Goal: Browse casually: Explore the website without a specific task or goal

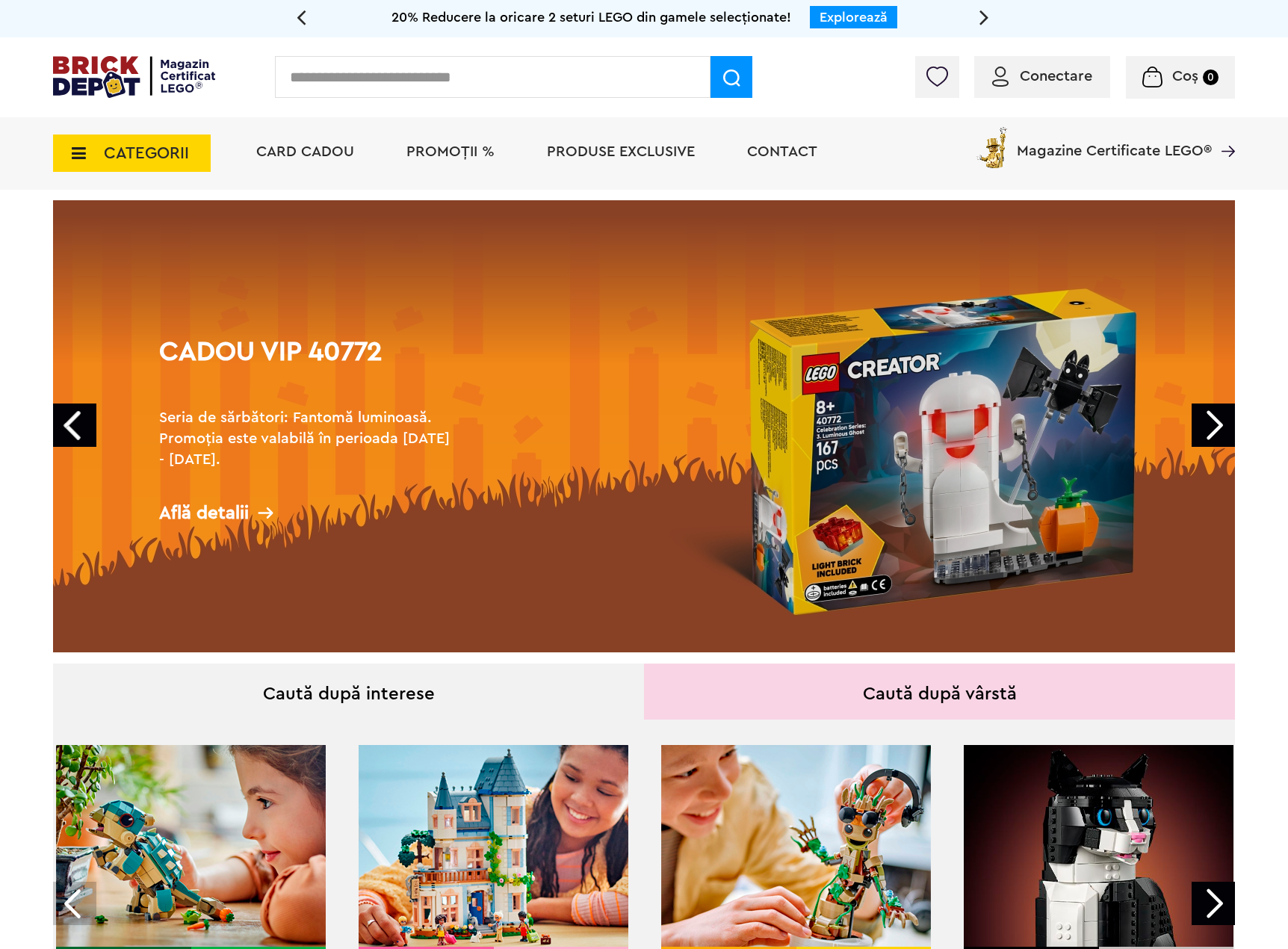
drag, startPoint x: 0, startPoint y: 0, endPoint x: 439, endPoint y: 153, distance: 464.9
click at [439, 153] on span "PROMOȚII %" at bounding box center [451, 152] width 88 height 15
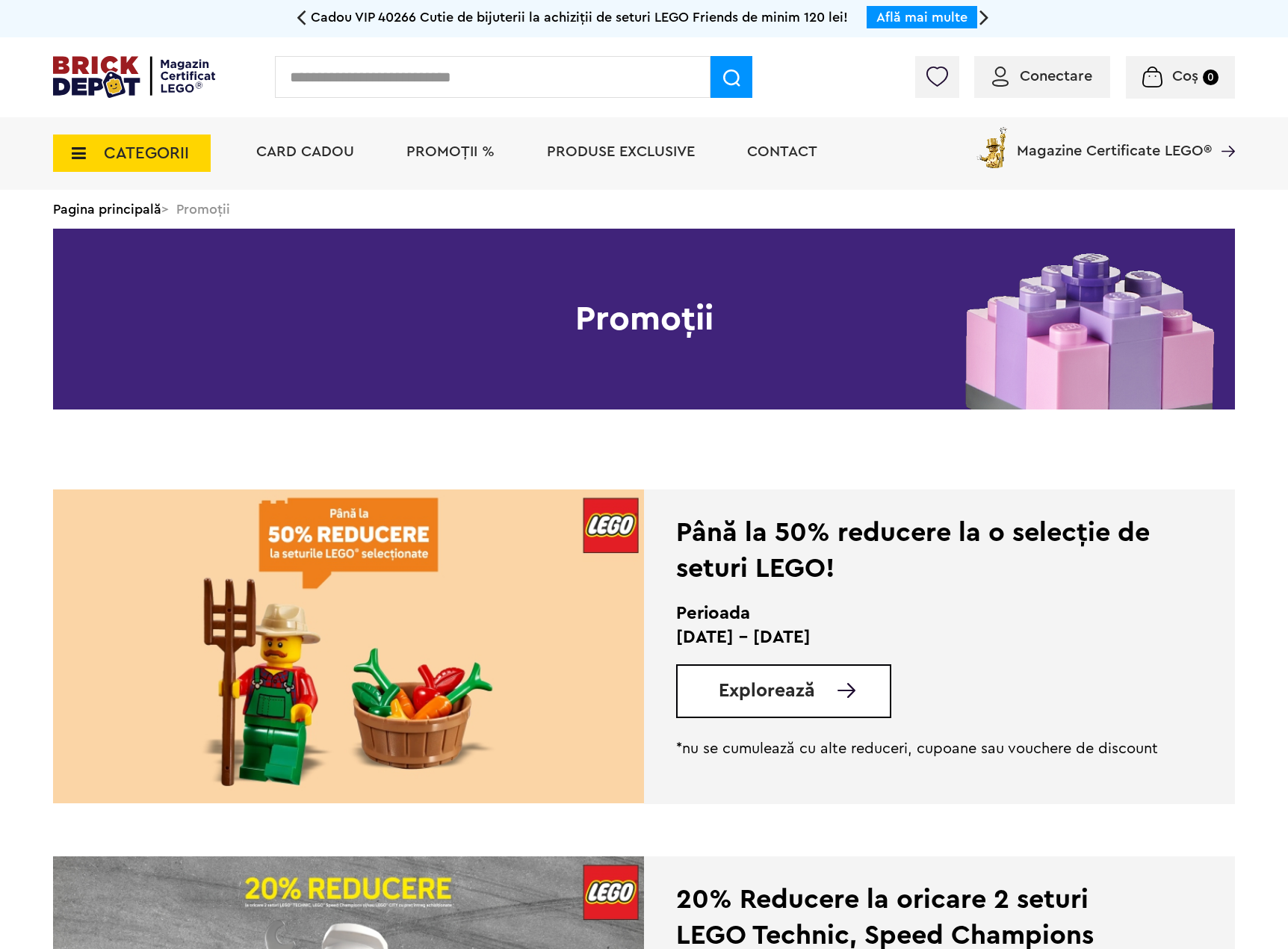
click at [80, 149] on icon at bounding box center [74, 153] width 24 height 17
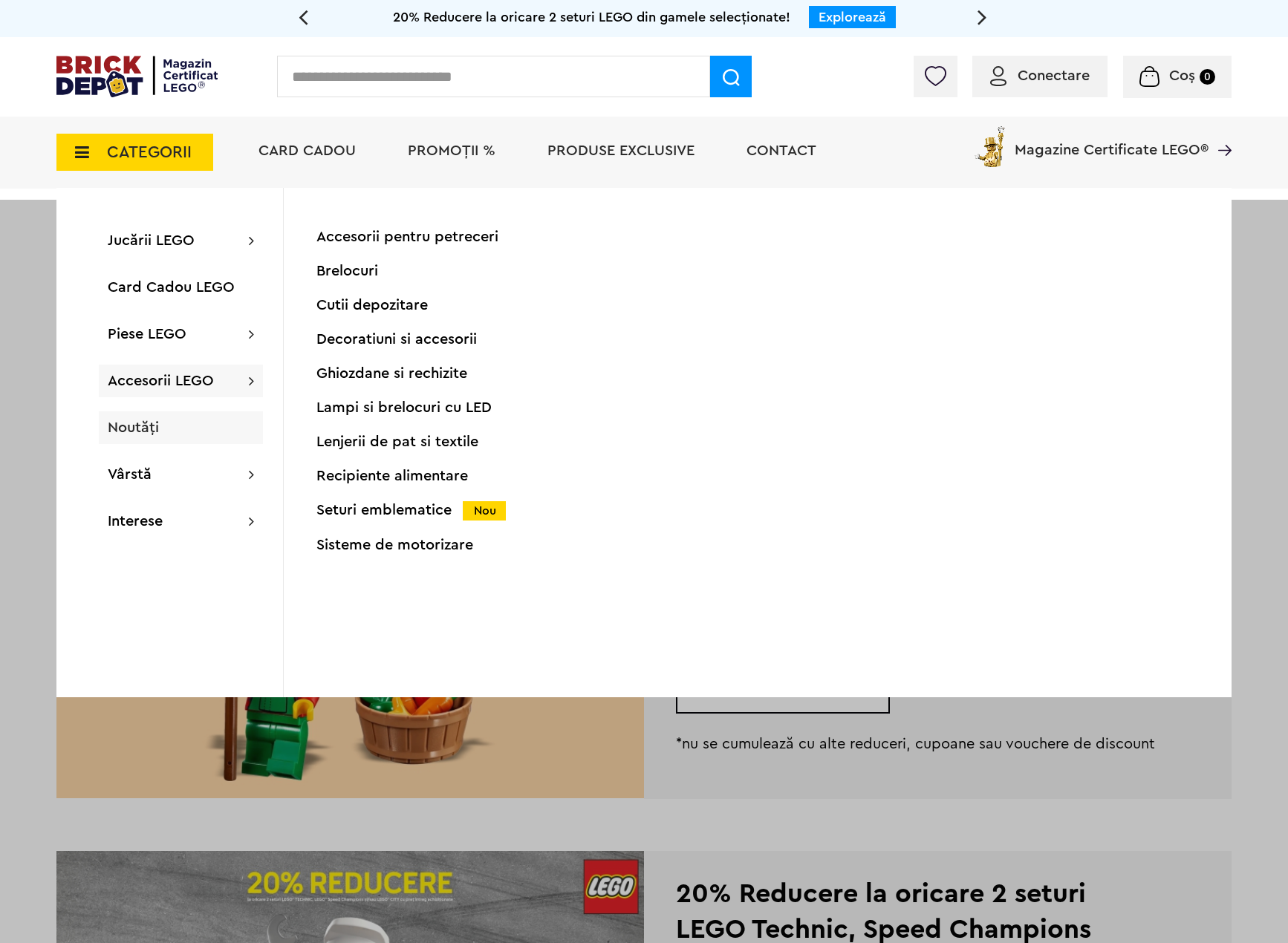
click at [156, 423] on span "Noutăți" at bounding box center [134, 428] width 51 height 15
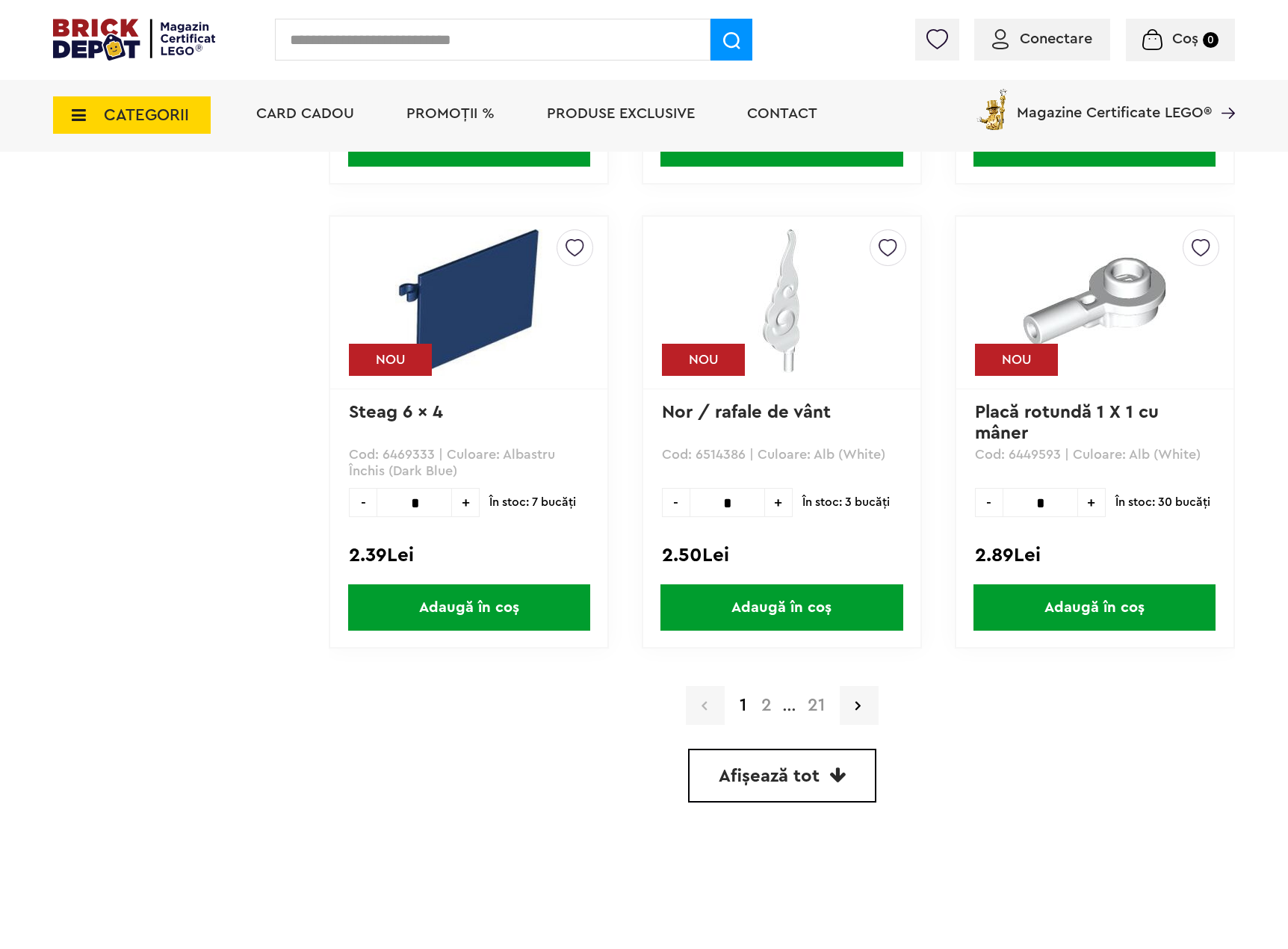
scroll to position [4036, 0]
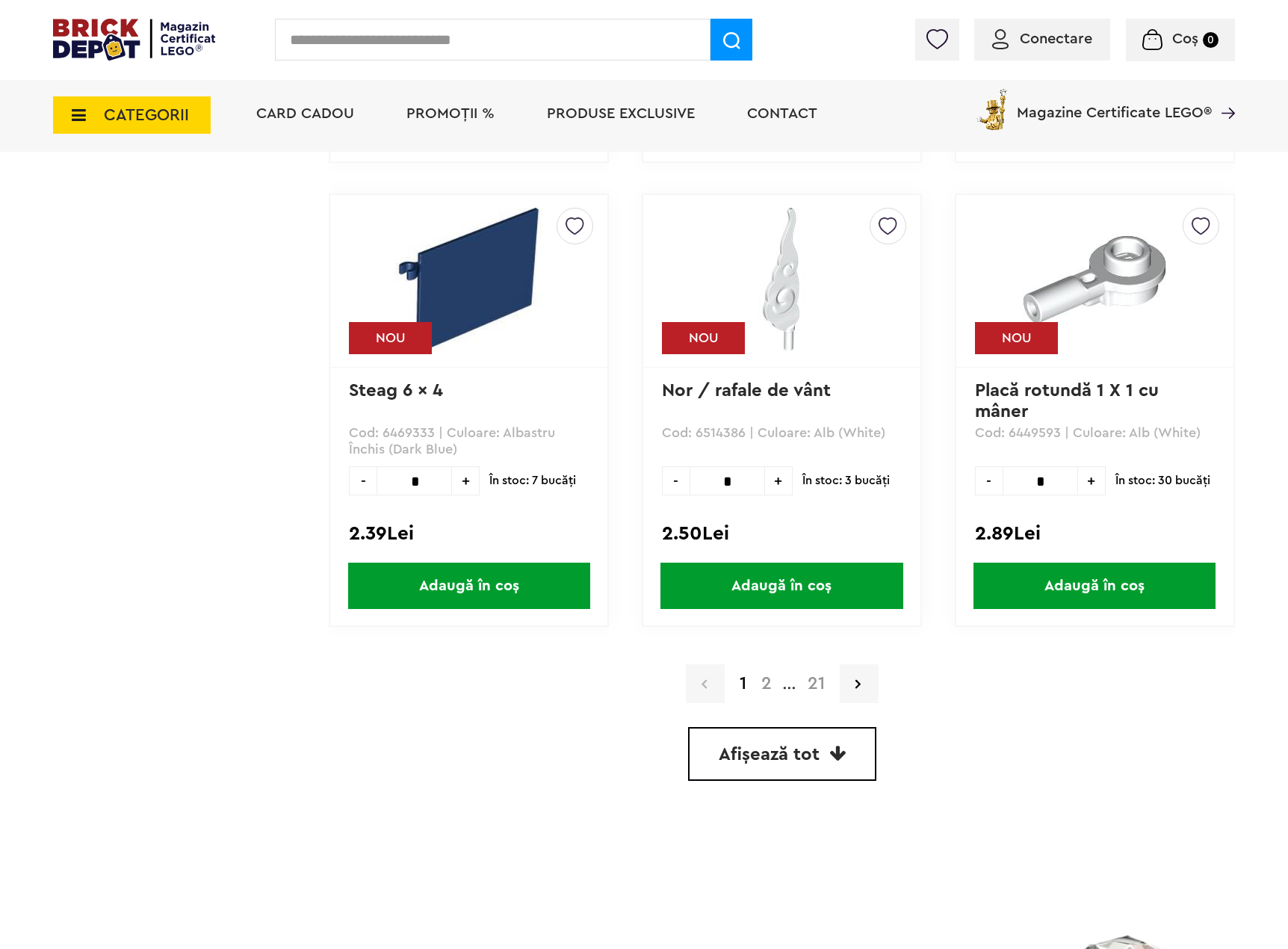
click at [834, 765] on link "Afișează tot" at bounding box center [783, 754] width 188 height 54
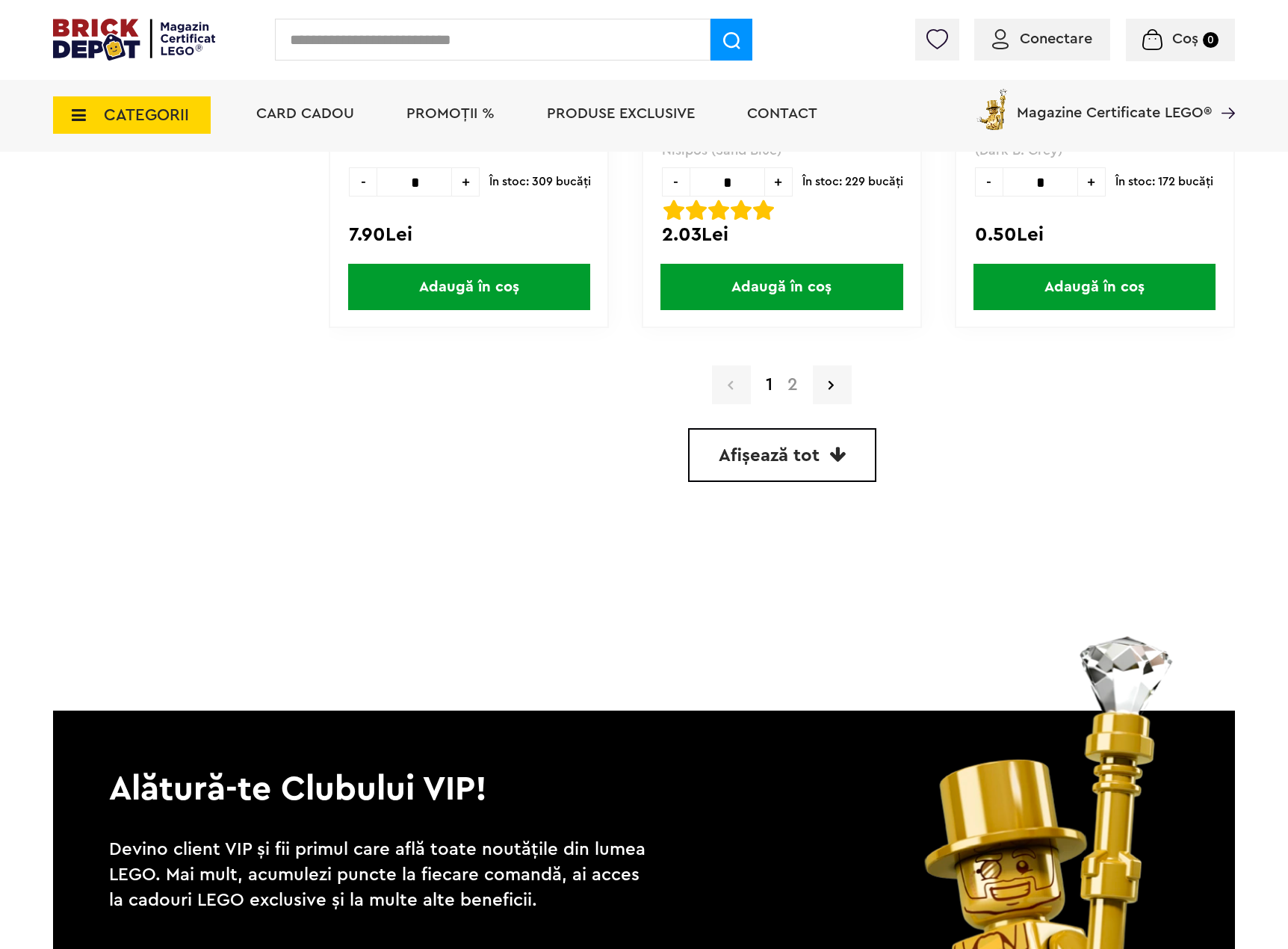
scroll to position [4335, 0]
click at [798, 456] on span "Afișează tot" at bounding box center [769, 456] width 101 height 18
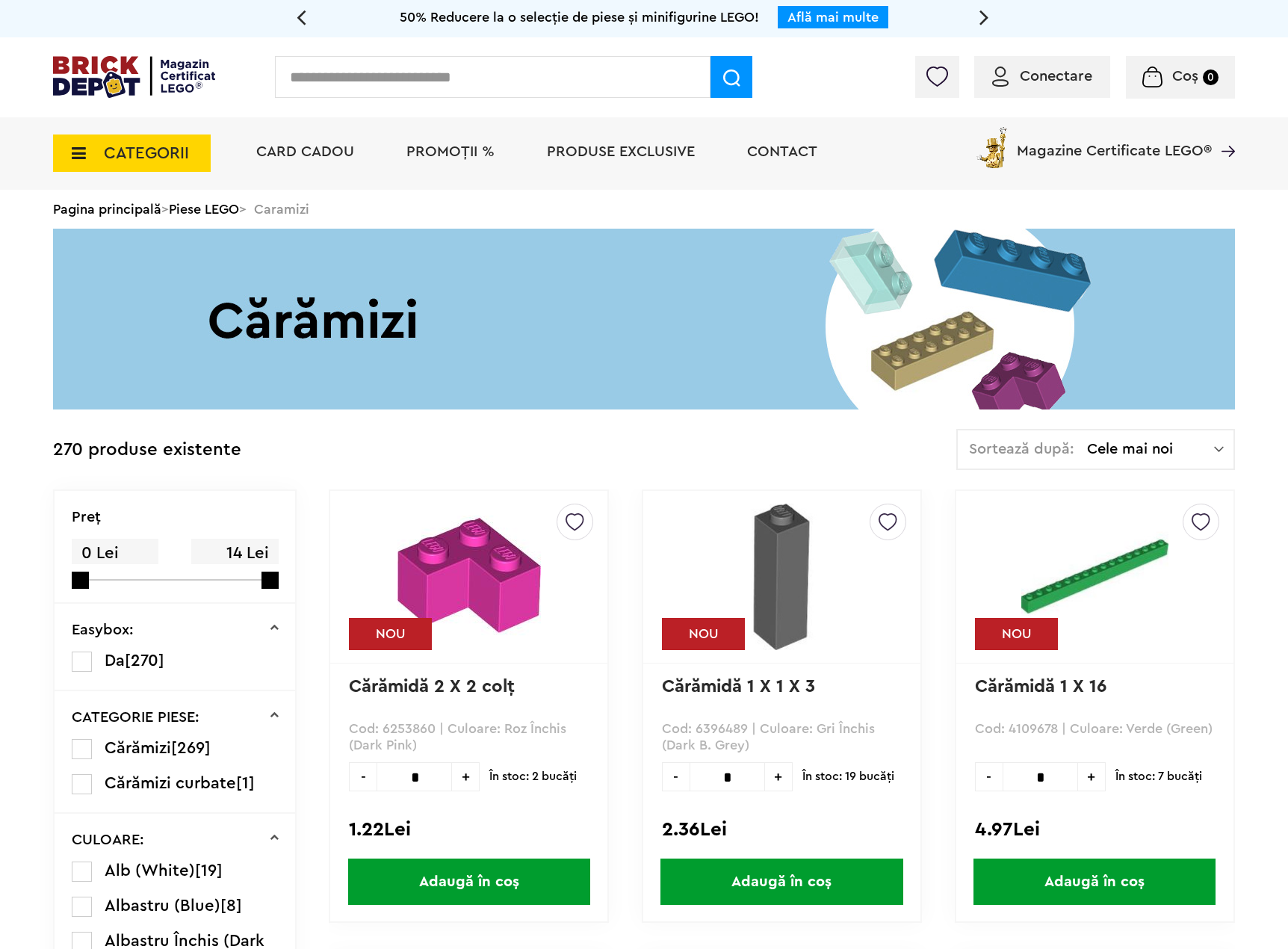
click at [1146, 462] on div "Sortează după: Cele mai noi Cele mai noi Cele mai vechi Cele mai ieftine Cele m…" at bounding box center [1095, 449] width 279 height 41
click at [1053, 551] on li "Cele mai ieftine" at bounding box center [1095, 553] width 268 height 24
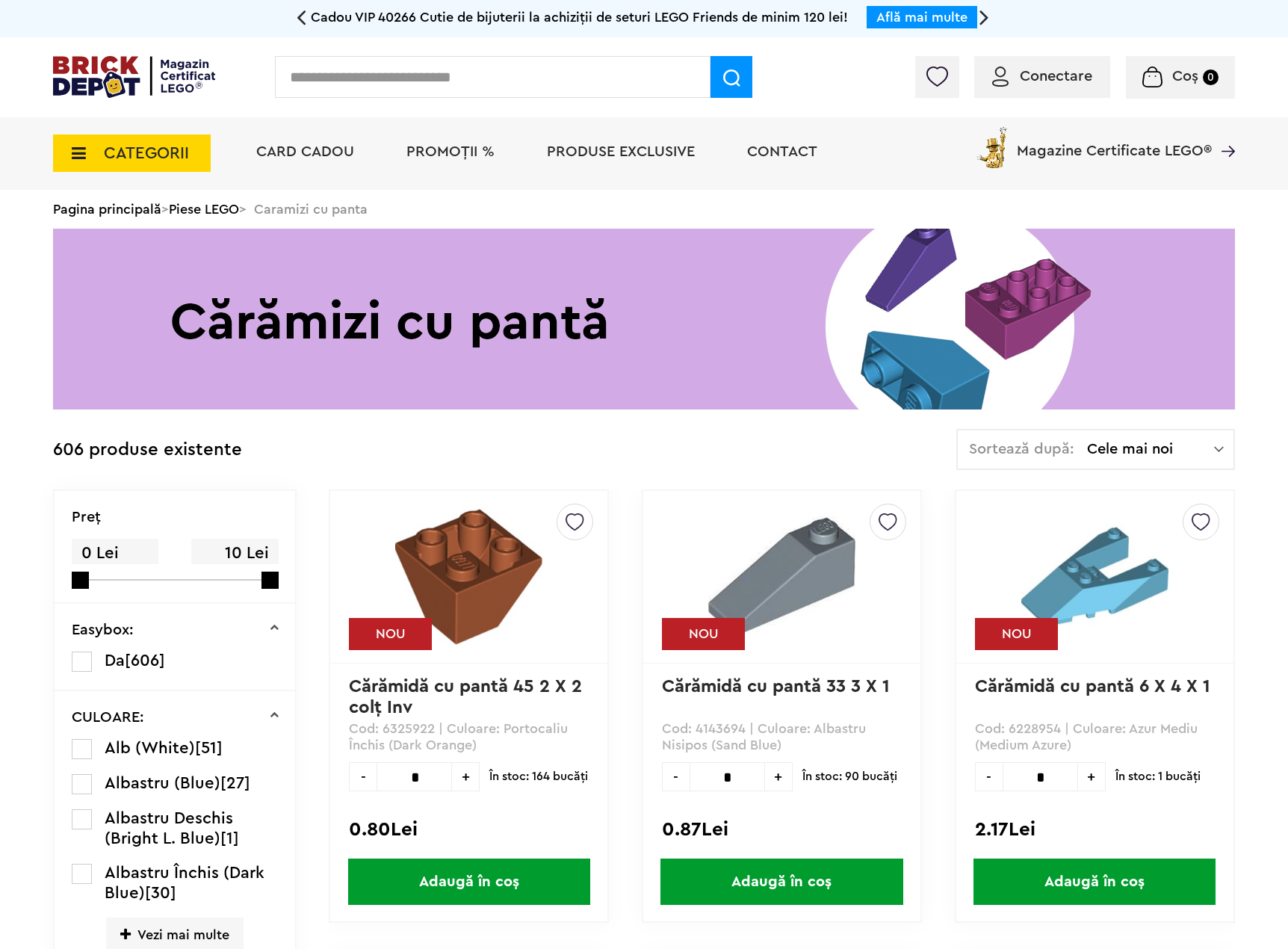
click at [1104, 455] on span "Cele mai noi" at bounding box center [1150, 449] width 127 height 15
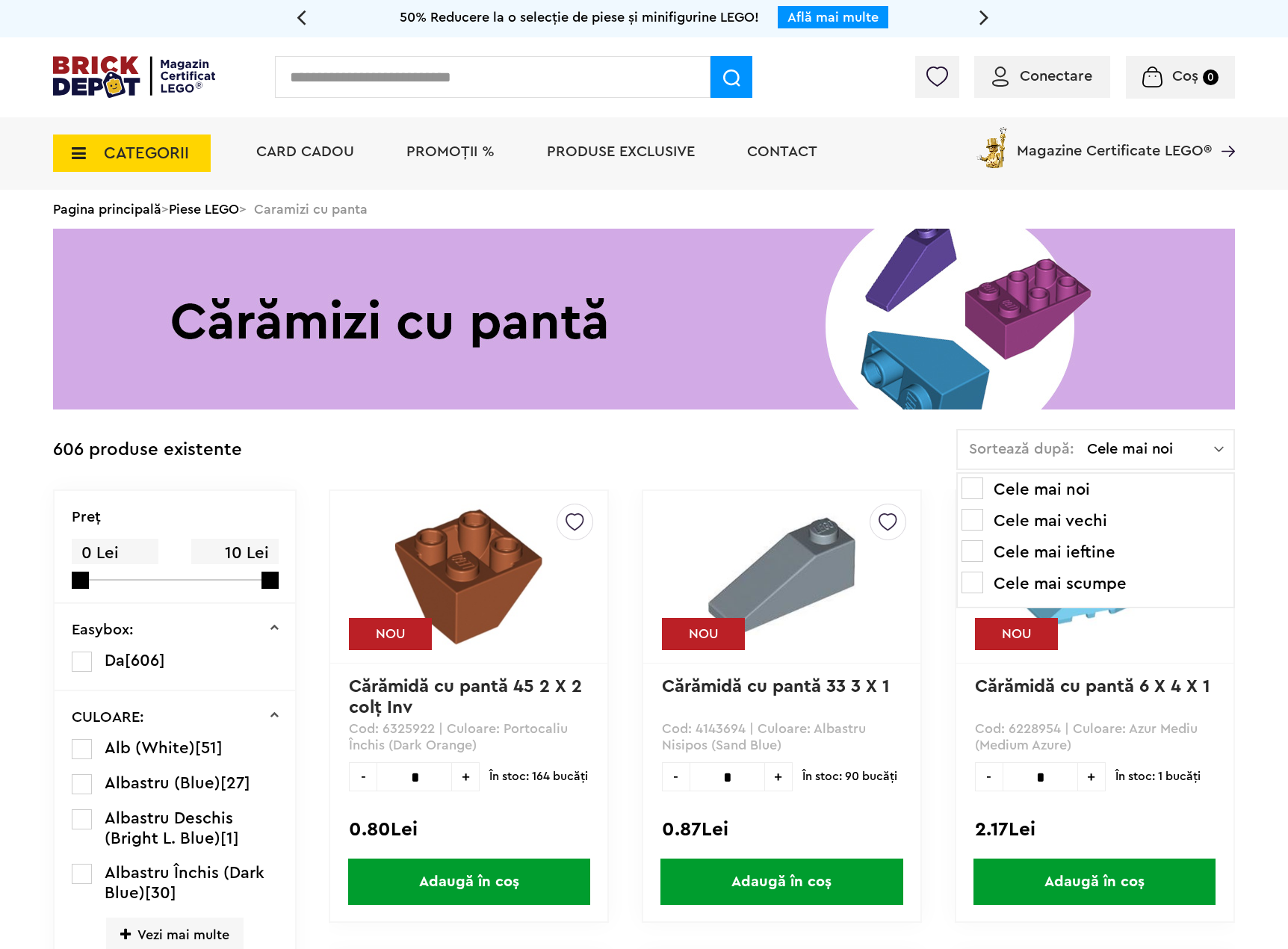
click at [1013, 548] on li "Cele mai ieftine" at bounding box center [1095, 553] width 268 height 24
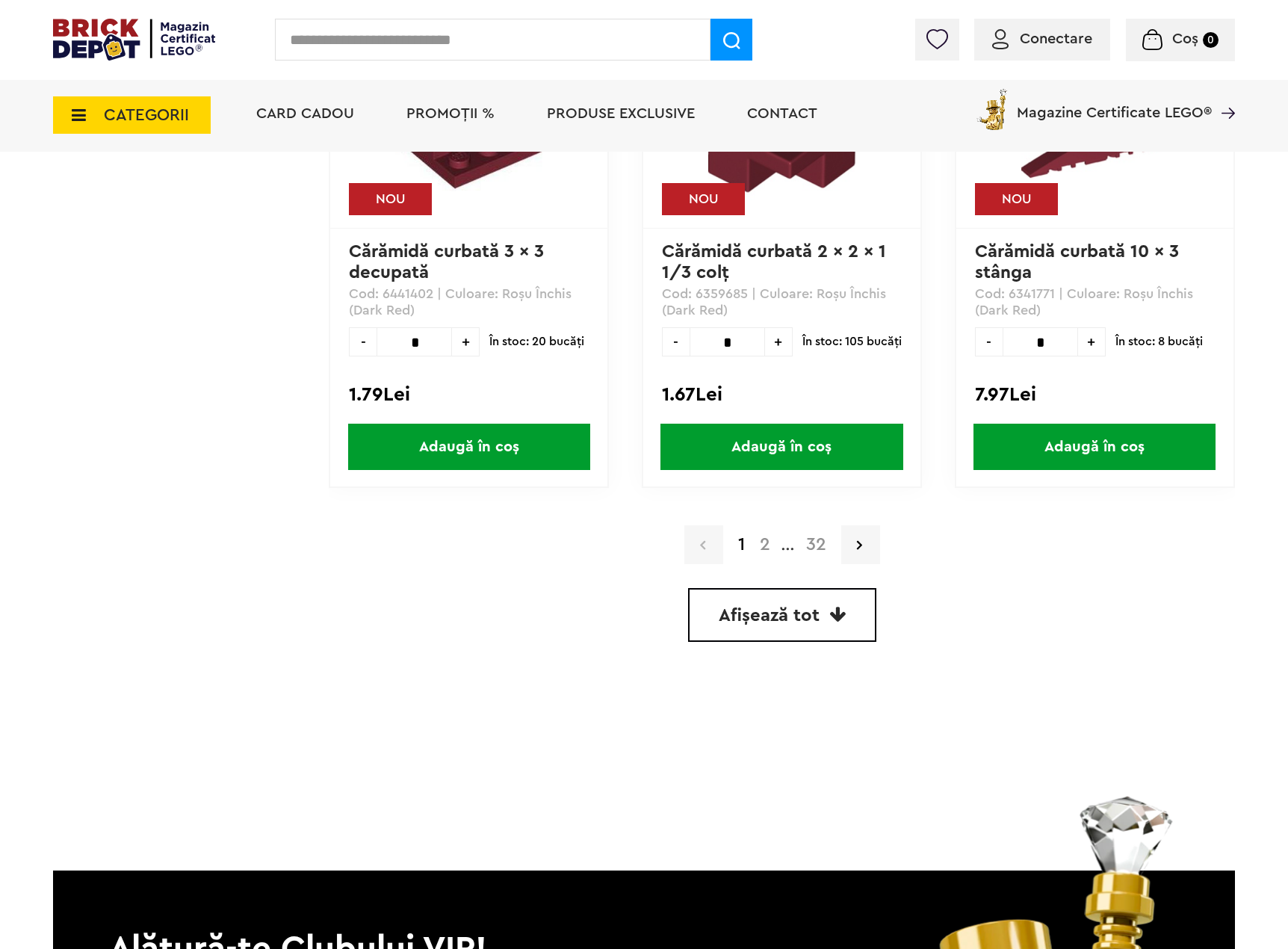
scroll to position [4261, 0]
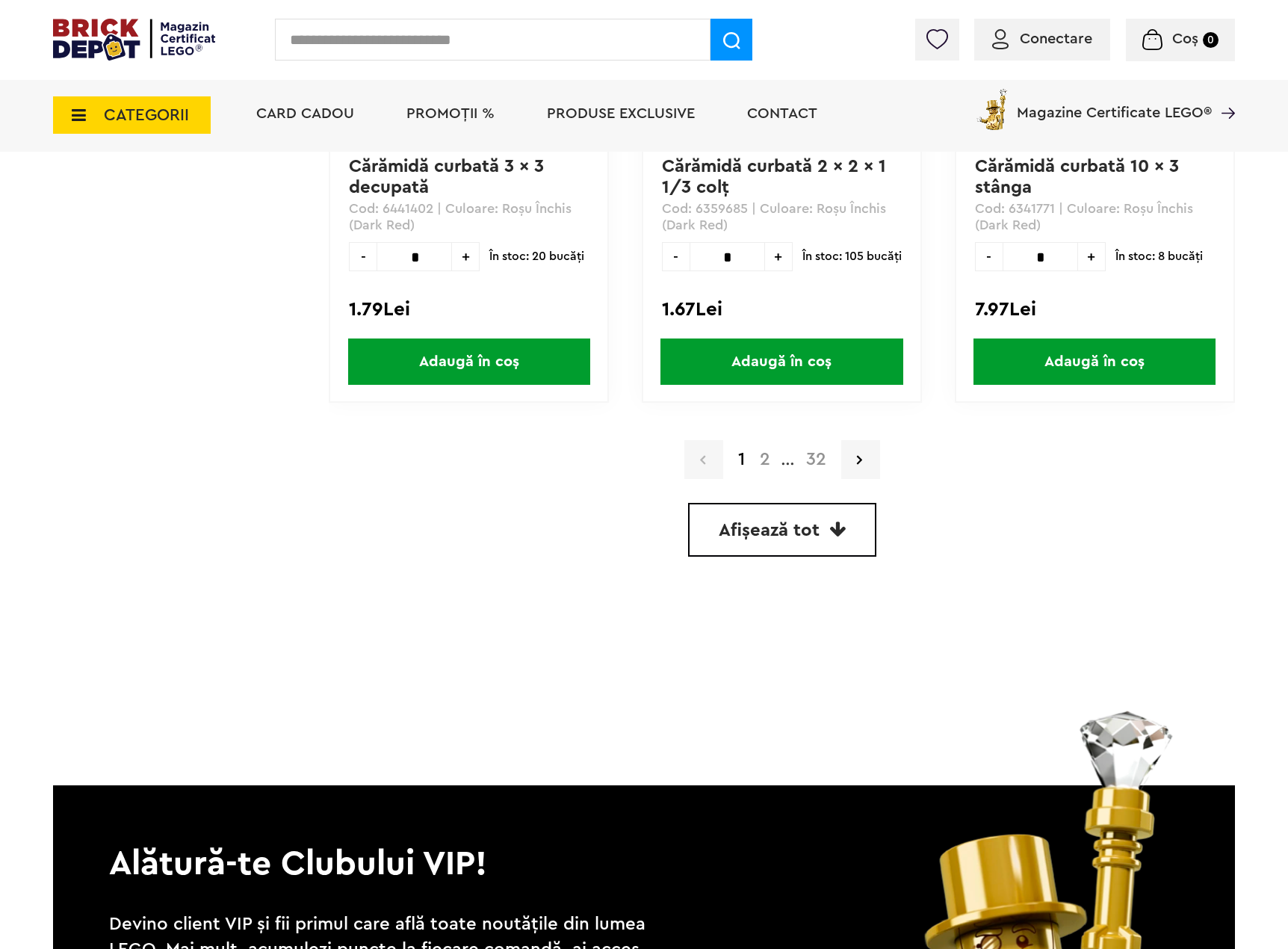
click at [827, 528] on link "Afișează tot" at bounding box center [783, 530] width 188 height 54
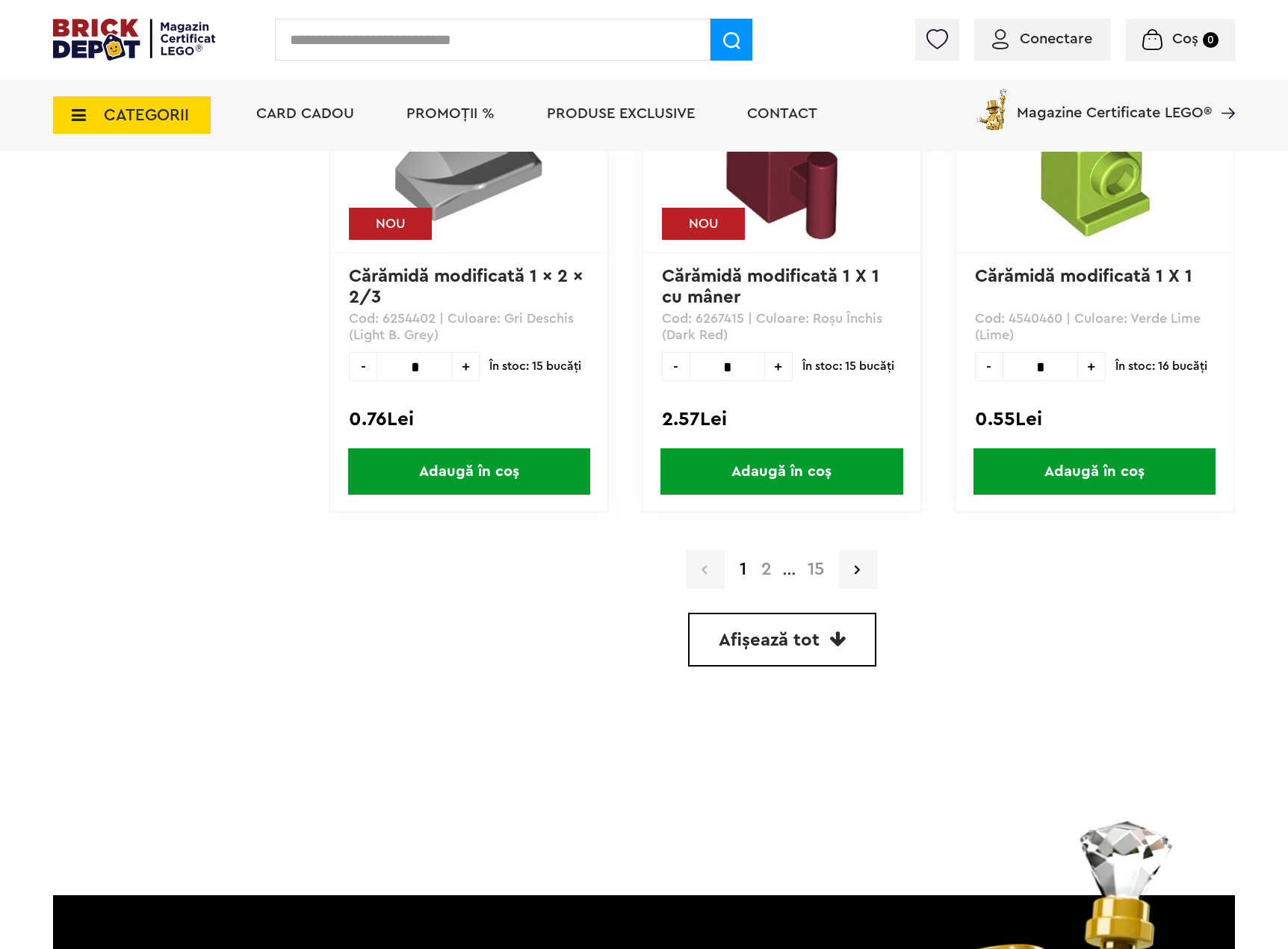
scroll to position [4335, 0]
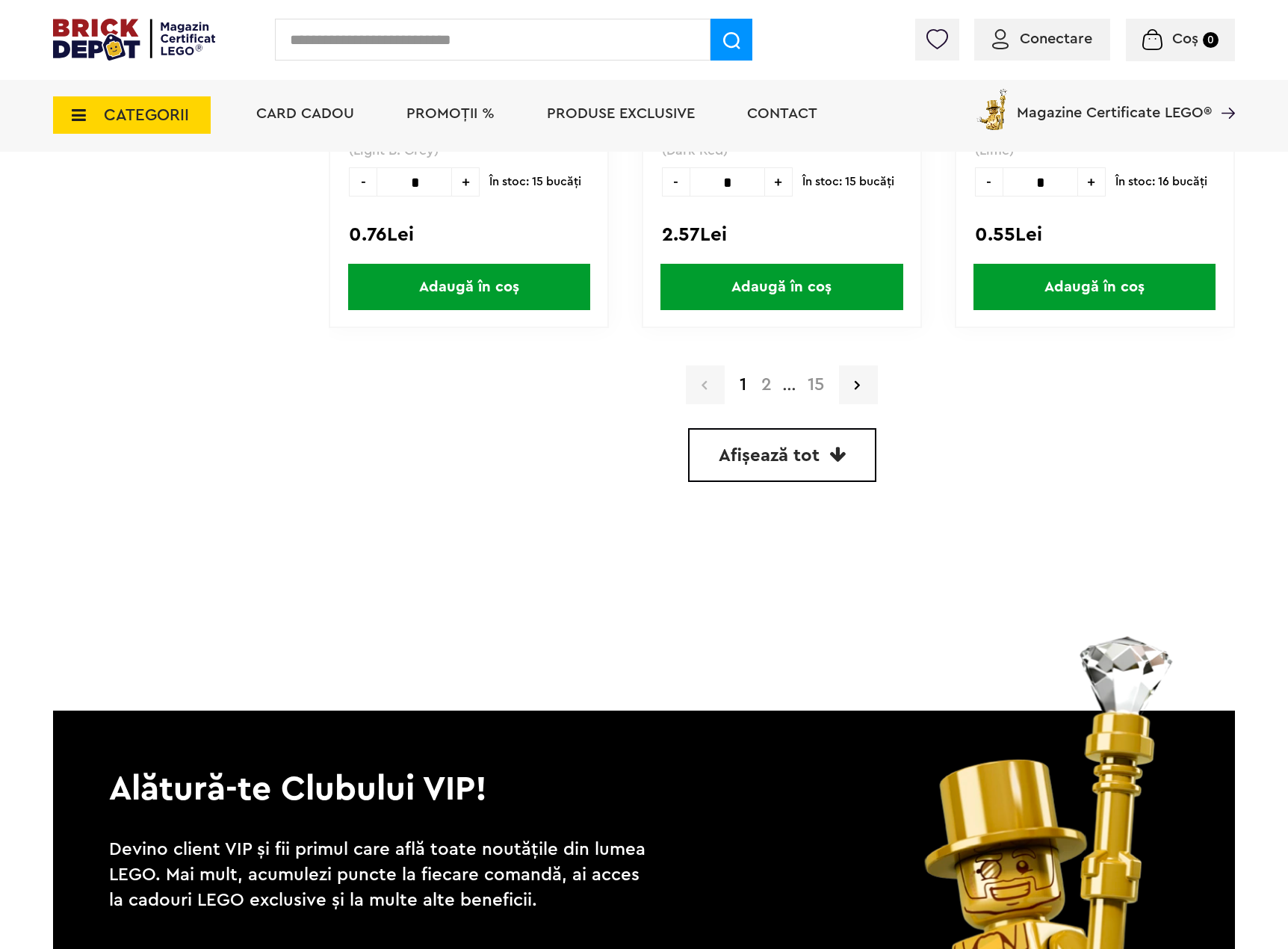
click at [840, 458] on icon at bounding box center [838, 455] width 17 height 18
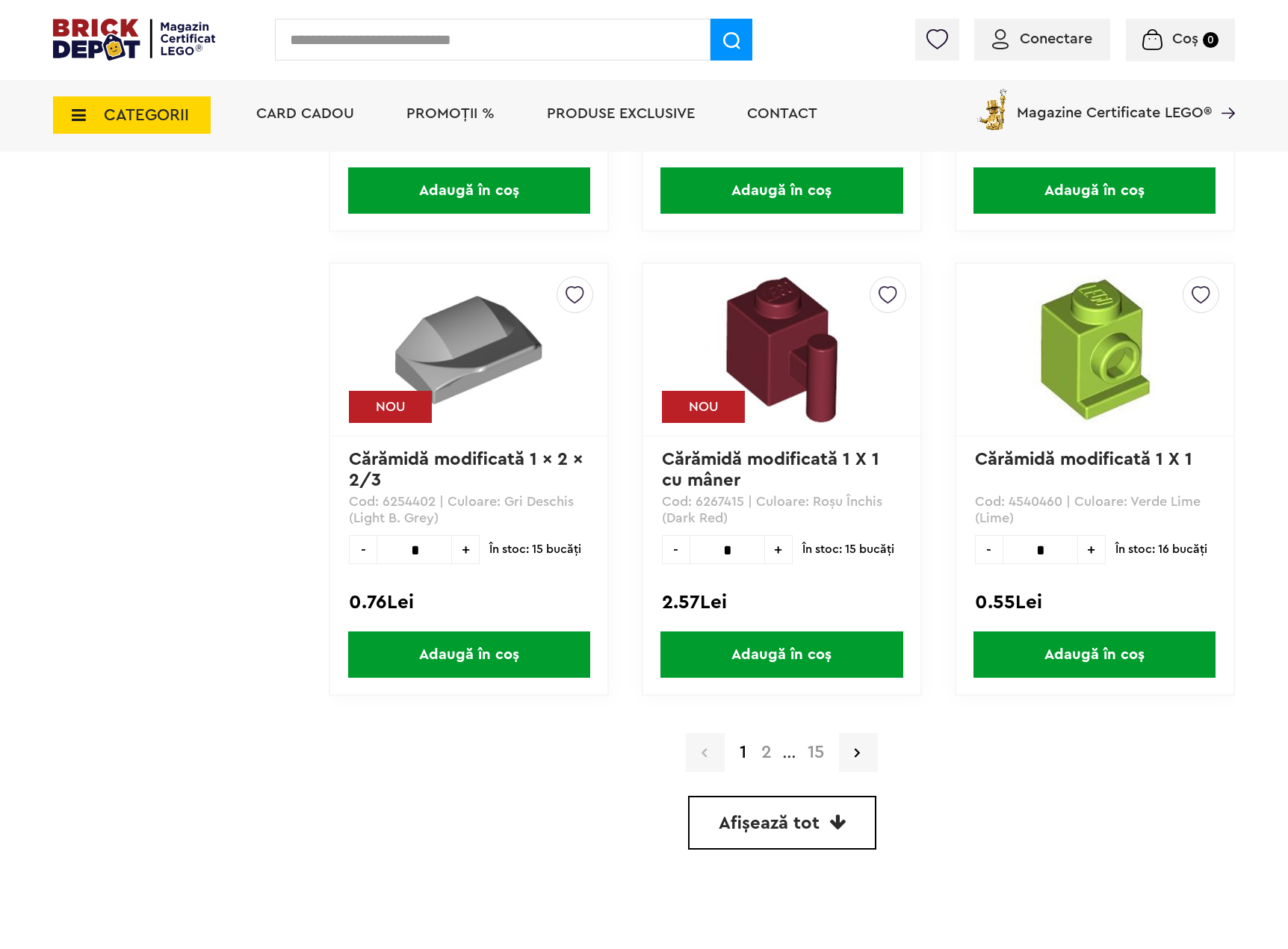
scroll to position [3962, 0]
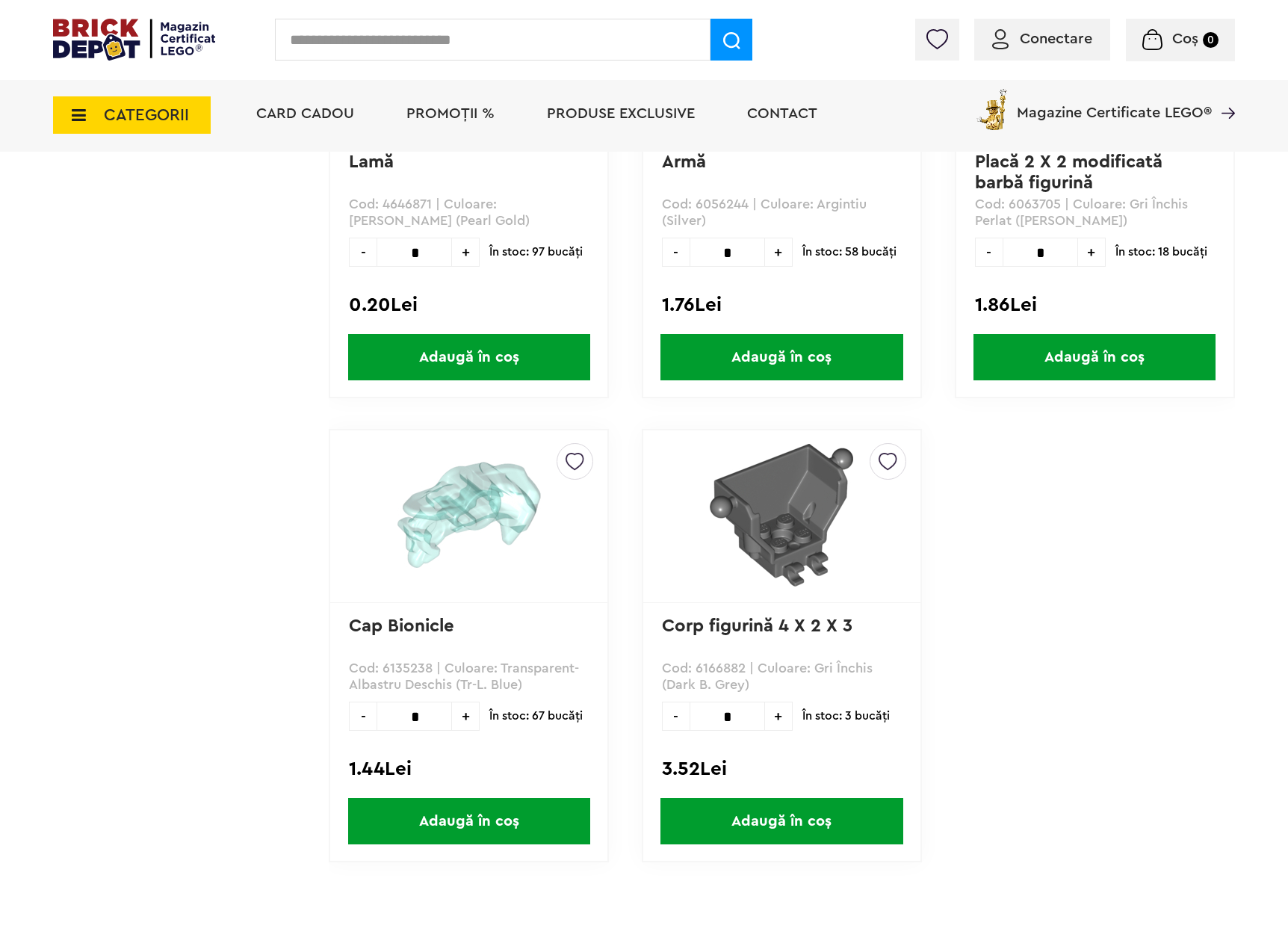
scroll to position [1944, 0]
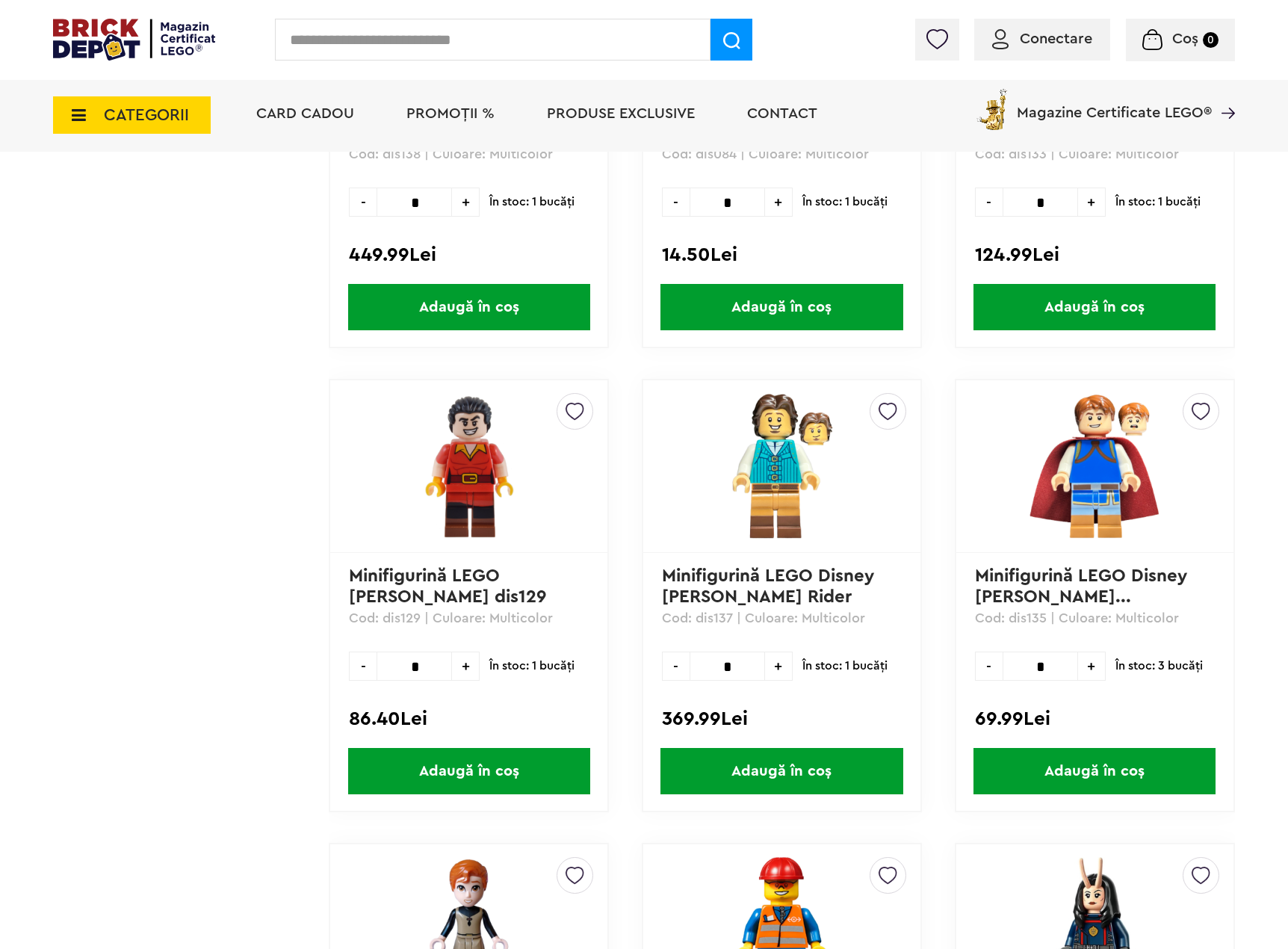
scroll to position [2093, 0]
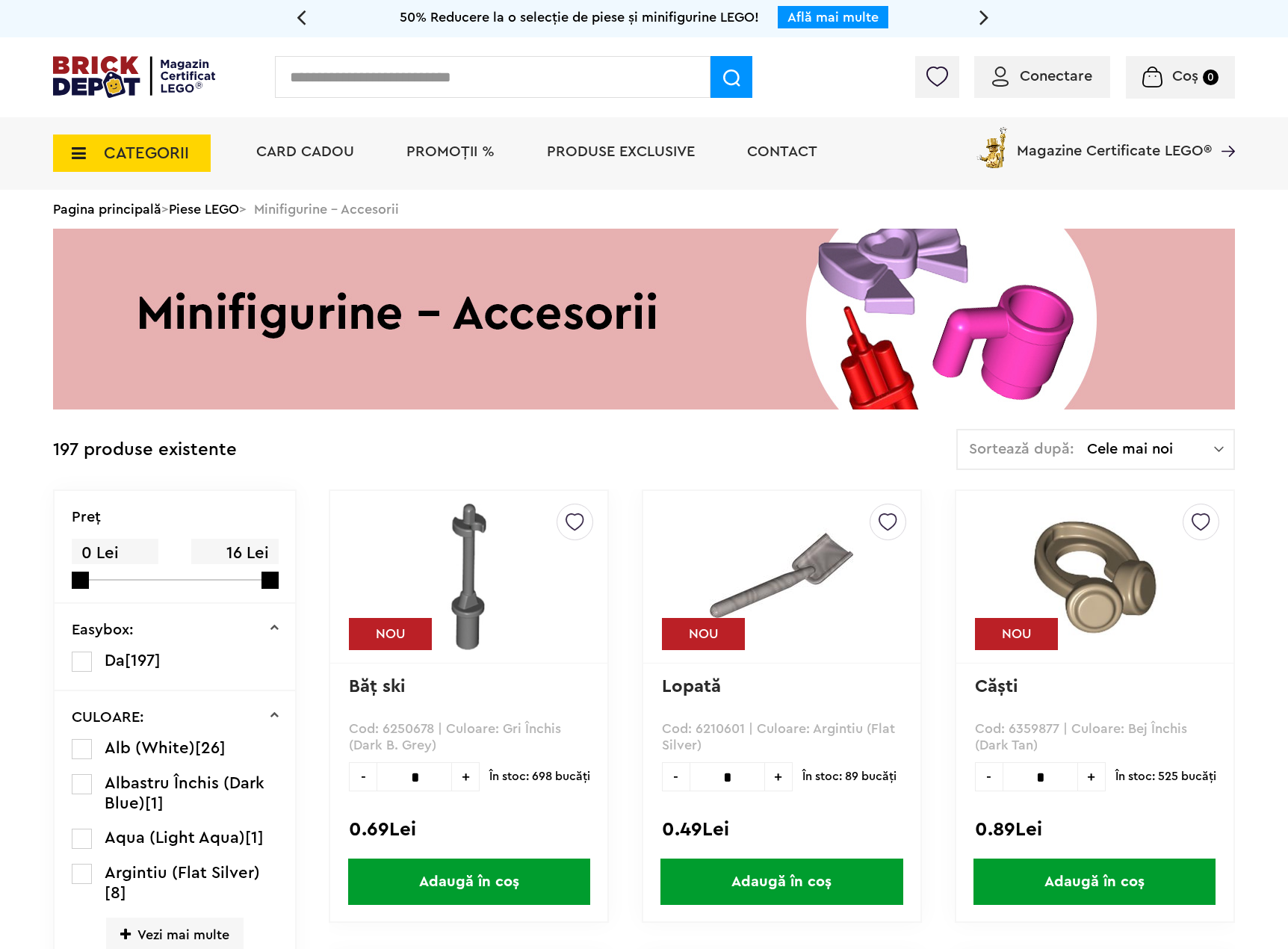
click at [1151, 444] on span "Cele mai noi" at bounding box center [1150, 449] width 127 height 15
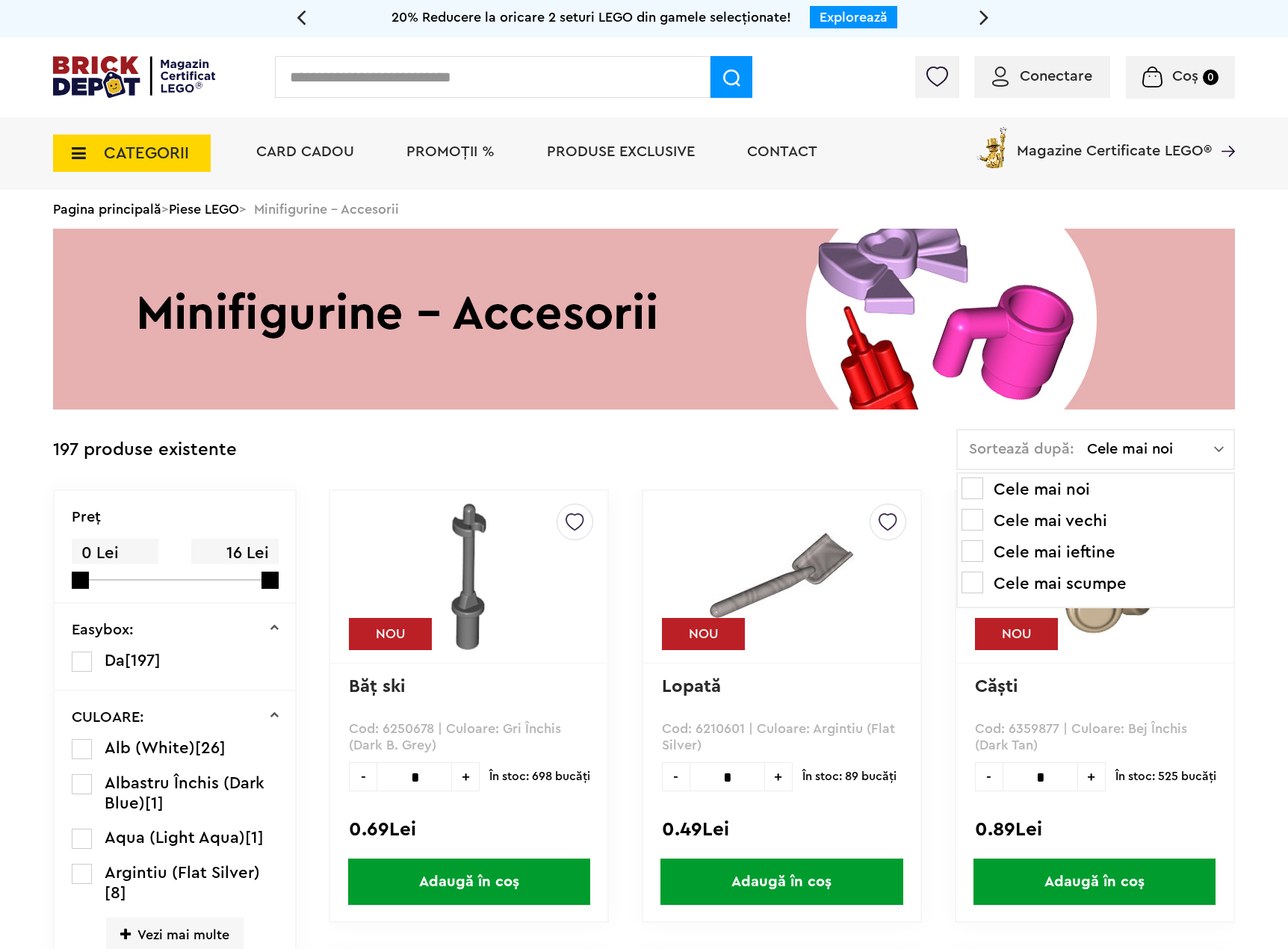
click at [1061, 552] on li "Cele mai ieftine" at bounding box center [1095, 553] width 268 height 24
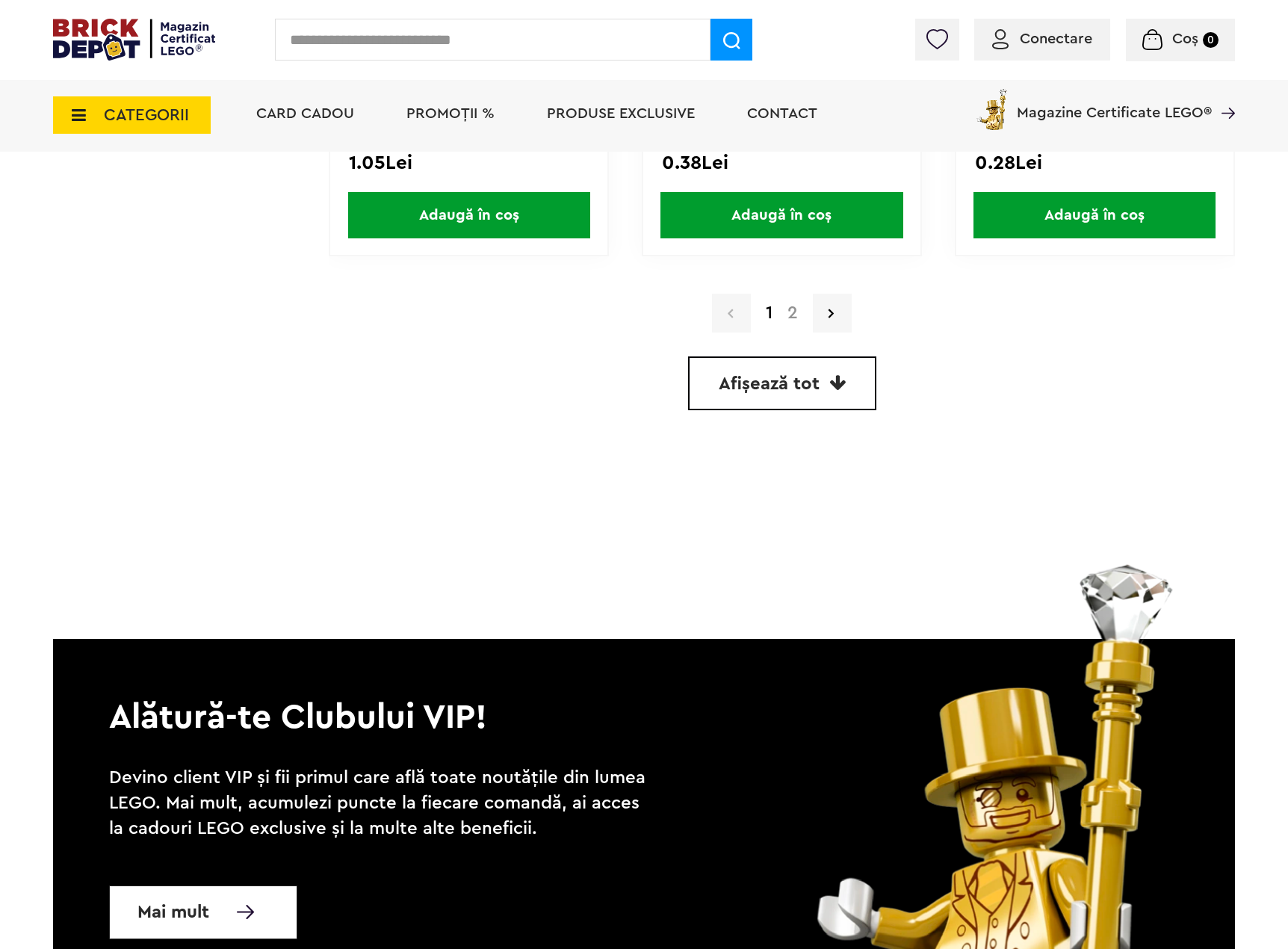
scroll to position [4335, 0]
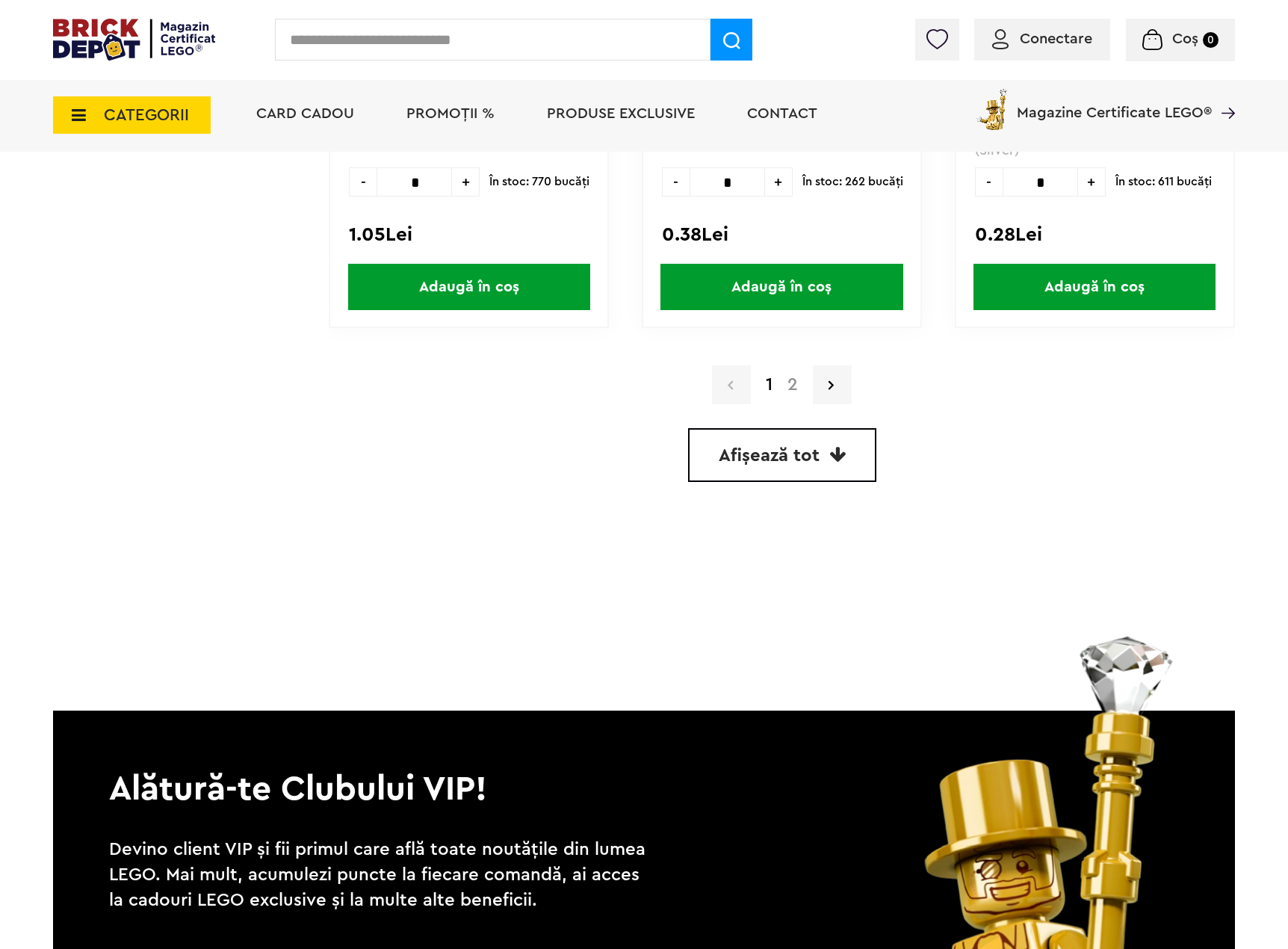
click at [788, 458] on span "Afișează tot" at bounding box center [769, 456] width 101 height 18
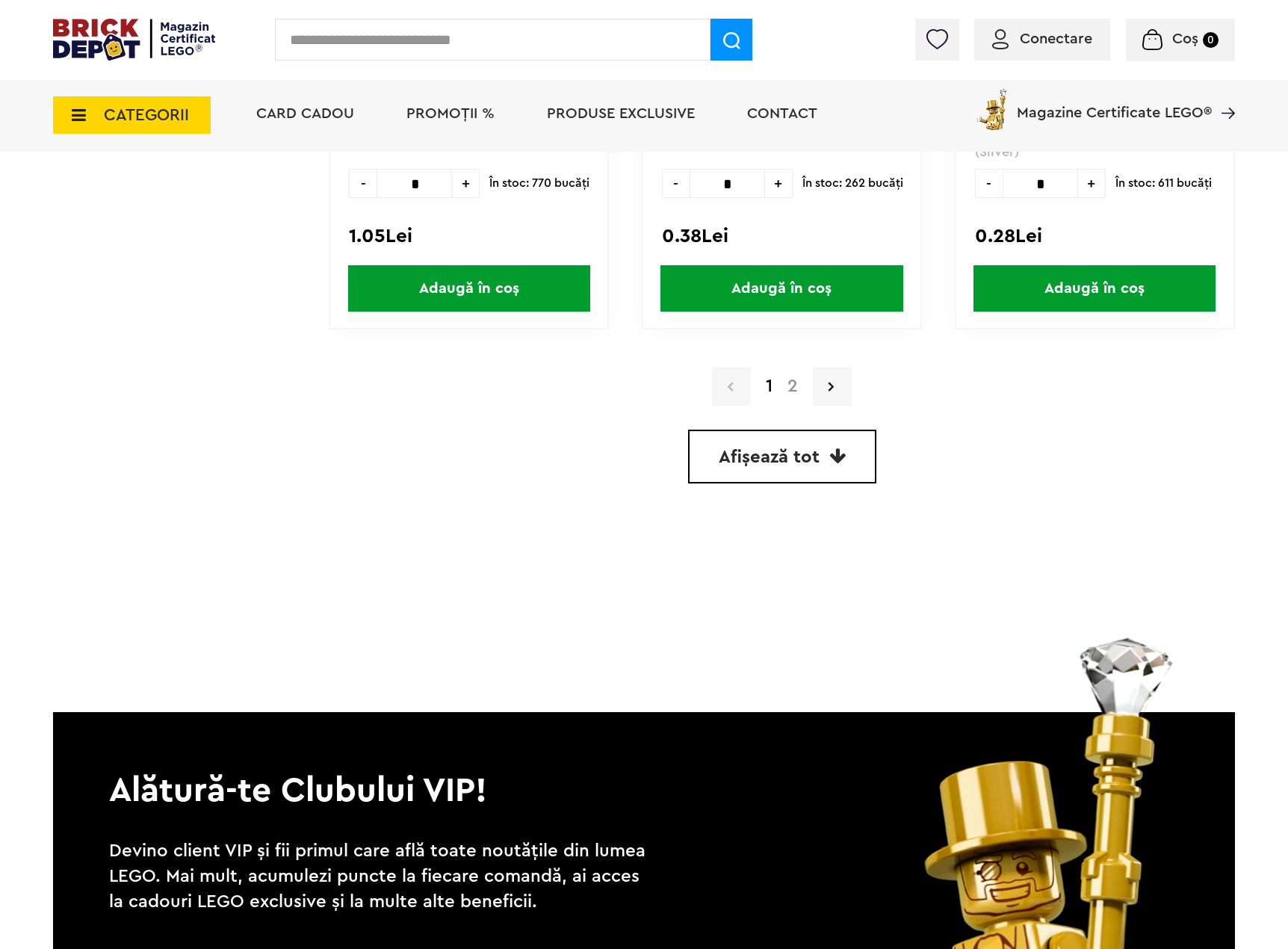
scroll to position [4277, 0]
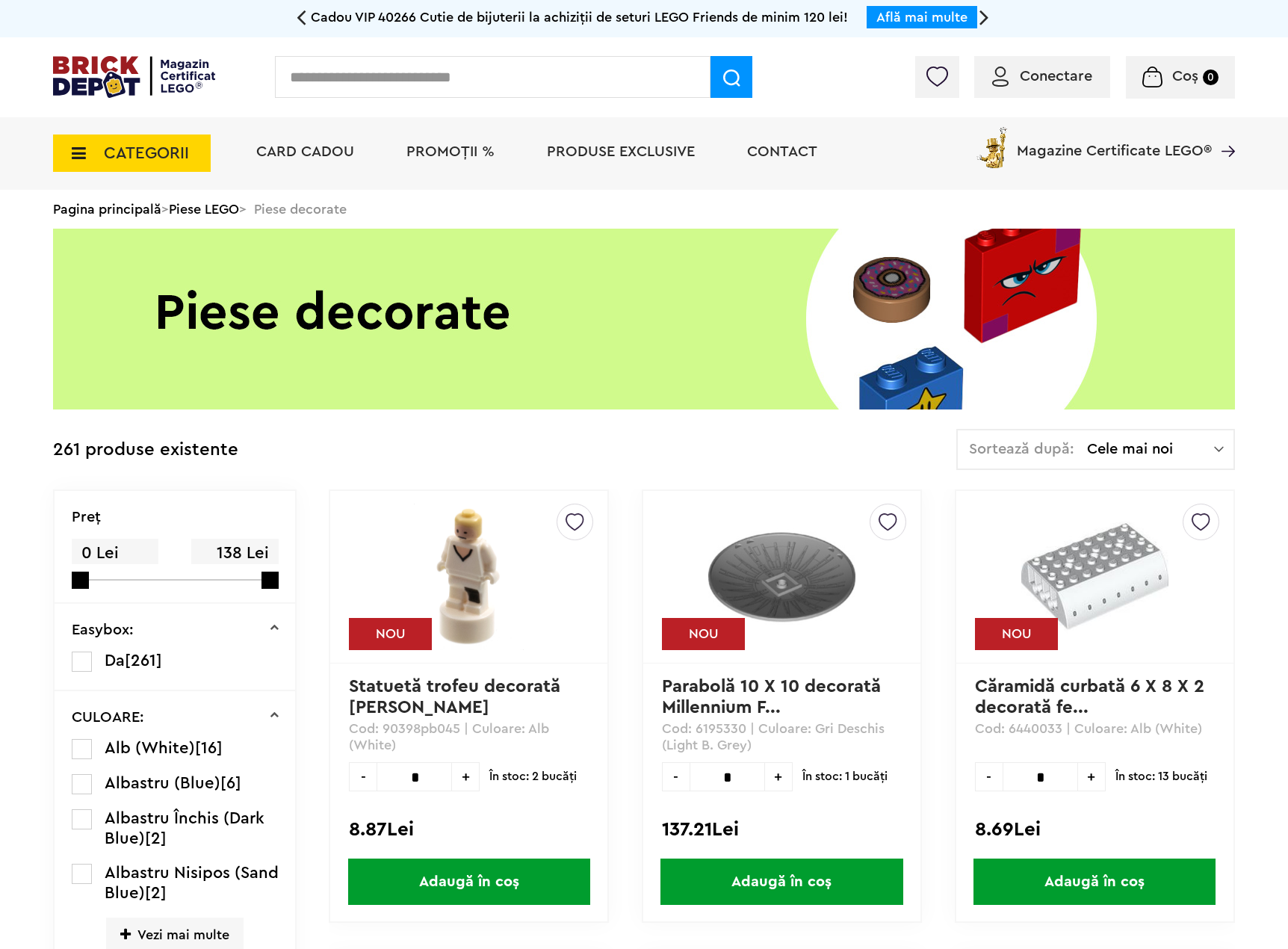
click at [1120, 461] on div "Sortează după: Cele mai noi Cele mai noi Cele mai vechi Cele mai ieftine Cele m…" at bounding box center [1095, 449] width 279 height 41
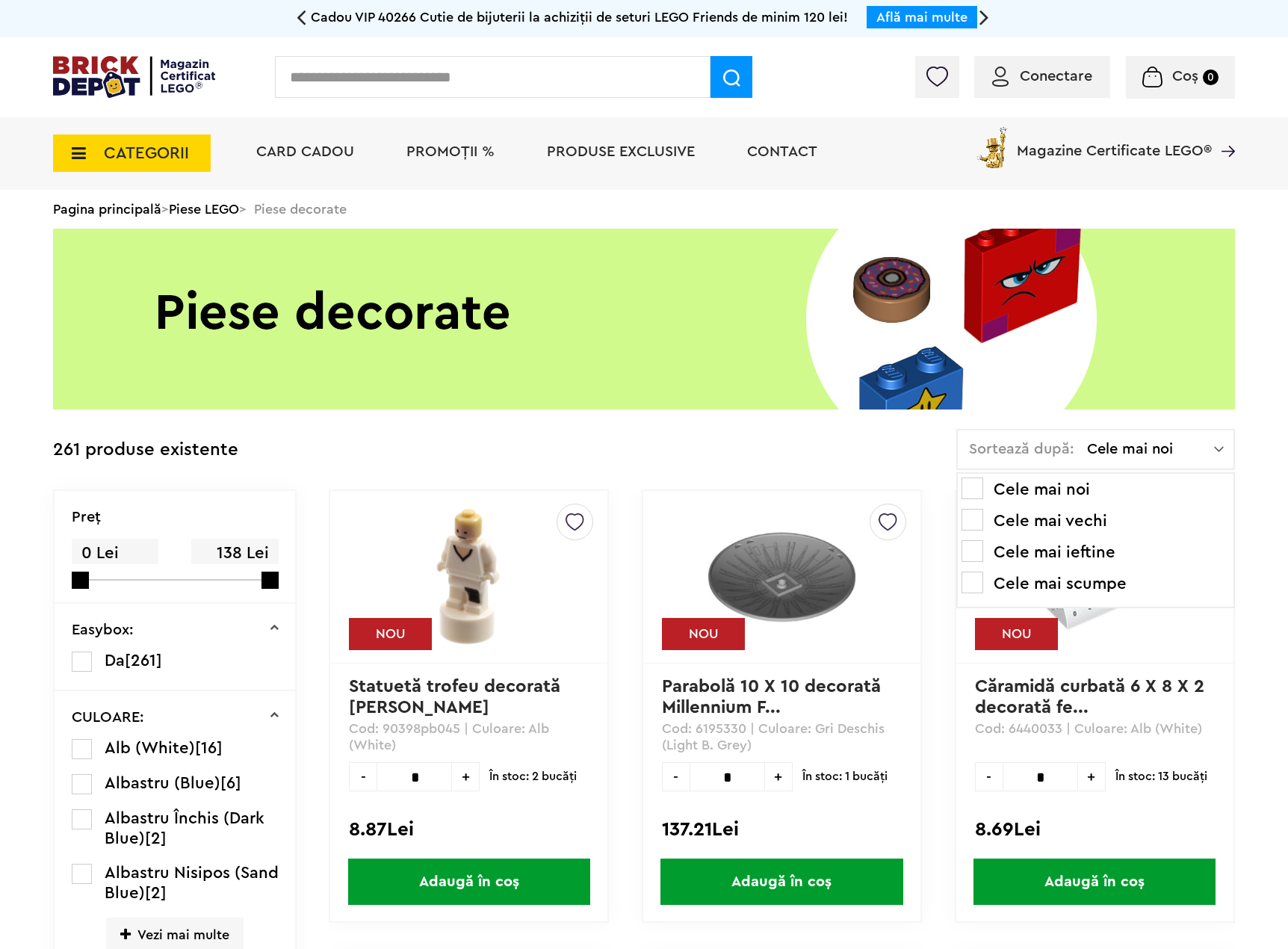
click at [1069, 549] on li "Cele mai ieftine" at bounding box center [1095, 553] width 268 height 24
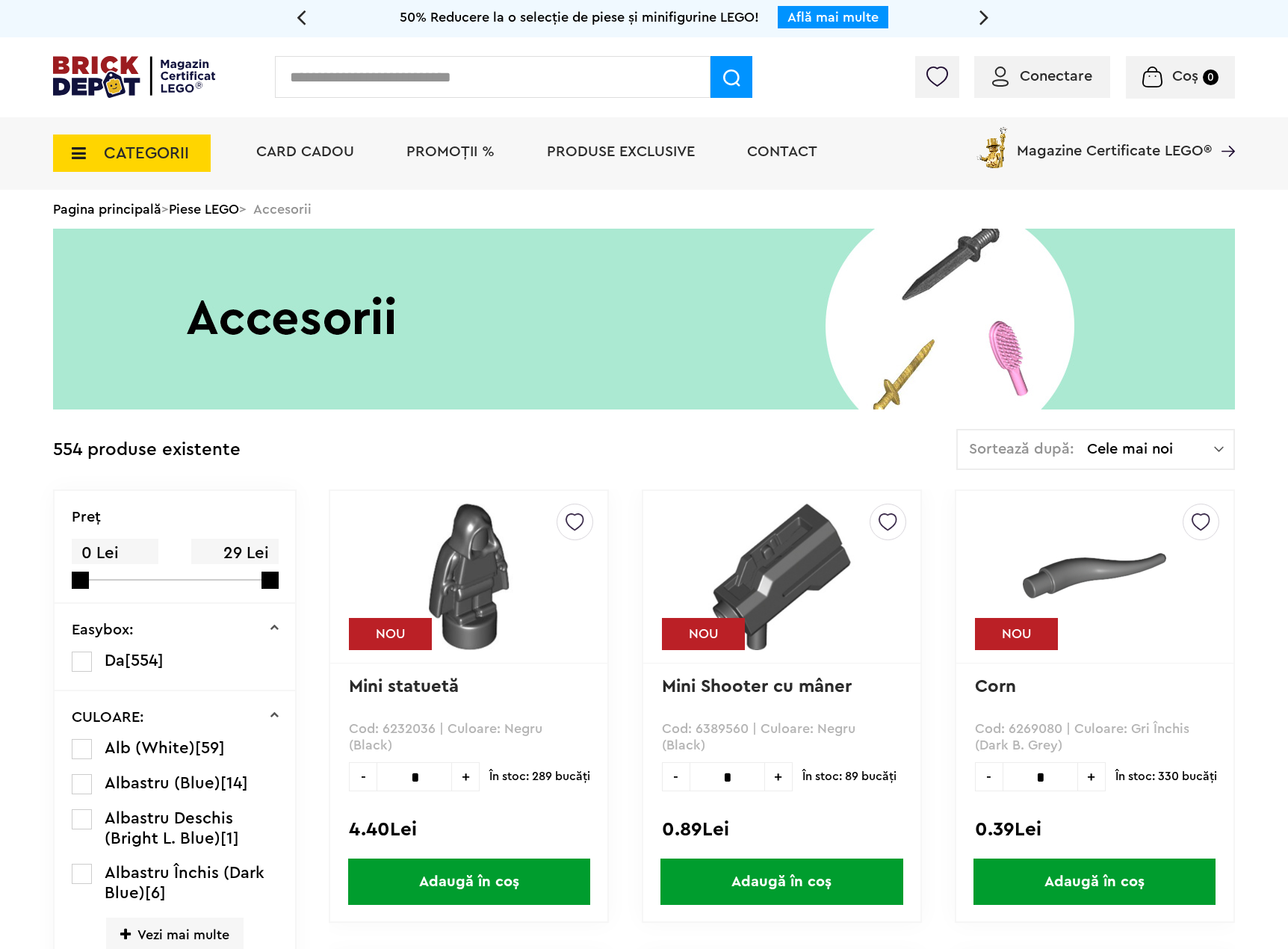
click at [1191, 440] on div "Sortează după: Cele mai noi Cele mai noi Cele mai vechi Cele mai ieftine Cele m…" at bounding box center [1095, 449] width 279 height 41
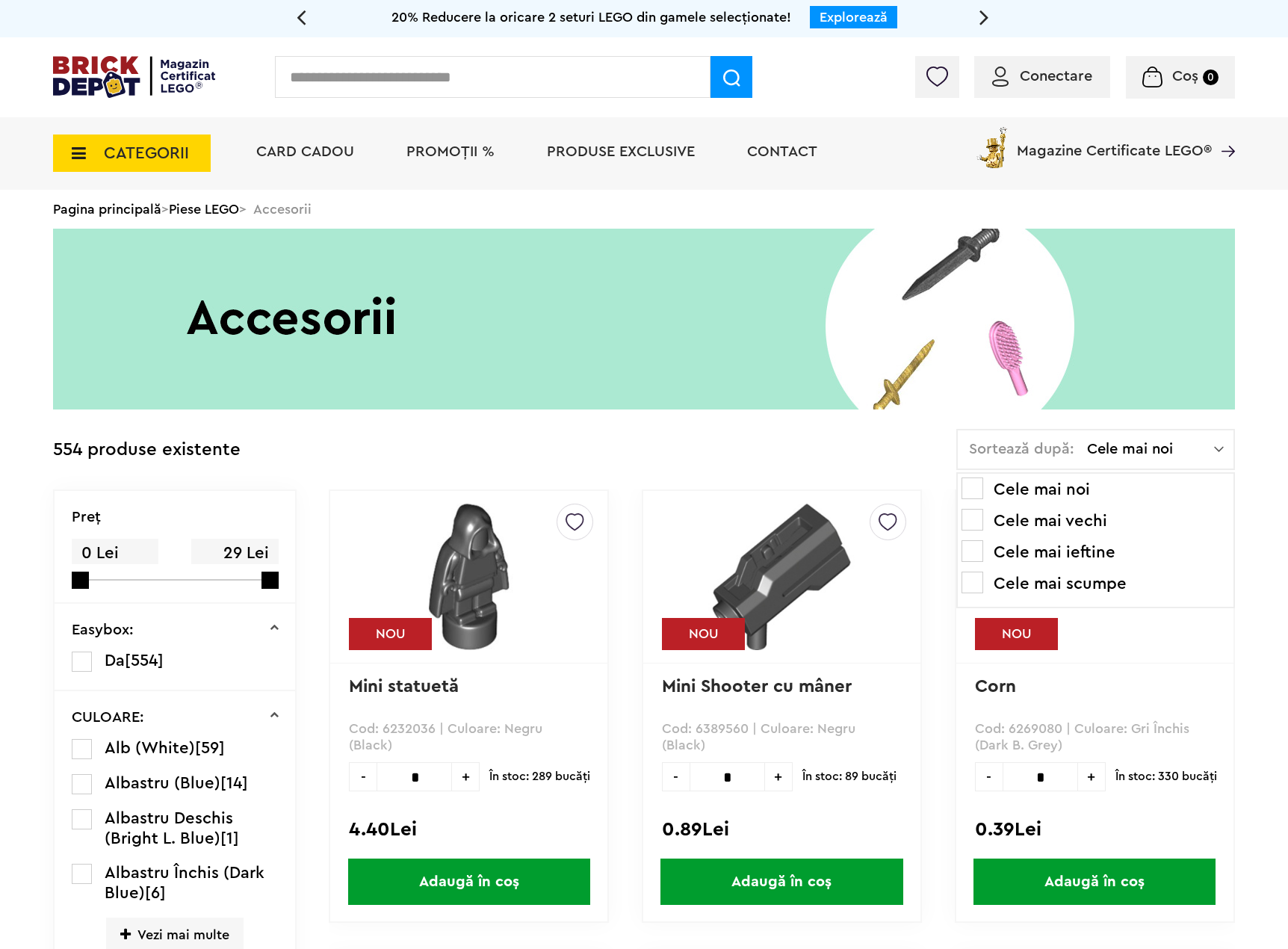
click at [1047, 554] on li "Cele mai ieftine" at bounding box center [1095, 553] width 268 height 24
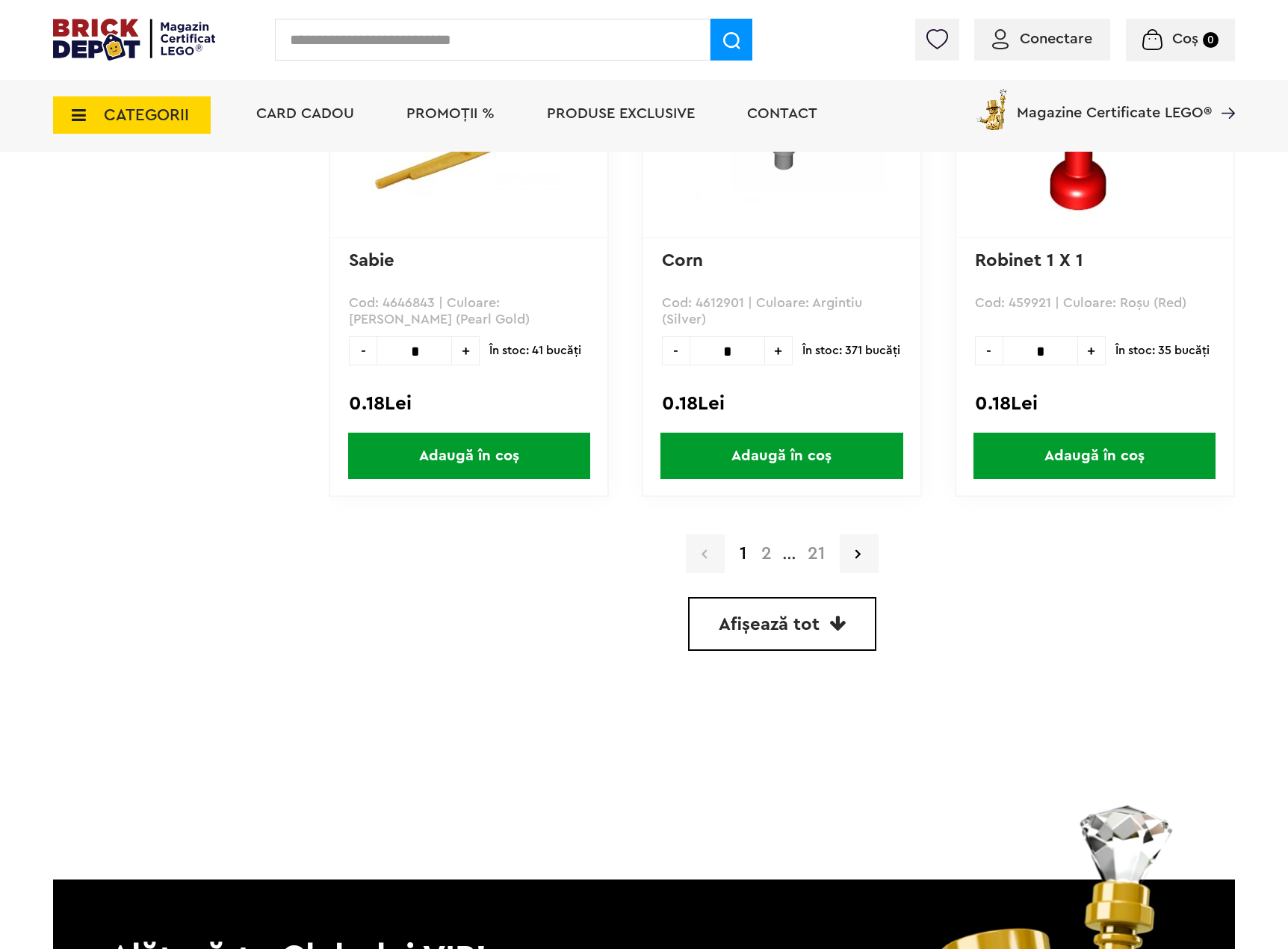
scroll to position [4261, 0]
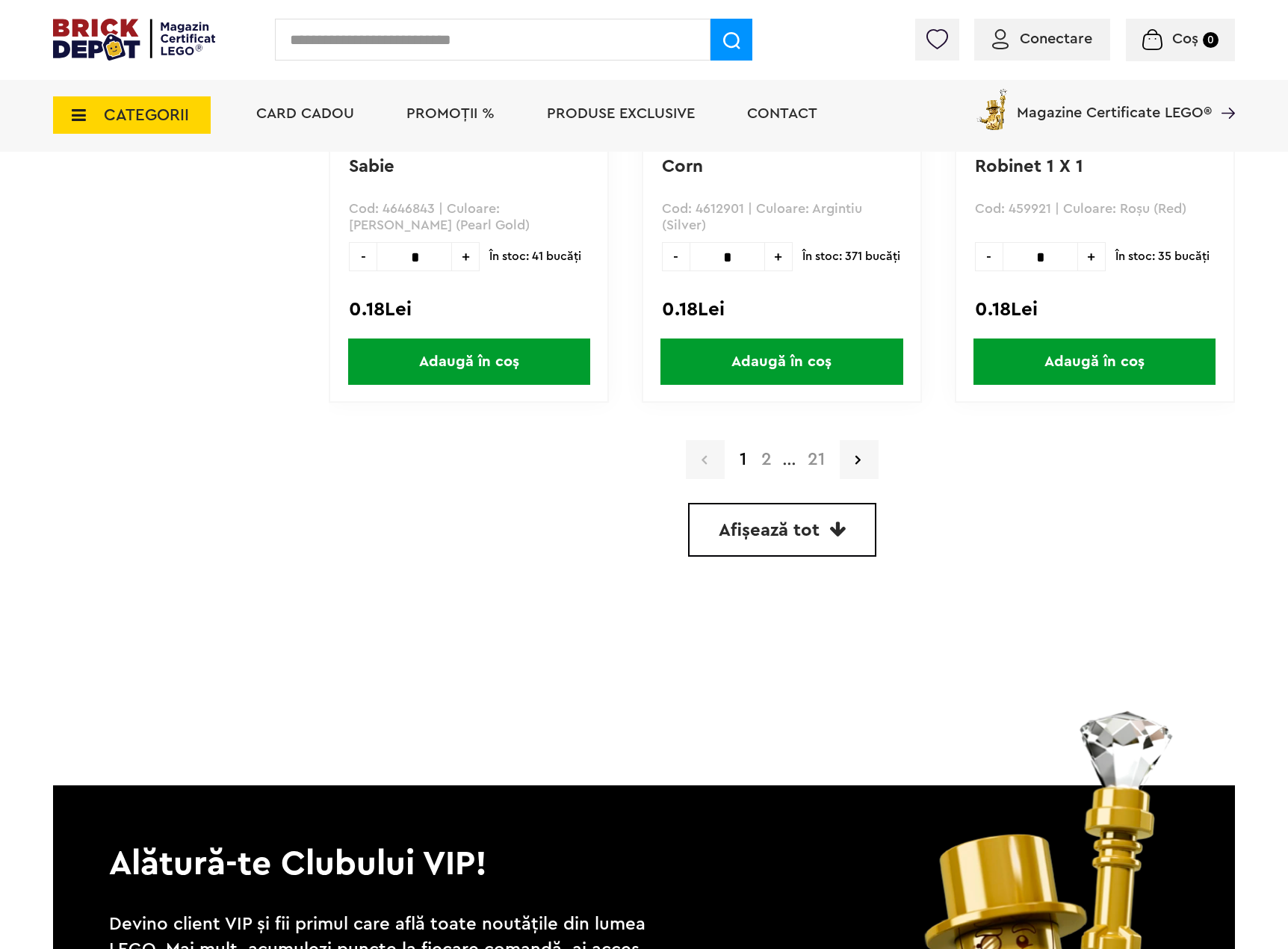
click at [857, 534] on link "Afișează tot" at bounding box center [783, 530] width 188 height 54
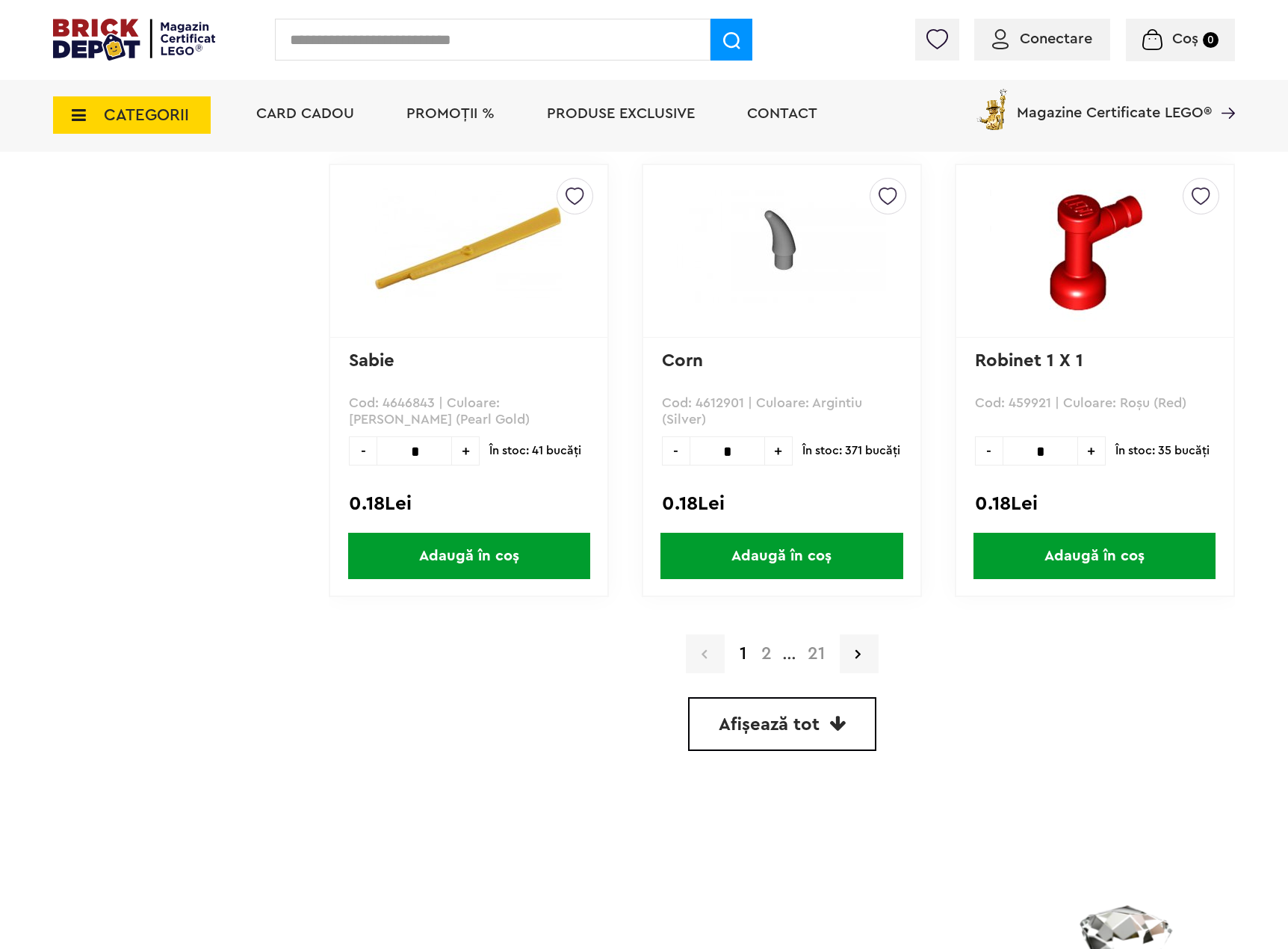
scroll to position [4036, 0]
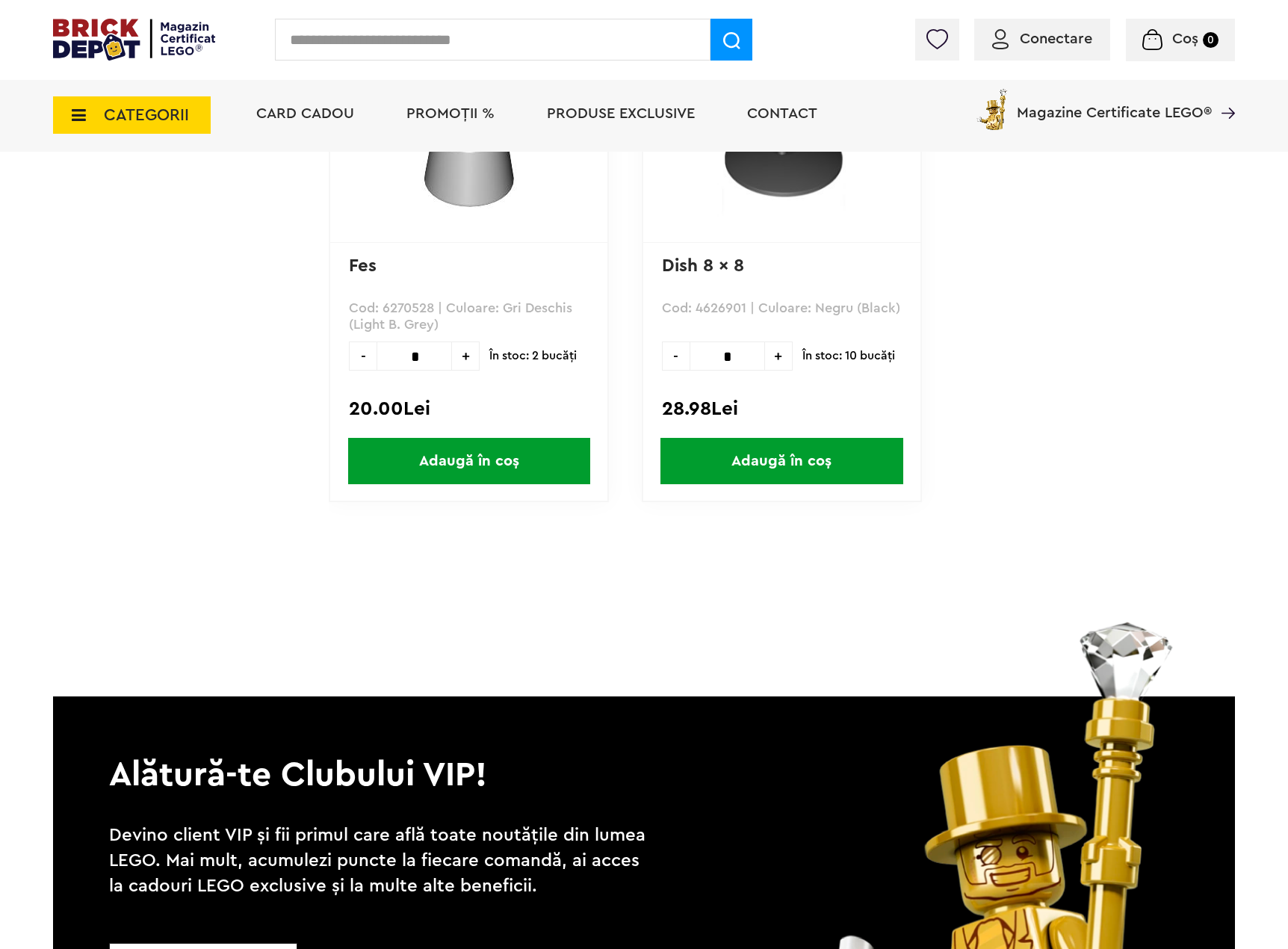
scroll to position [85592, 0]
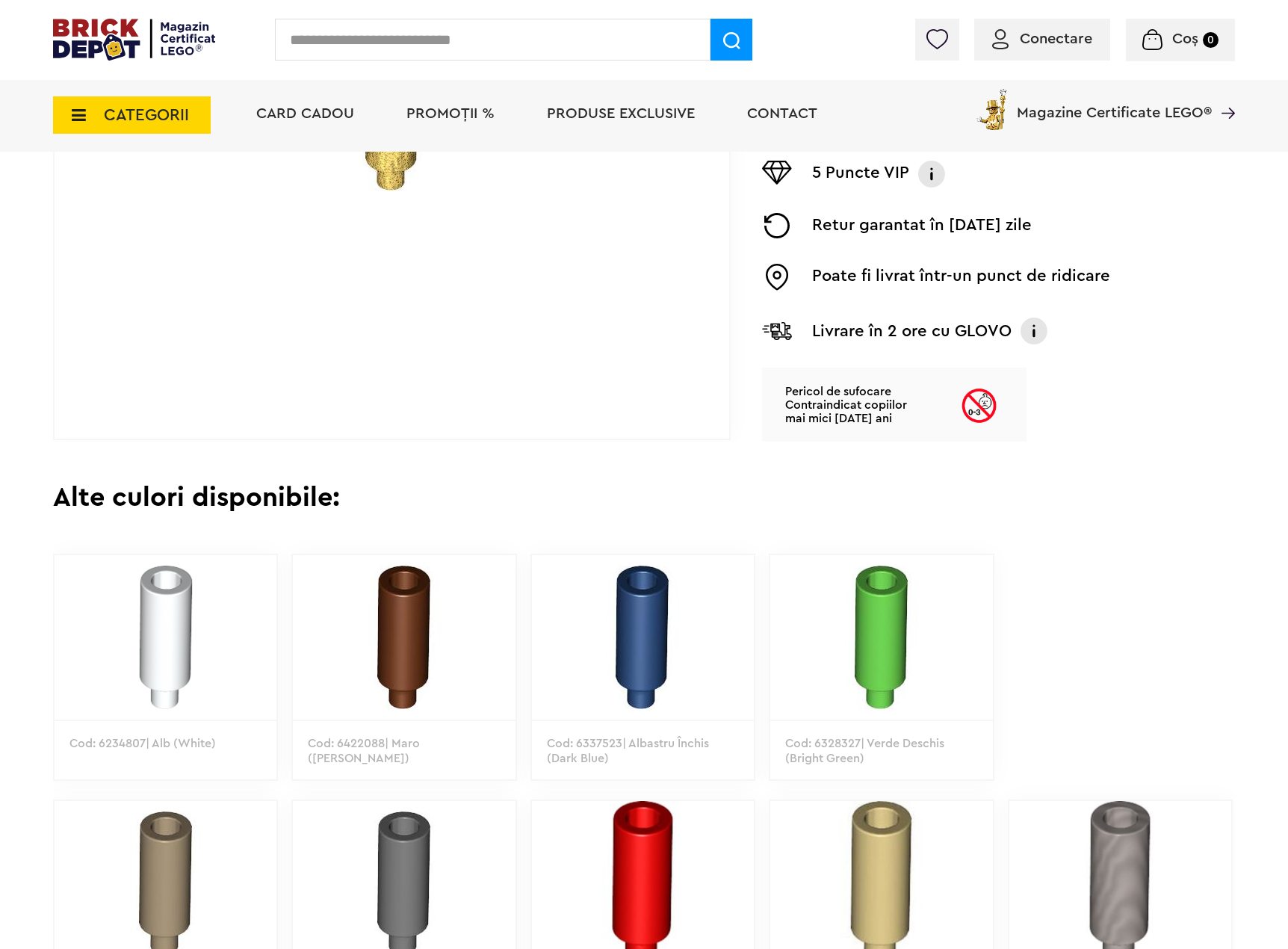
scroll to position [747, 0]
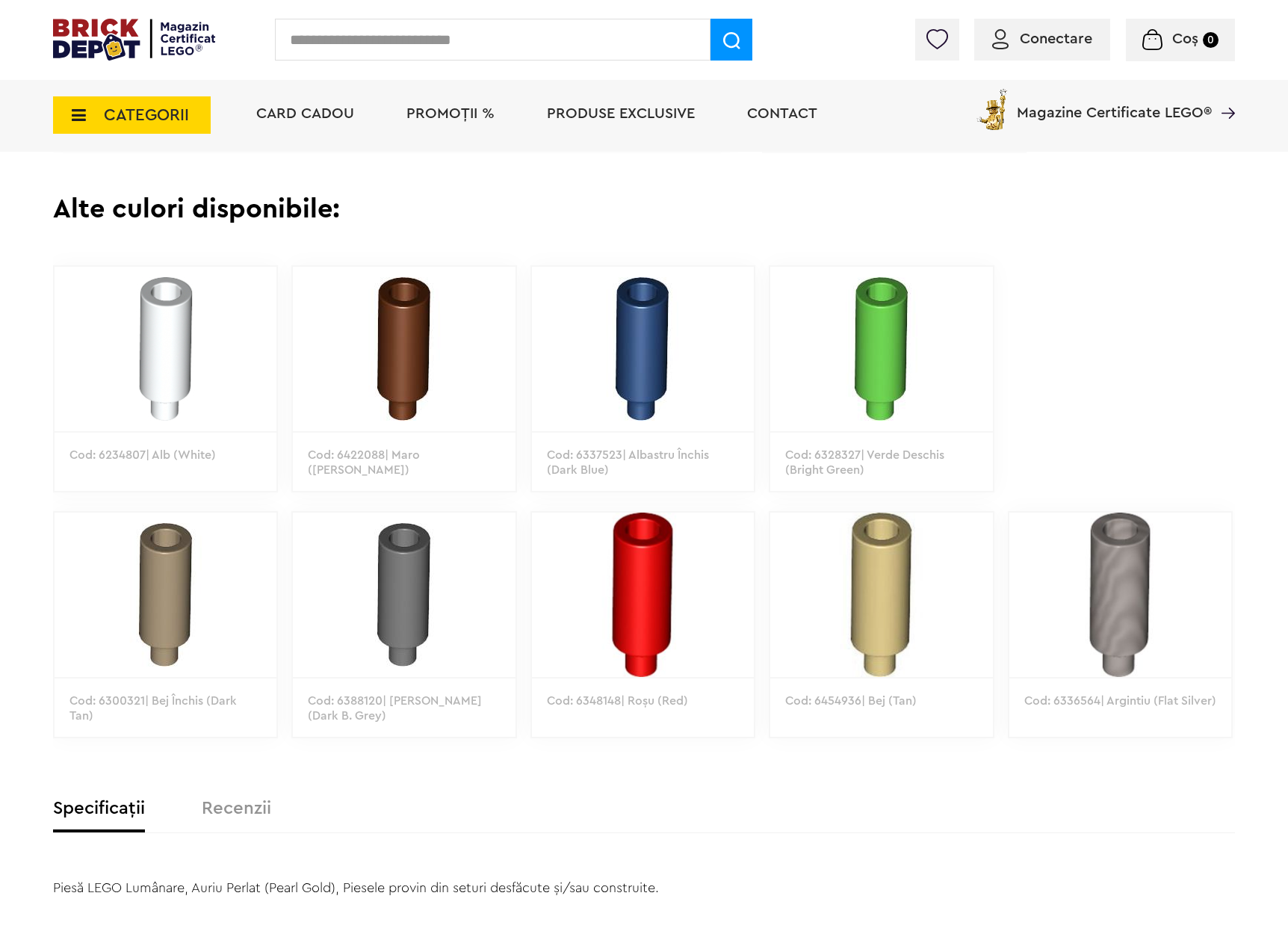
click at [159, 355] on img at bounding box center [165, 348] width 222 height 165
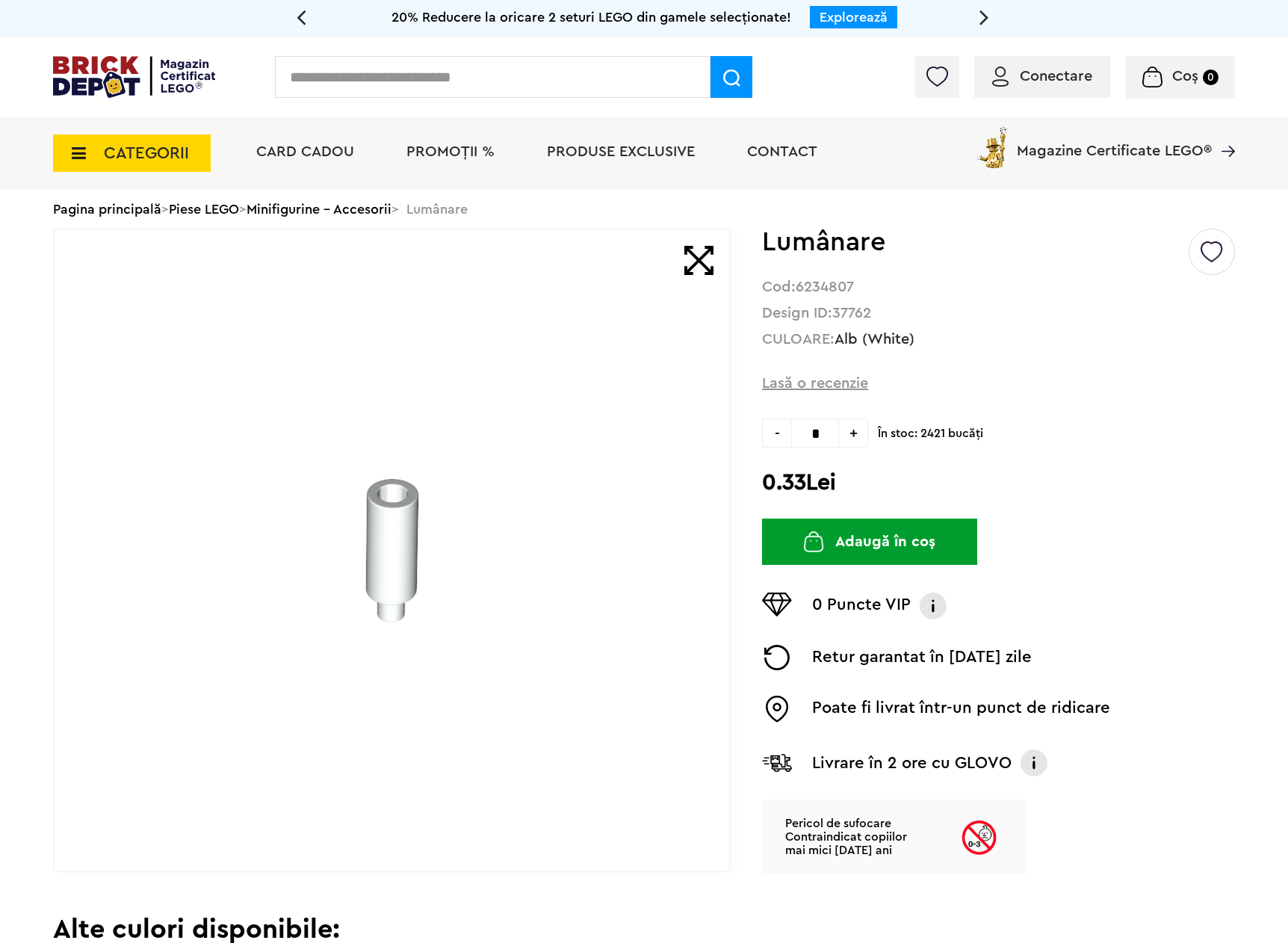
click at [1050, 443] on form "0.33Lei Adaugă în coș" at bounding box center [998, 457] width 473 height 77
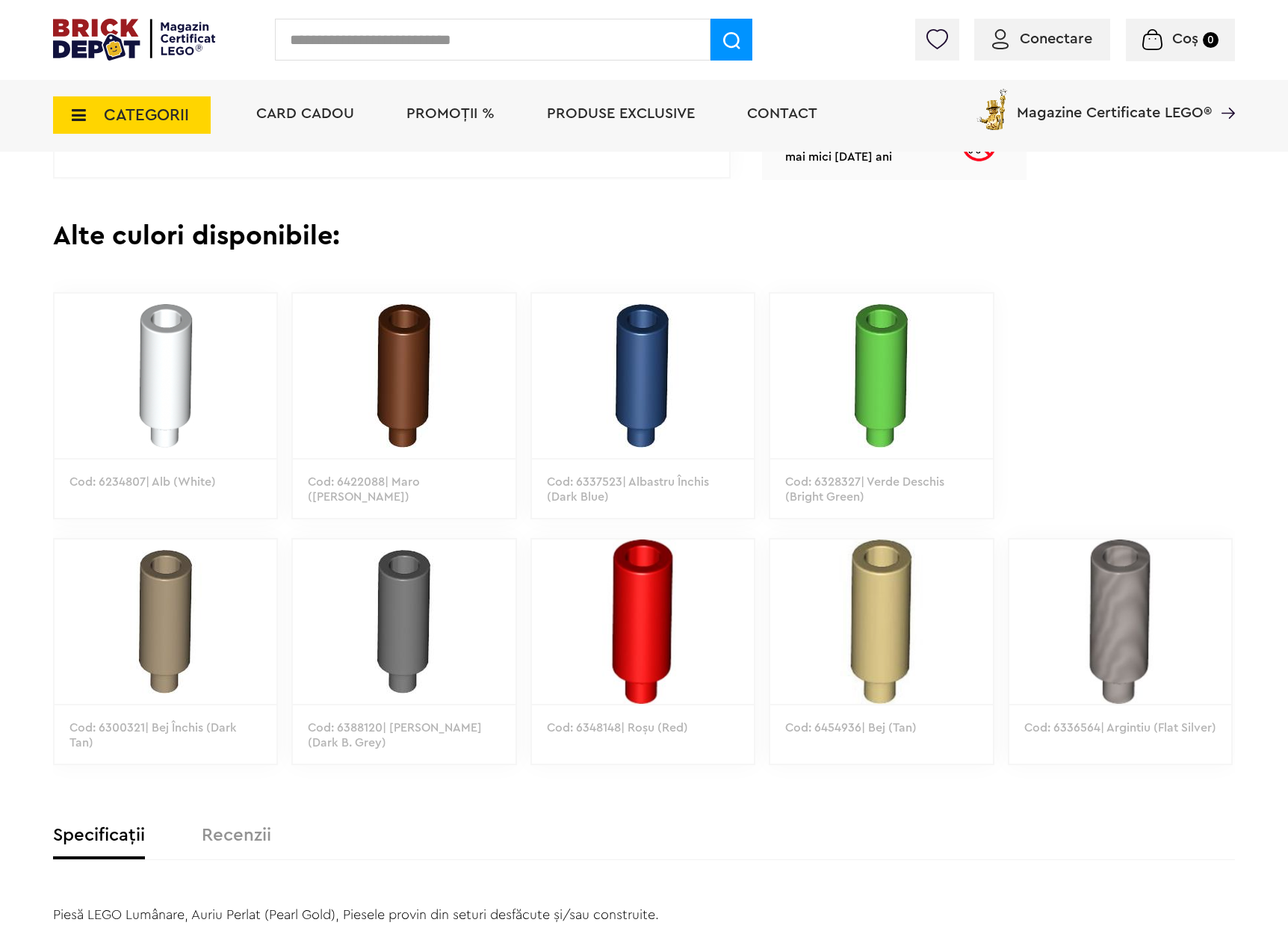
scroll to position [747, 0]
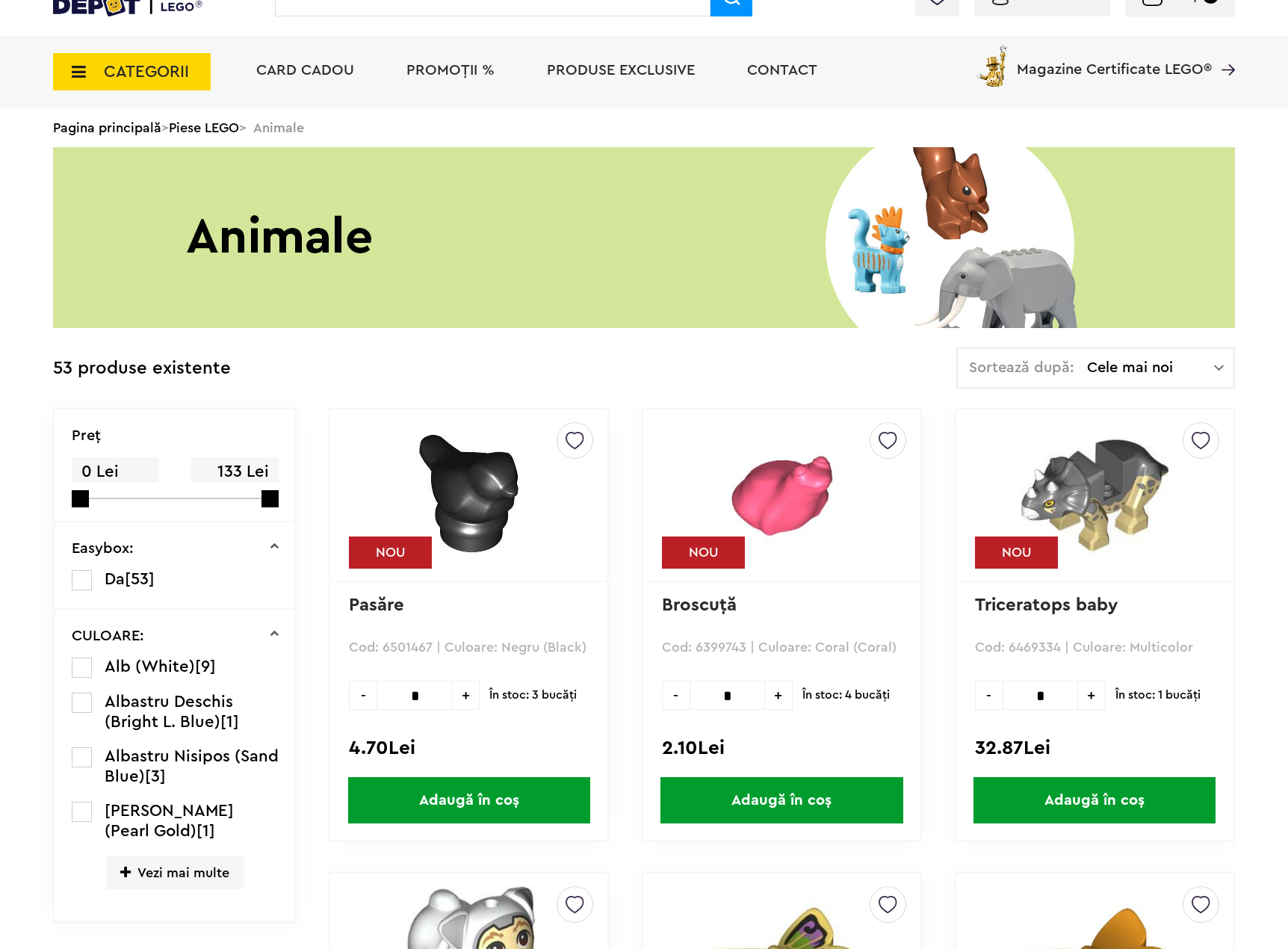
scroll to position [7, 0]
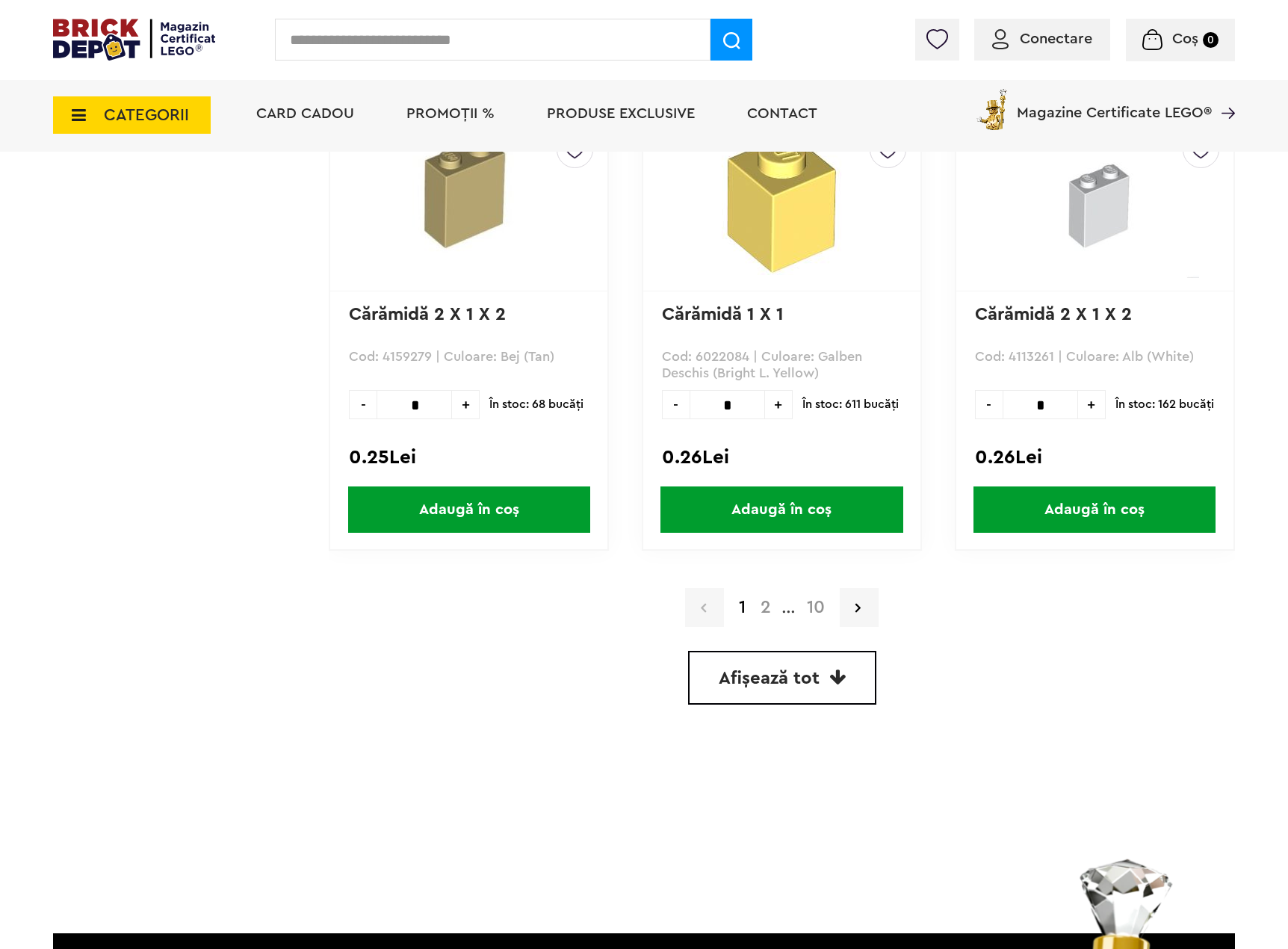
scroll to position [4111, 0]
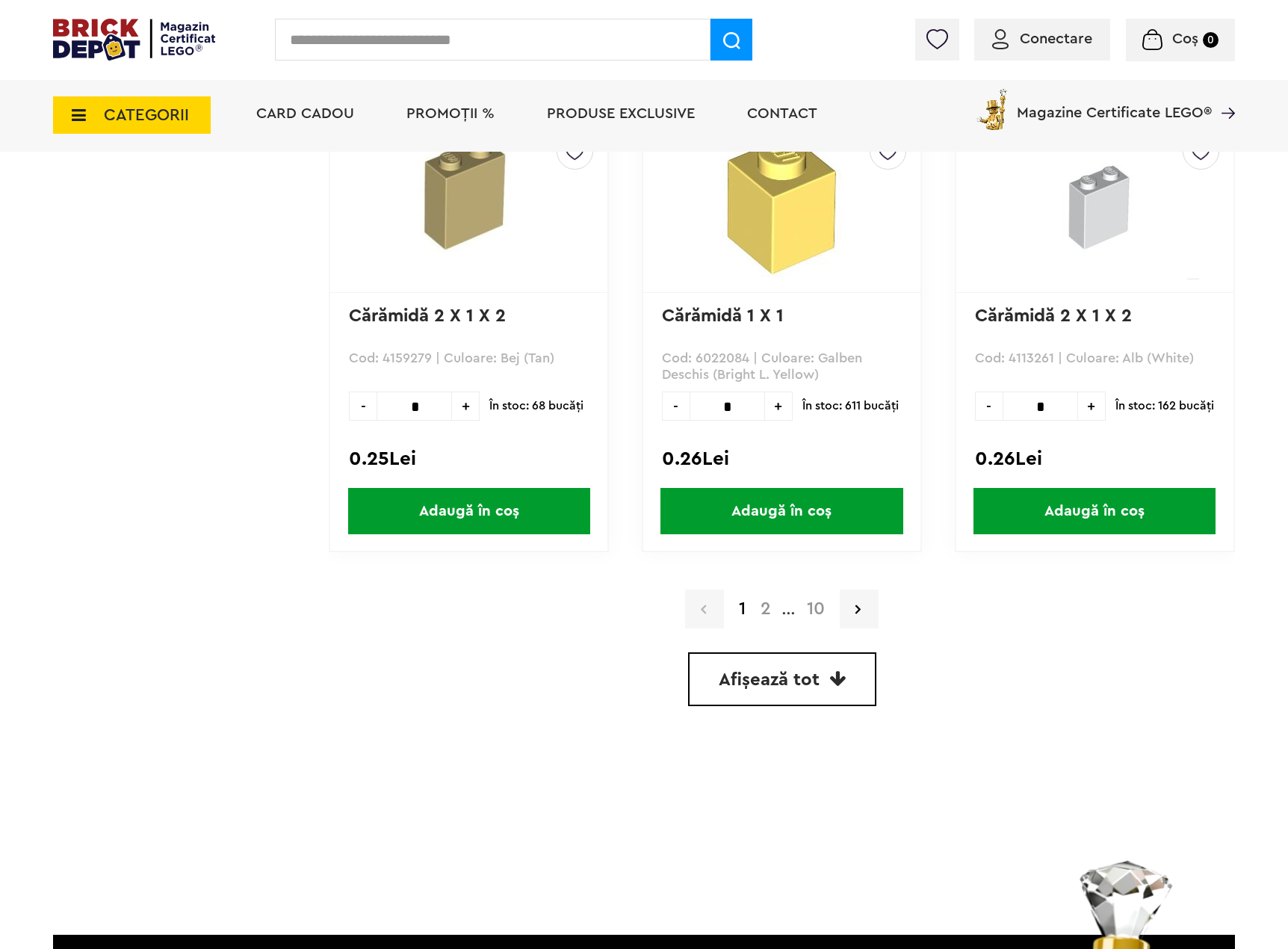
click at [801, 675] on span "Afișează tot" at bounding box center [769, 680] width 101 height 18
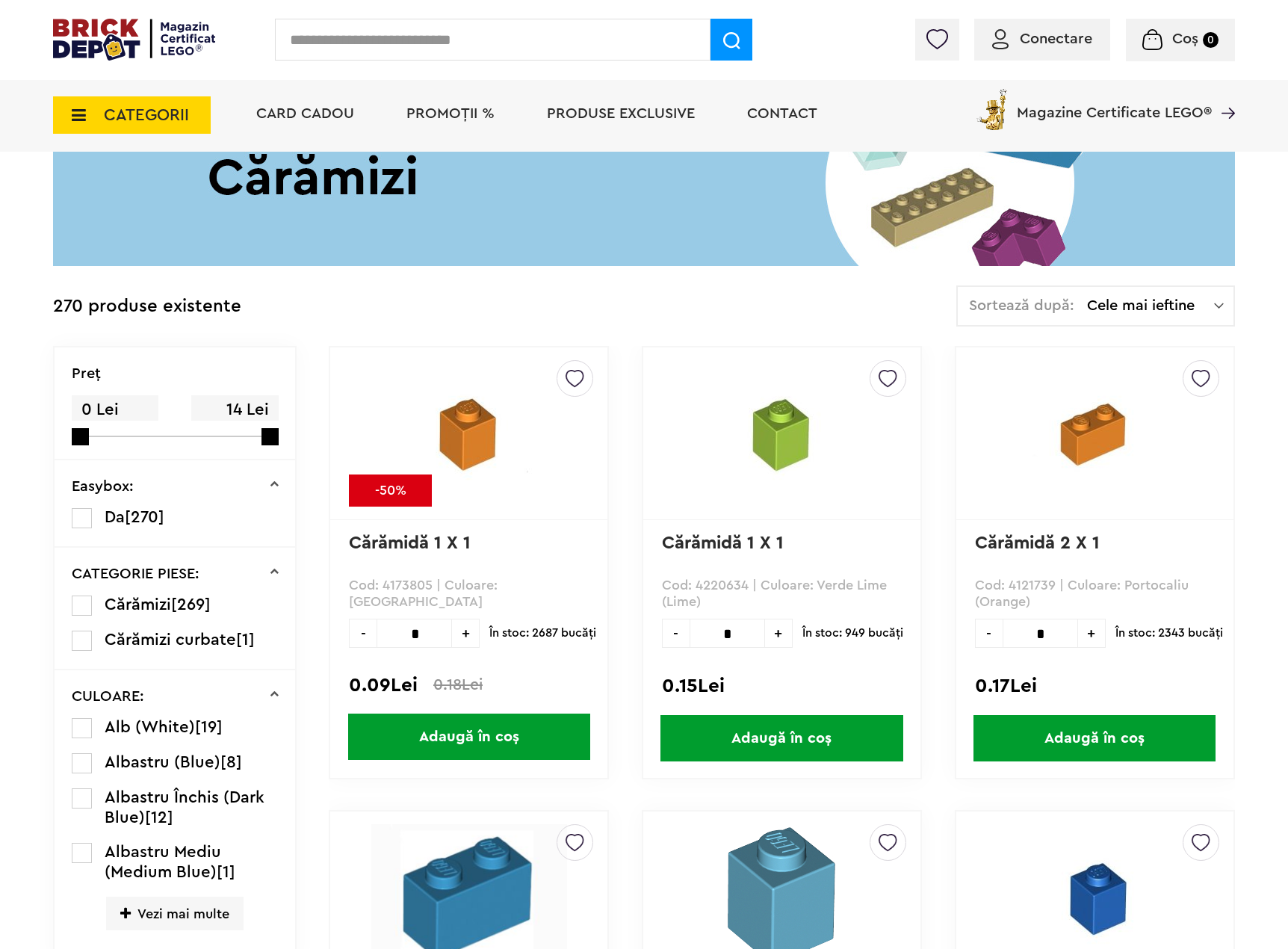
scroll to position [156, 0]
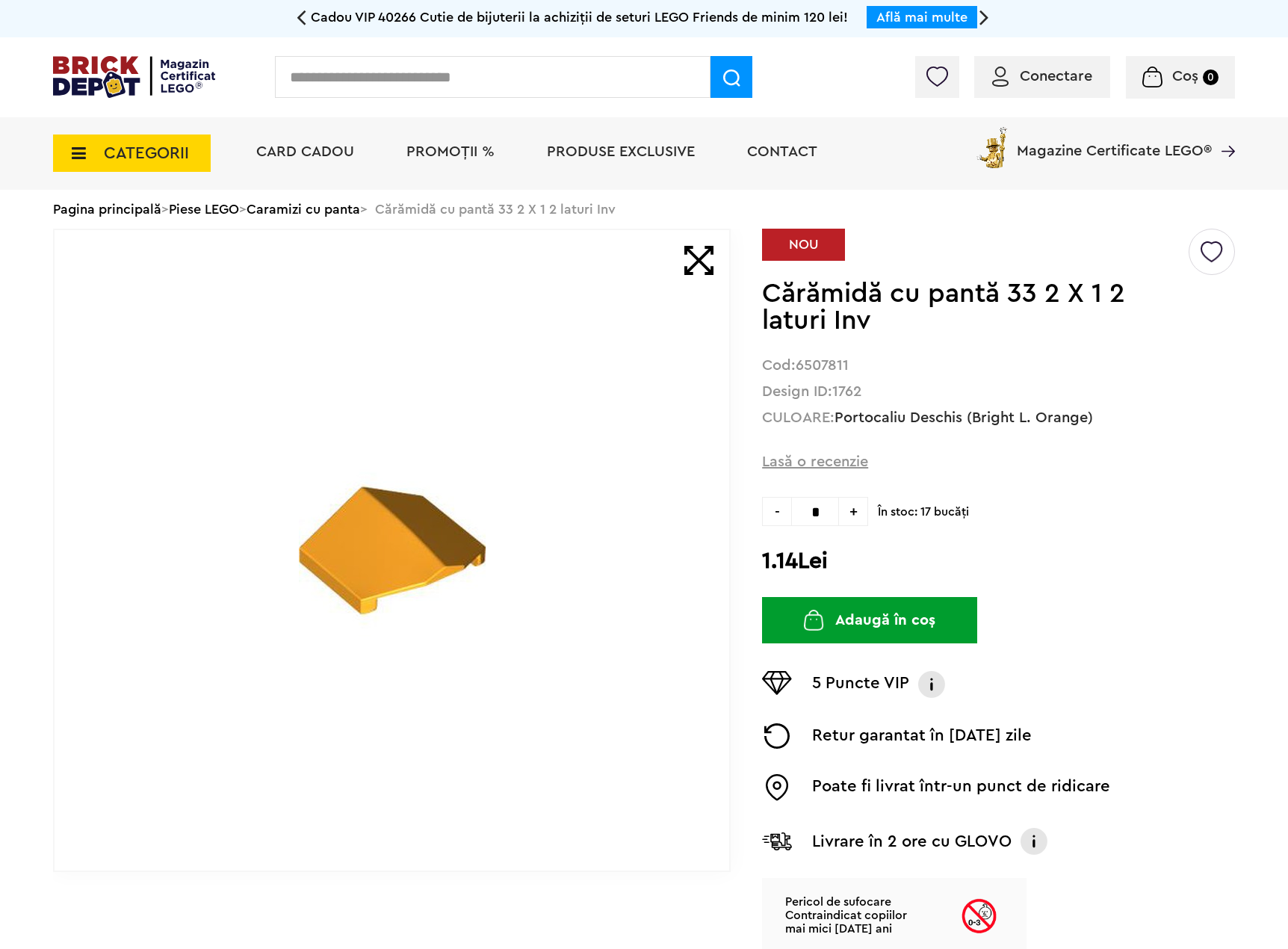
click at [449, 538] on img at bounding box center [392, 551] width 187 height 187
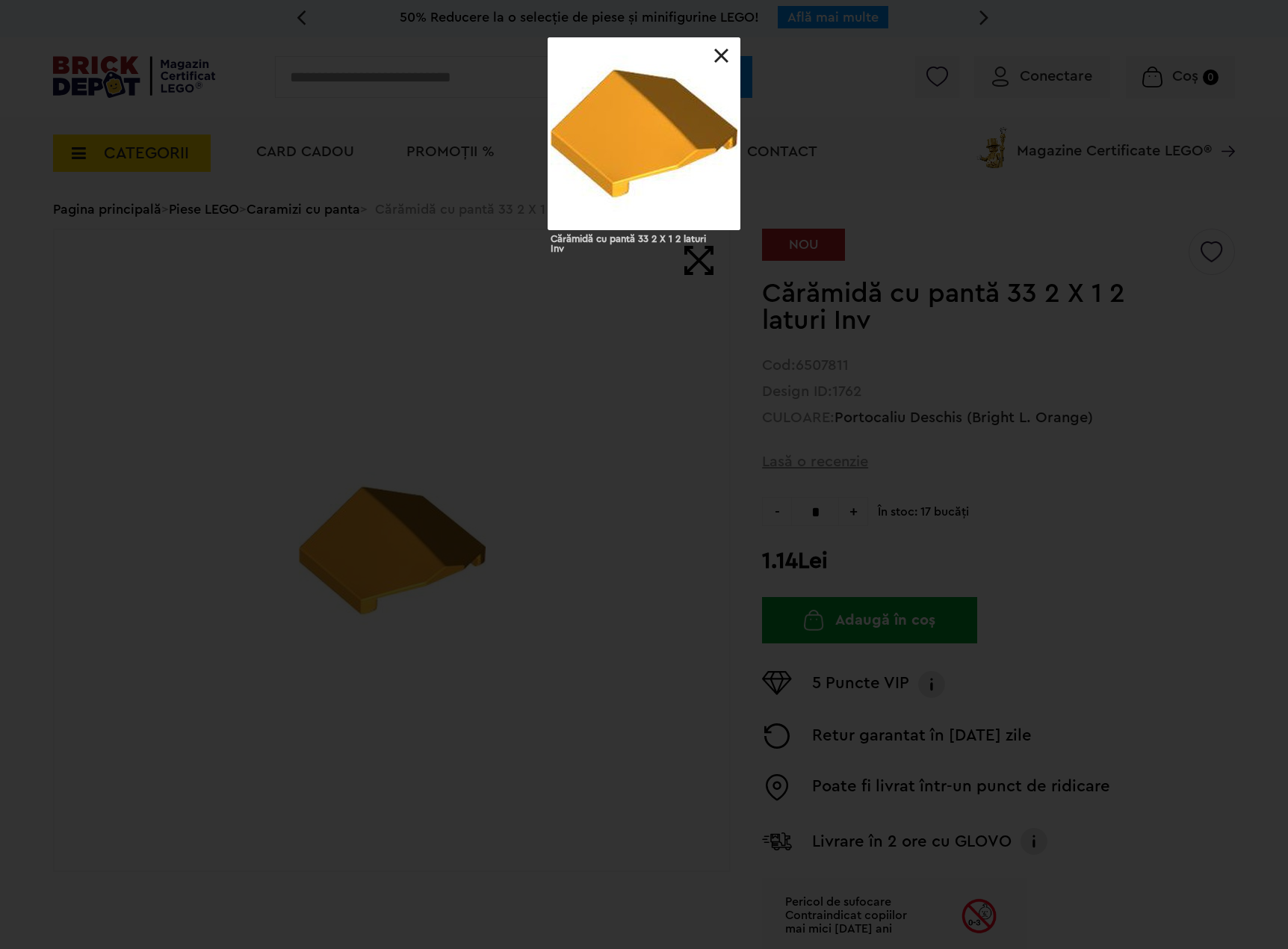
click at [723, 53] on link at bounding box center [722, 56] width 15 height 15
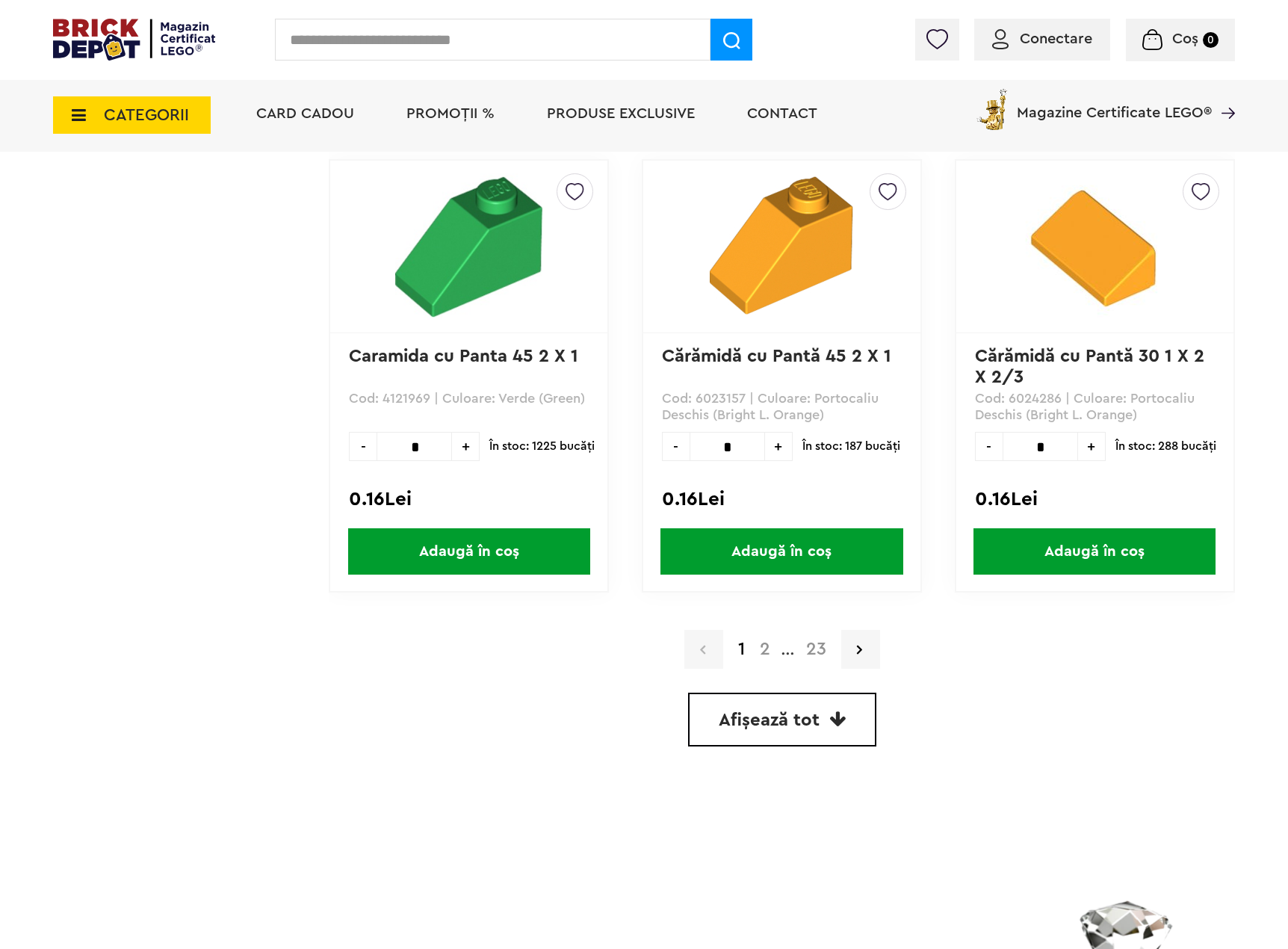
scroll to position [4073, 0]
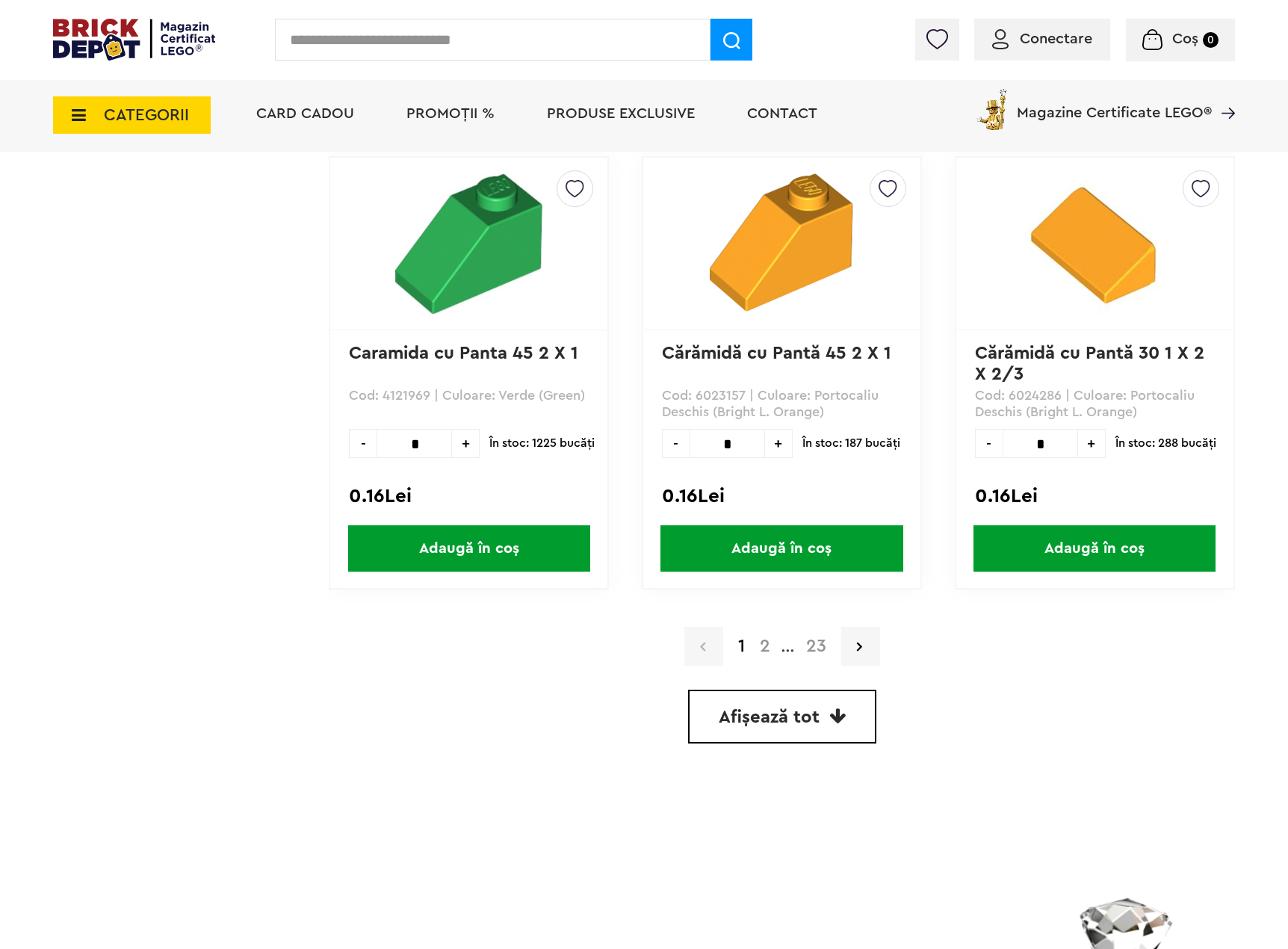
click at [793, 710] on span "Afișează tot" at bounding box center [769, 717] width 101 height 18
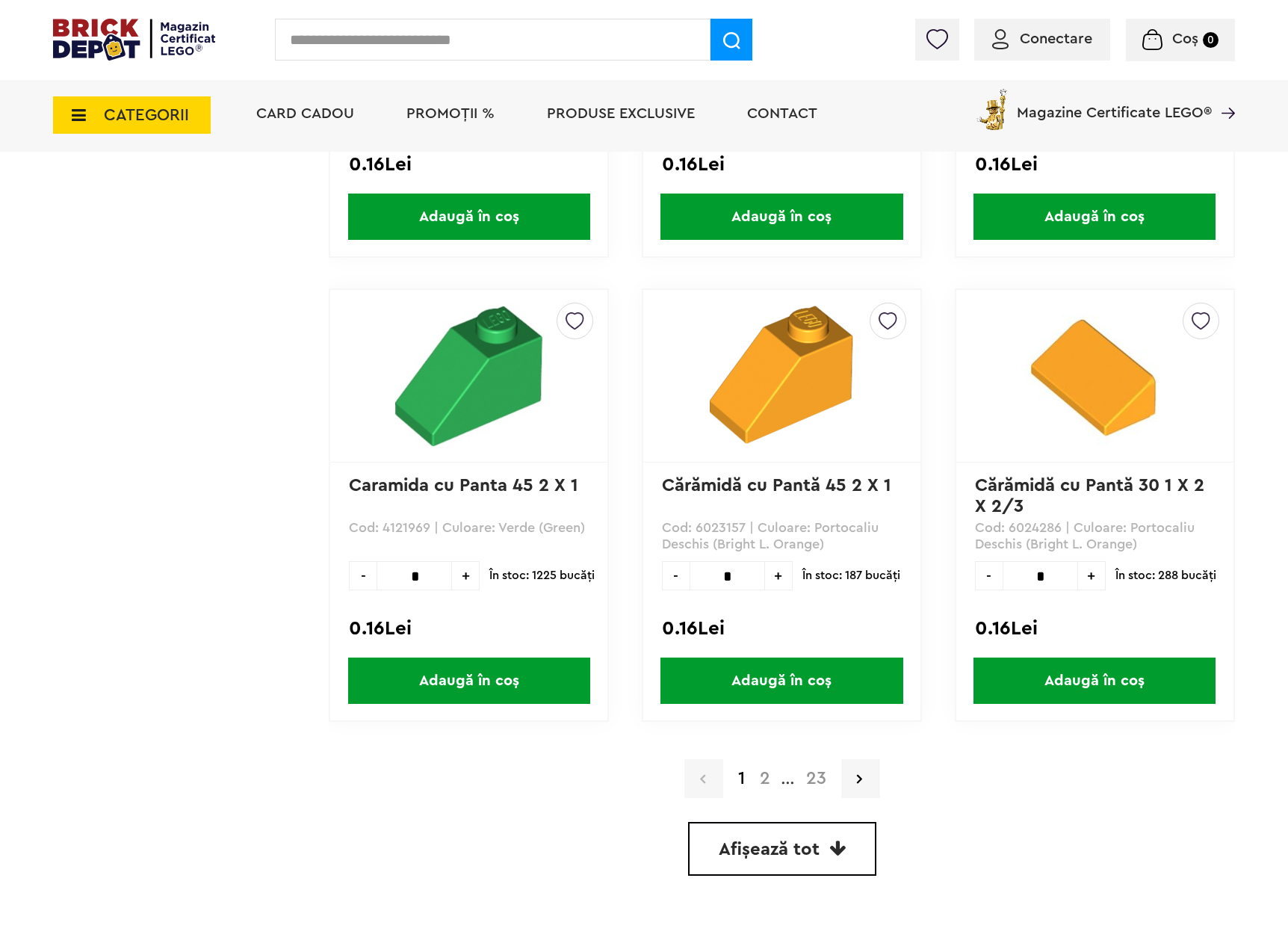
scroll to position [3924, 0]
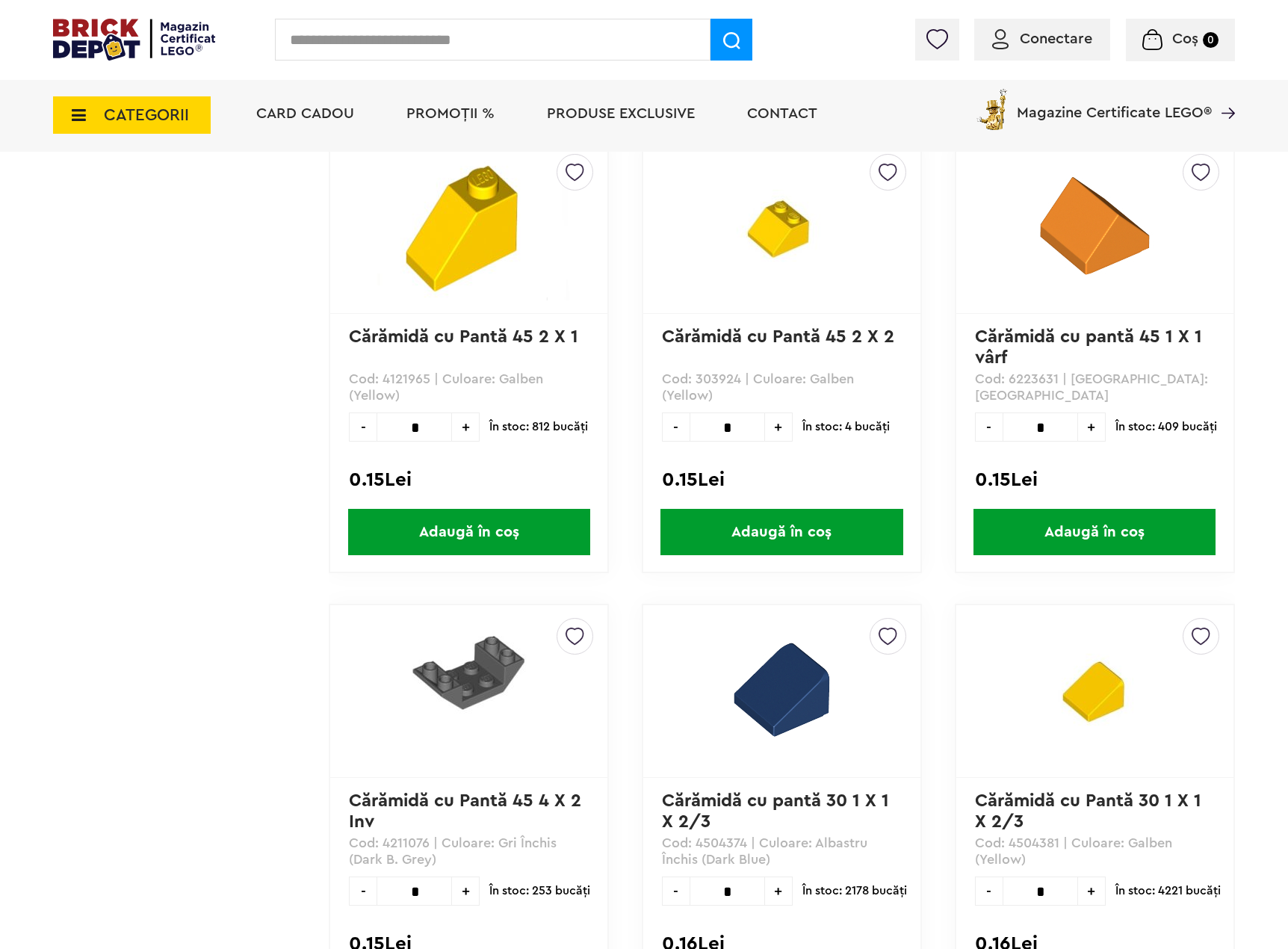
scroll to position [2548, 0]
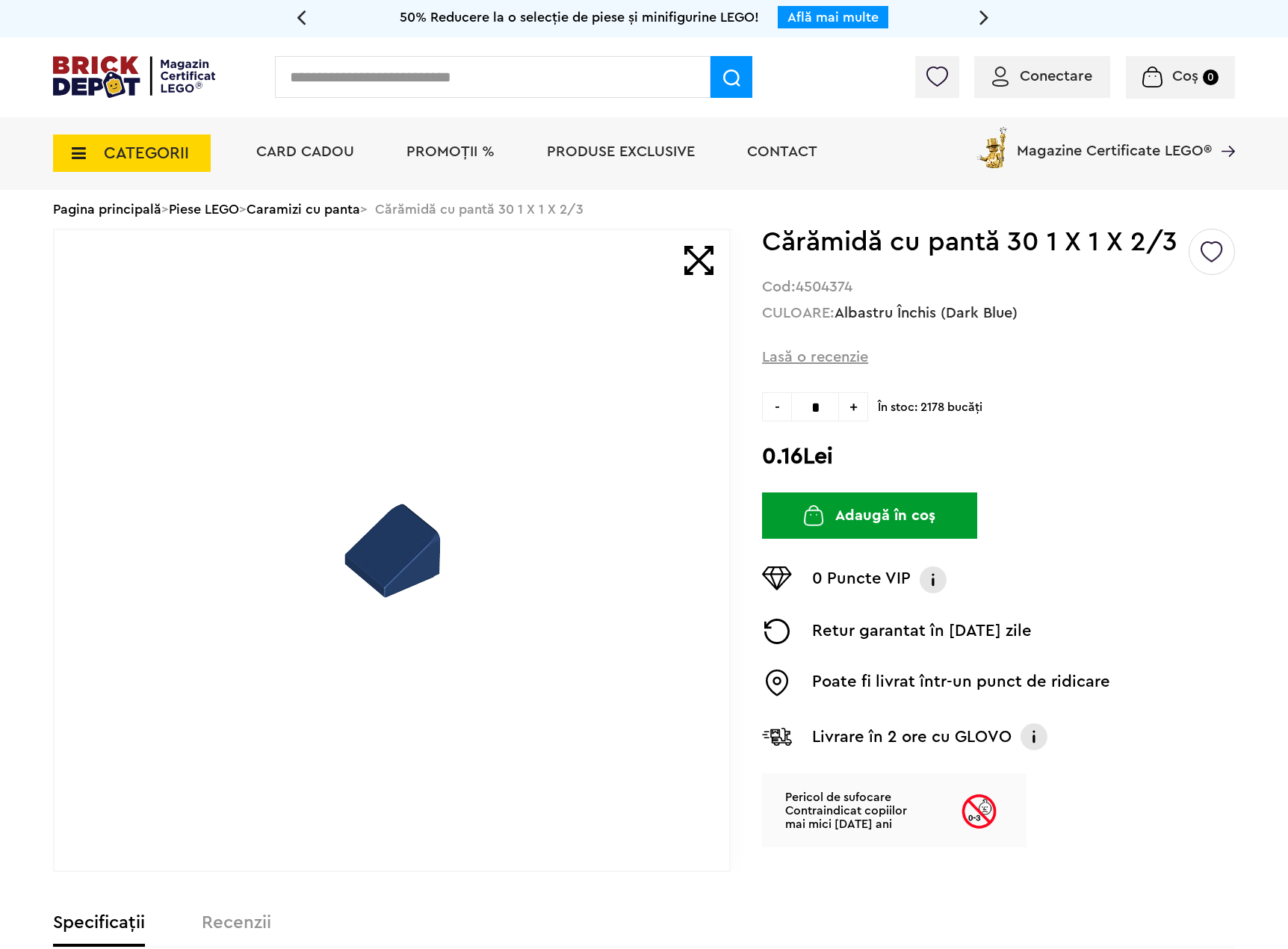
click at [417, 550] on img at bounding box center [392, 550] width 143 height 143
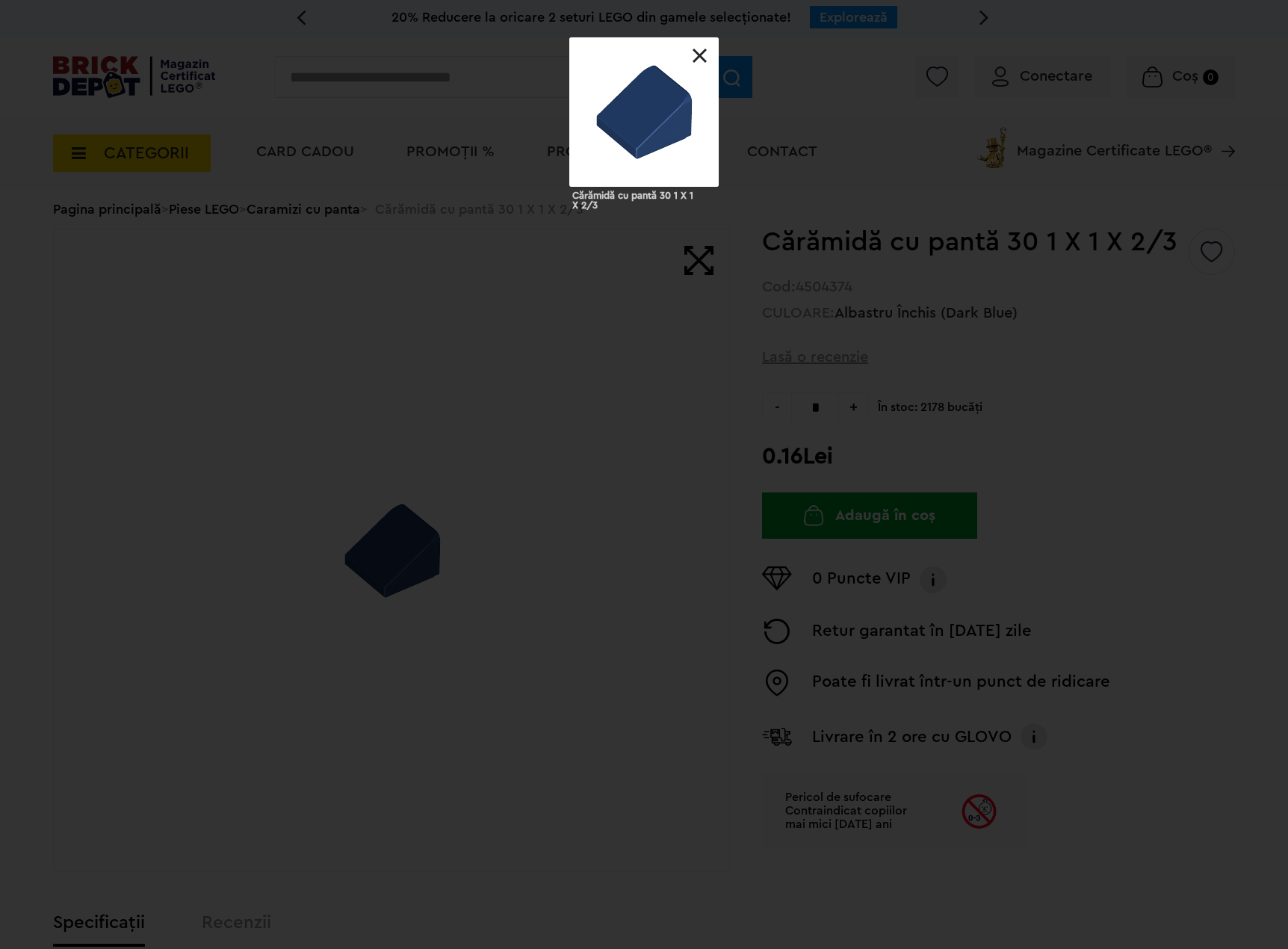
click at [704, 56] on link at bounding box center [701, 56] width 15 height 15
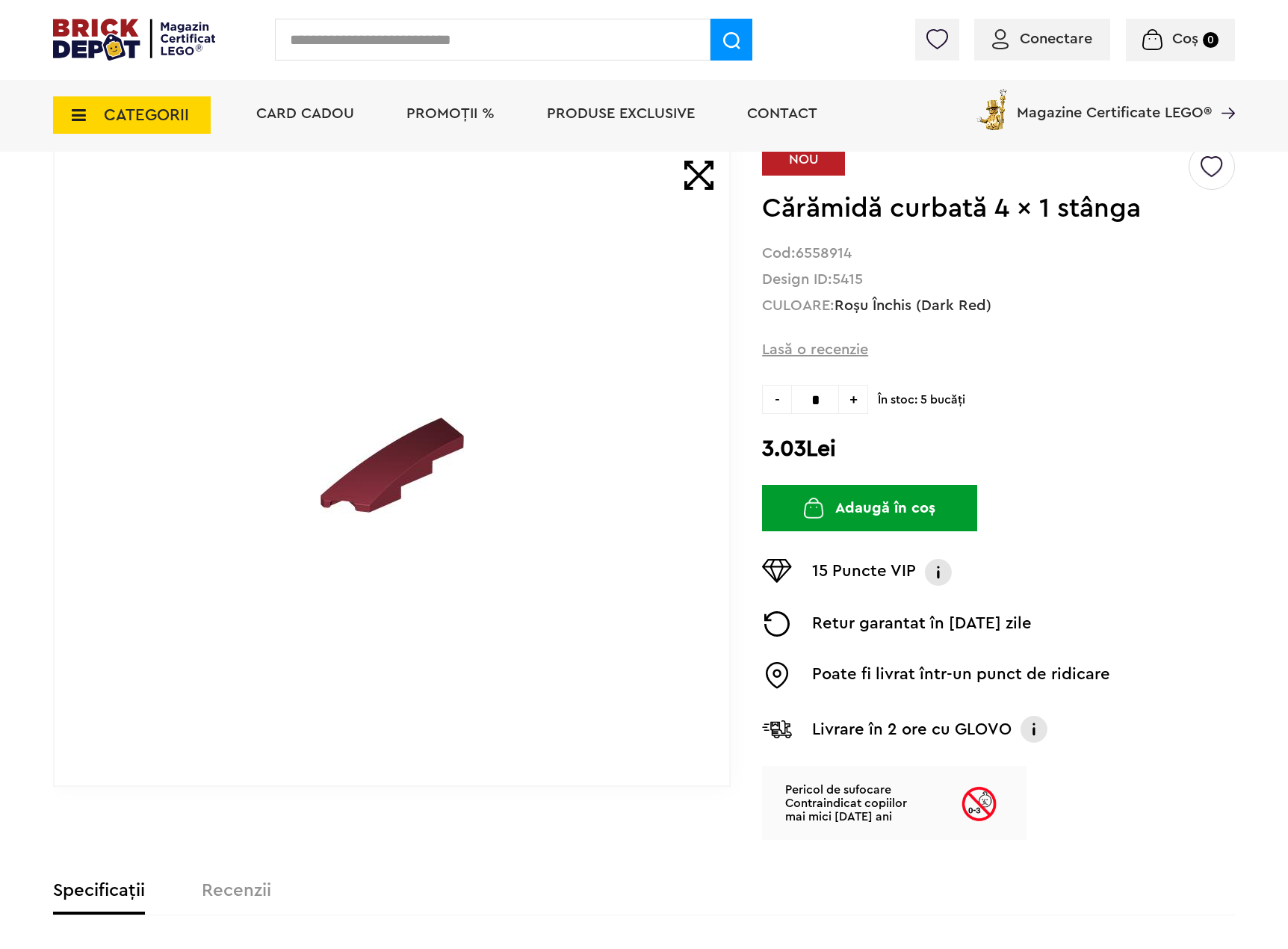
scroll to position [74, 0]
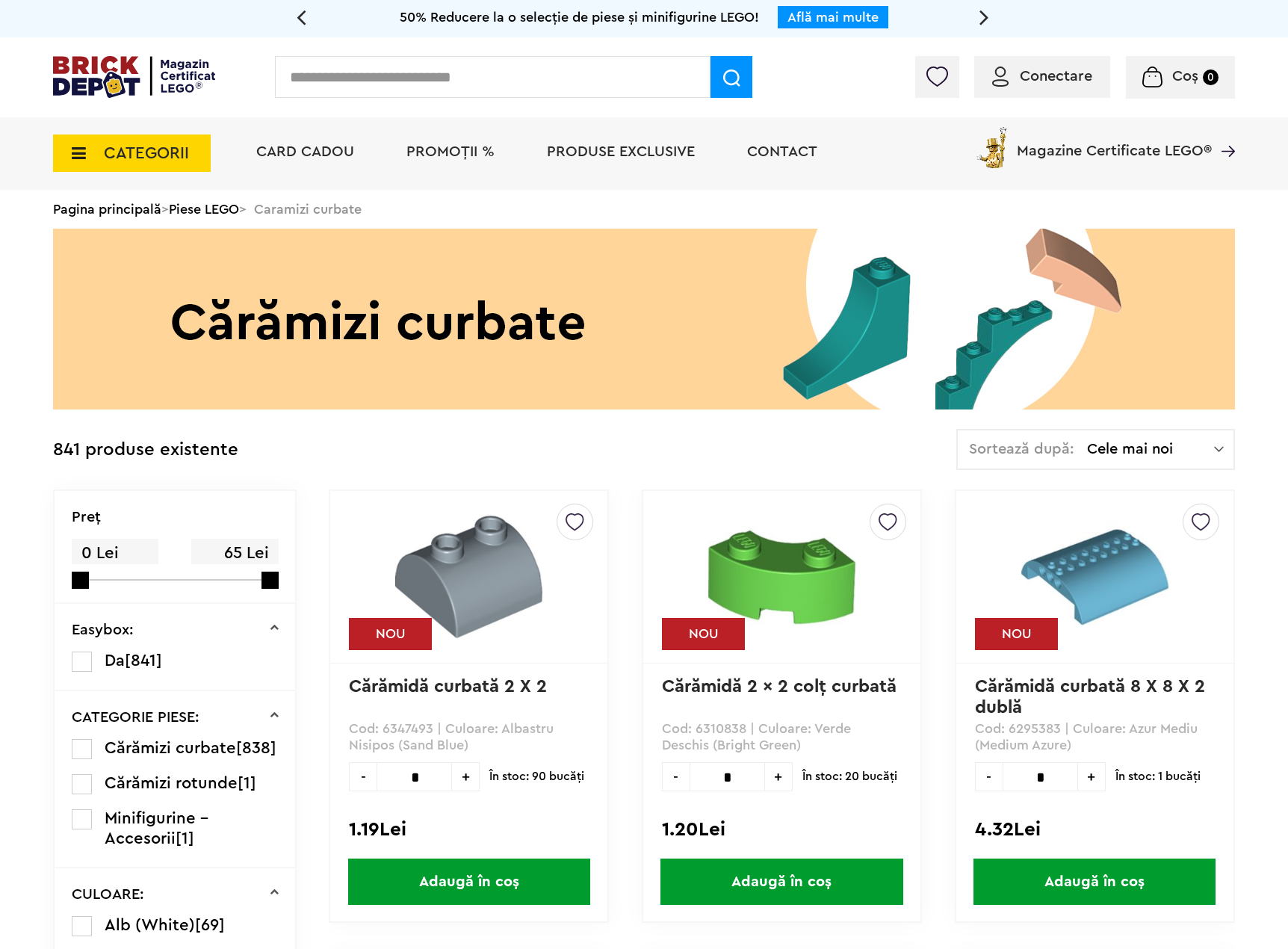
click at [1137, 442] on span "Cele mai noi" at bounding box center [1150, 449] width 127 height 15
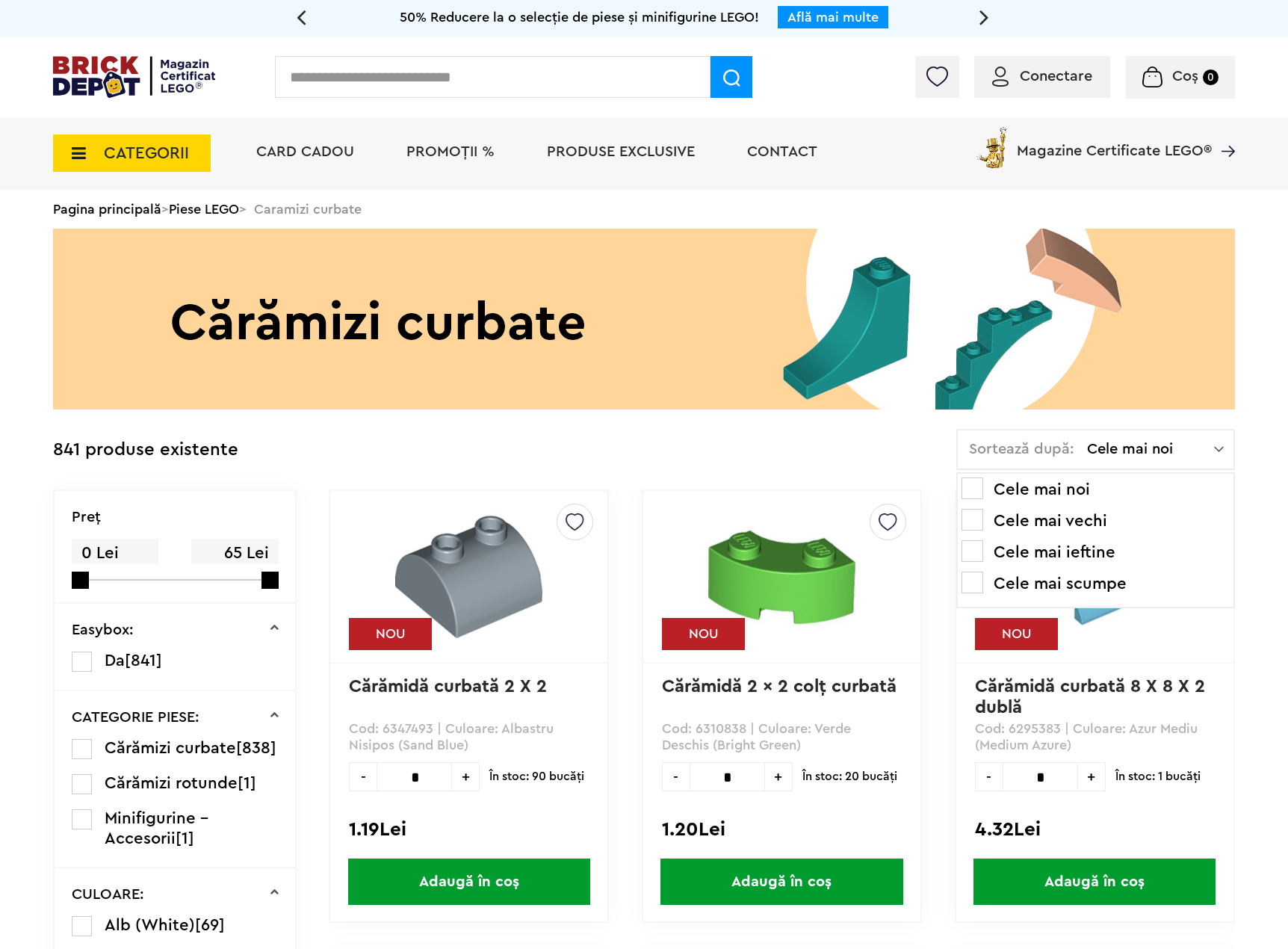
click at [1045, 550] on li "Cele mai ieftine" at bounding box center [1095, 553] width 268 height 24
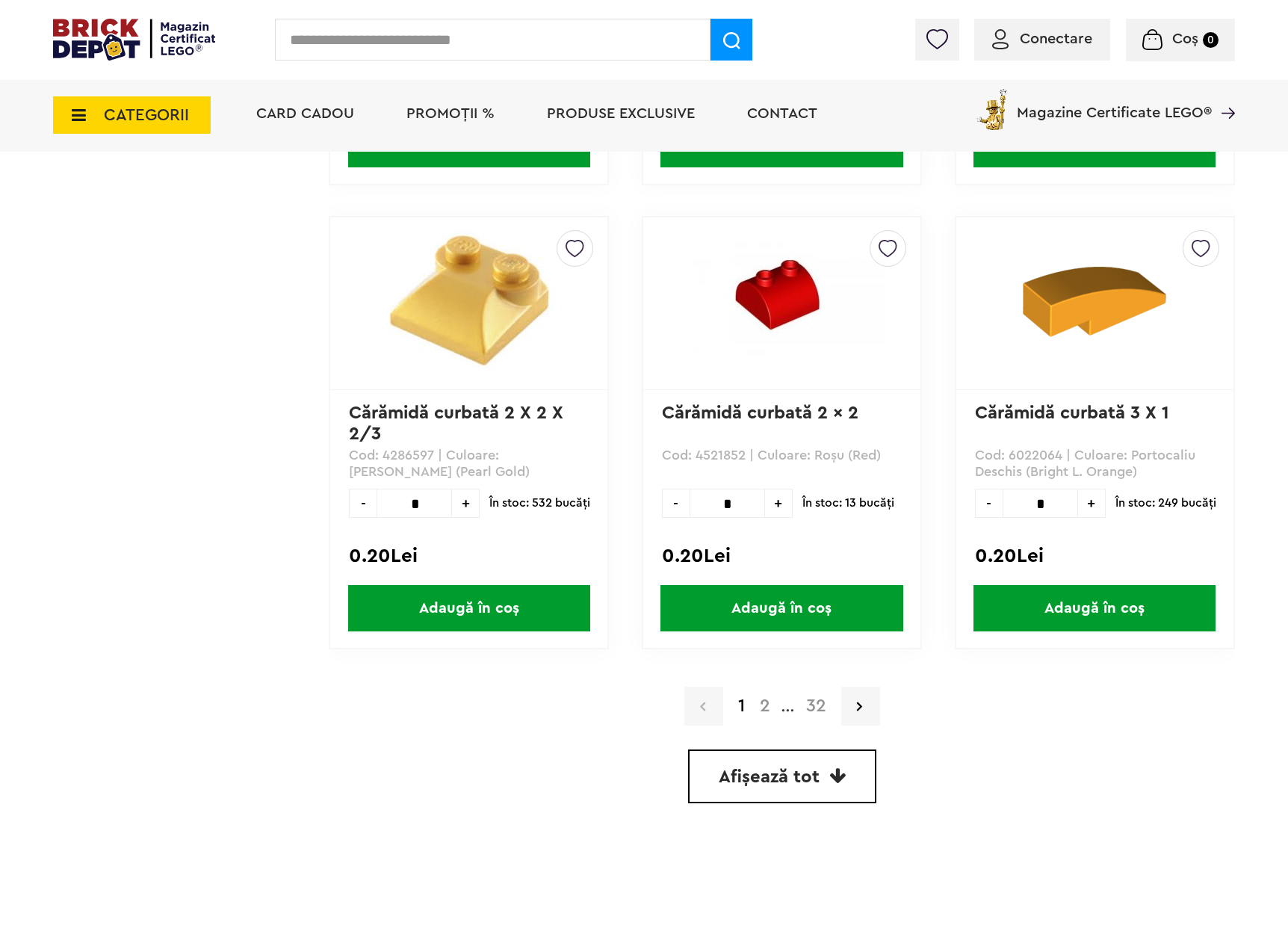
scroll to position [4036, 0]
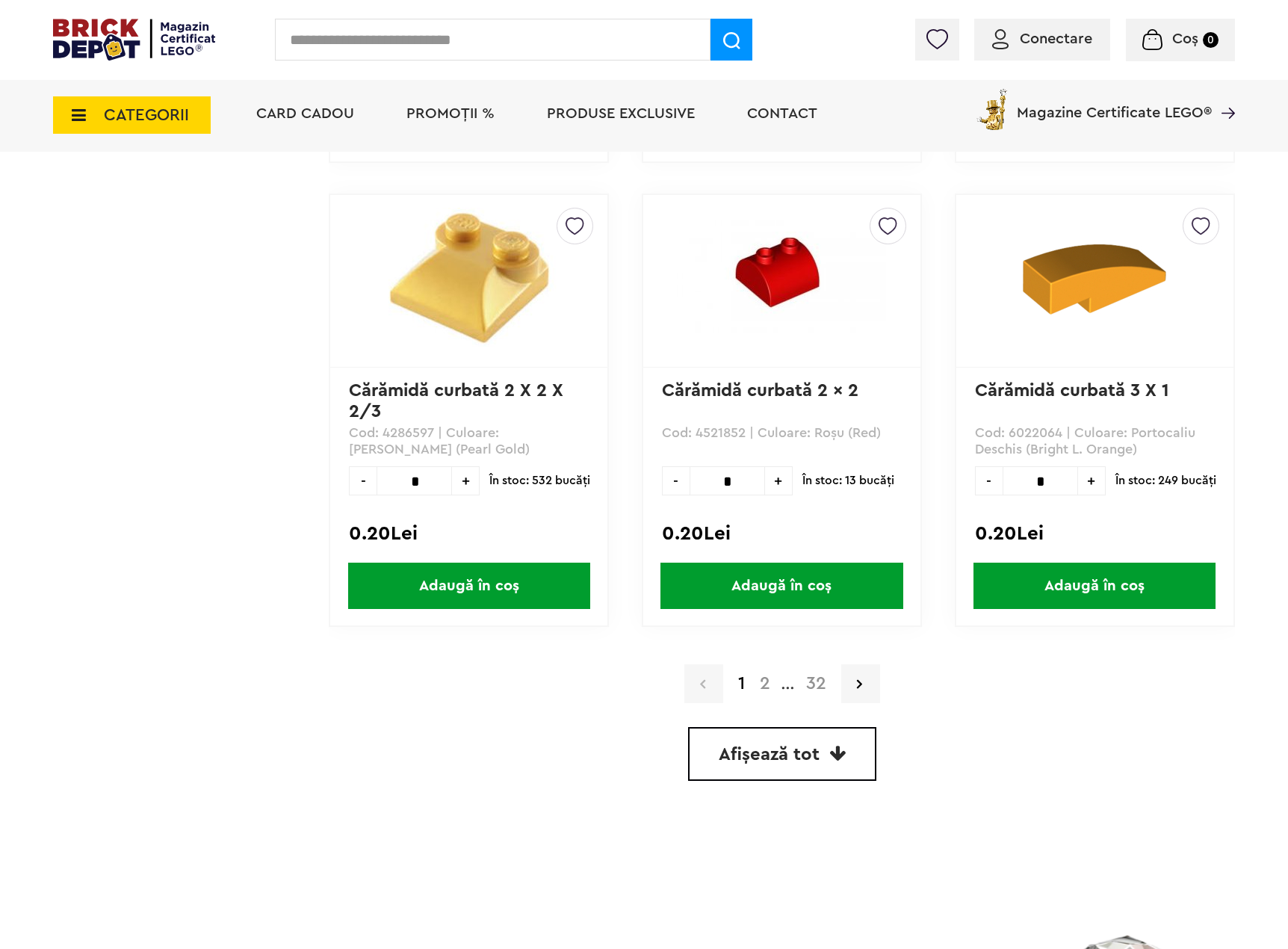
click at [773, 746] on span "Afișează tot" at bounding box center [769, 755] width 101 height 18
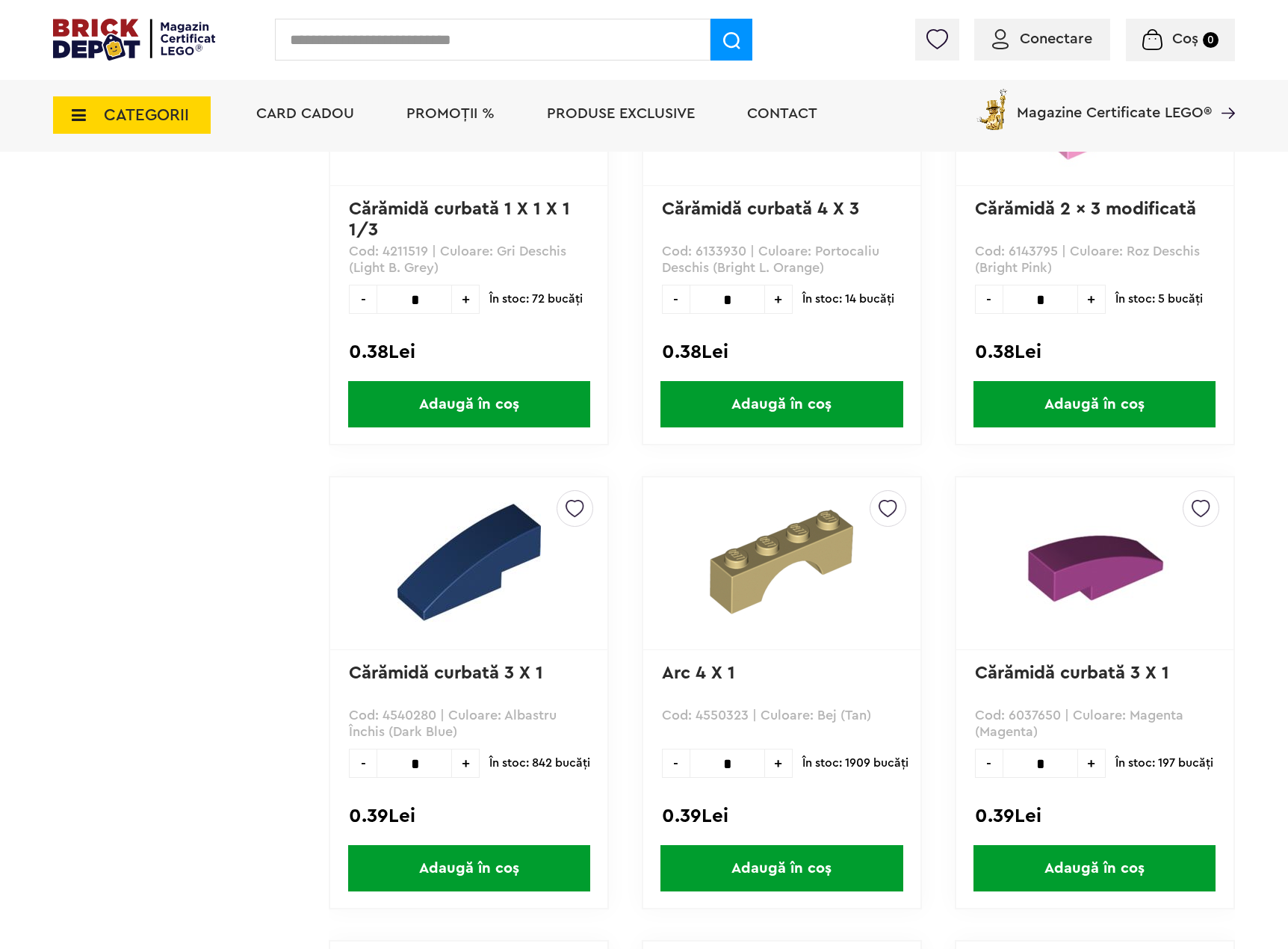
scroll to position [24644, 0]
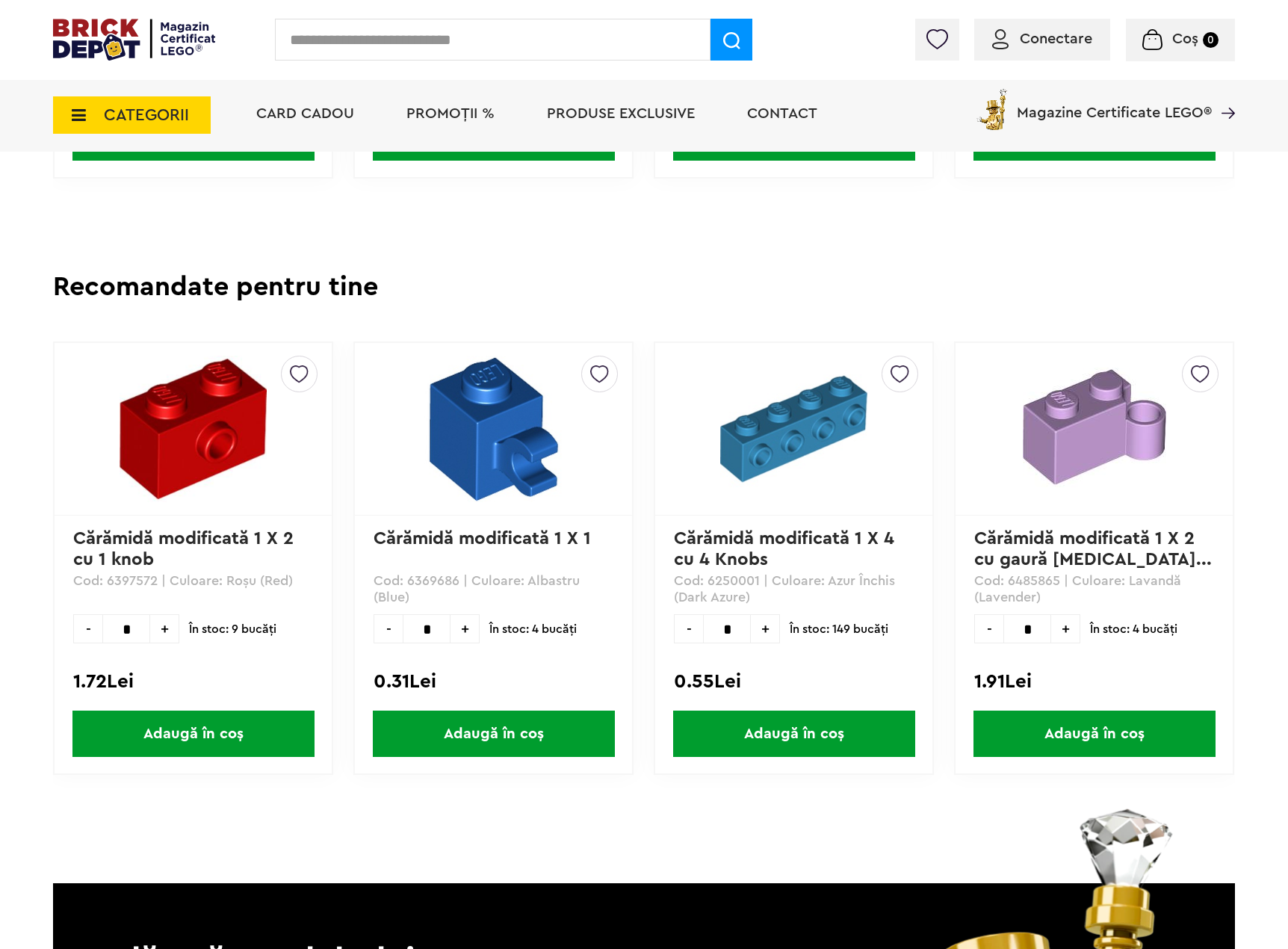
scroll to position [1495, 0]
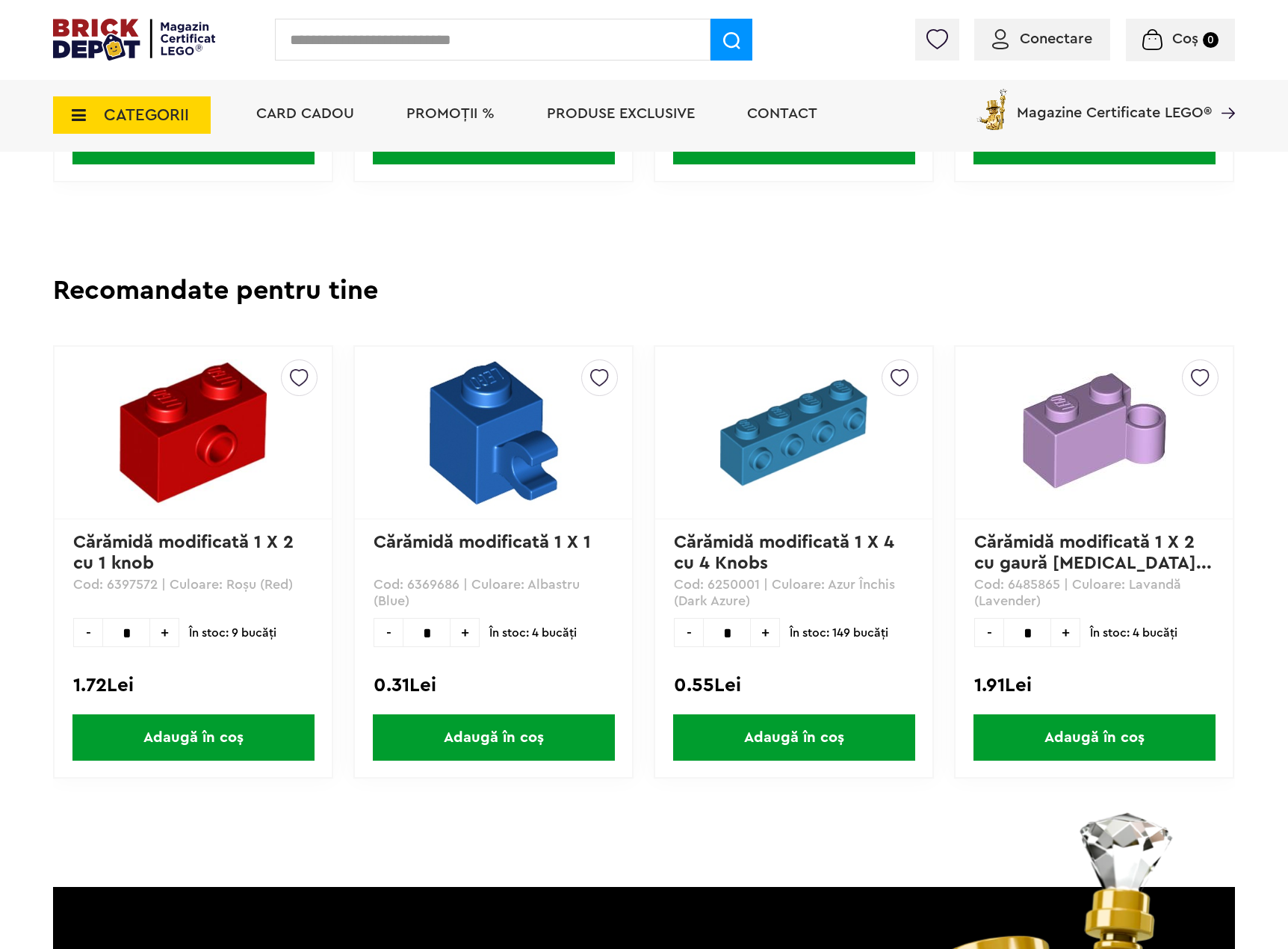
click at [172, 805] on div "Creează o listă nouă Cărămidă modificată 1 X 2 cu 1 knob Cod: 6397572 | Culoare…" at bounding box center [644, 579] width 1182 height 467
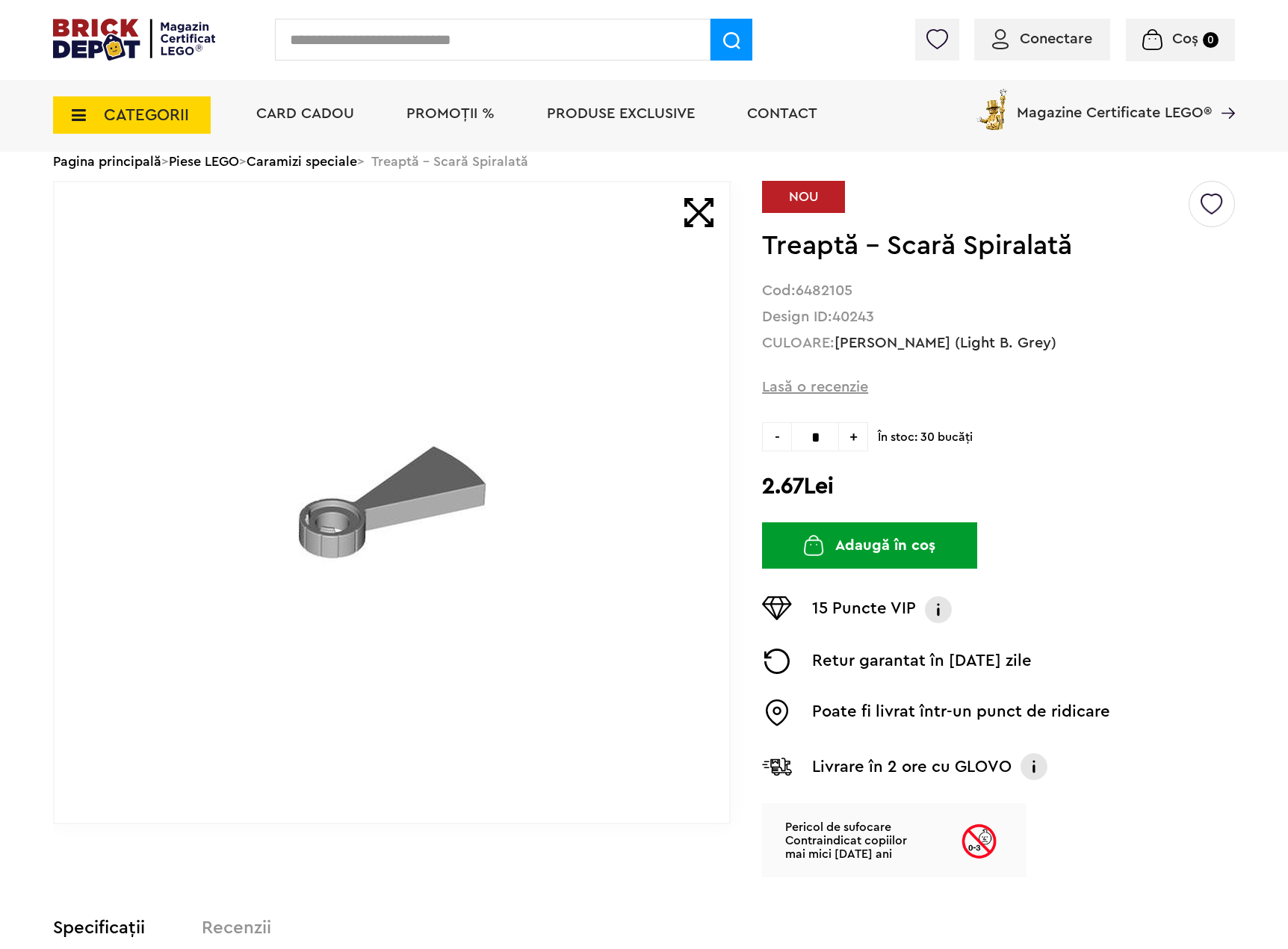
scroll to position [0, 0]
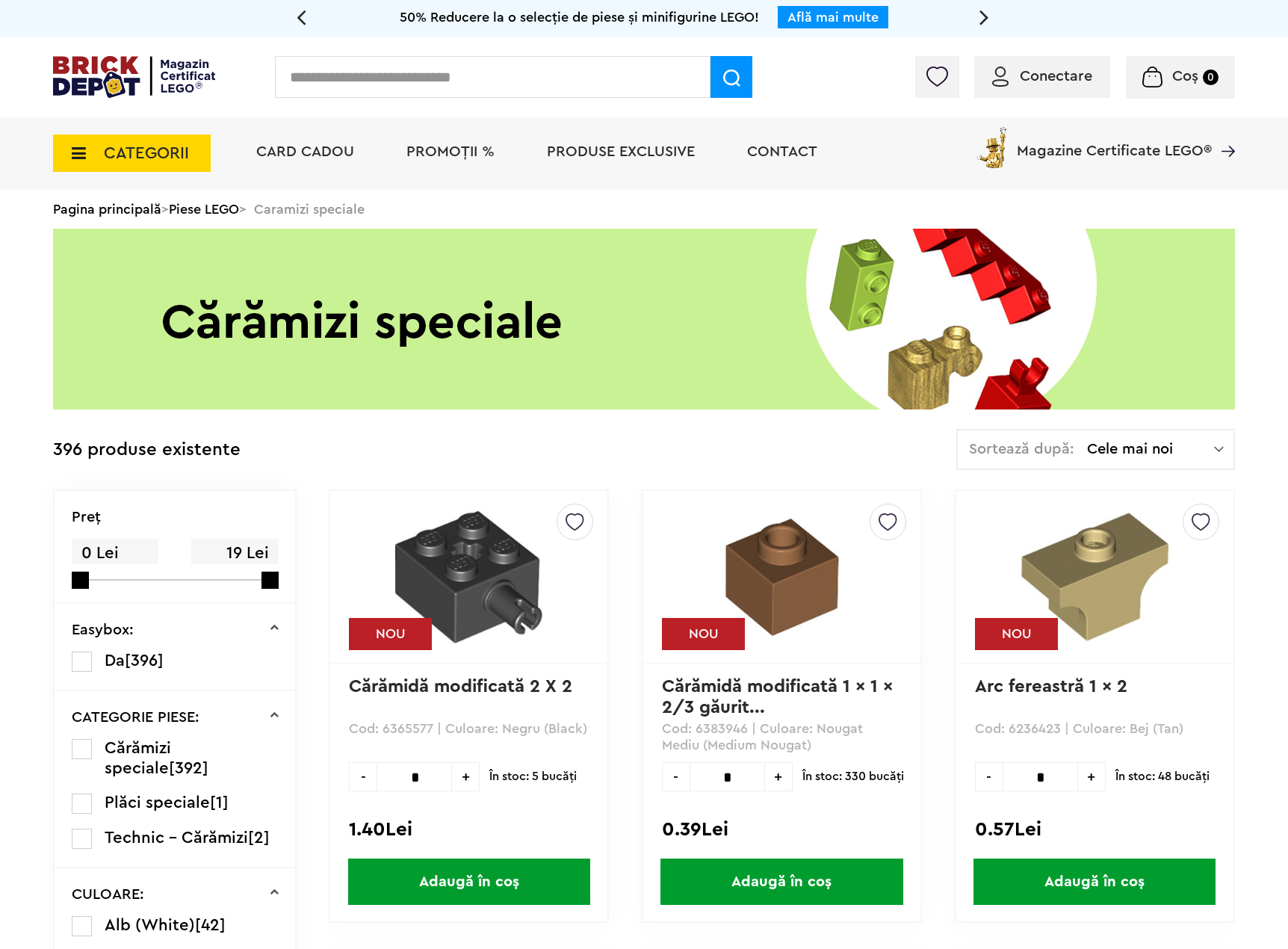
click at [1103, 449] on span "Cele mai noi" at bounding box center [1150, 449] width 127 height 15
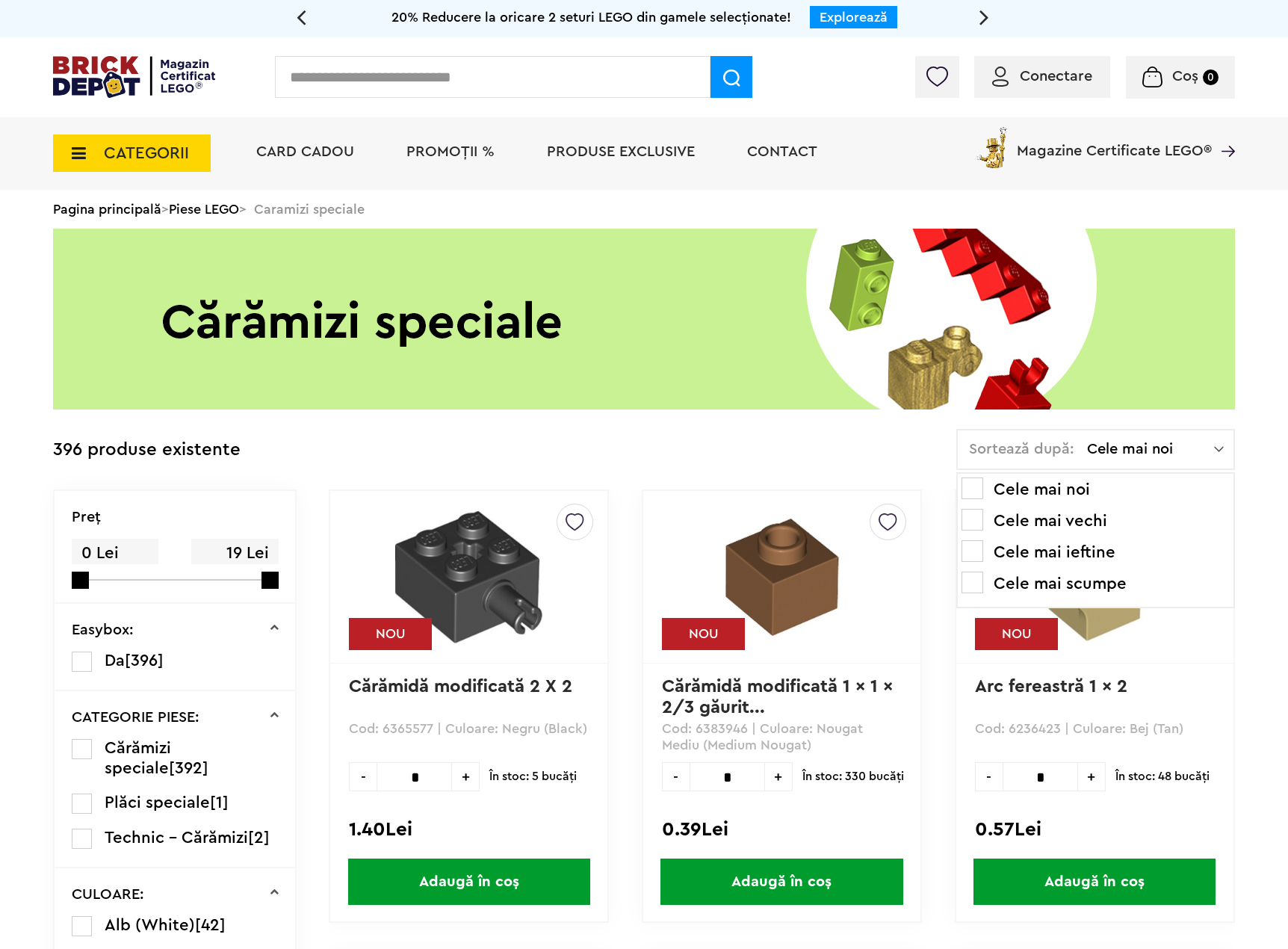
click at [1038, 555] on li "Cele mai ieftine" at bounding box center [1095, 553] width 268 height 24
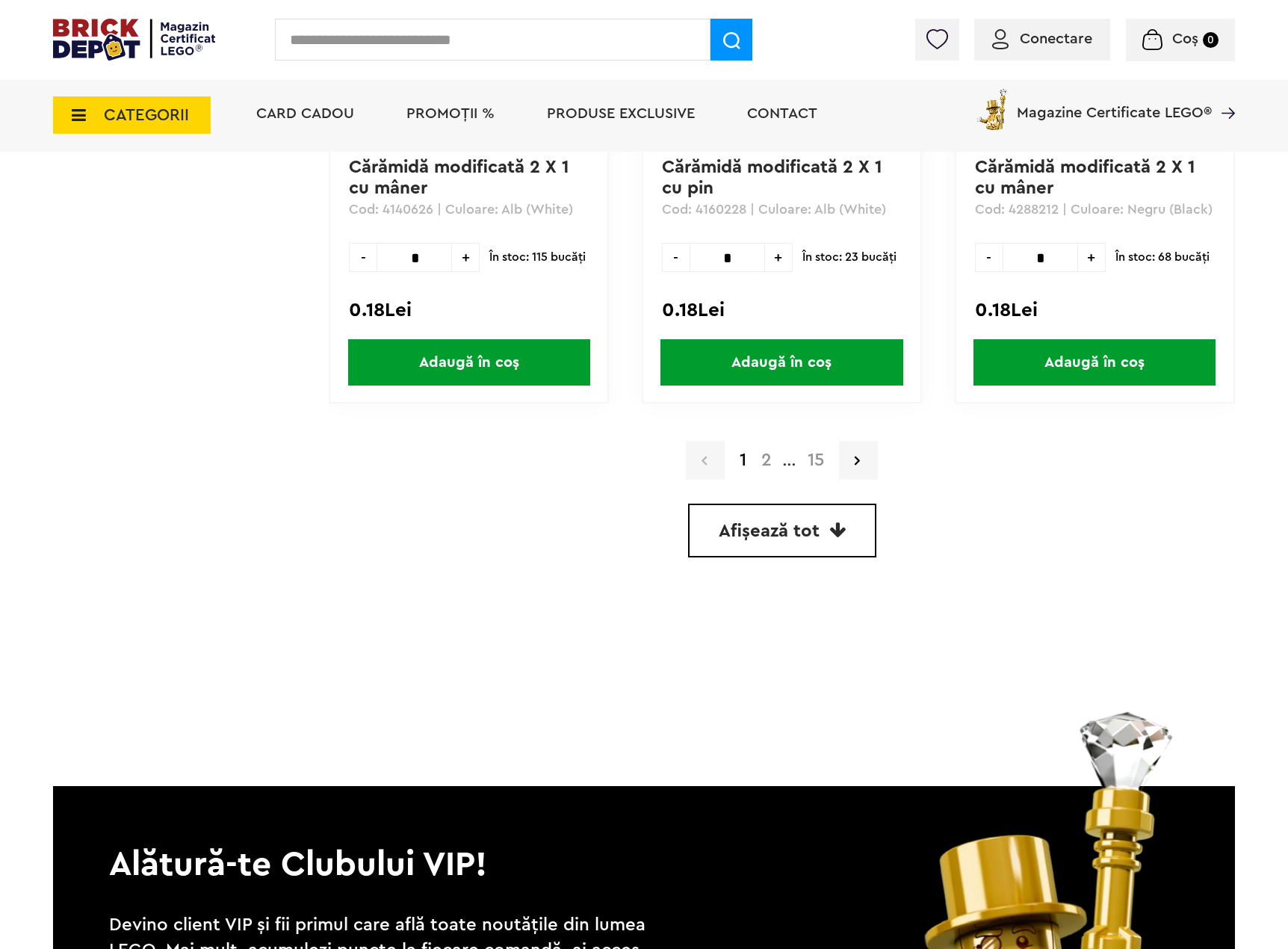
scroll to position [4261, 0]
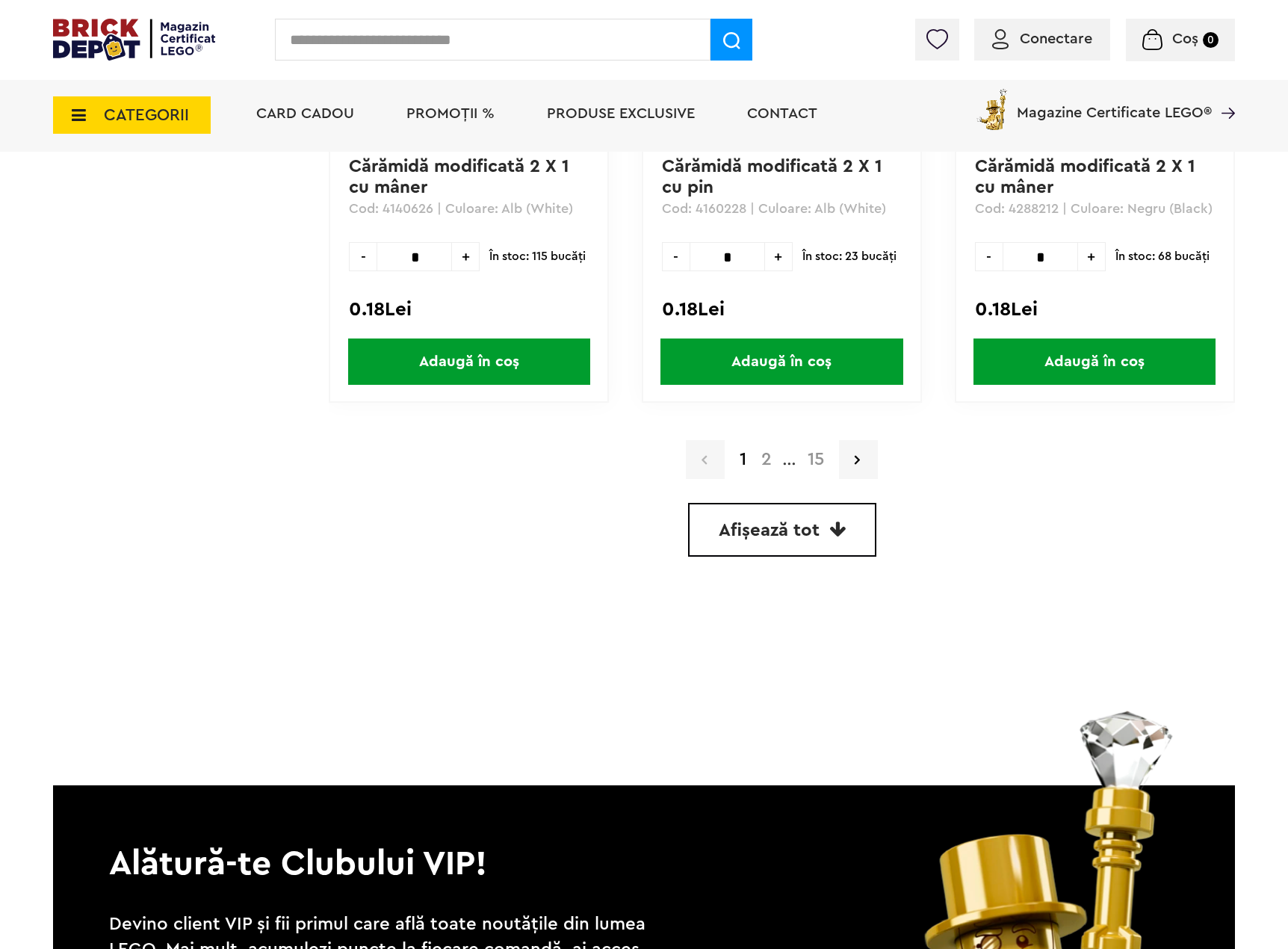
drag, startPoint x: 810, startPoint y: 530, endPoint x: 817, endPoint y: 534, distance: 8.1
click at [810, 530] on span "Afișează tot" at bounding box center [769, 531] width 101 height 18
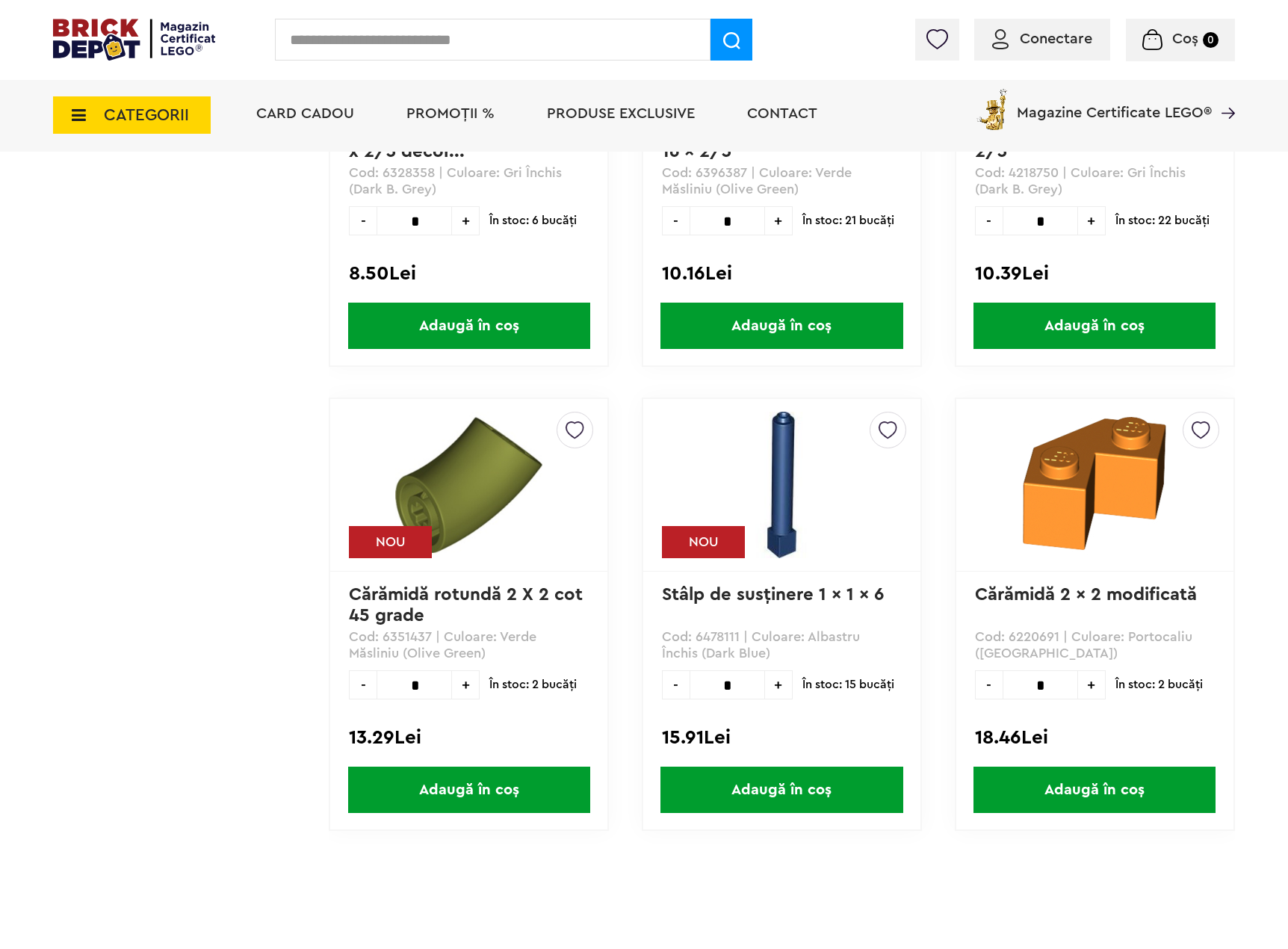
scroll to position [60921, 0]
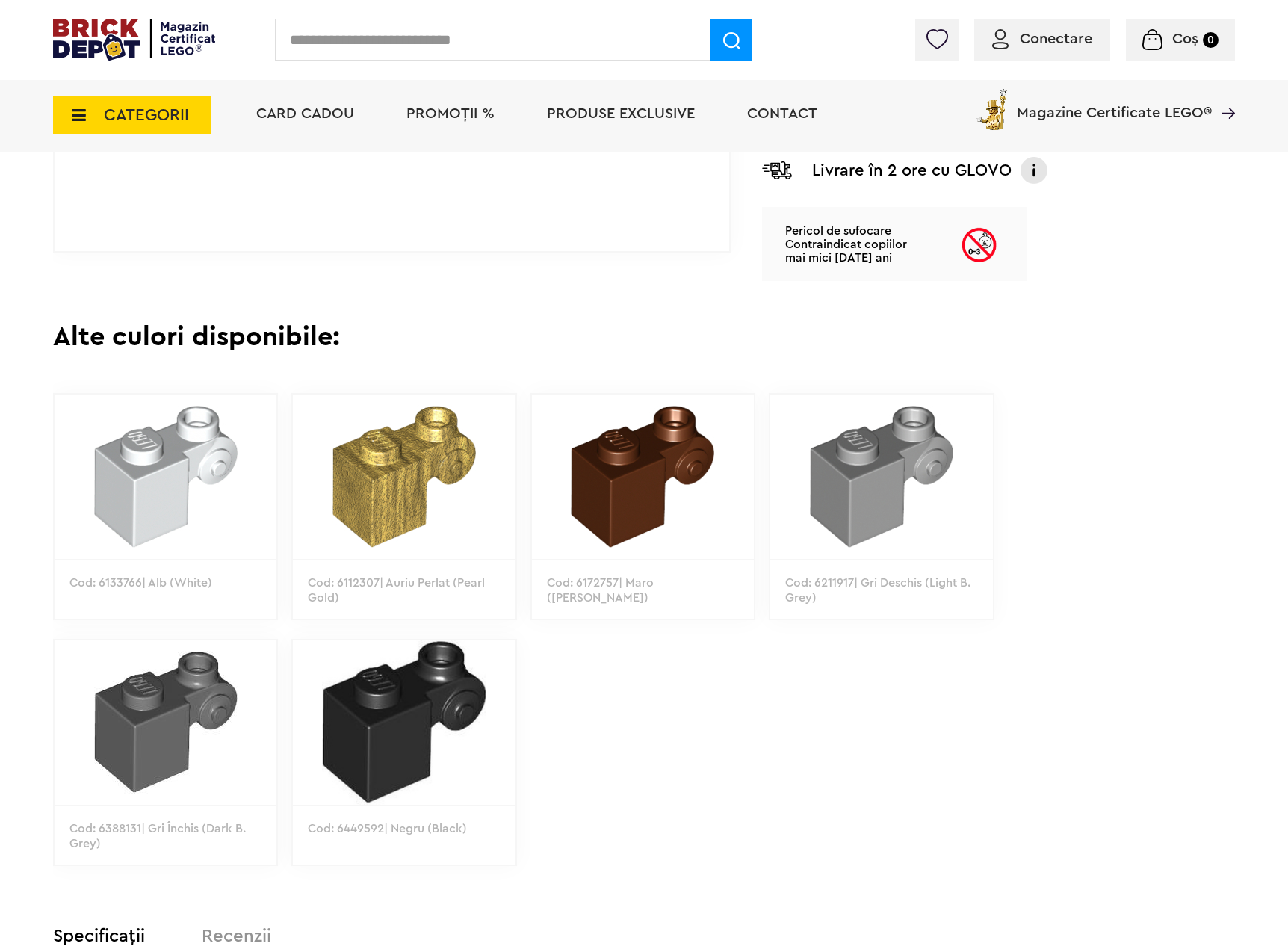
scroll to position [673, 0]
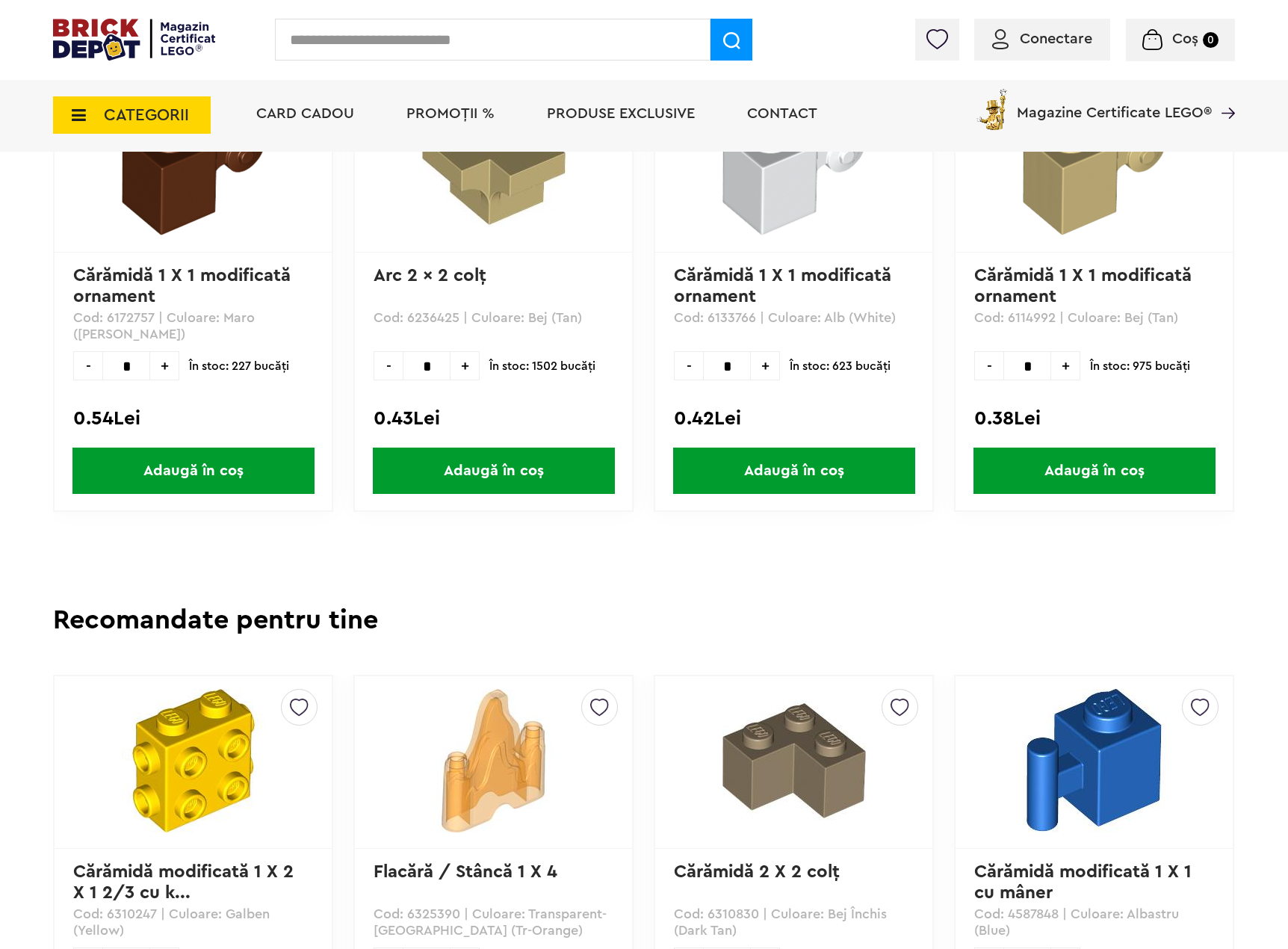
scroll to position [1121, 0]
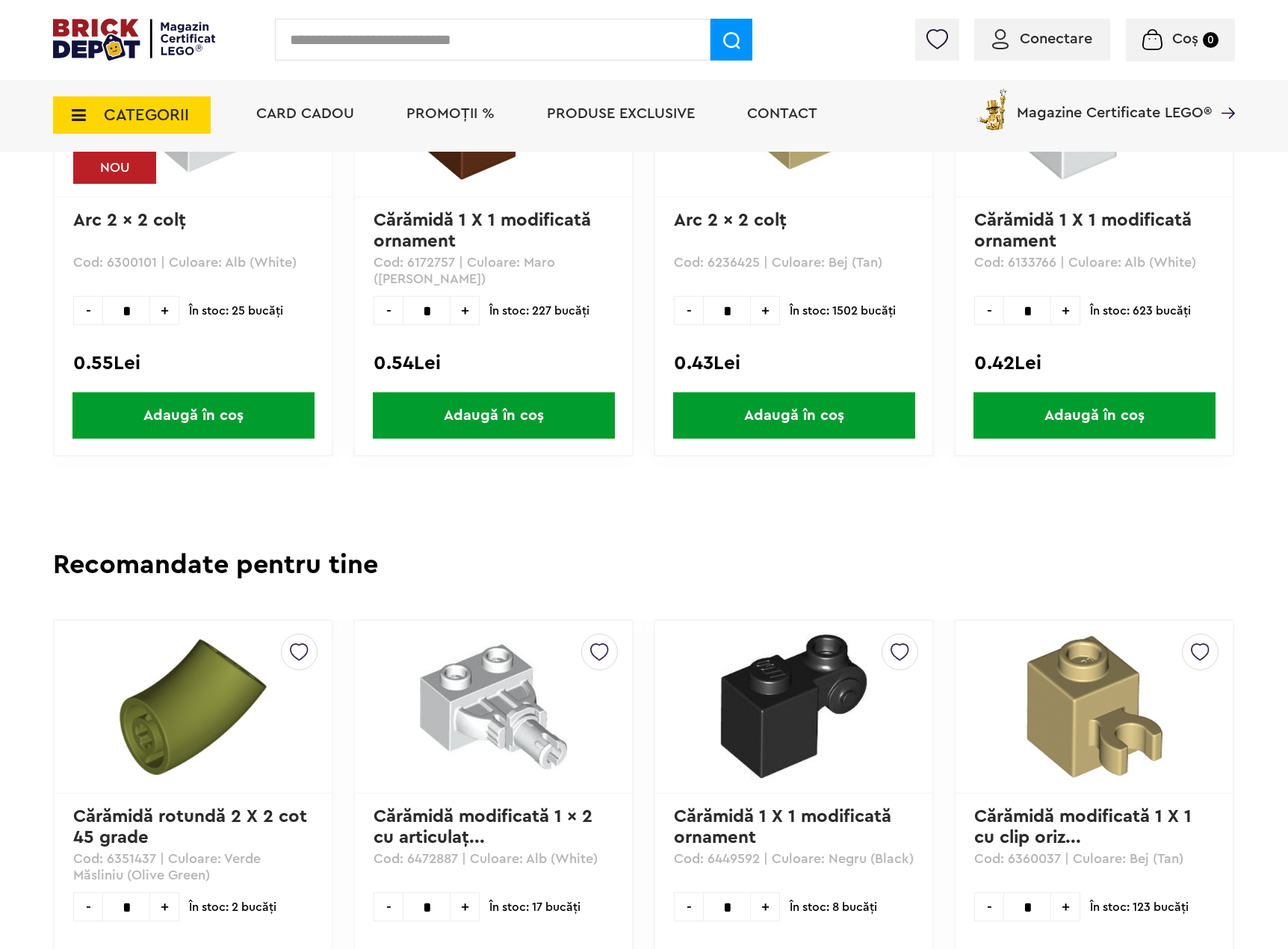
scroll to position [1196, 0]
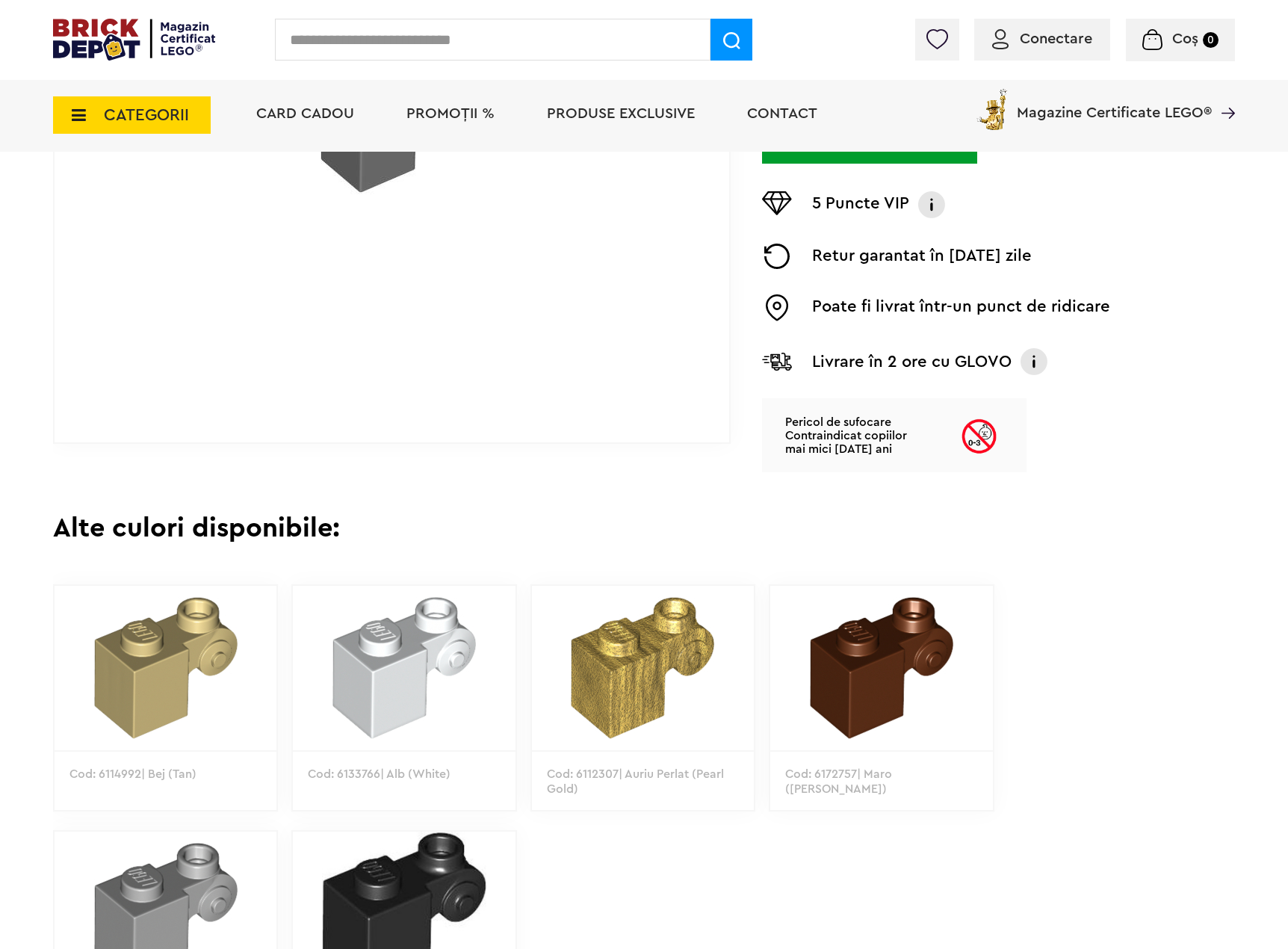
scroll to position [224, 0]
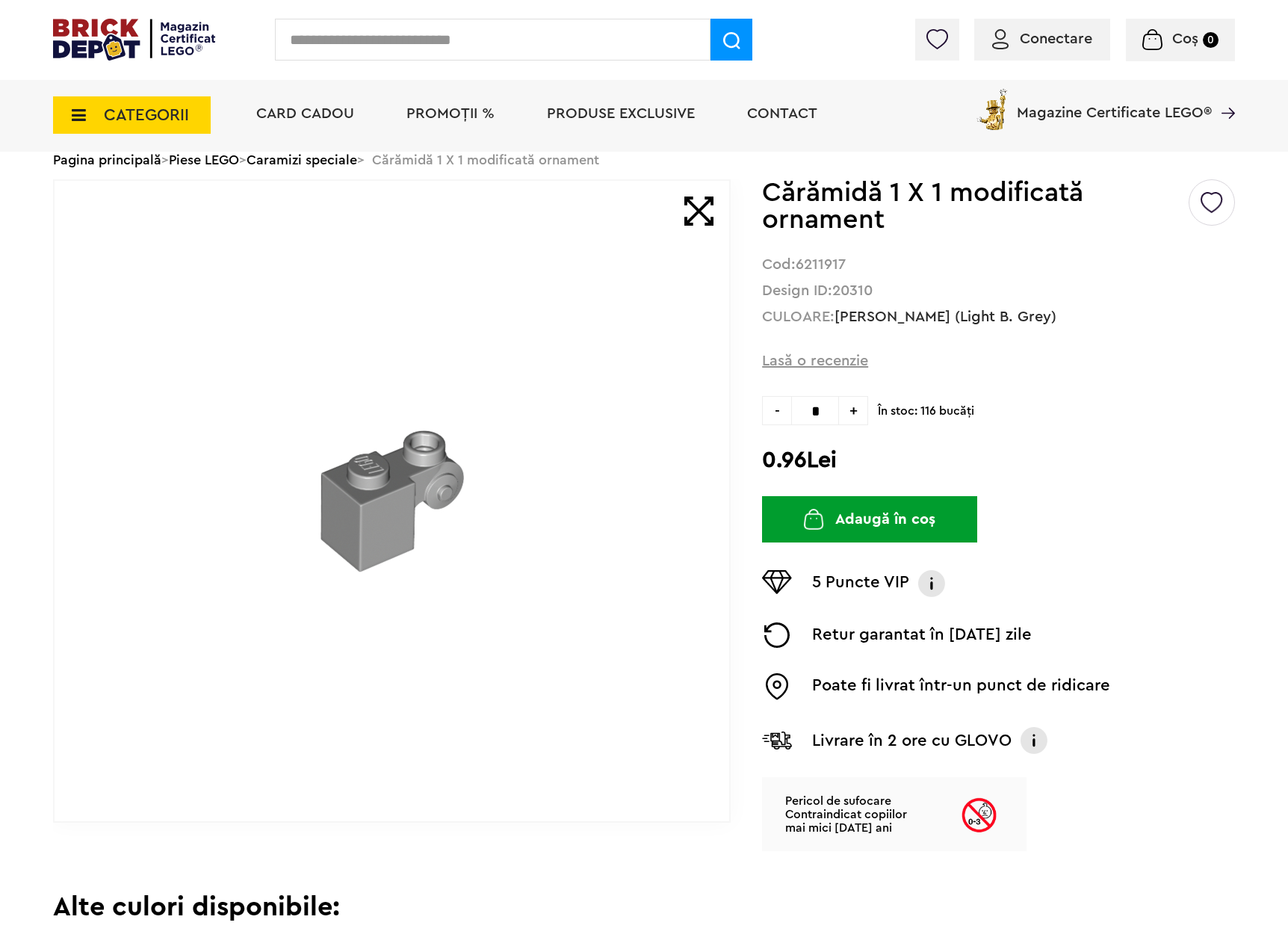
scroll to position [74, 0]
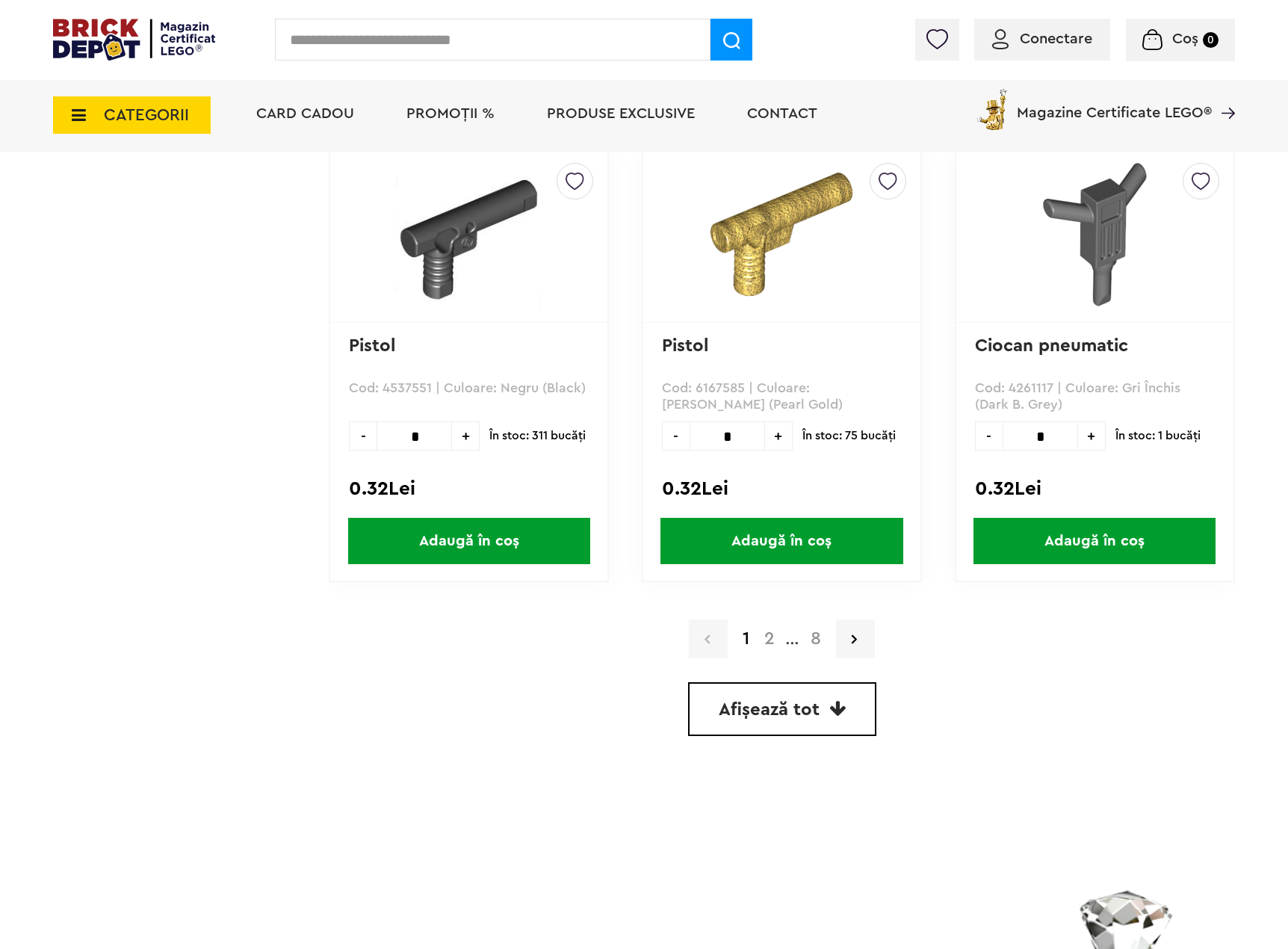
scroll to position [4111, 0]
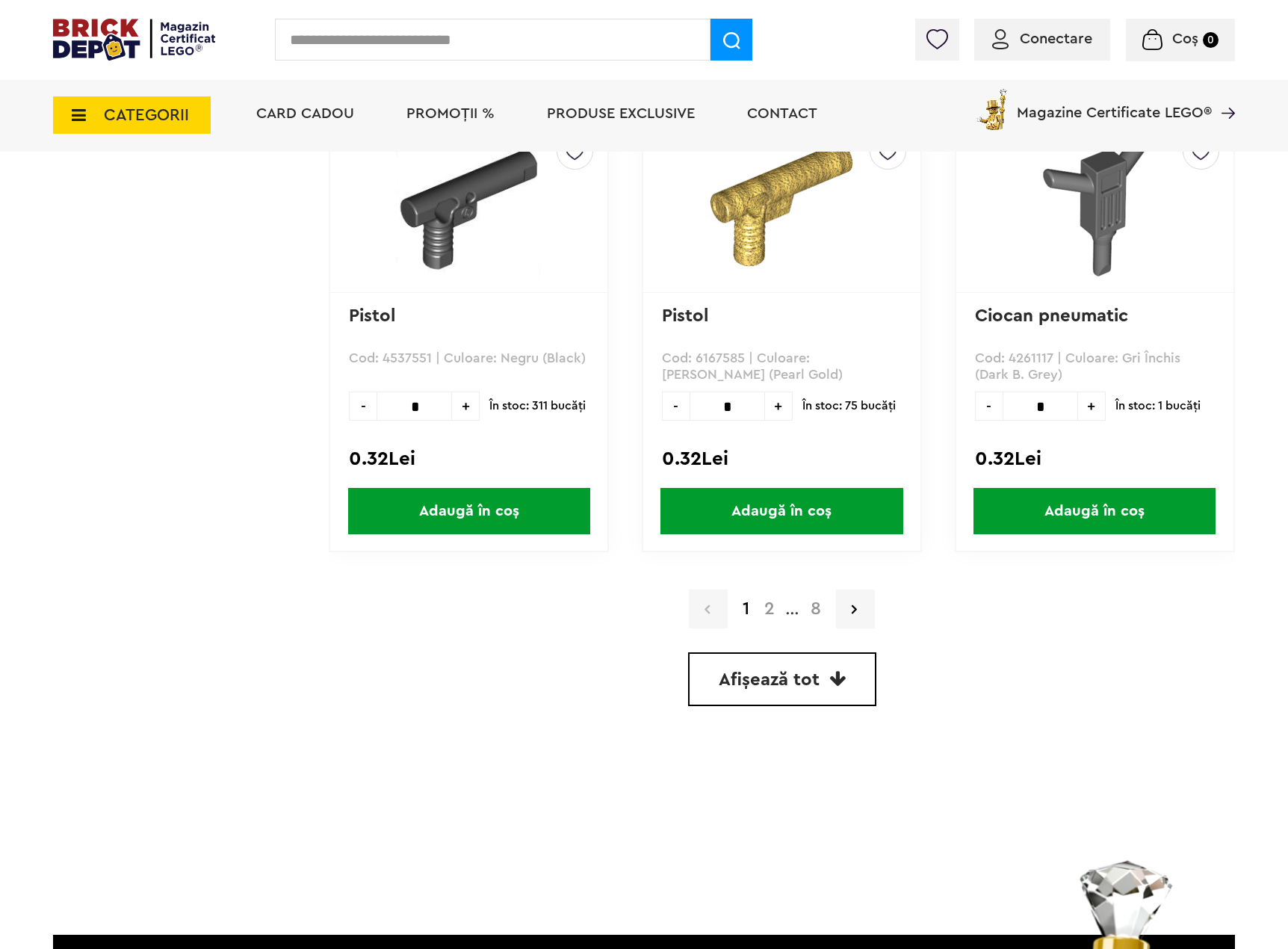
click at [851, 682] on link "Afișează tot" at bounding box center [783, 679] width 188 height 54
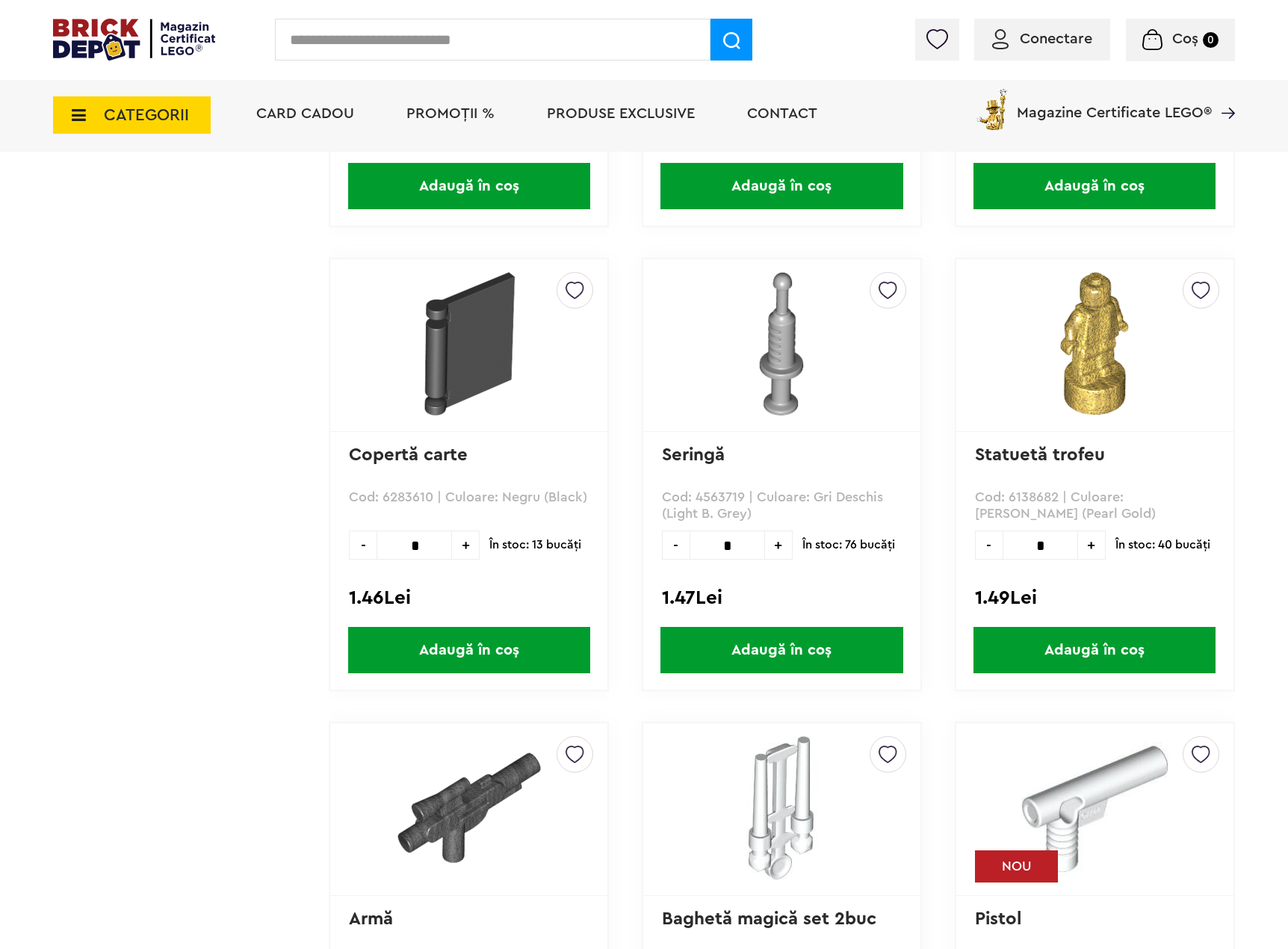
scroll to position [23626, 0]
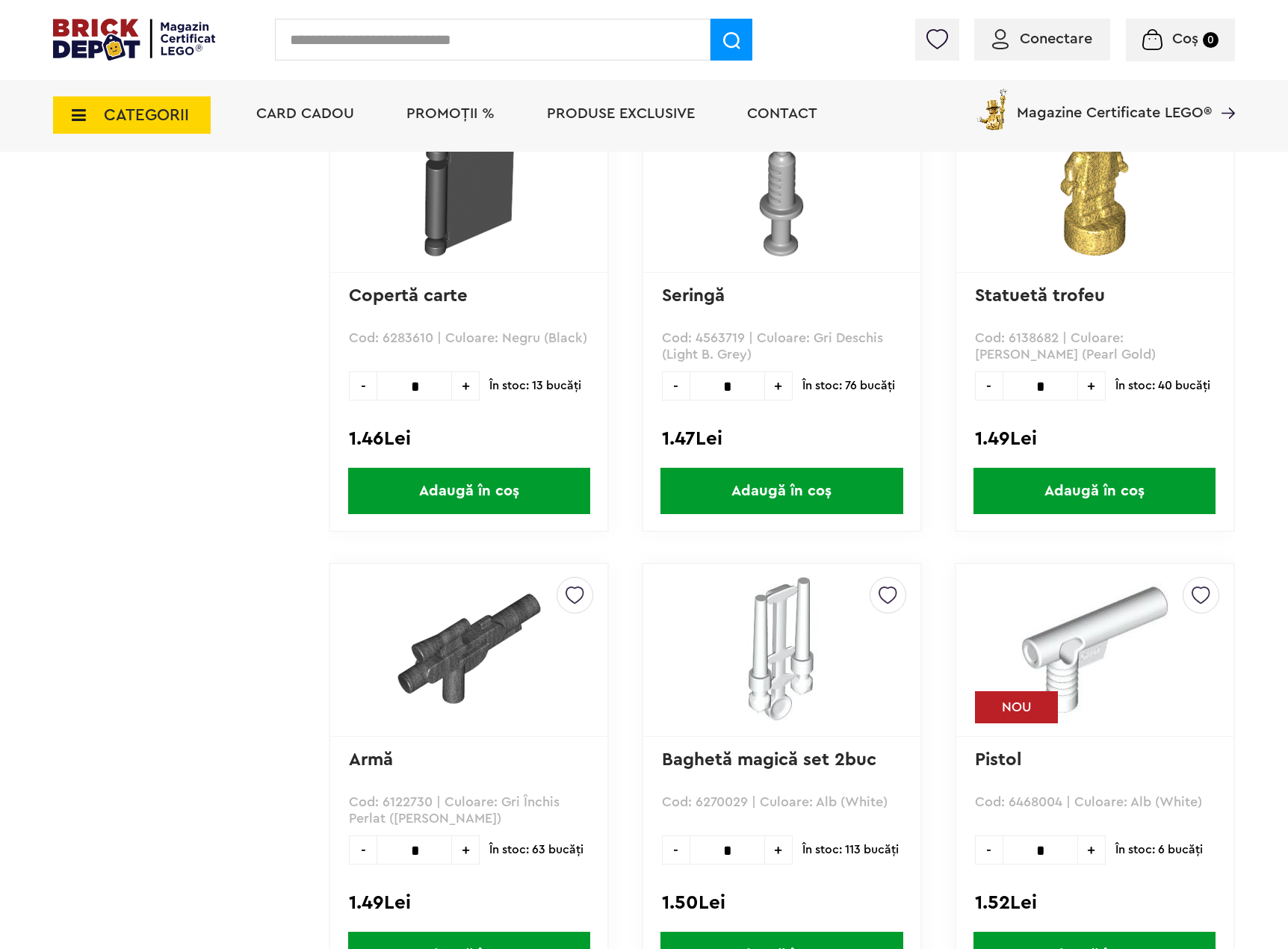
drag, startPoint x: 1287, startPoint y: 703, endPoint x: 1286, endPoint y: 718, distance: 15.0
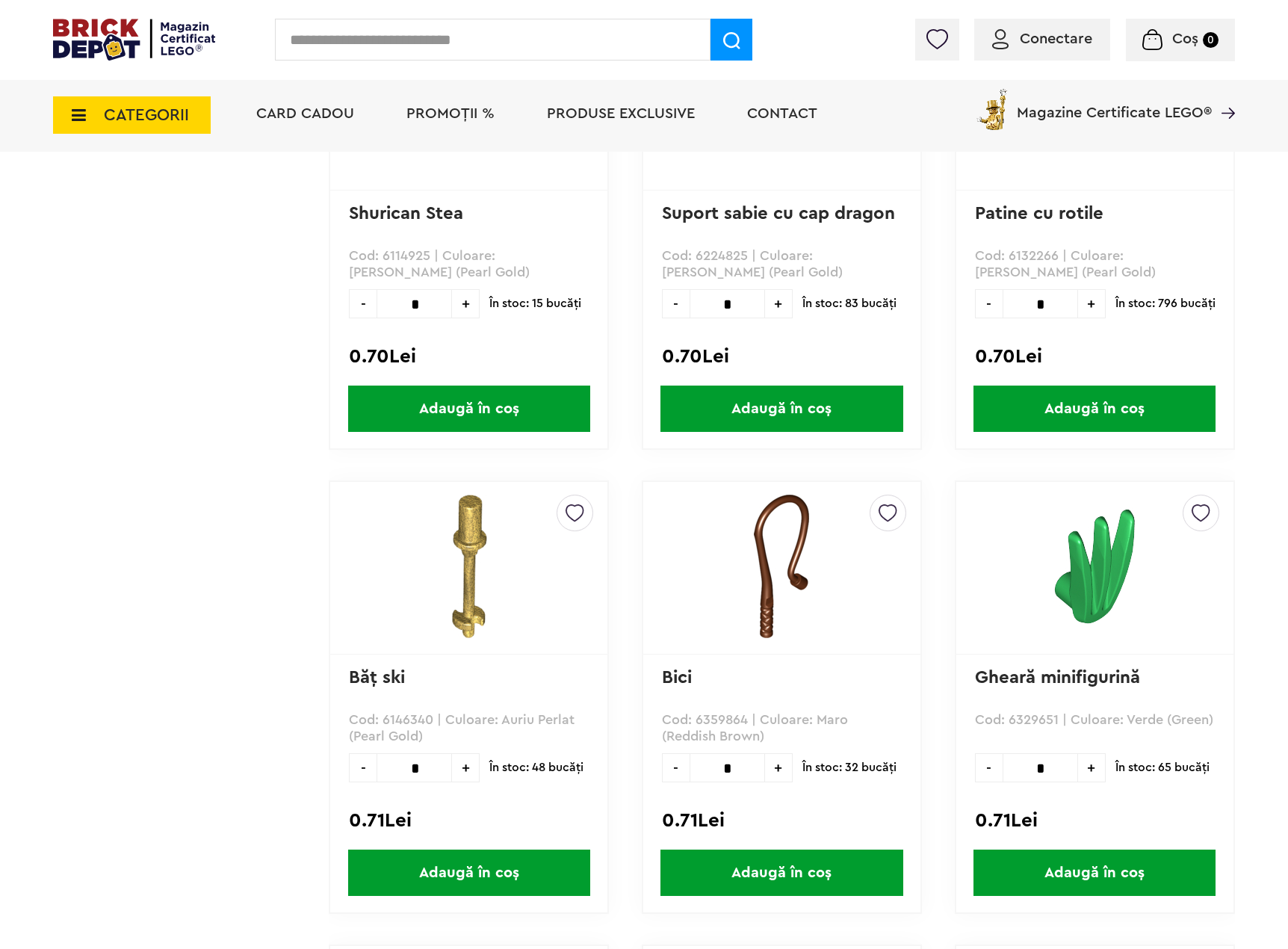
scroll to position [15919, 0]
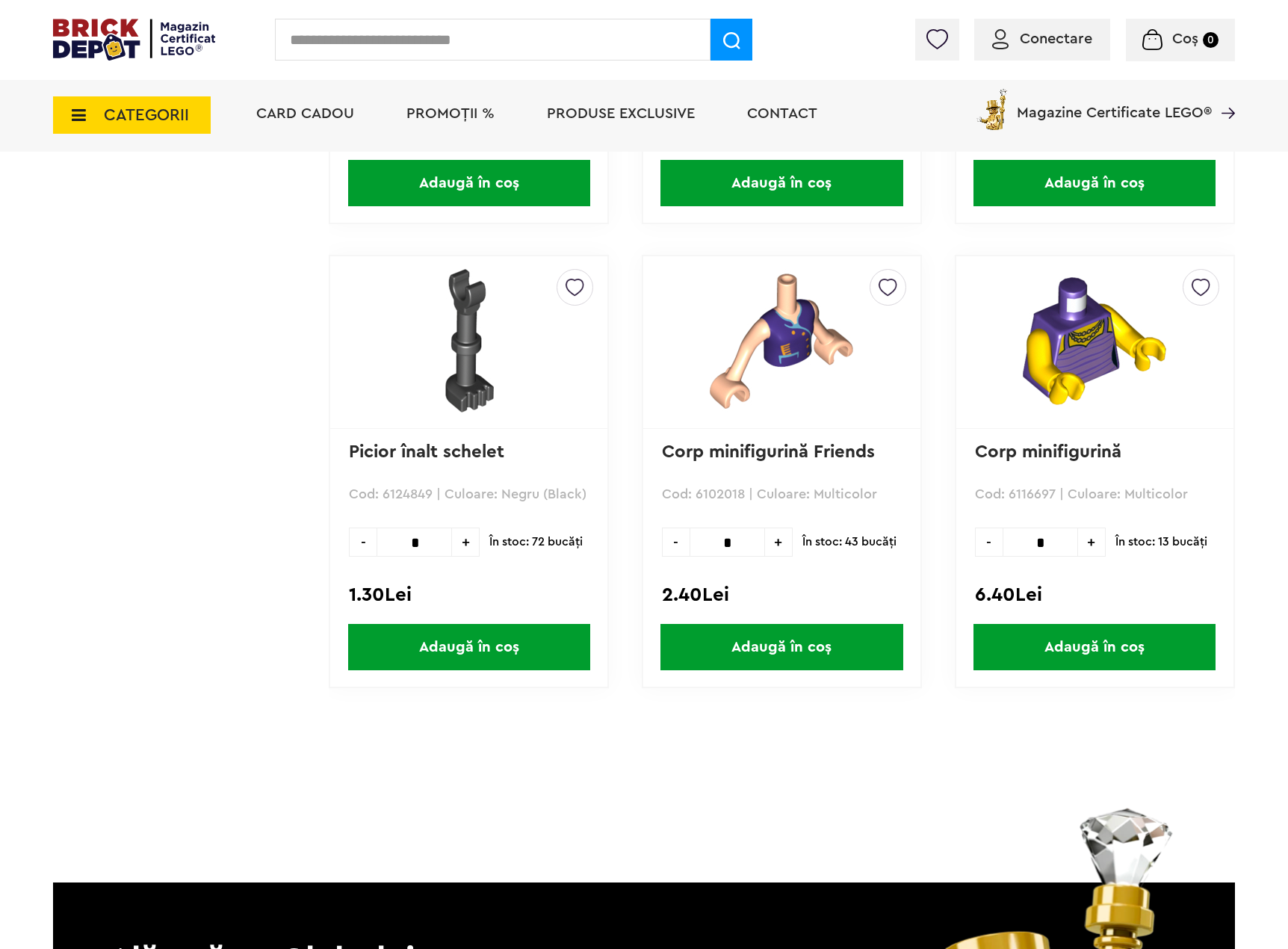
scroll to position [6659, 0]
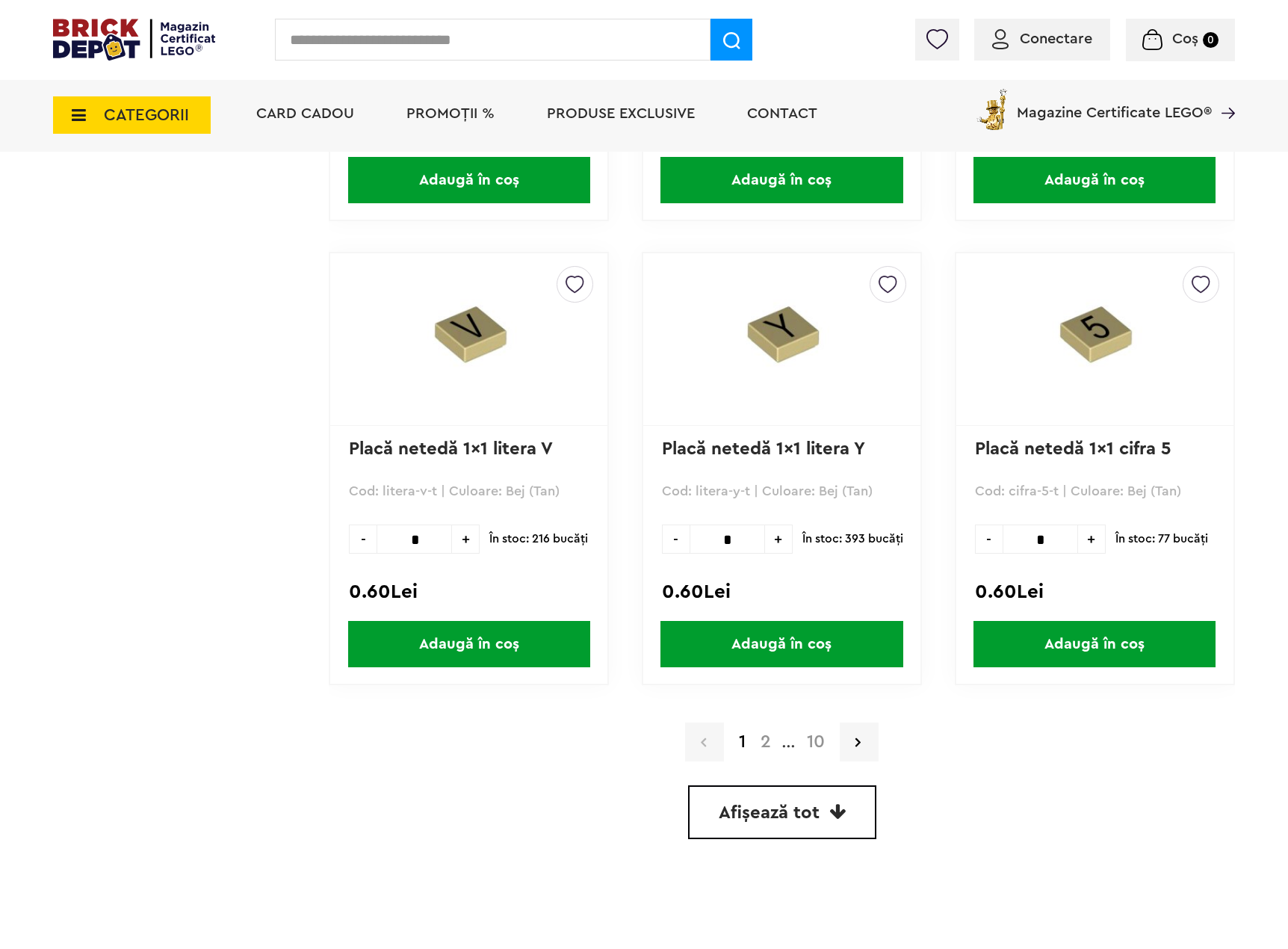
scroll to position [4111, 0]
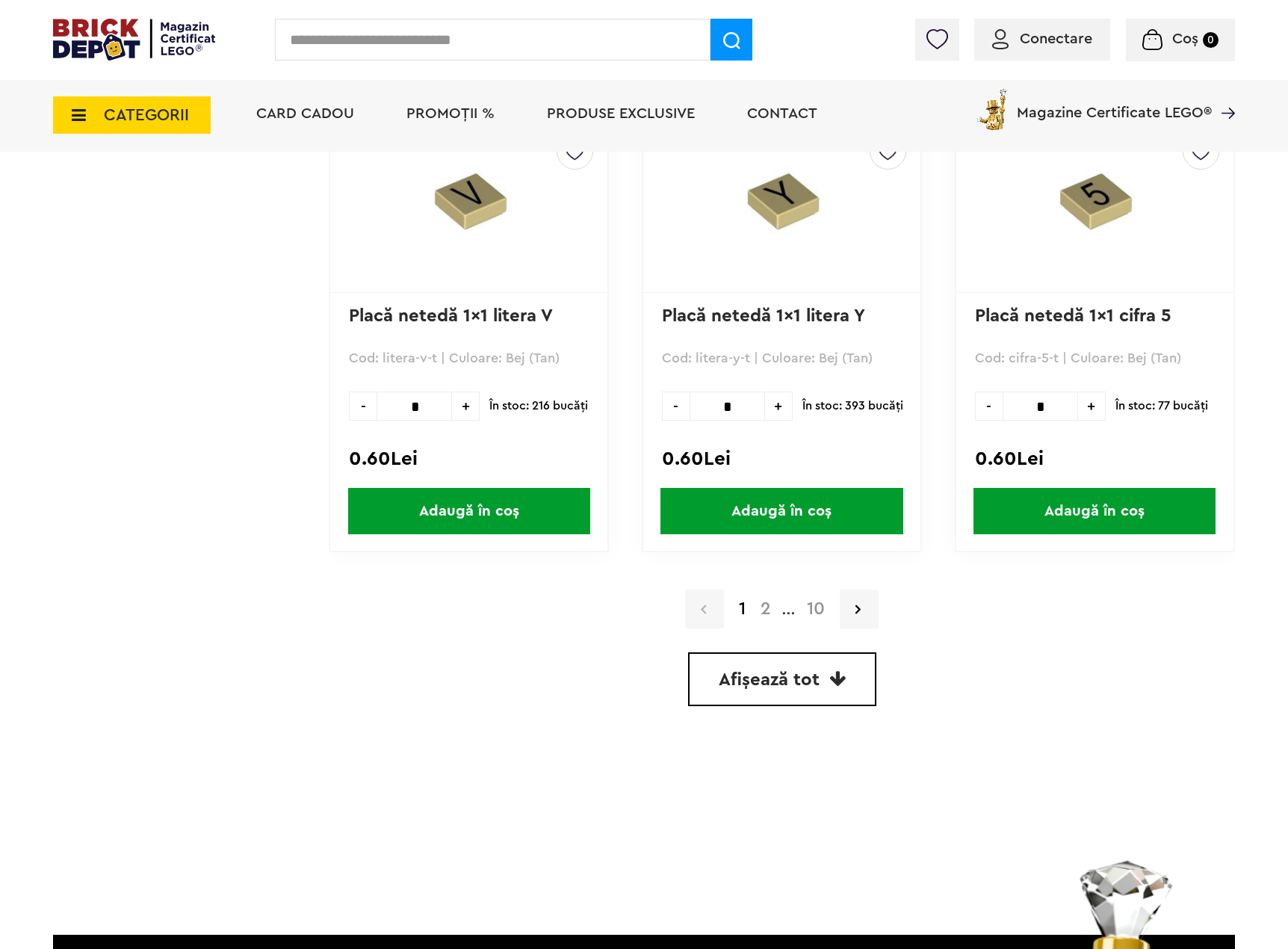
click at [834, 678] on icon at bounding box center [838, 679] width 17 height 18
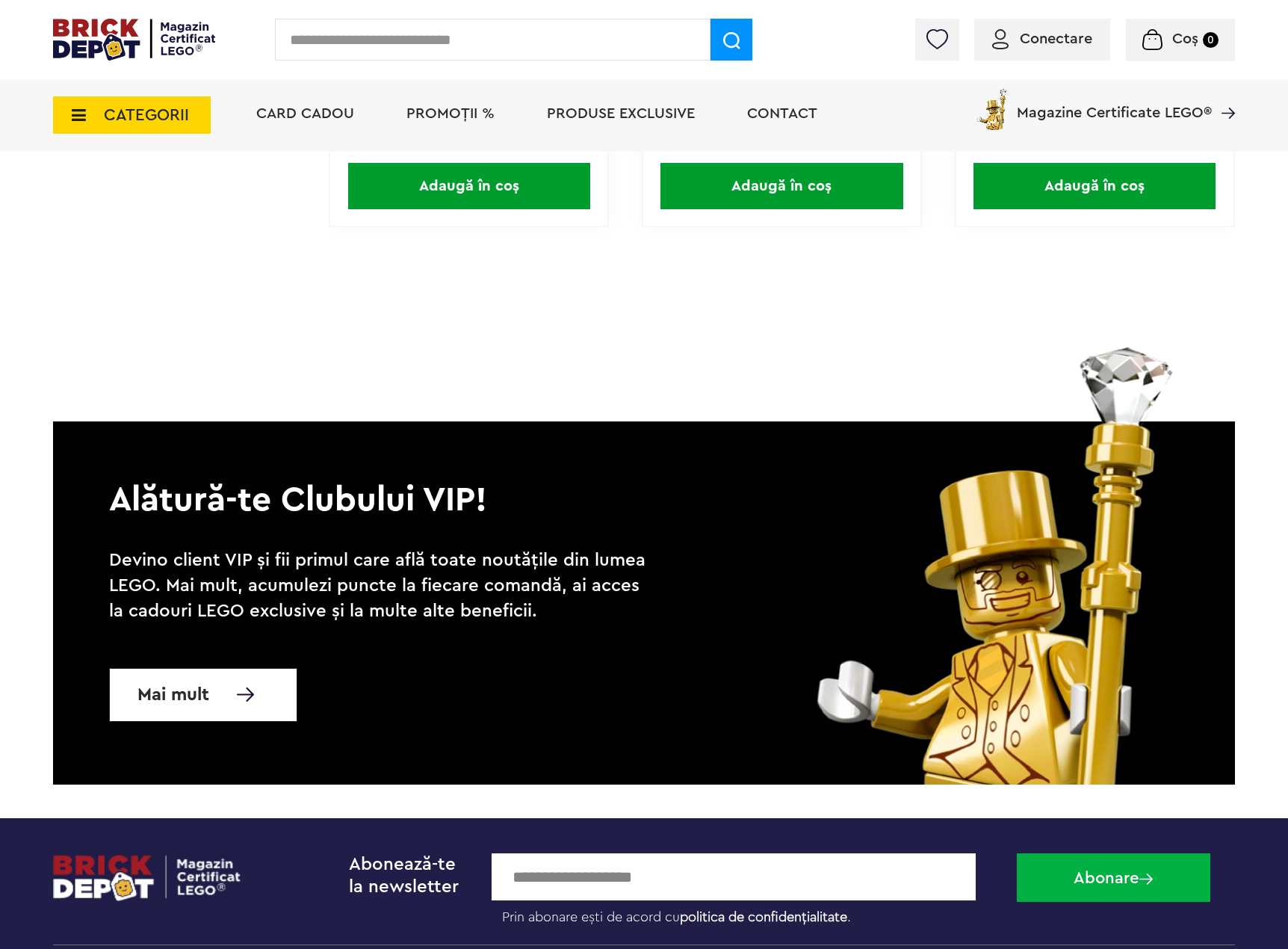
scroll to position [40442, 0]
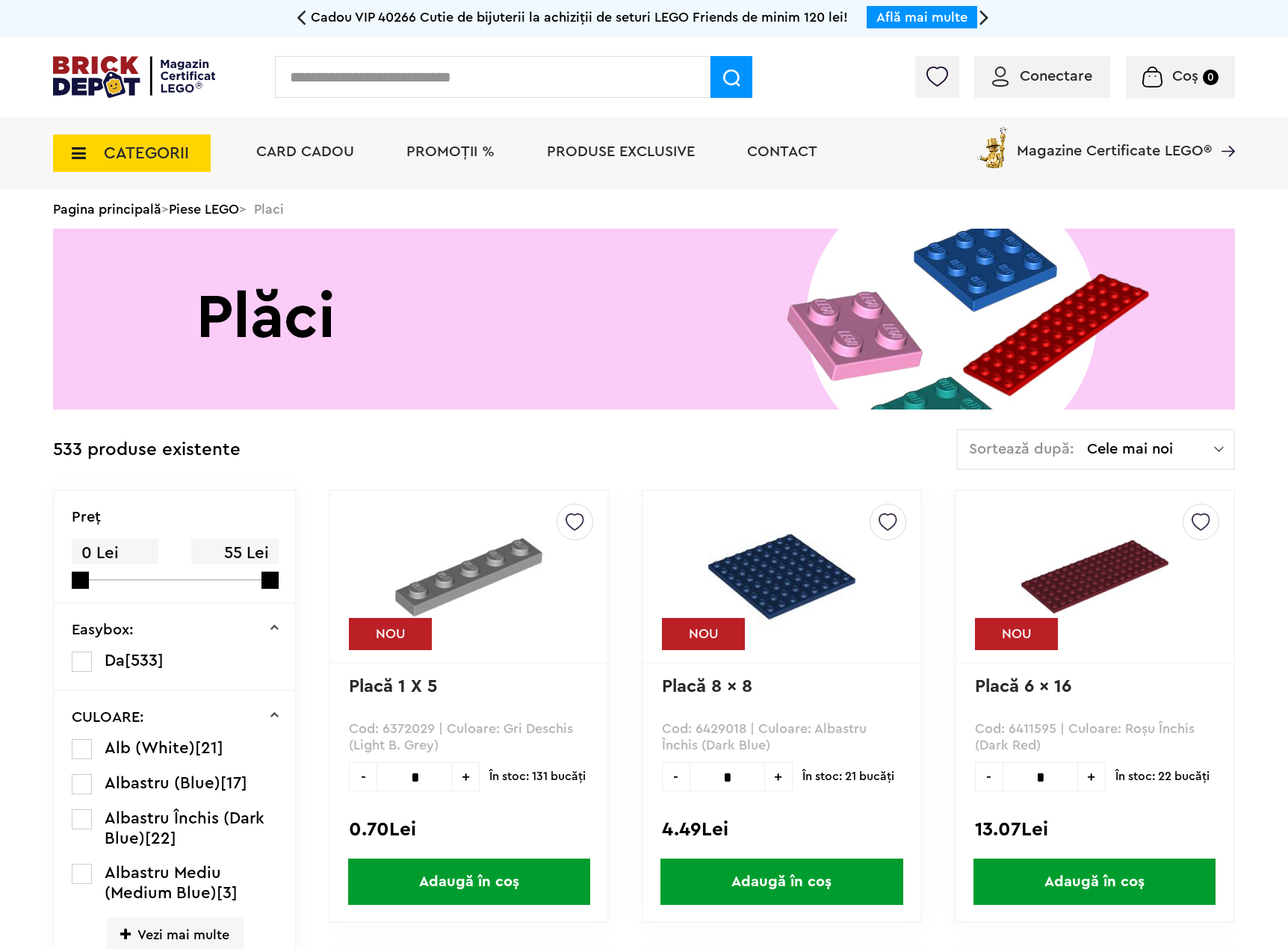
click at [1104, 453] on span "Cele mai noi" at bounding box center [1150, 449] width 127 height 15
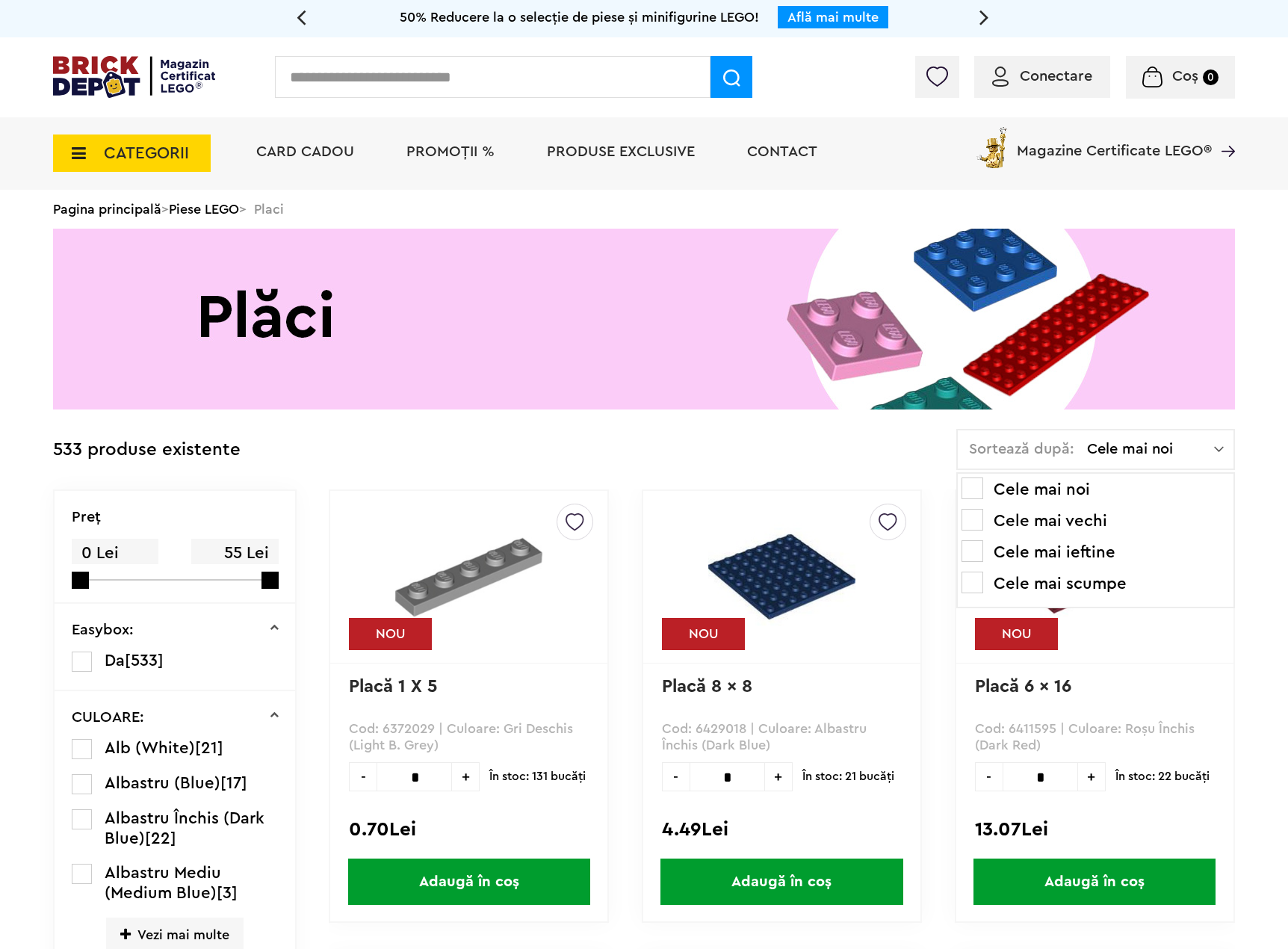
click at [1083, 556] on li "Cele mai ieftine" at bounding box center [1095, 553] width 268 height 24
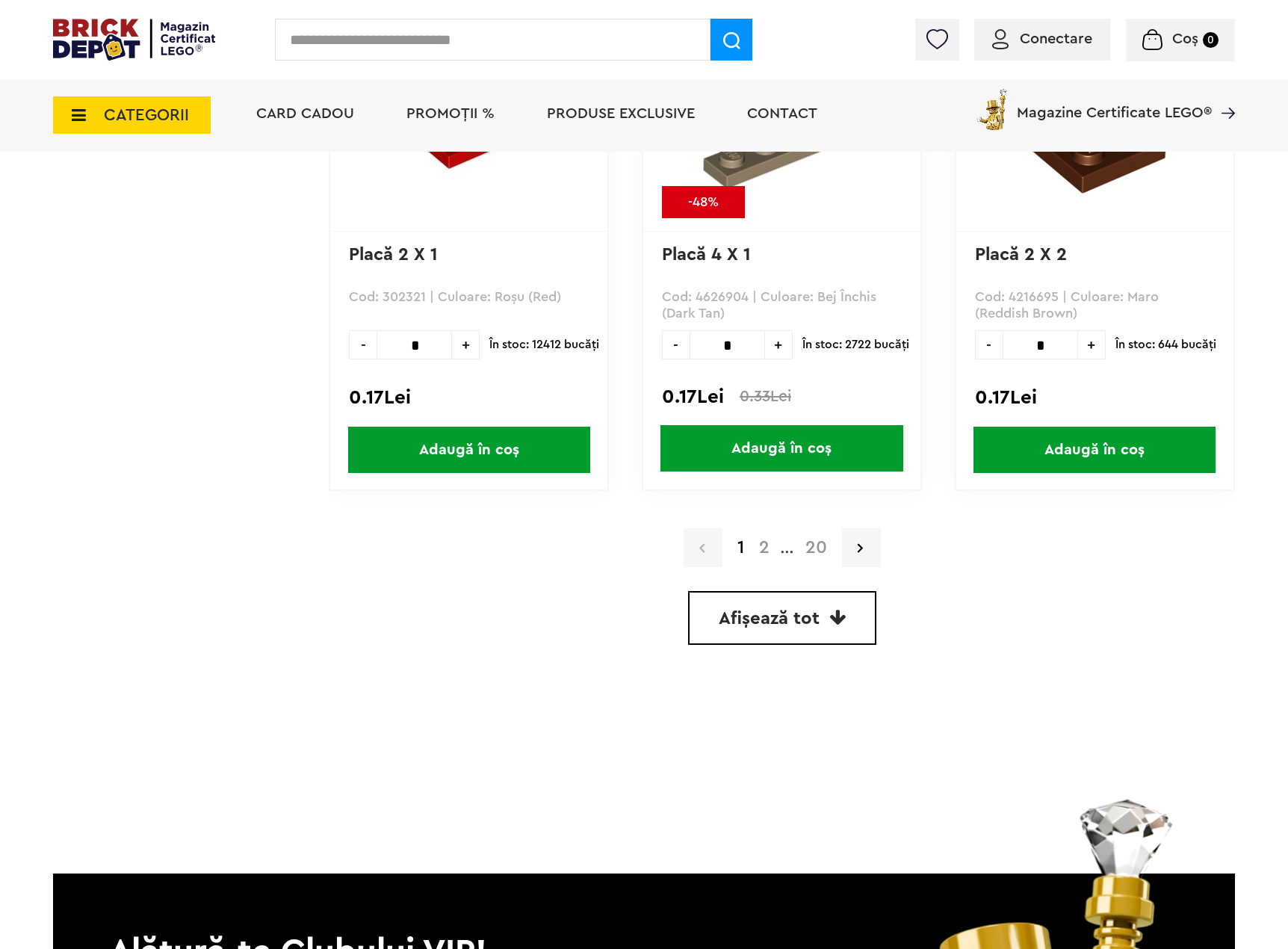
scroll to position [4111, 0]
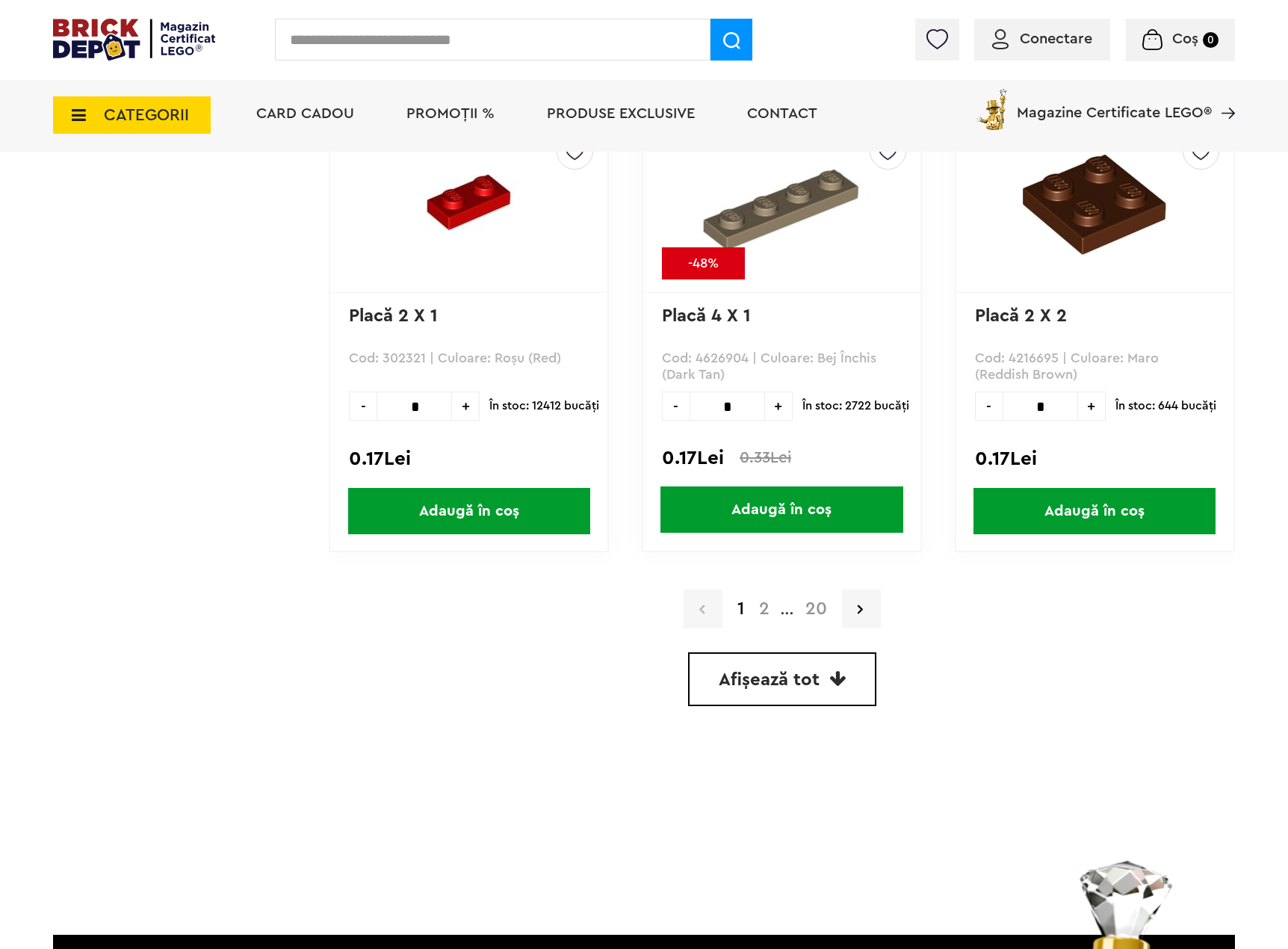
click at [837, 680] on icon at bounding box center [838, 679] width 17 height 18
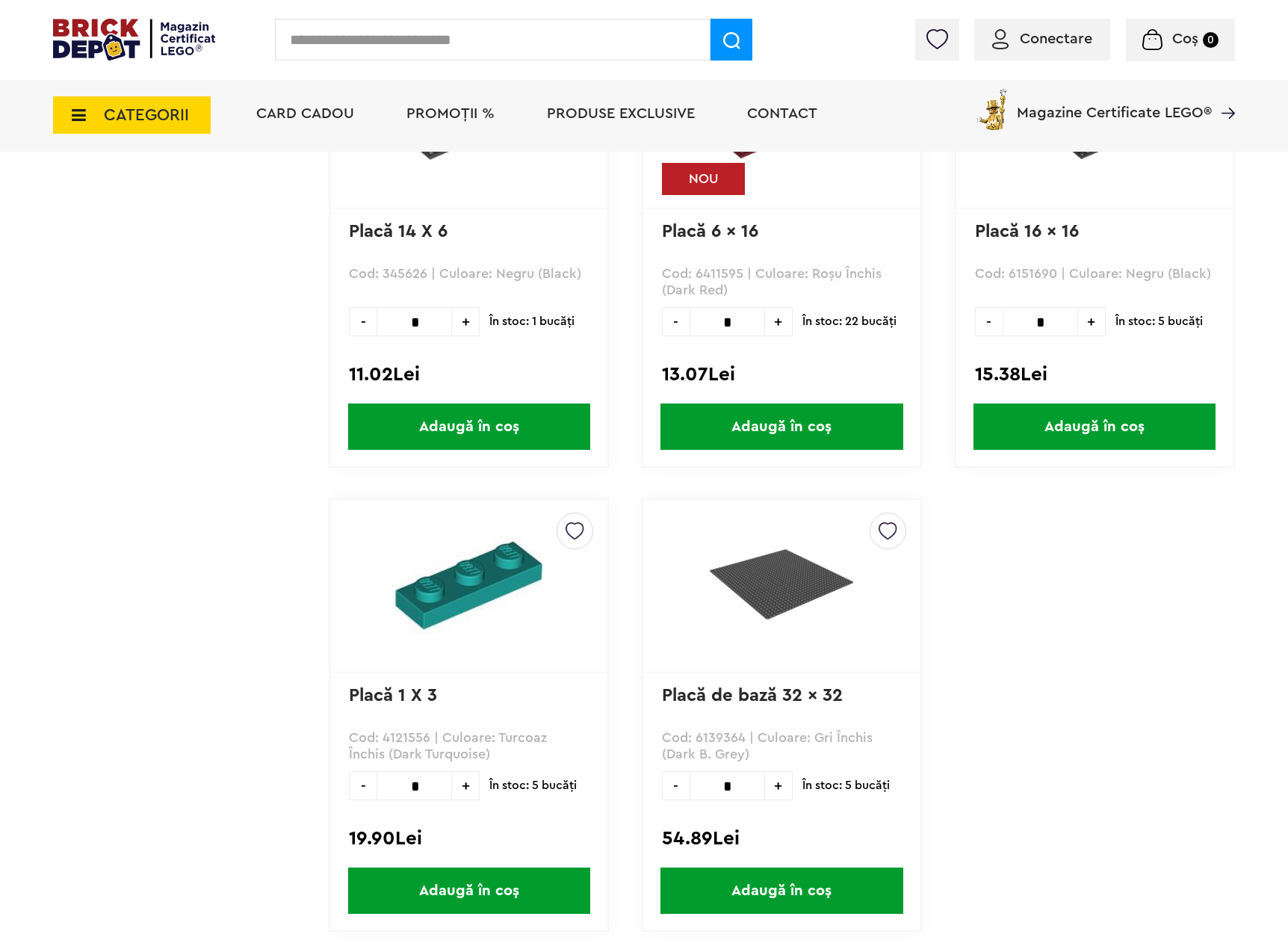
scroll to position [82148, 0]
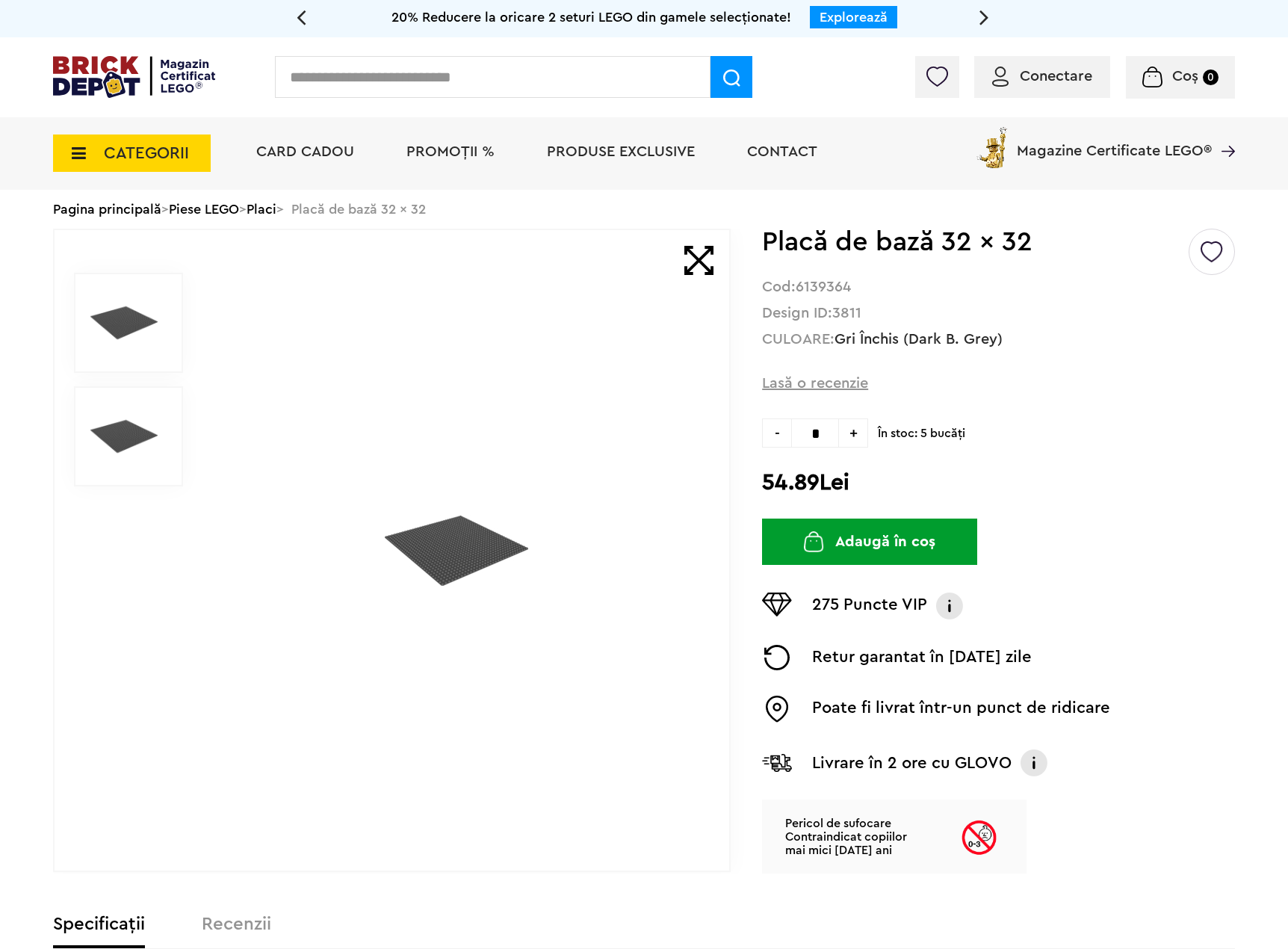
click at [489, 555] on img at bounding box center [456, 550] width 143 height 143
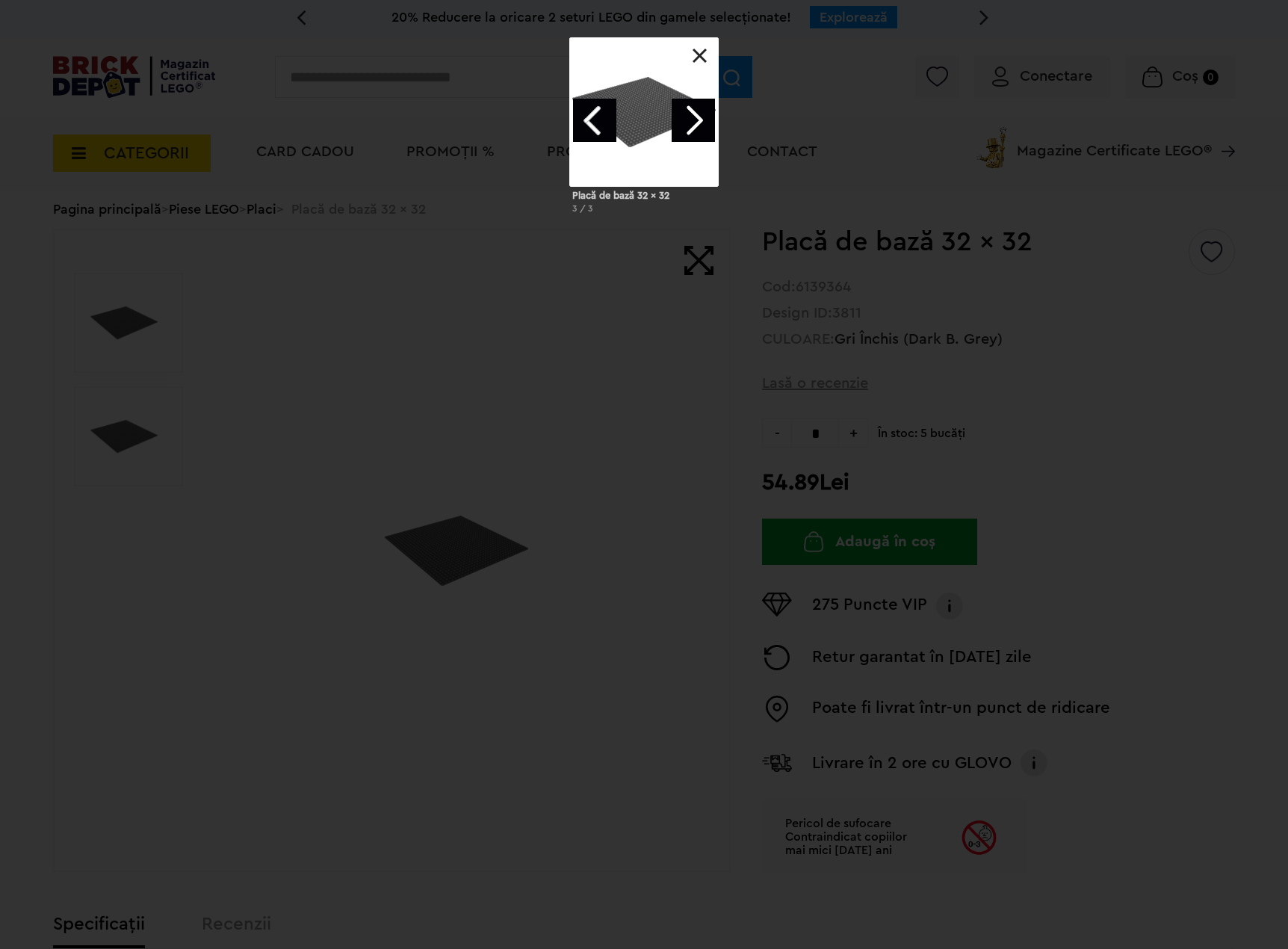
click at [705, 132] on link "Next image" at bounding box center [693, 120] width 43 height 43
click at [697, 123] on link "Next image" at bounding box center [693, 120] width 43 height 43
click at [701, 49] on link at bounding box center [701, 56] width 15 height 15
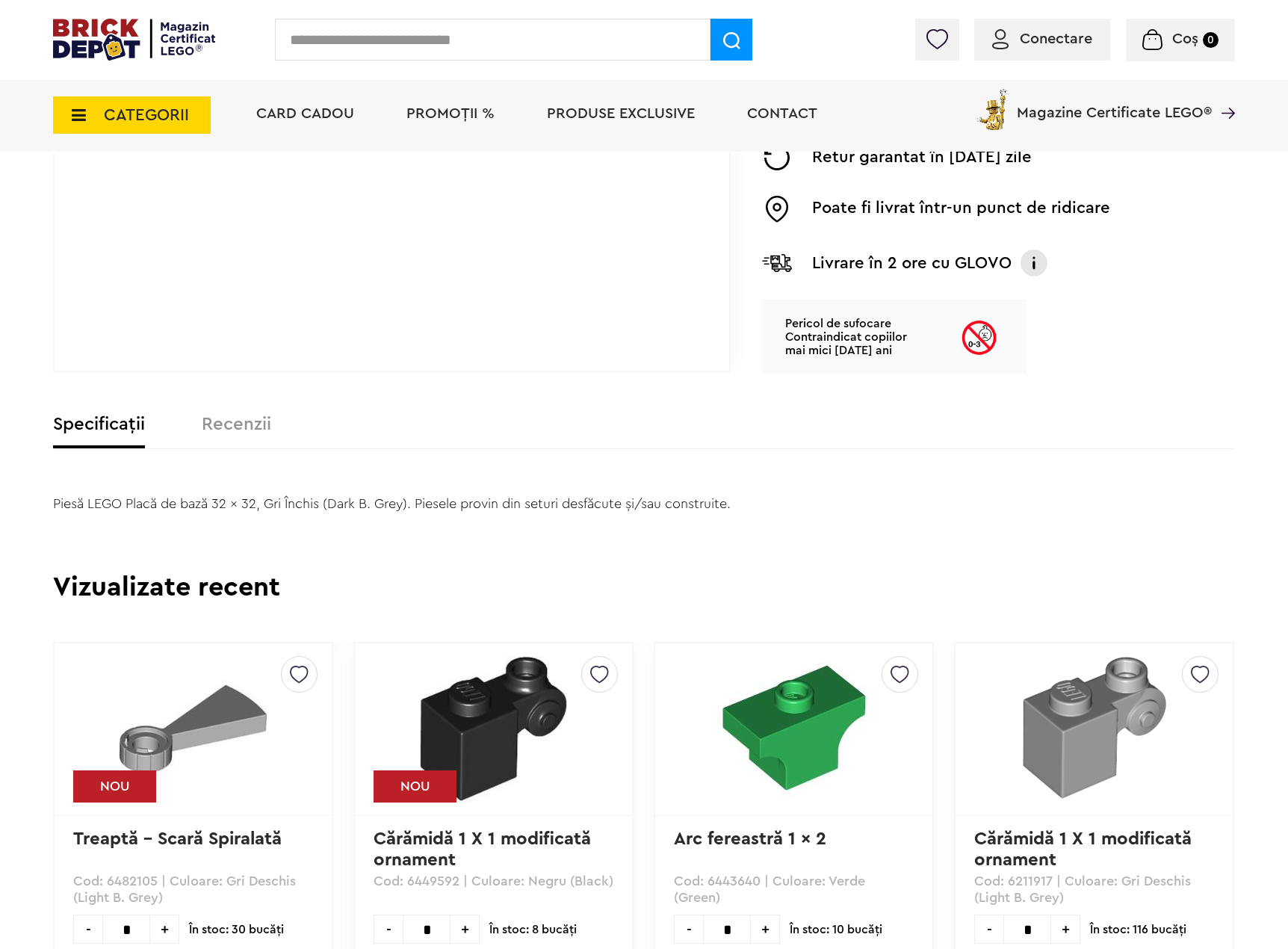
scroll to position [449, 0]
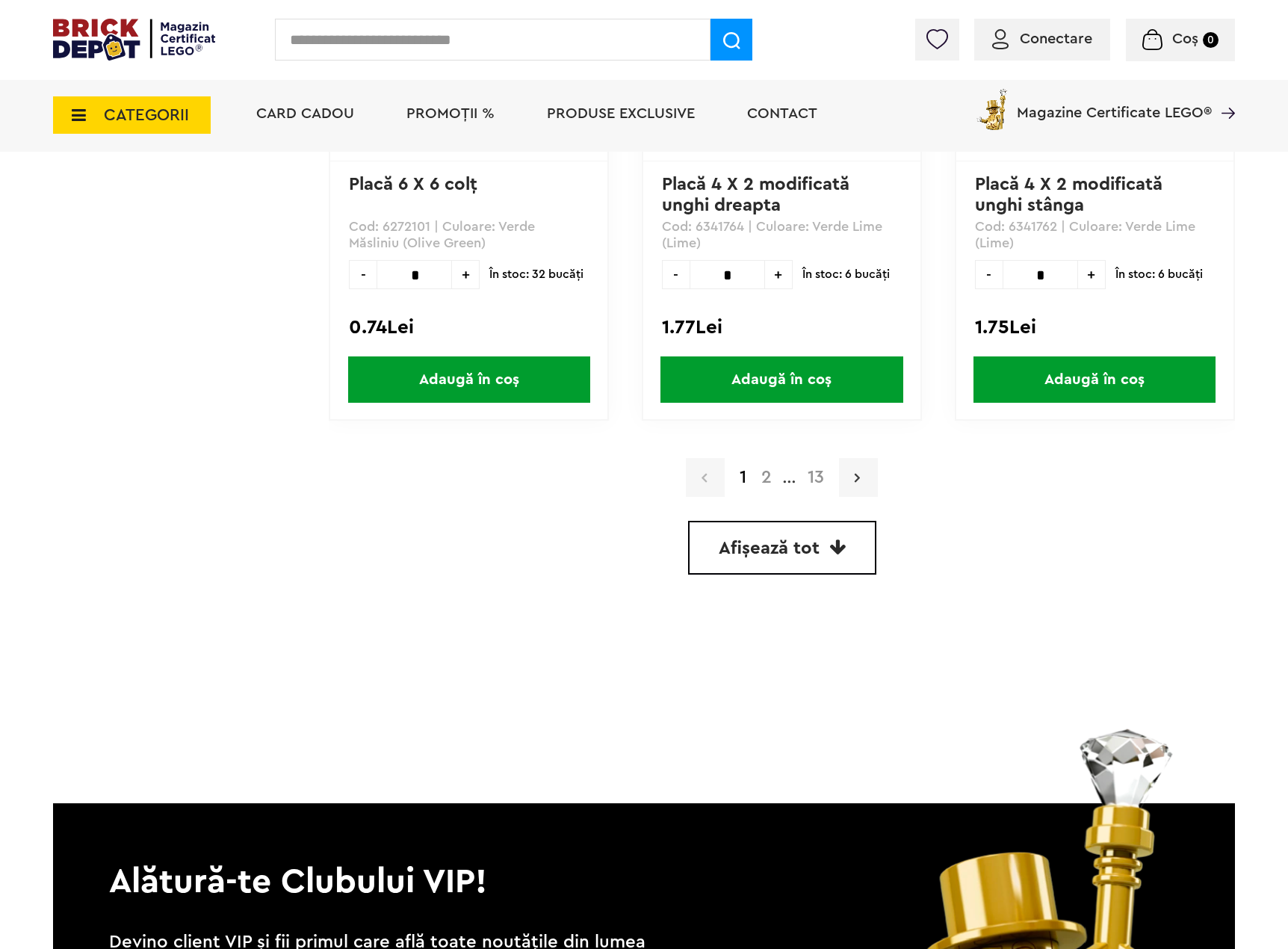
scroll to position [4111, 0]
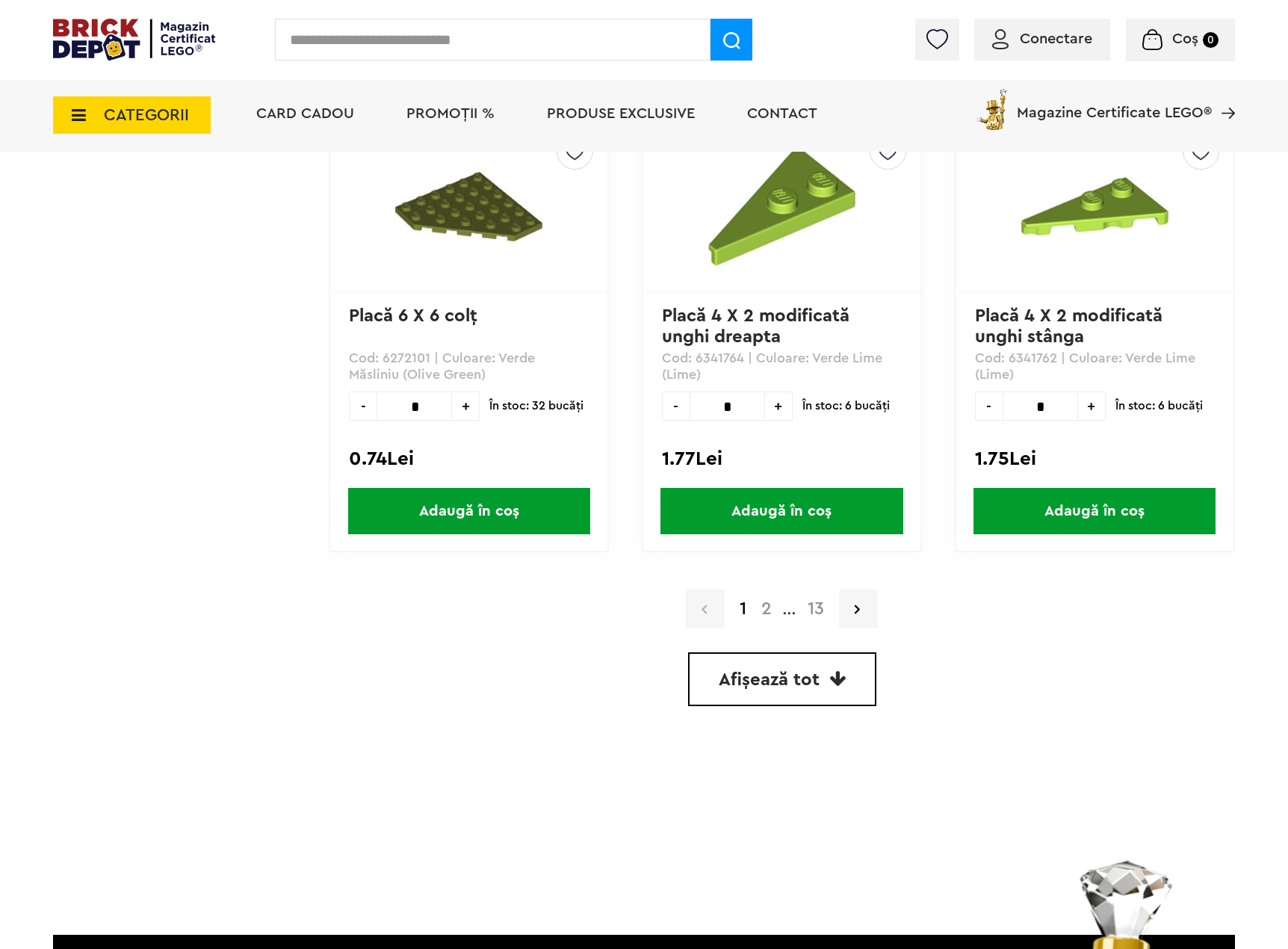
click at [804, 671] on span "Afișează tot" at bounding box center [769, 680] width 101 height 18
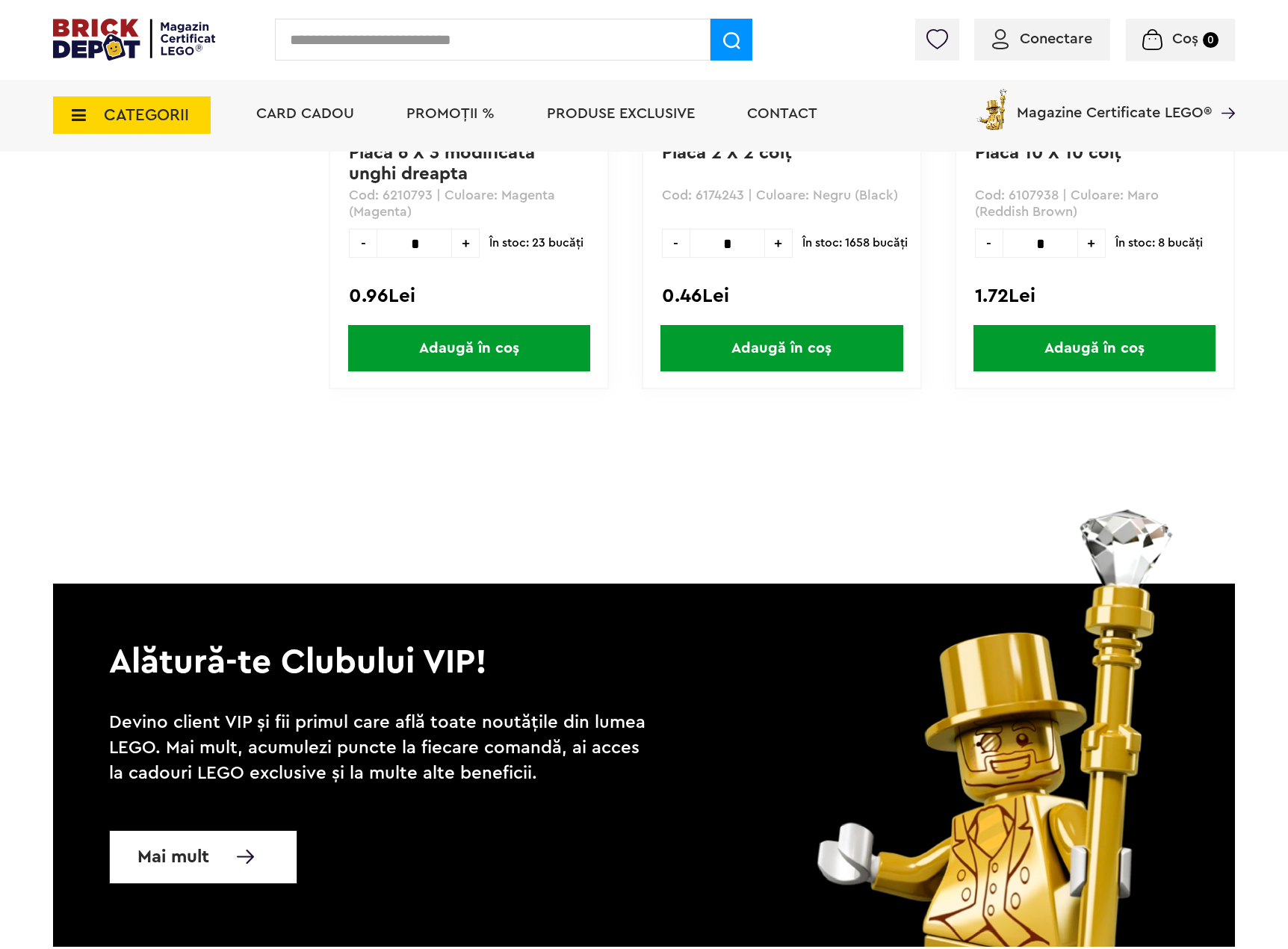
scroll to position [51615, 0]
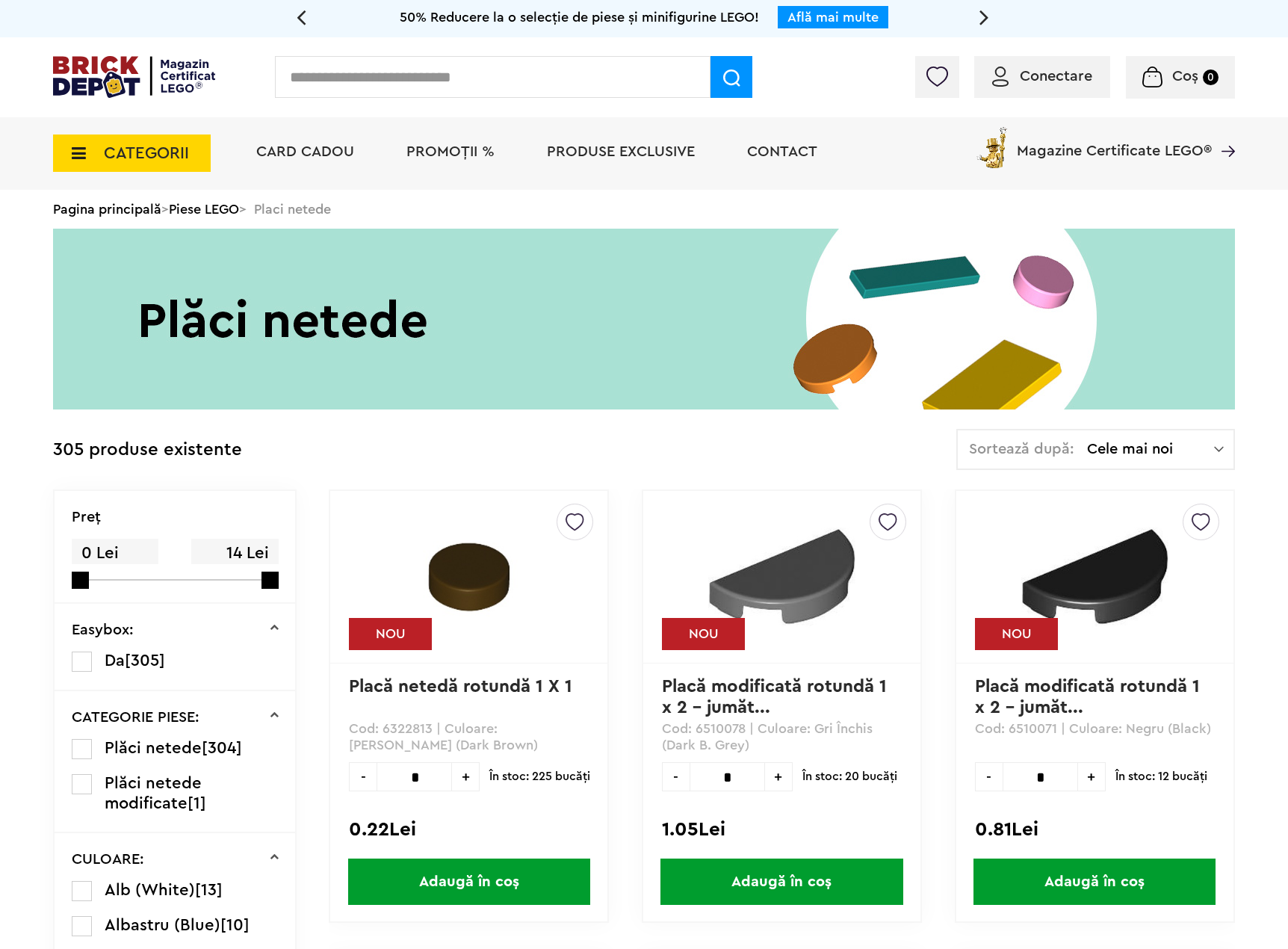
click at [1126, 445] on span "Cele mai noi" at bounding box center [1150, 449] width 127 height 15
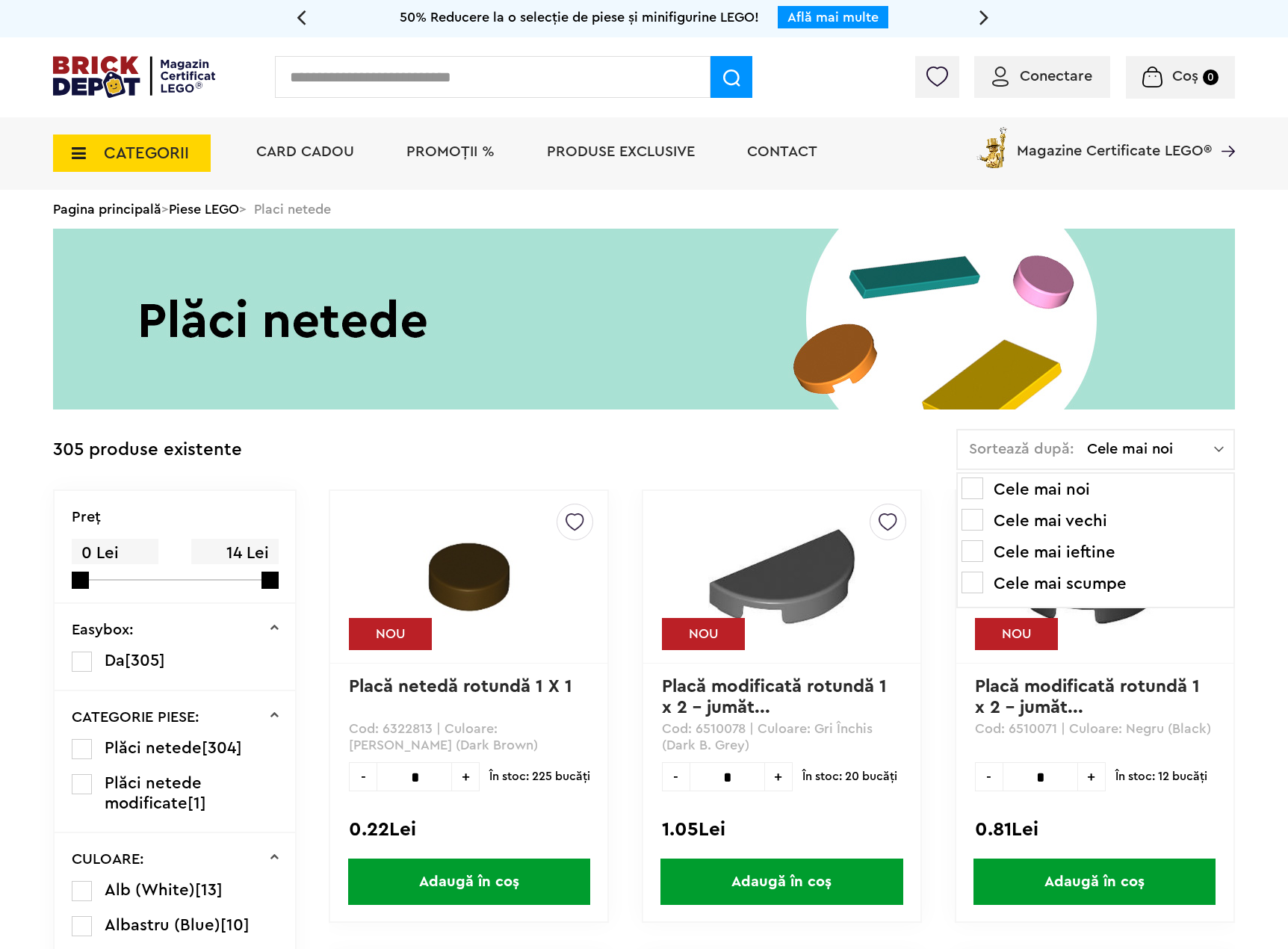
click at [1066, 549] on li "Cele mai ieftine" at bounding box center [1095, 553] width 268 height 24
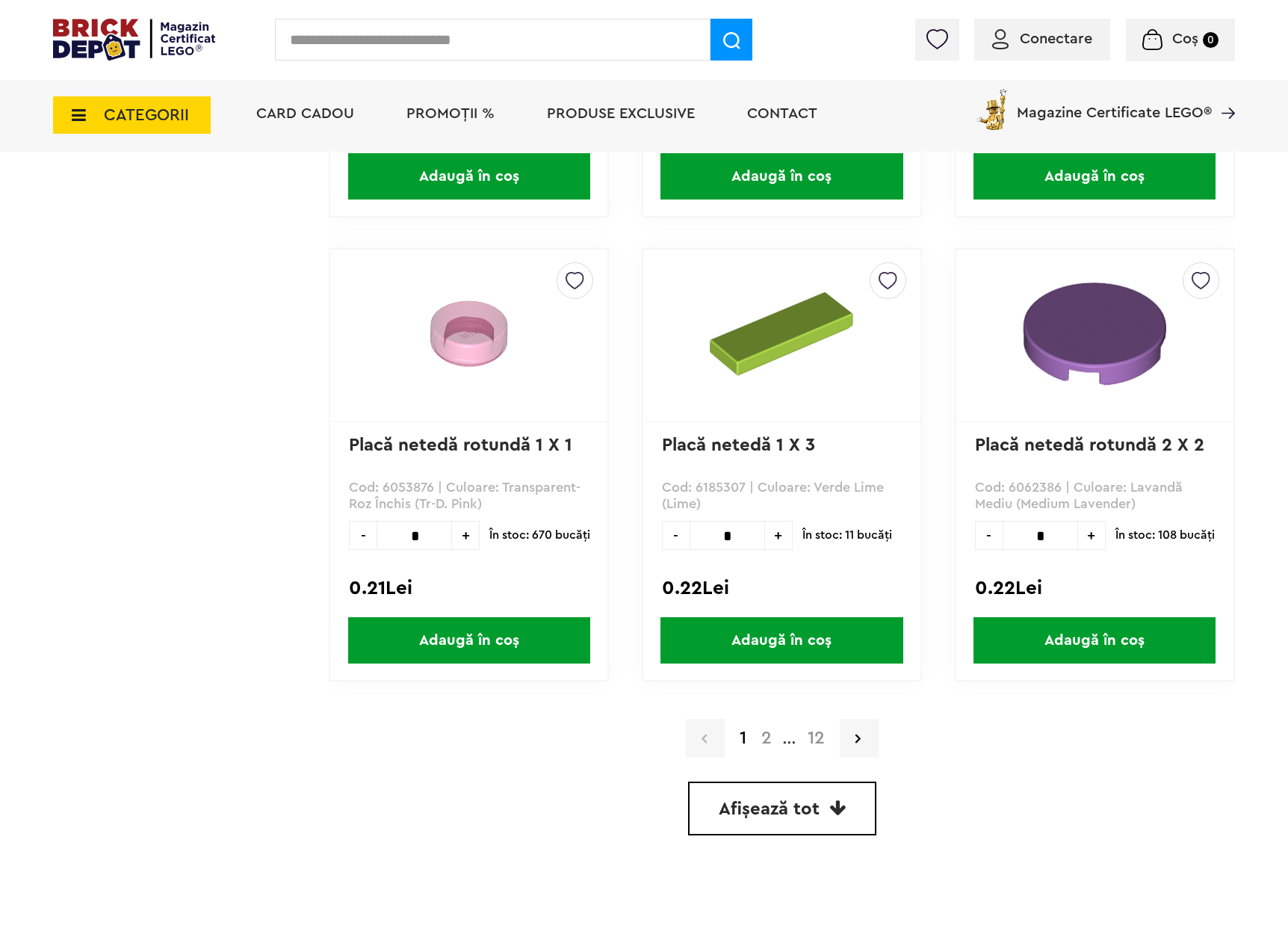
scroll to position [4261, 0]
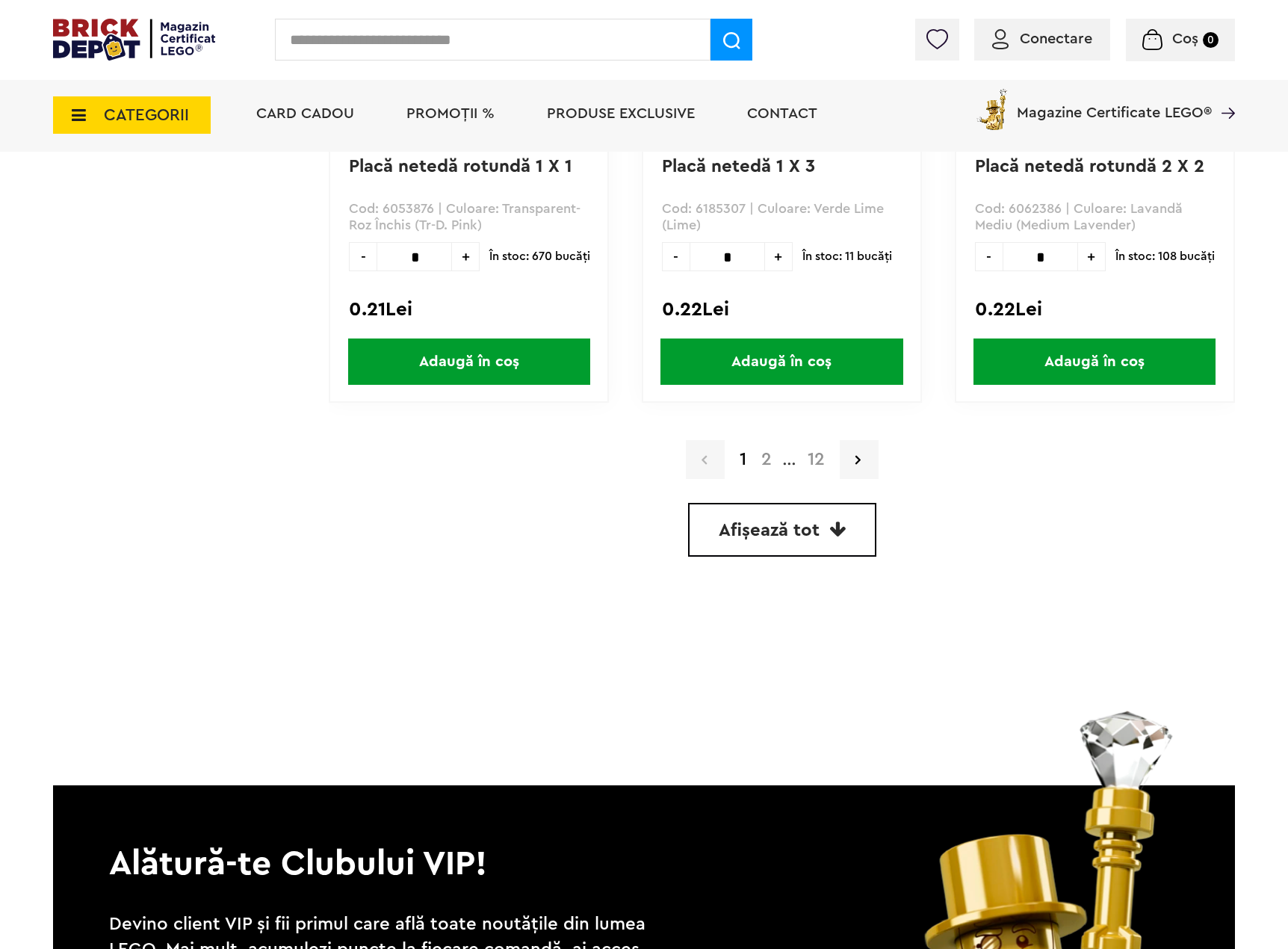
click at [824, 531] on link "Afișează tot" at bounding box center [783, 530] width 188 height 54
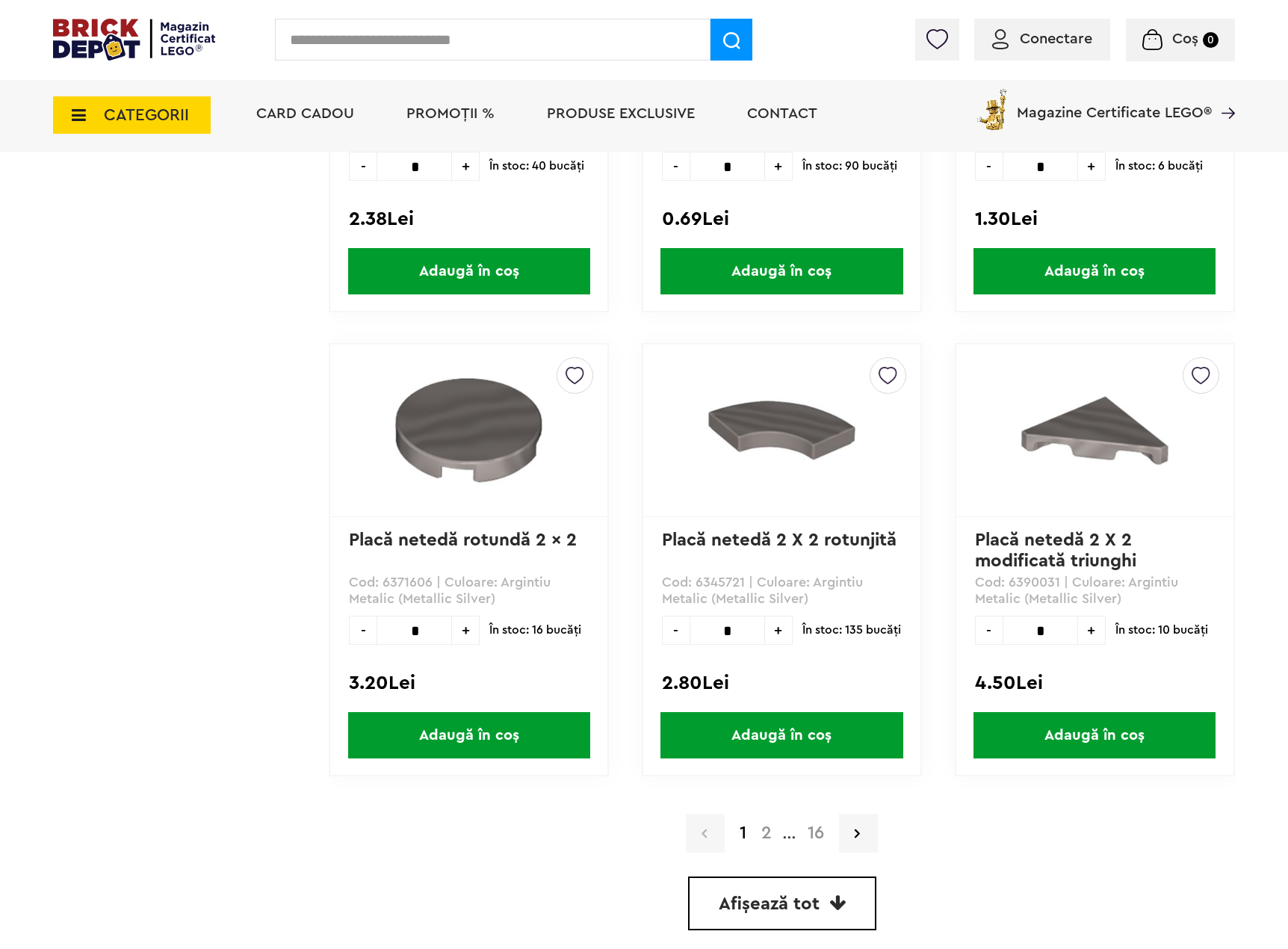
scroll to position [4261, 0]
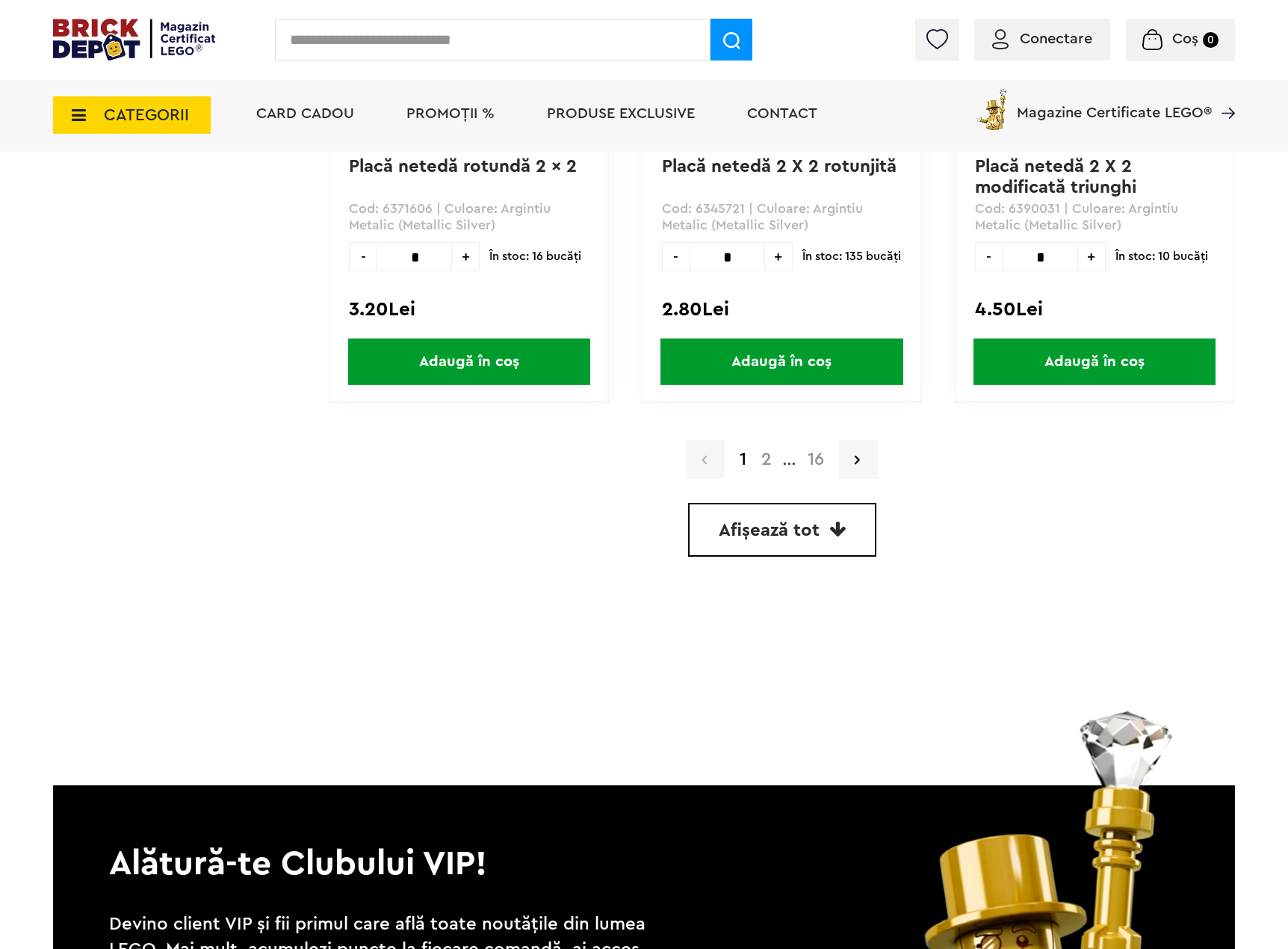
click at [830, 528] on icon at bounding box center [838, 529] width 17 height 18
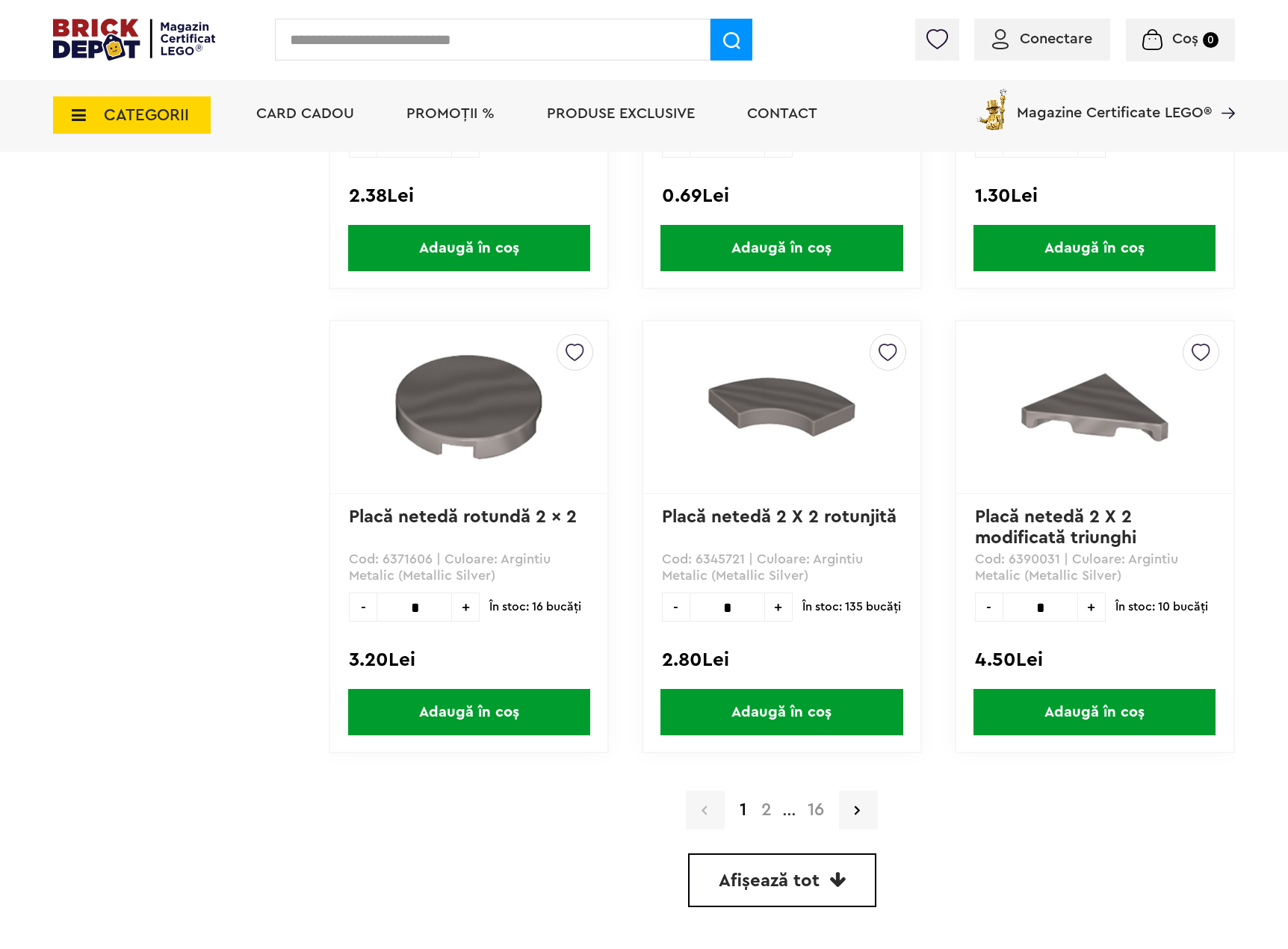
scroll to position [3886, 0]
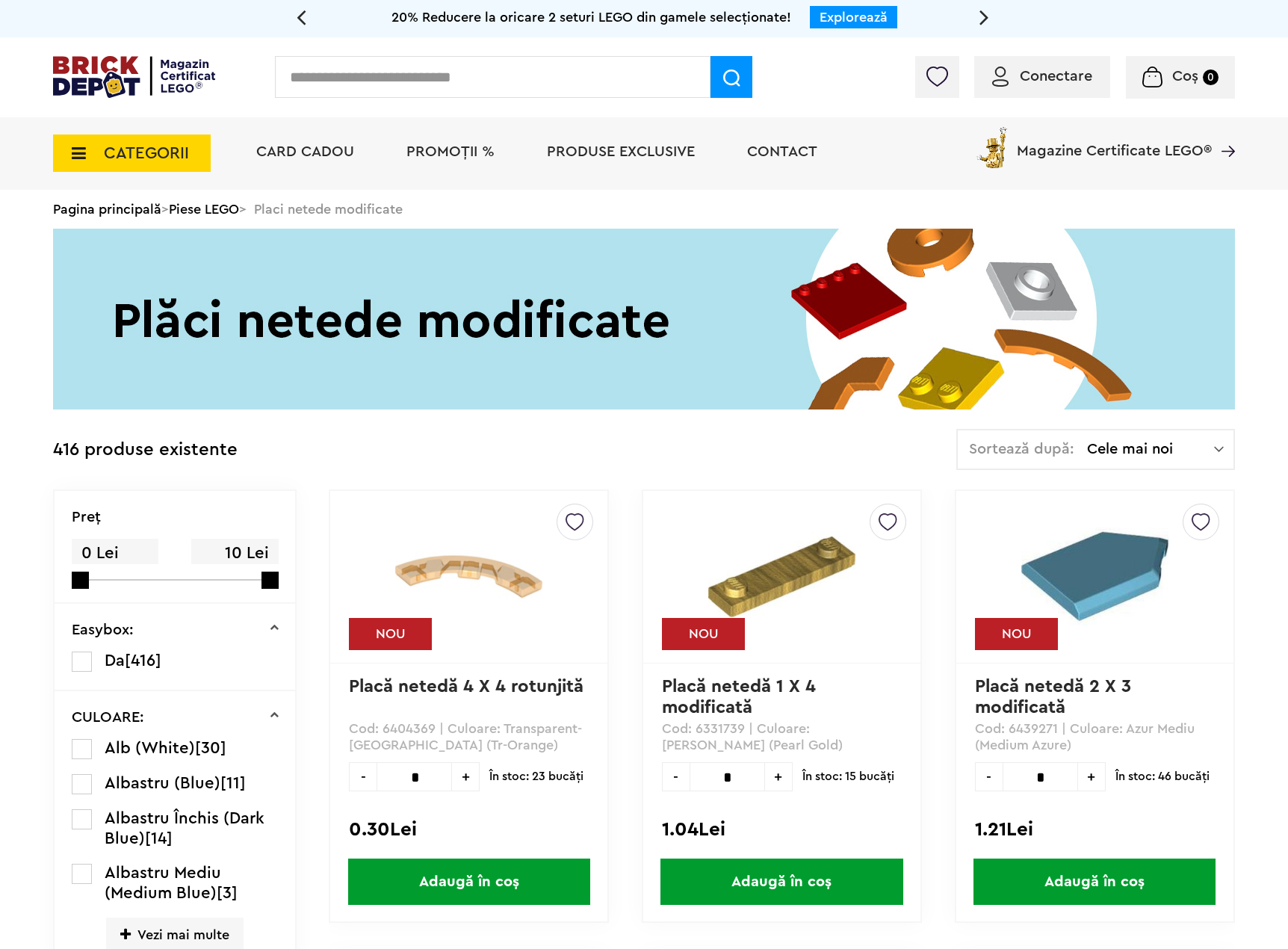
click at [1107, 455] on span "Cele mai noi" at bounding box center [1150, 449] width 127 height 15
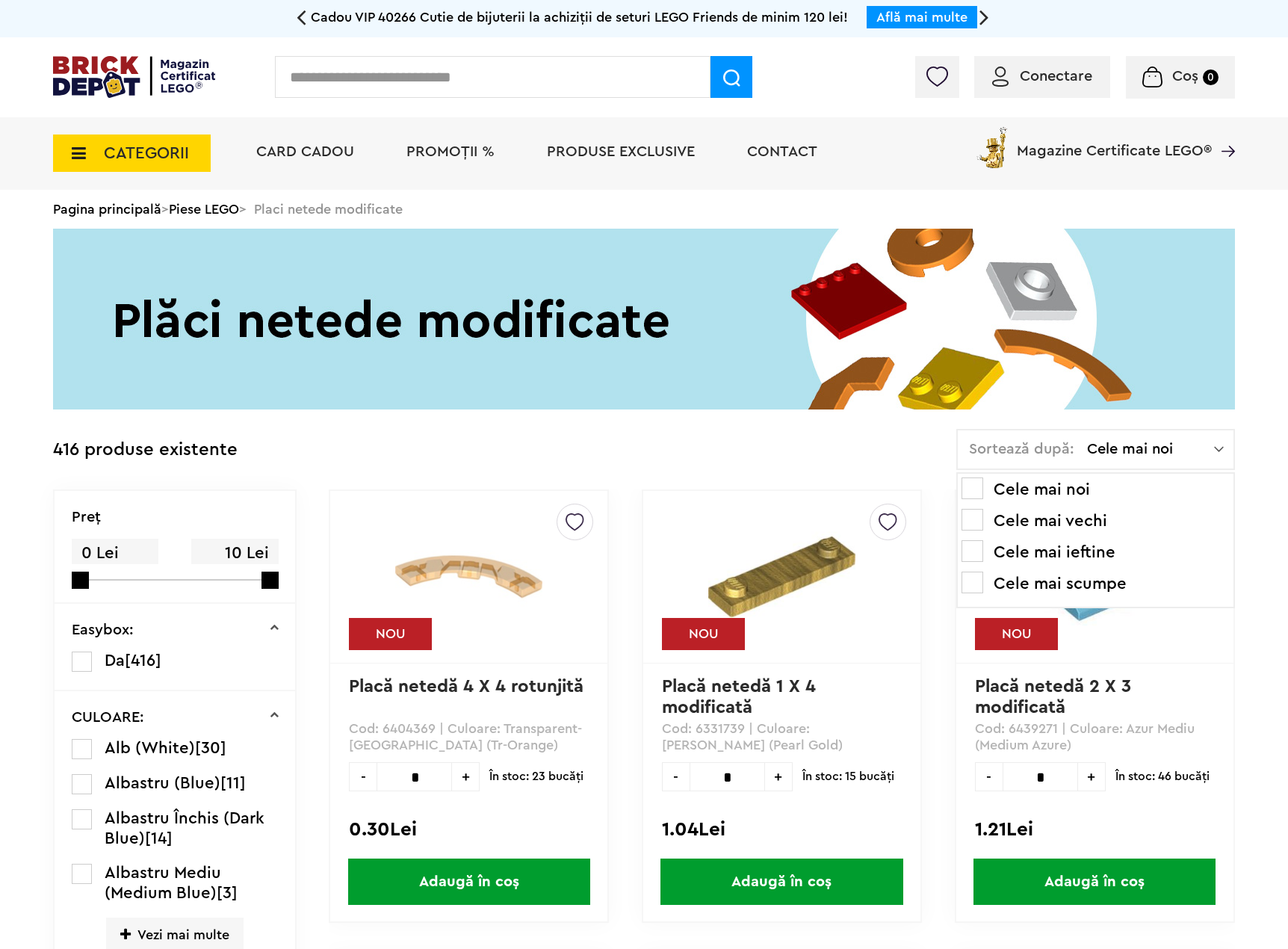
click at [1053, 553] on li "Cele mai ieftine" at bounding box center [1095, 553] width 268 height 24
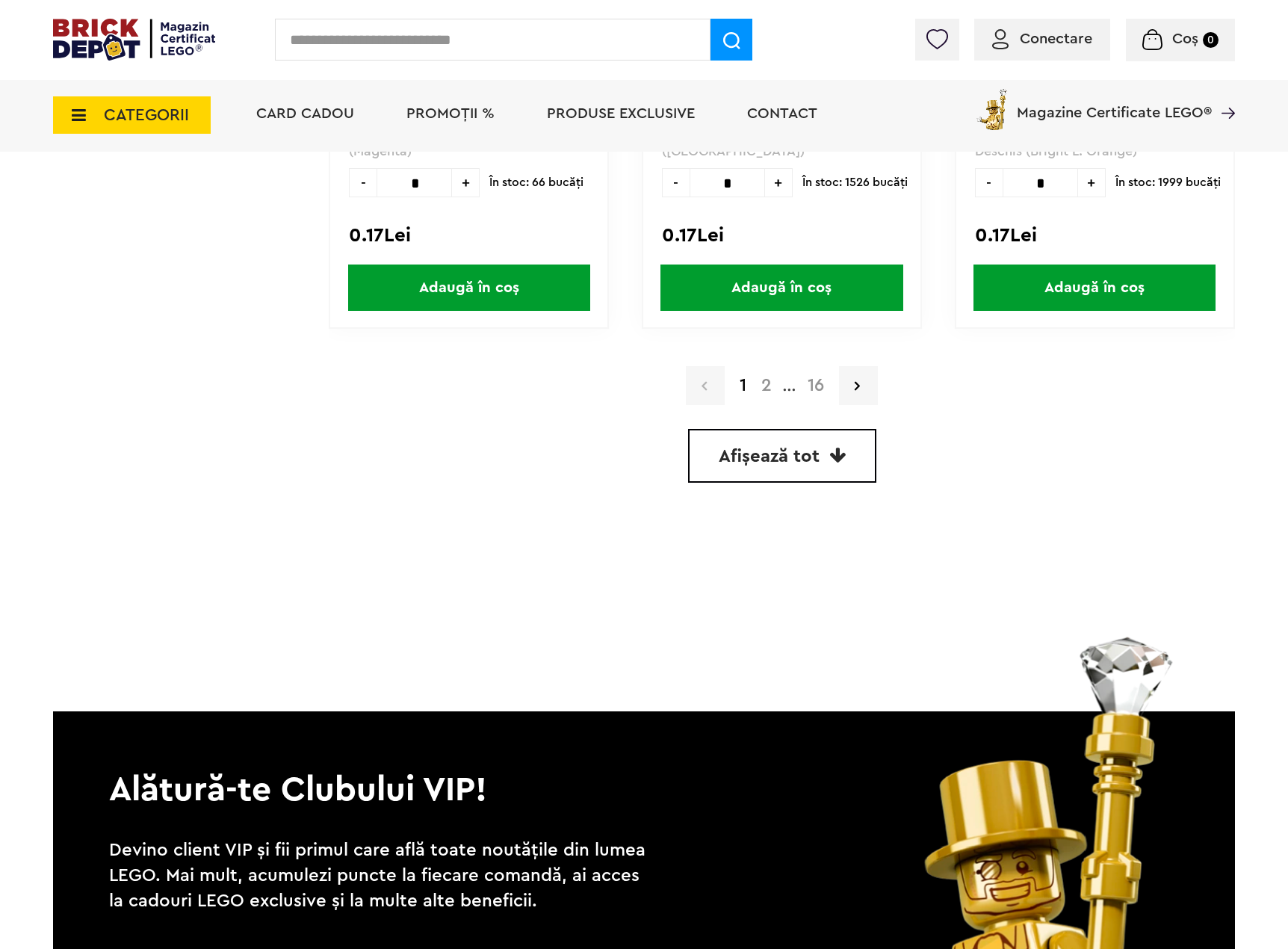
scroll to position [4335, 0]
click at [812, 461] on span "Afișează tot" at bounding box center [769, 456] width 101 height 18
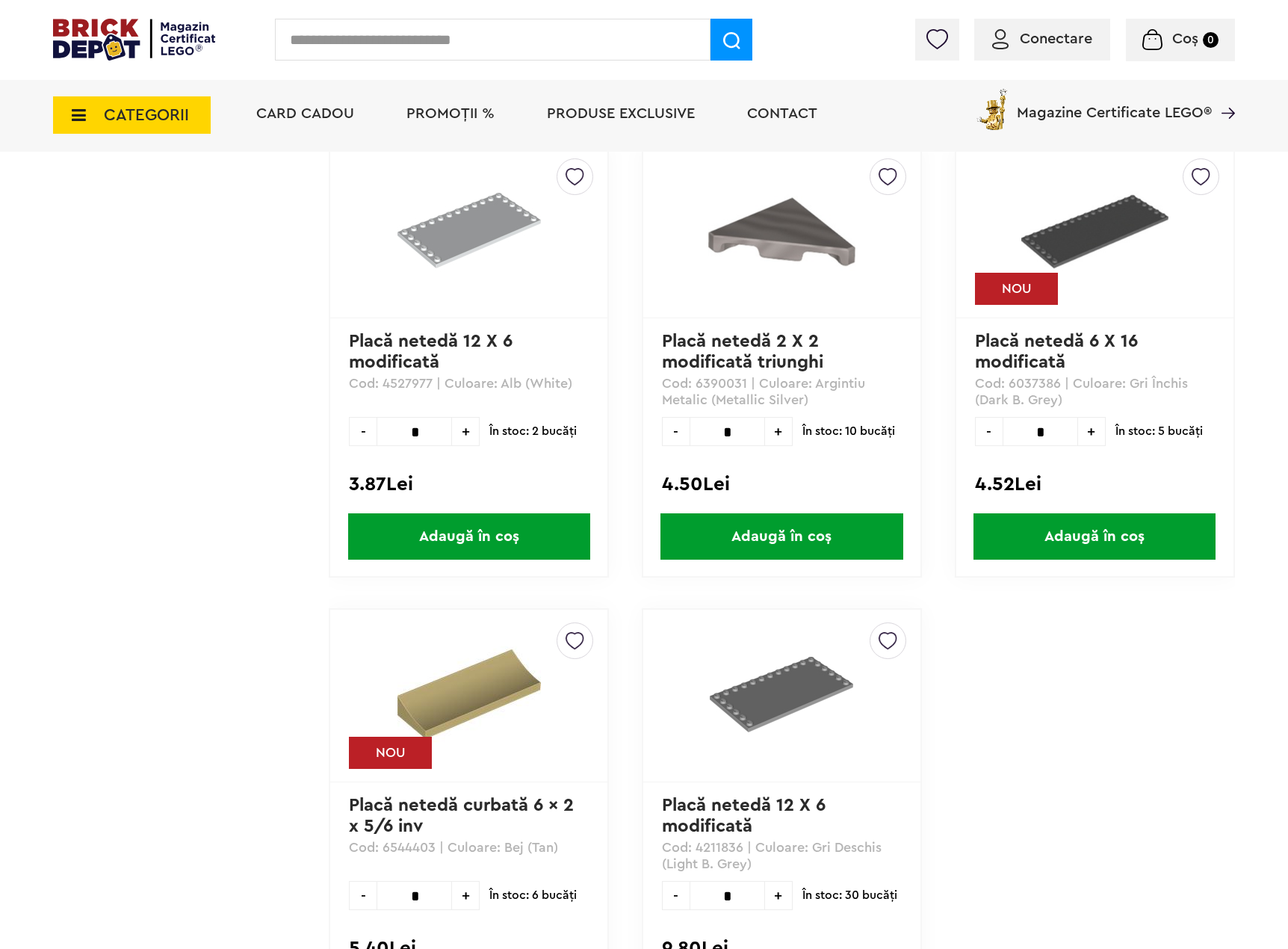
scroll to position [64136, 0]
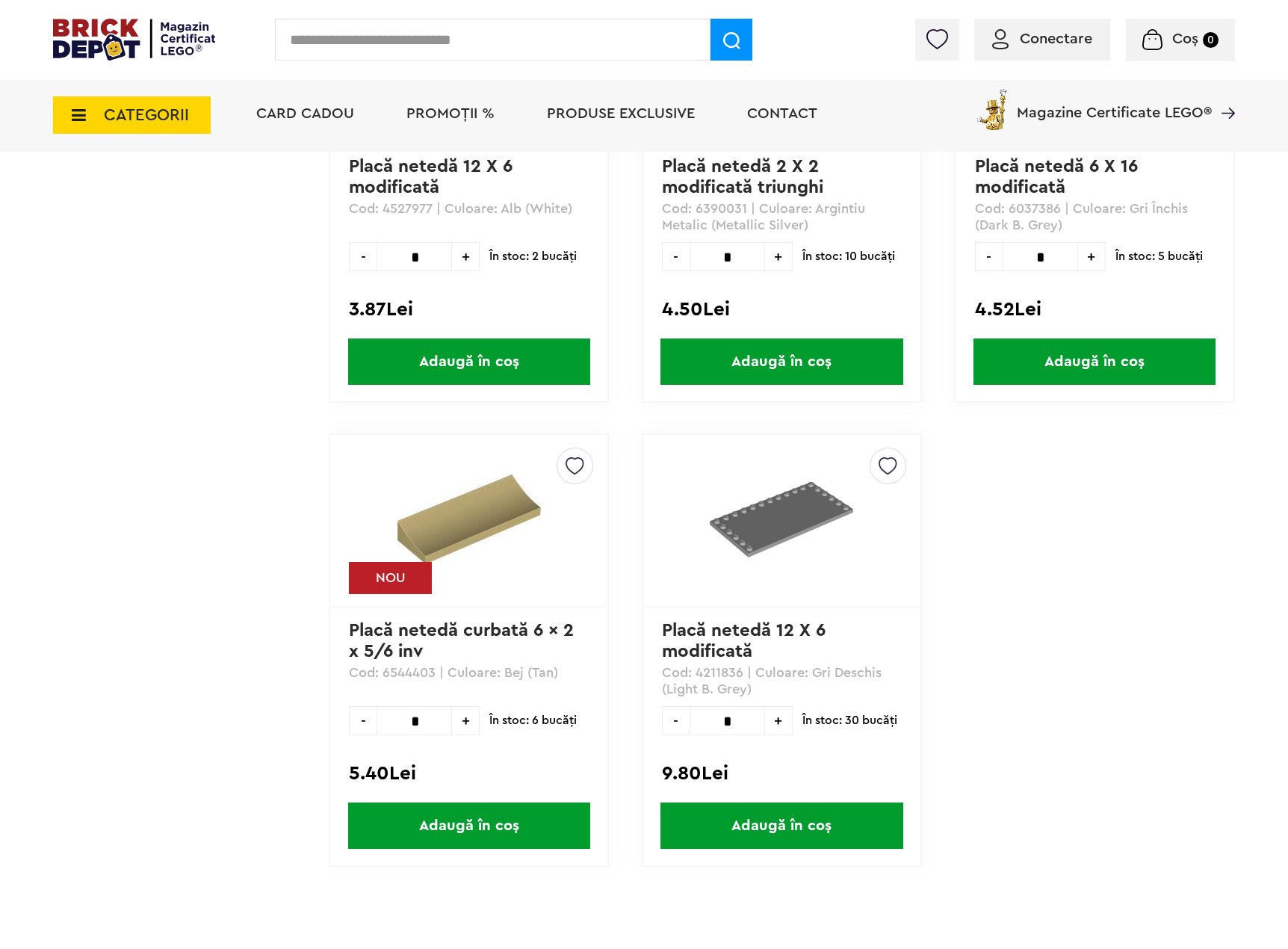
click at [782, 541] on img at bounding box center [781, 519] width 143 height 143
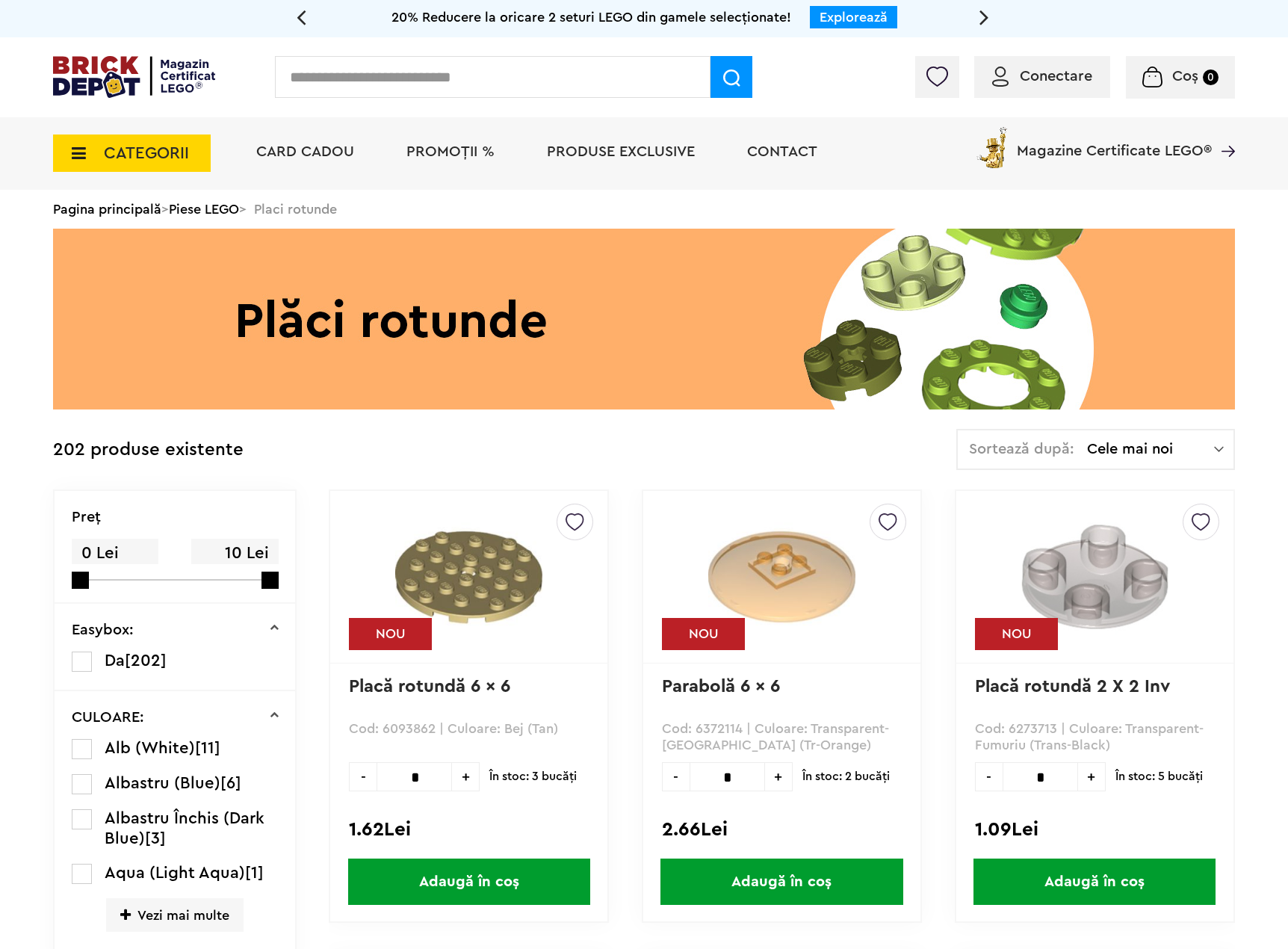
click at [1164, 457] on span "Cele mai noi" at bounding box center [1150, 449] width 127 height 15
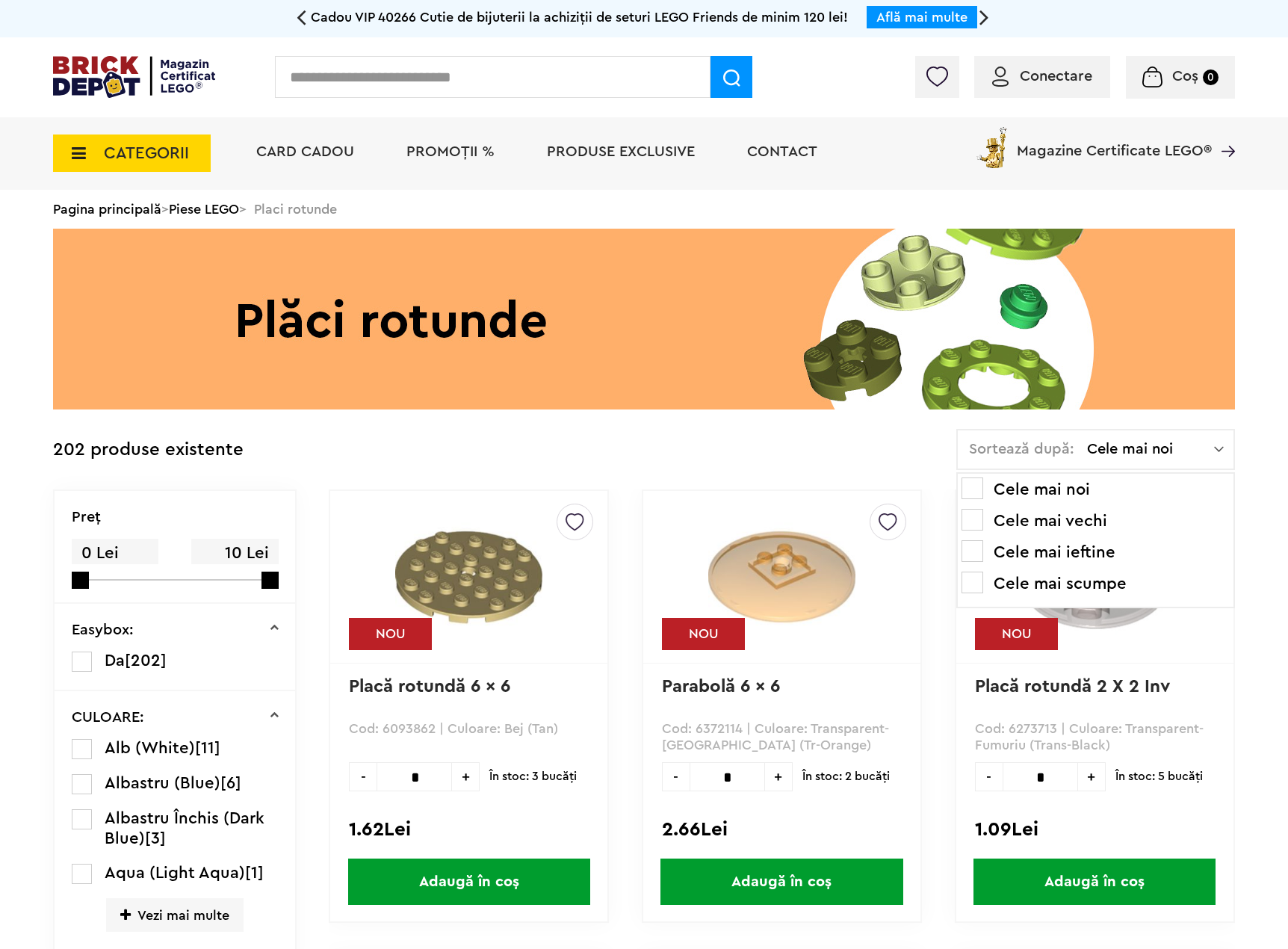
click at [1038, 553] on li "Cele mai ieftine" at bounding box center [1095, 553] width 268 height 24
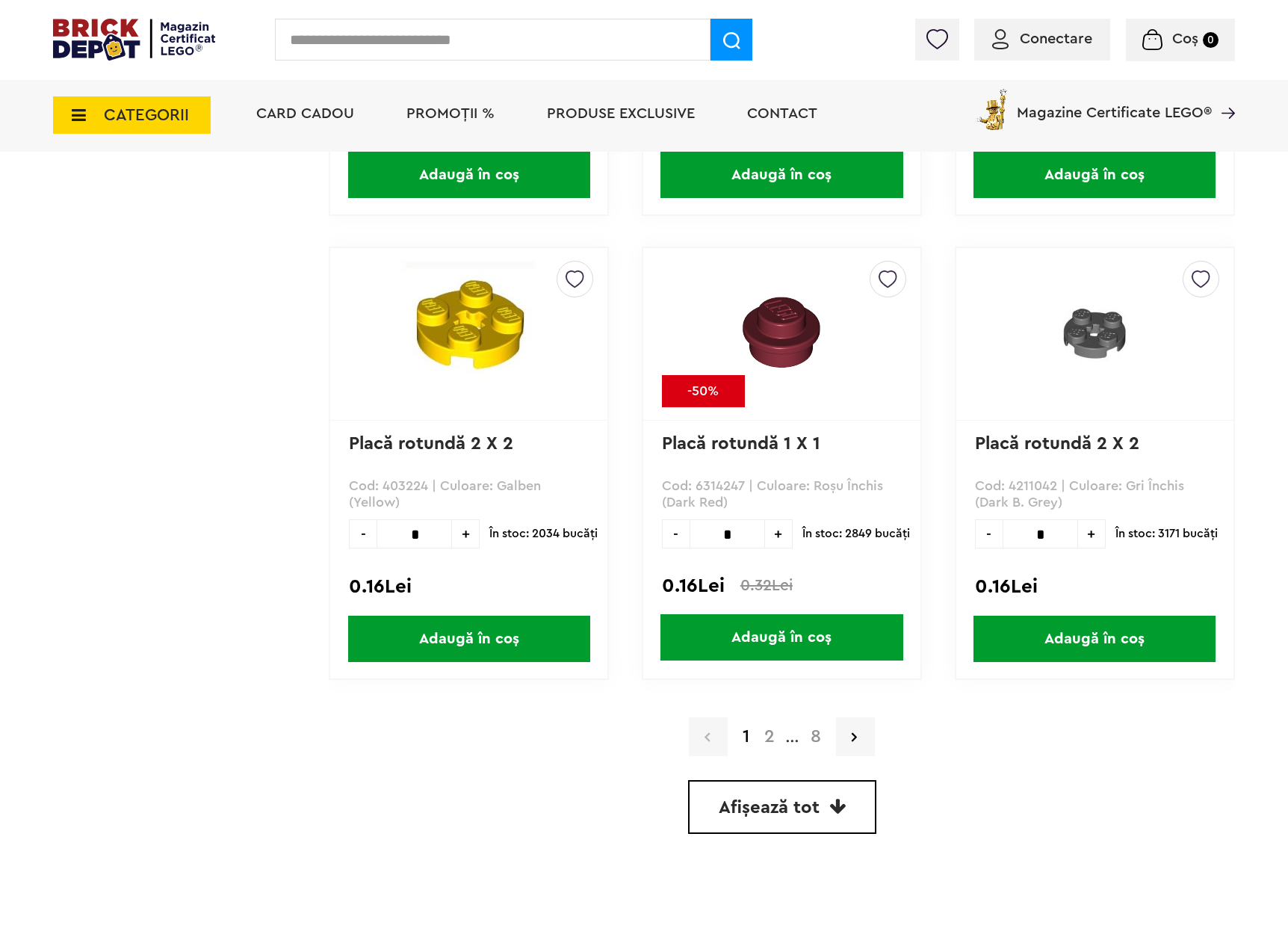
scroll to position [4185, 0]
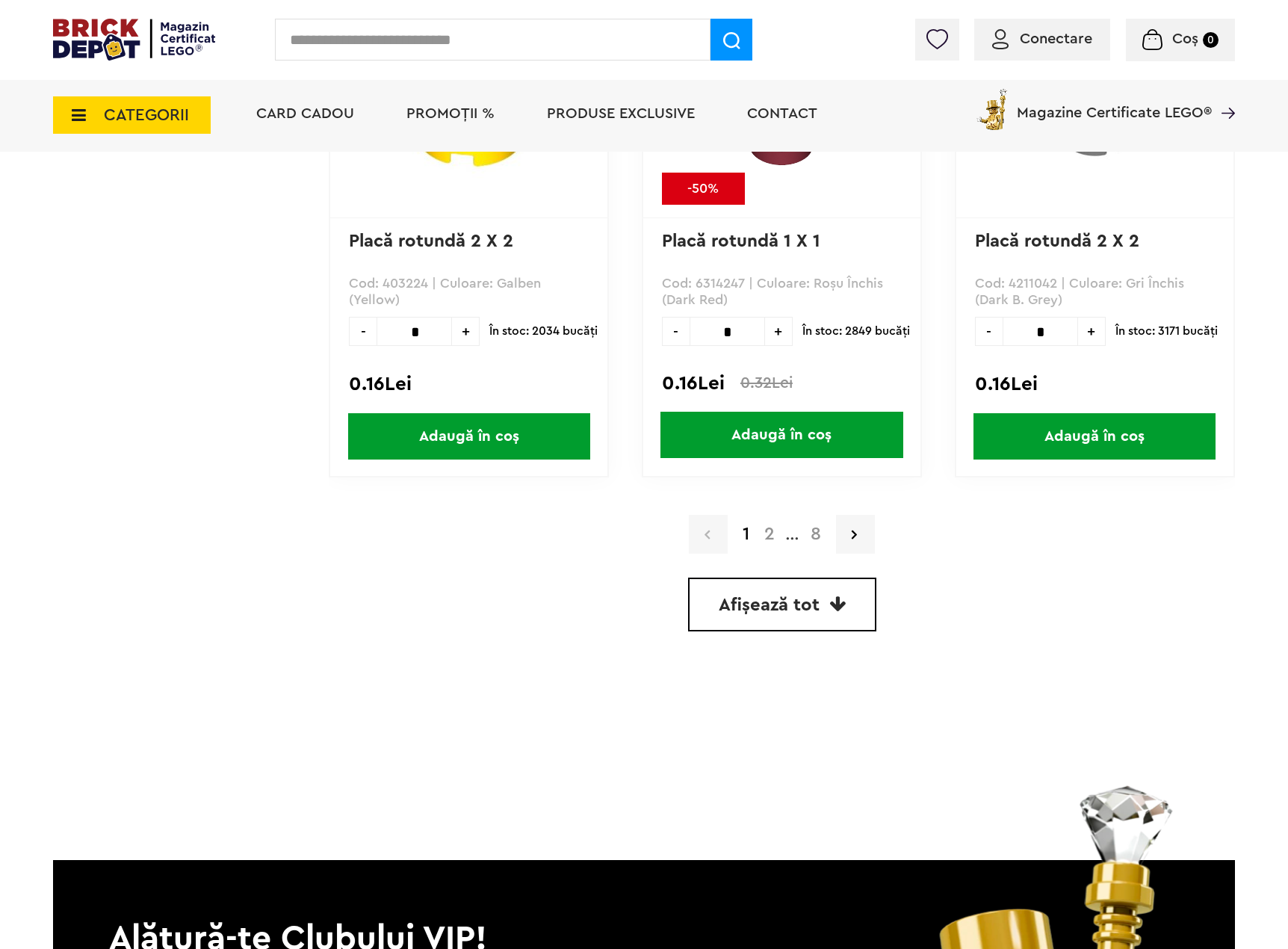
click at [798, 609] on span "Afișează tot" at bounding box center [769, 606] width 101 height 18
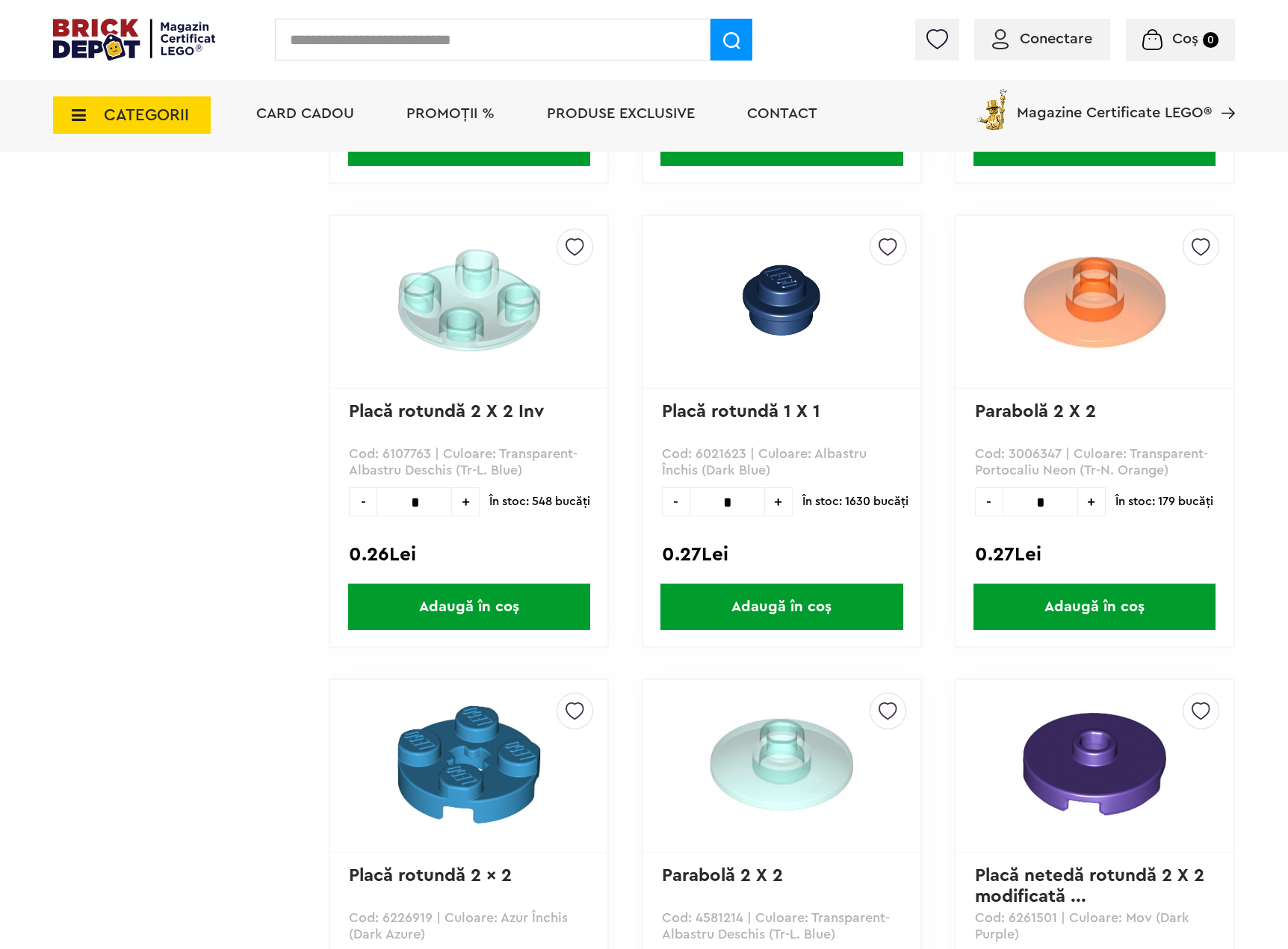
scroll to position [10947, 0]
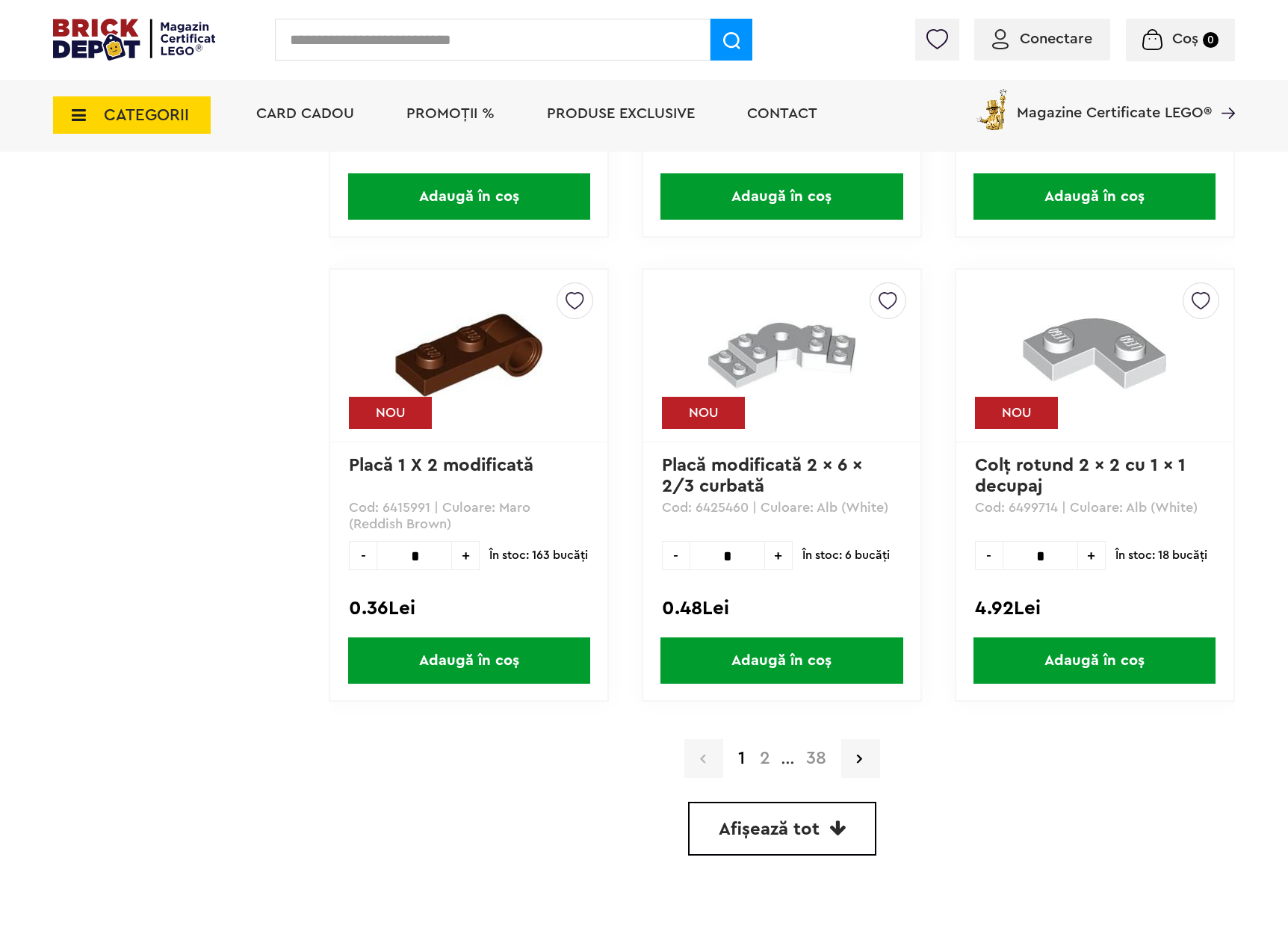
scroll to position [3886, 0]
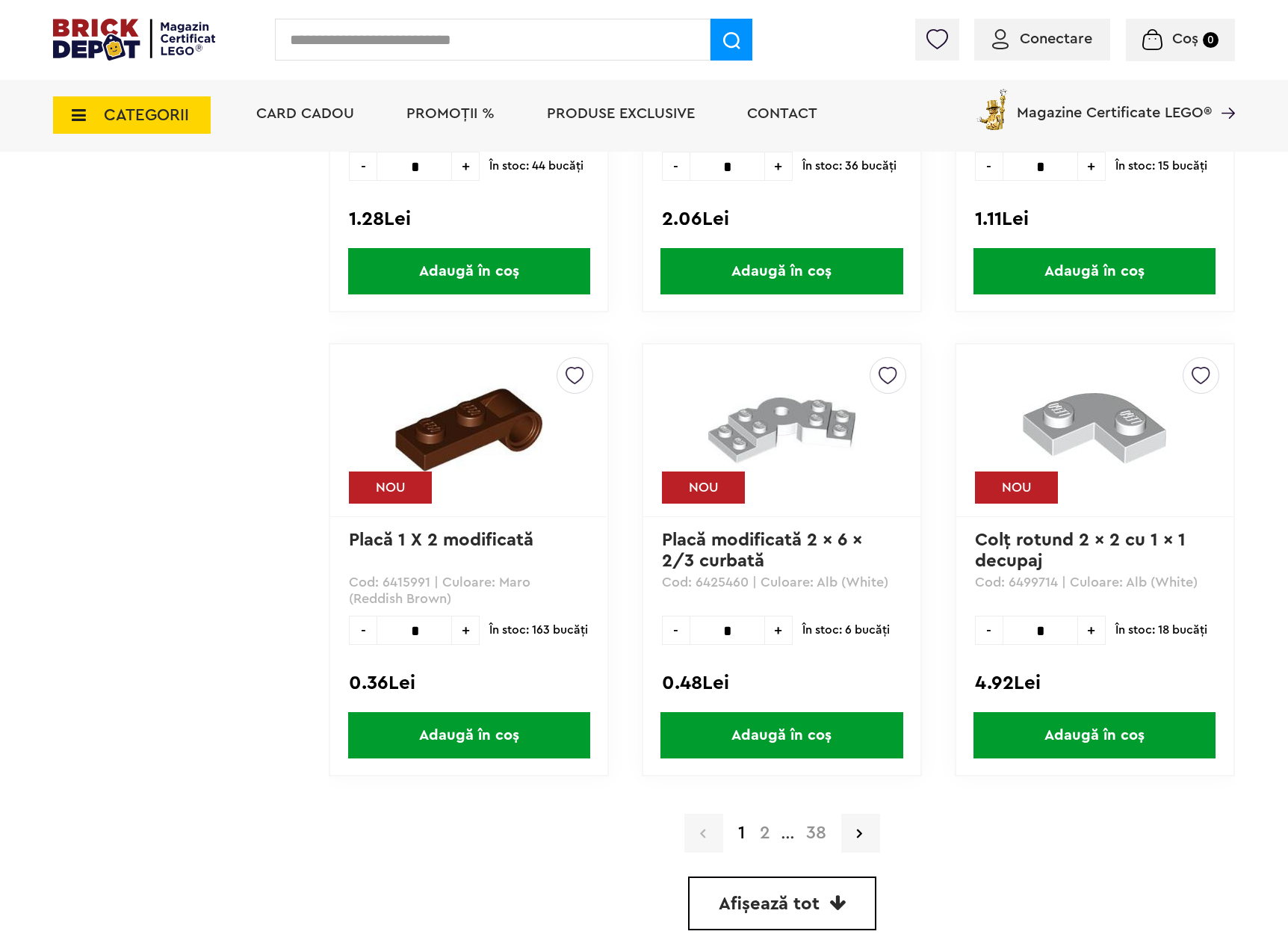
click at [783, 895] on span "Afișează tot" at bounding box center [769, 904] width 101 height 18
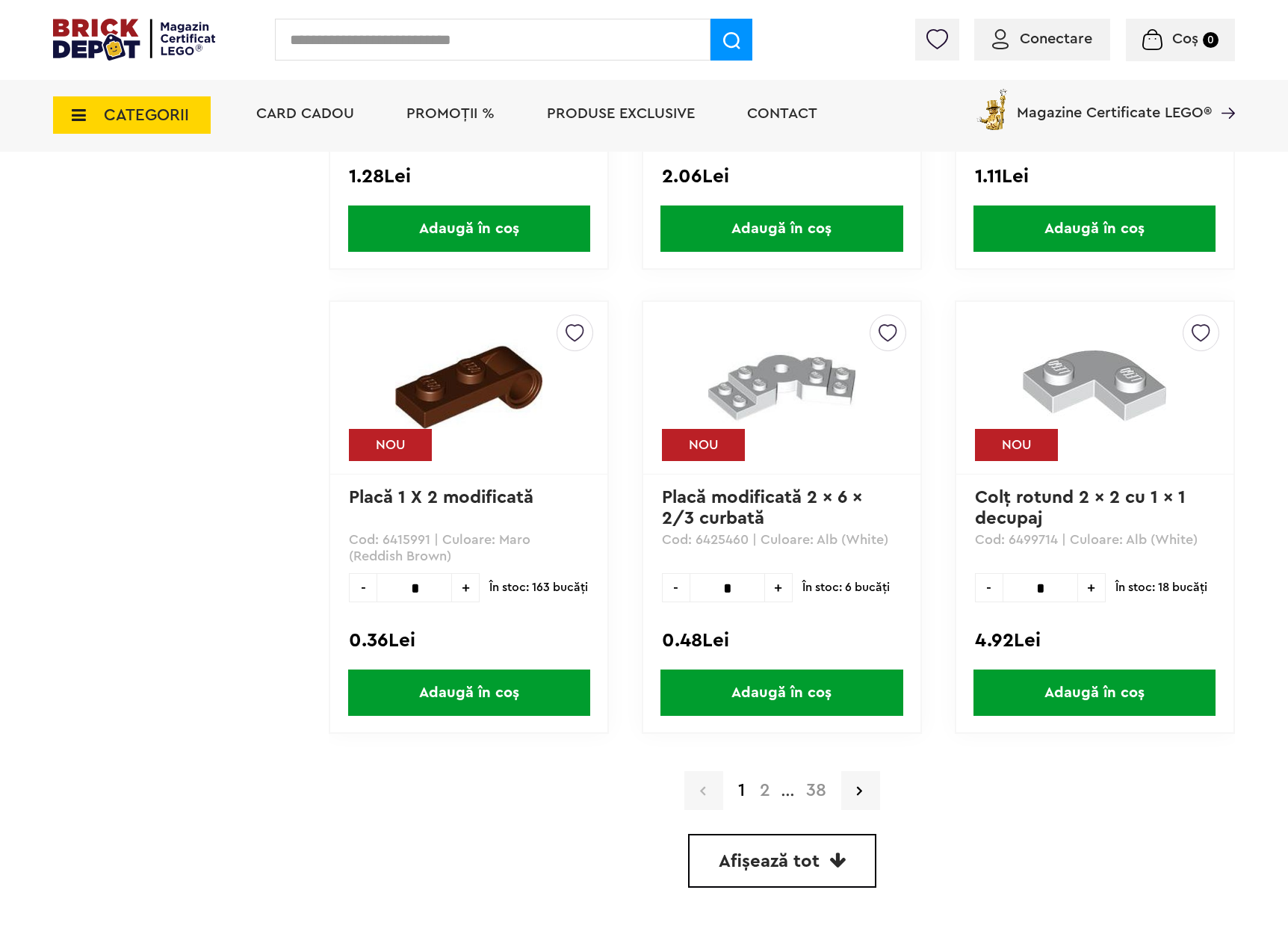
scroll to position [3962, 0]
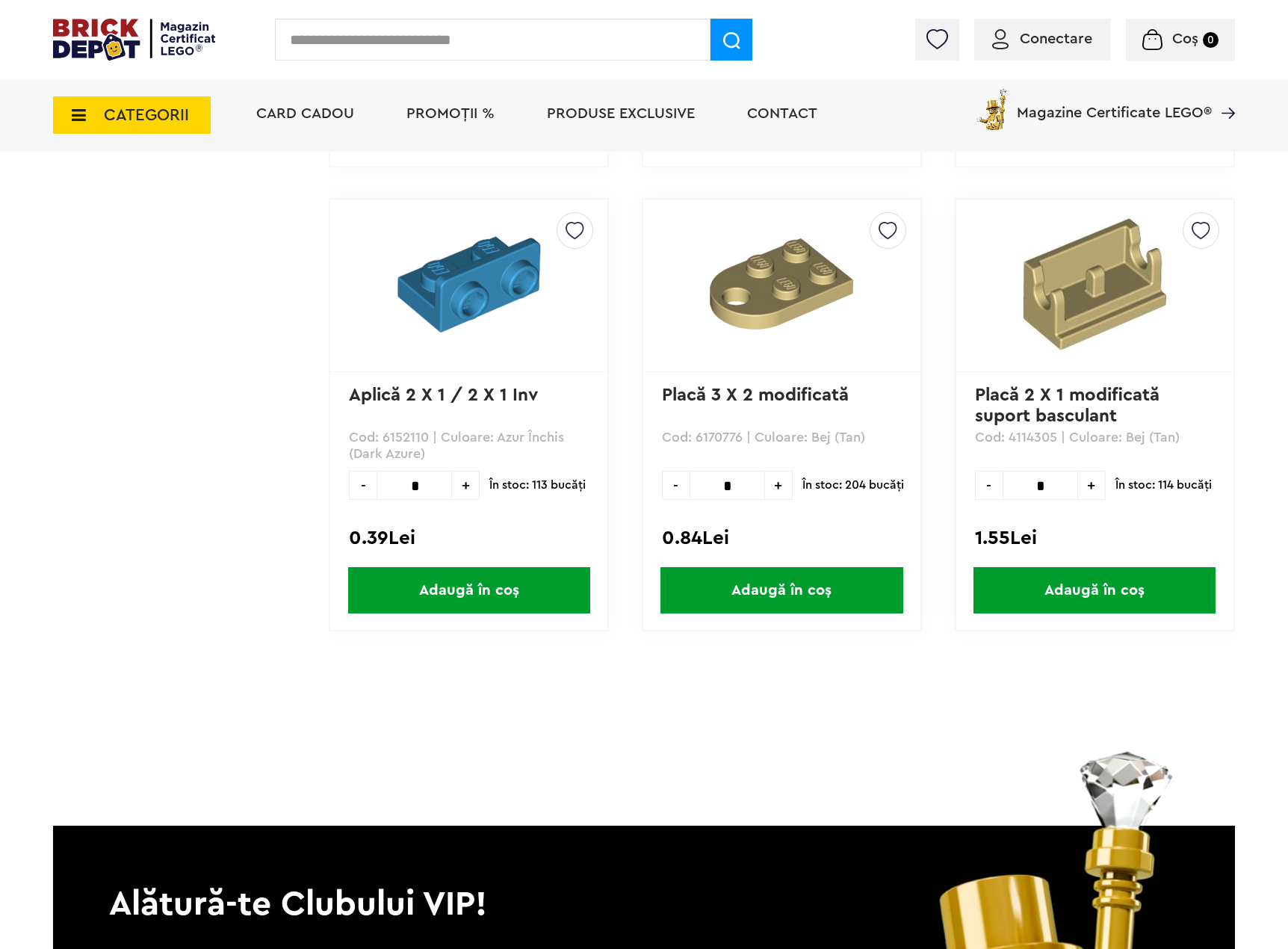
scroll to position [158125, 0]
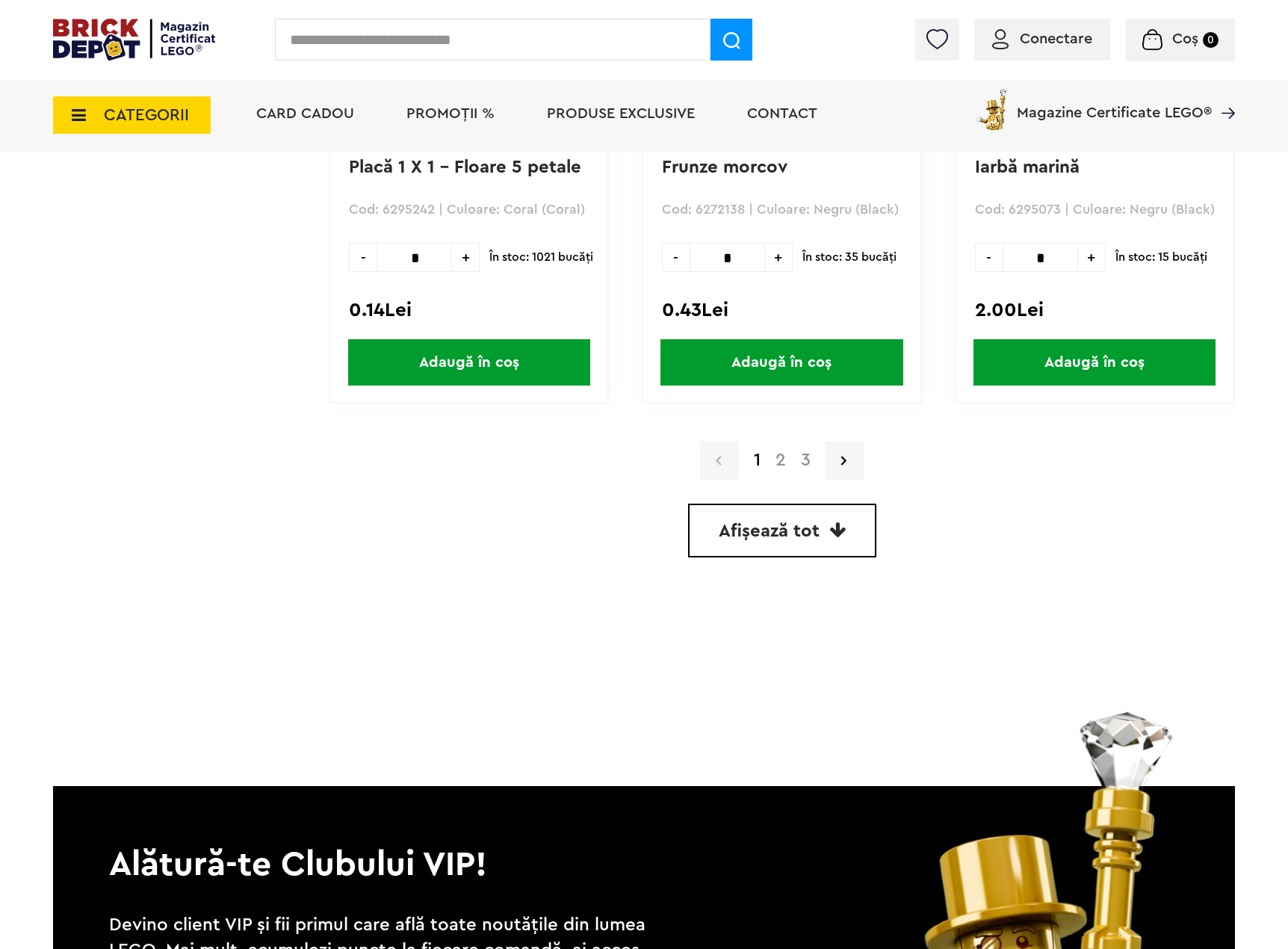
scroll to position [4261, 0]
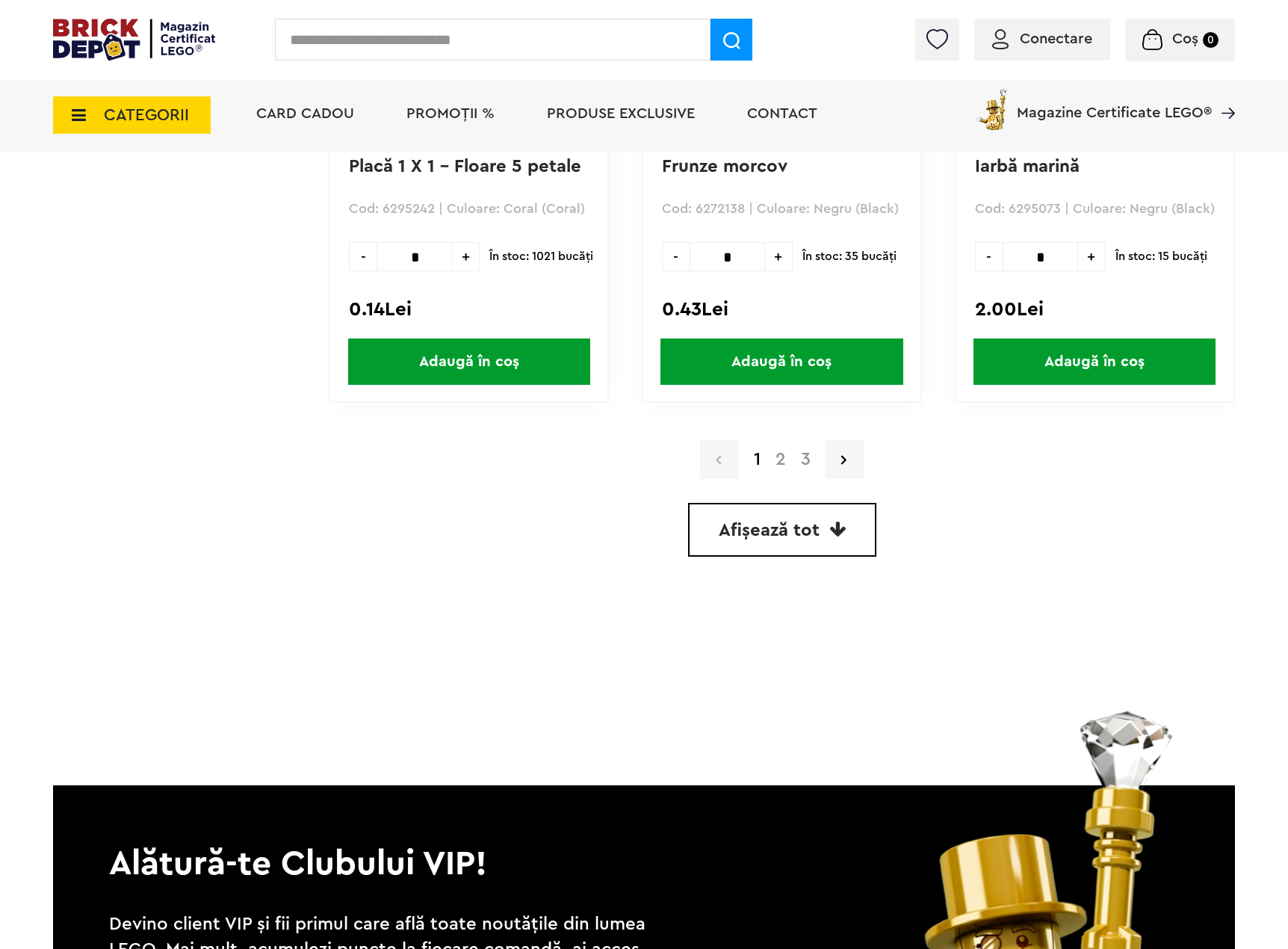
click at [767, 522] on span "Afișează tot" at bounding box center [769, 531] width 101 height 18
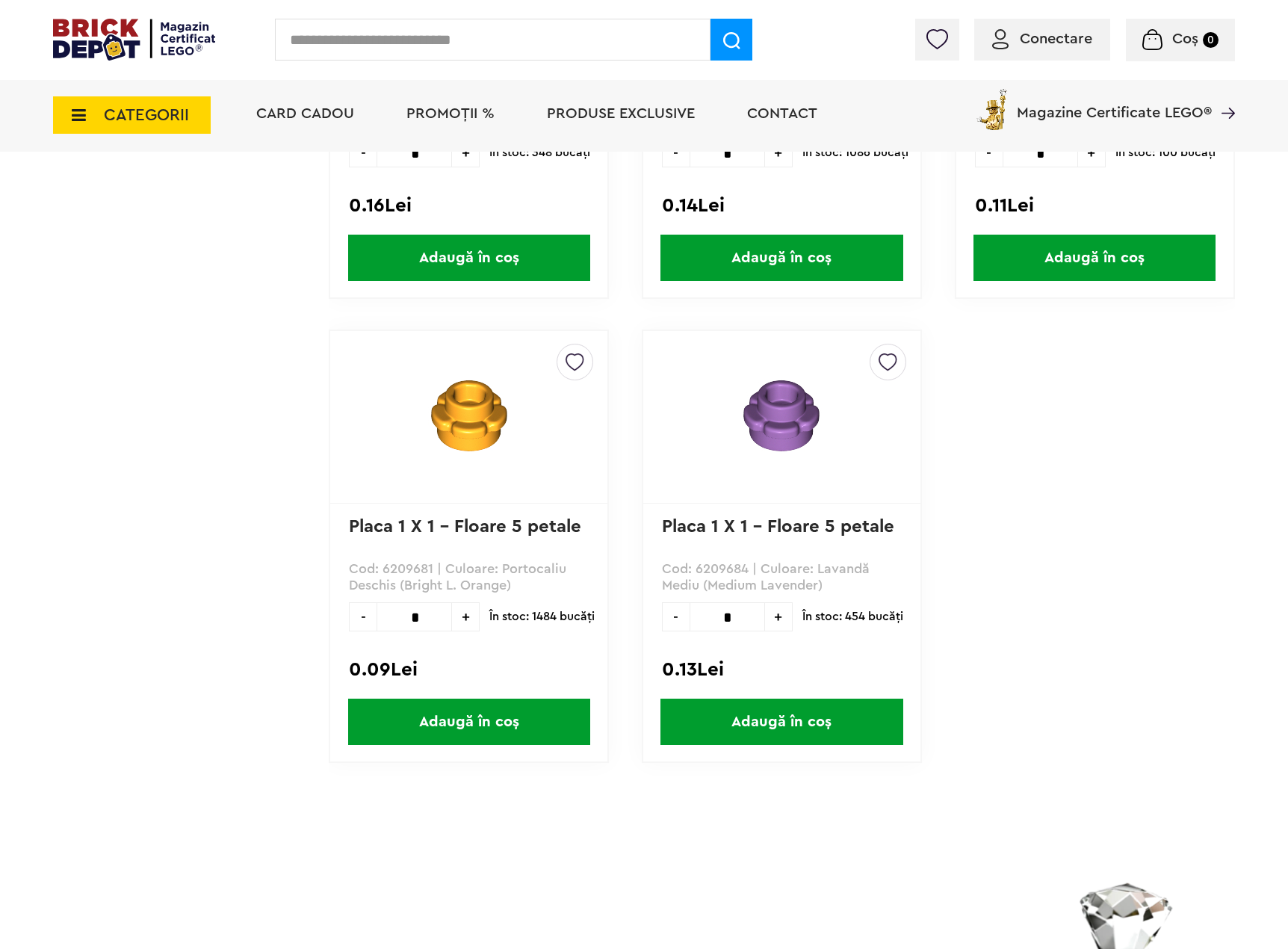
scroll to position [12414, 0]
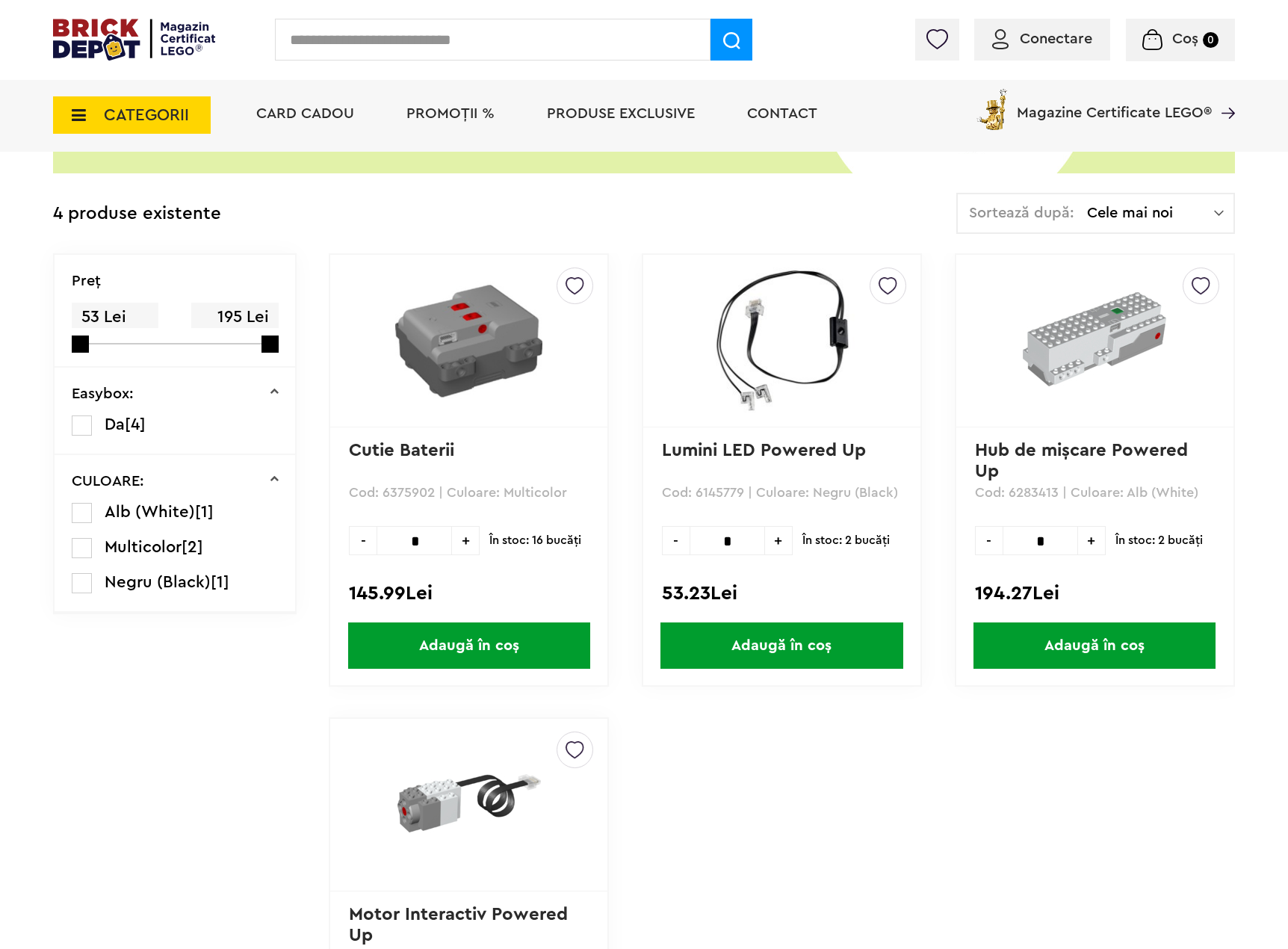
scroll to position [224, 0]
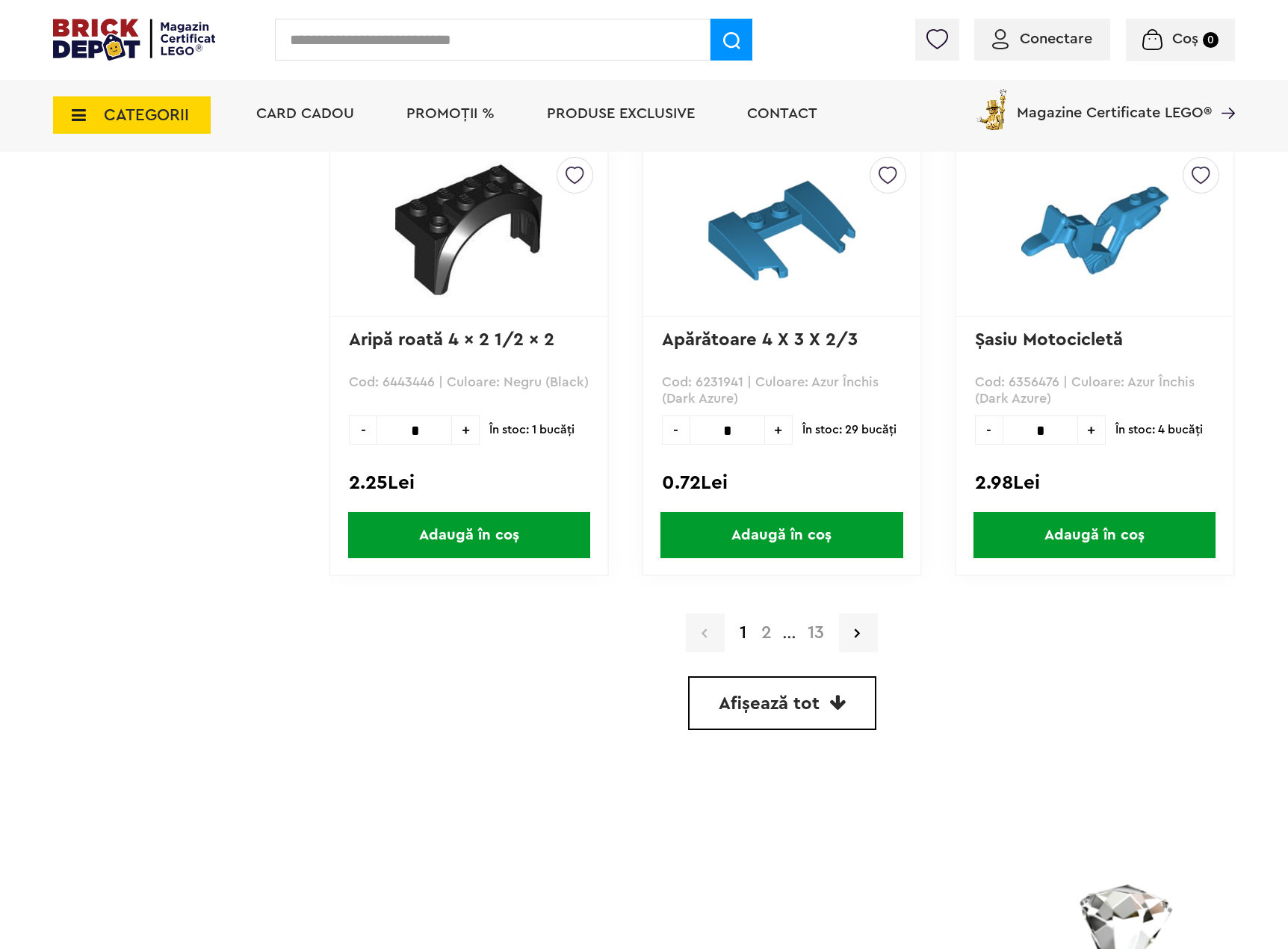
scroll to position [4409, 0]
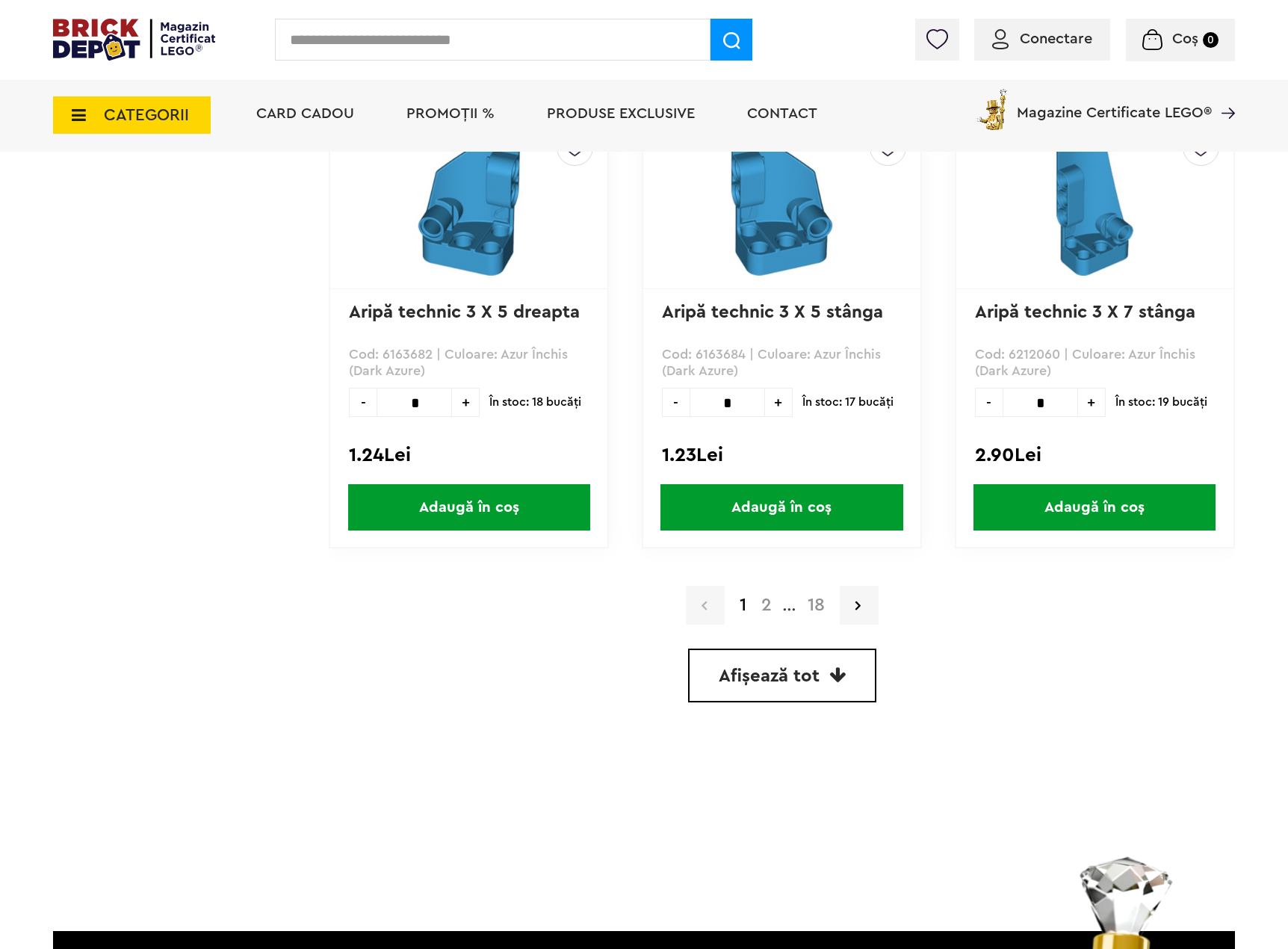
scroll to position [4111, 0]
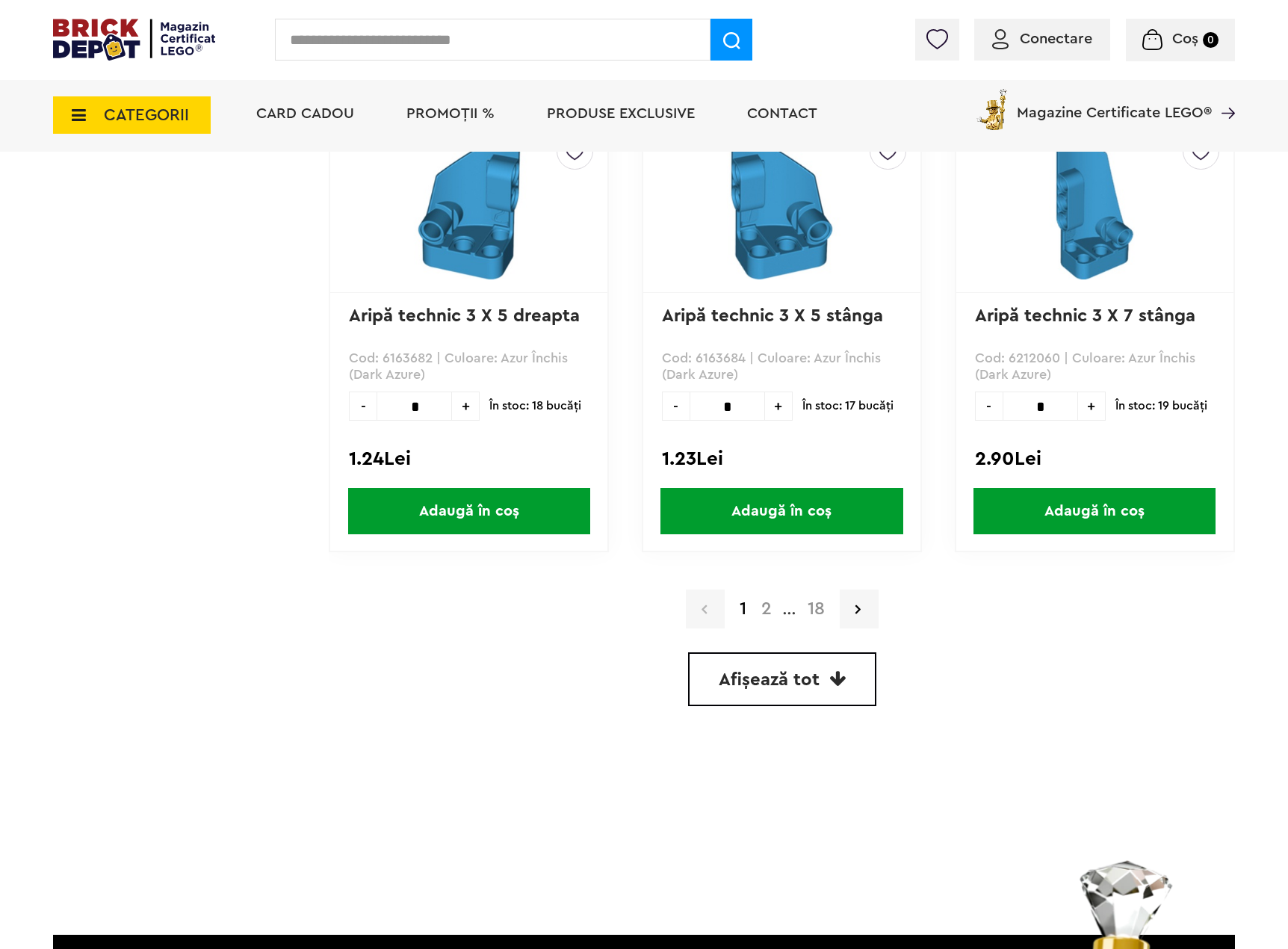
click at [821, 686] on link "Afișează tot" at bounding box center [783, 679] width 188 height 54
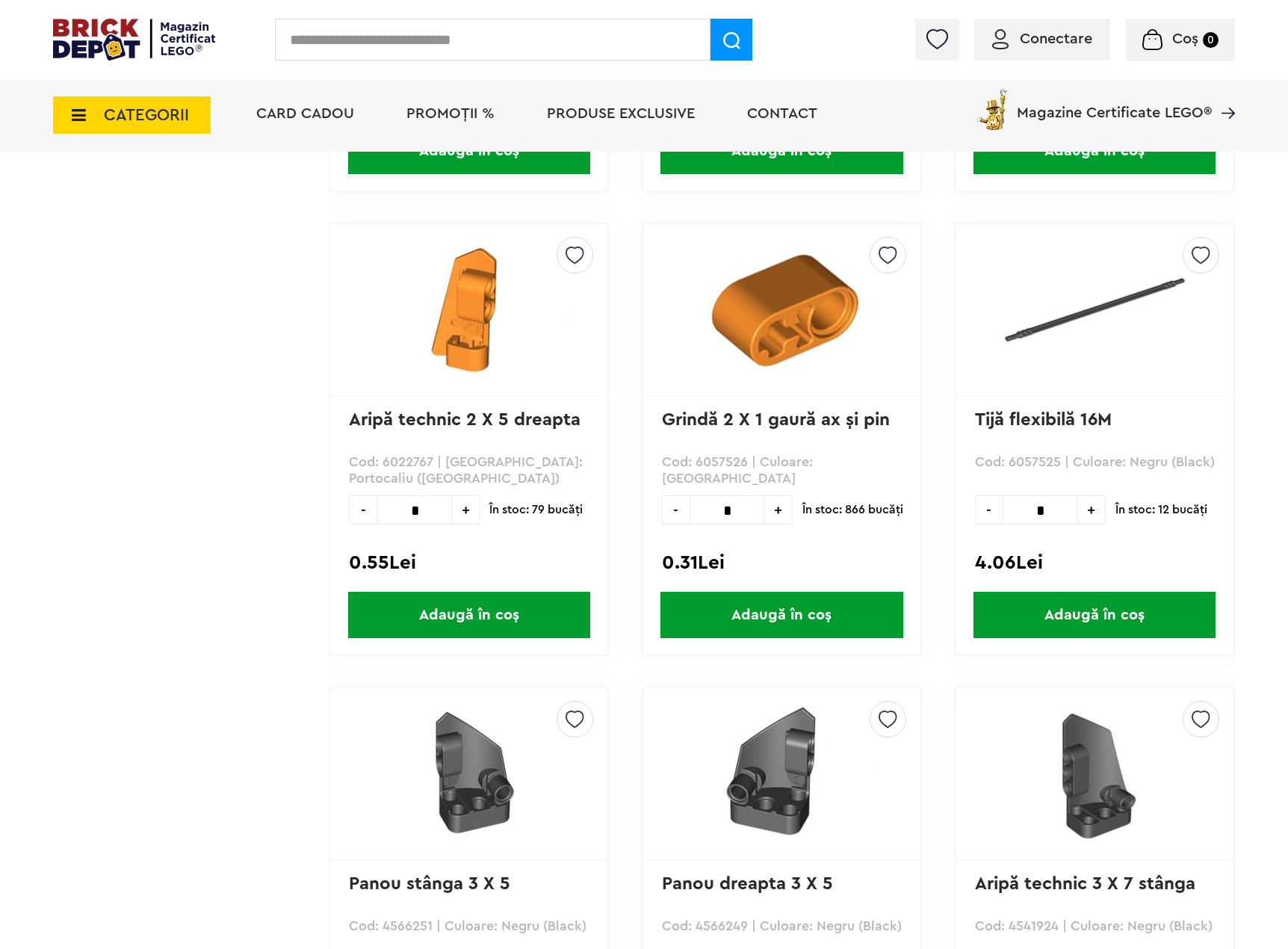
scroll to position [32444, 0]
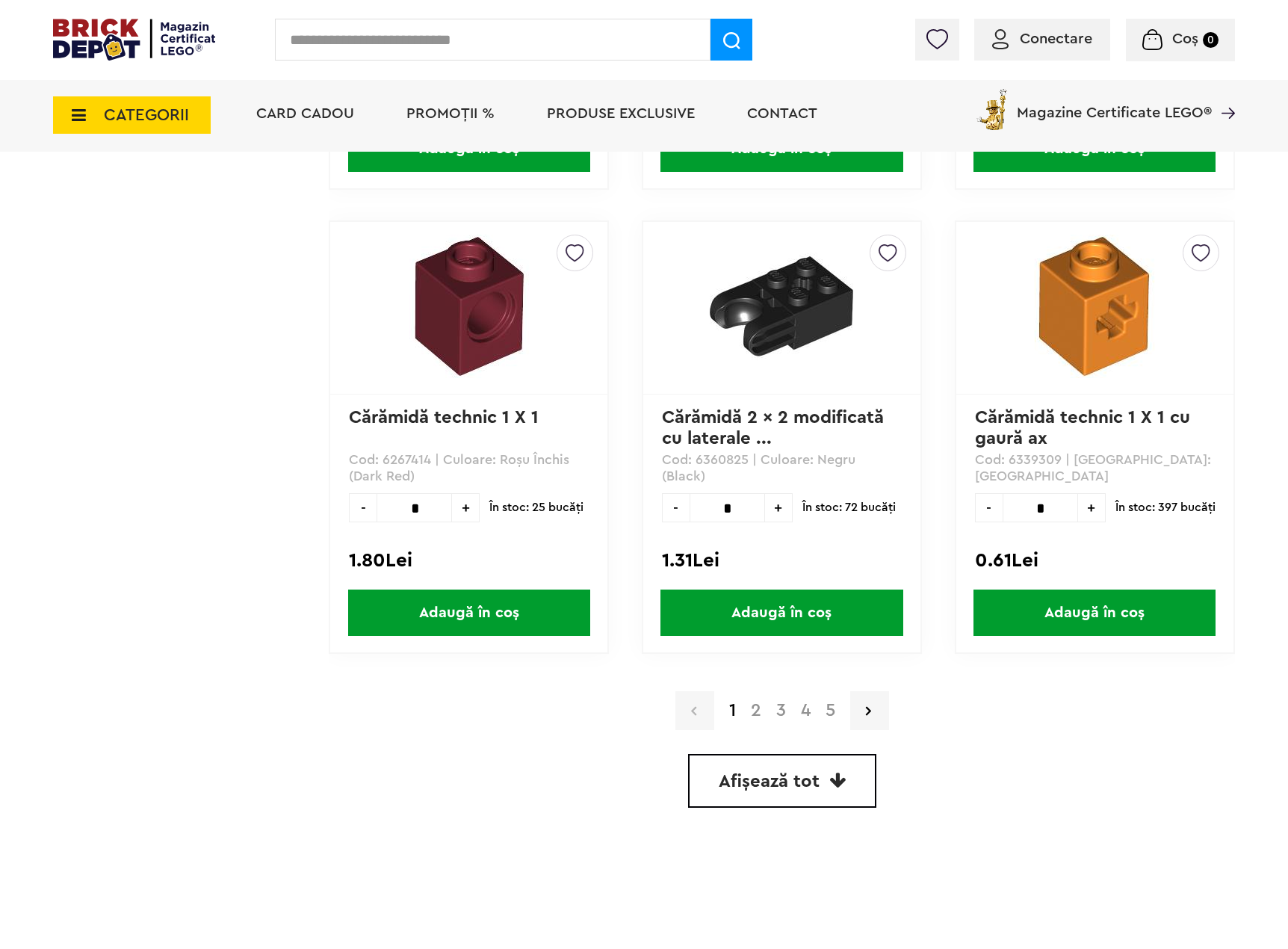
scroll to position [4185, 0]
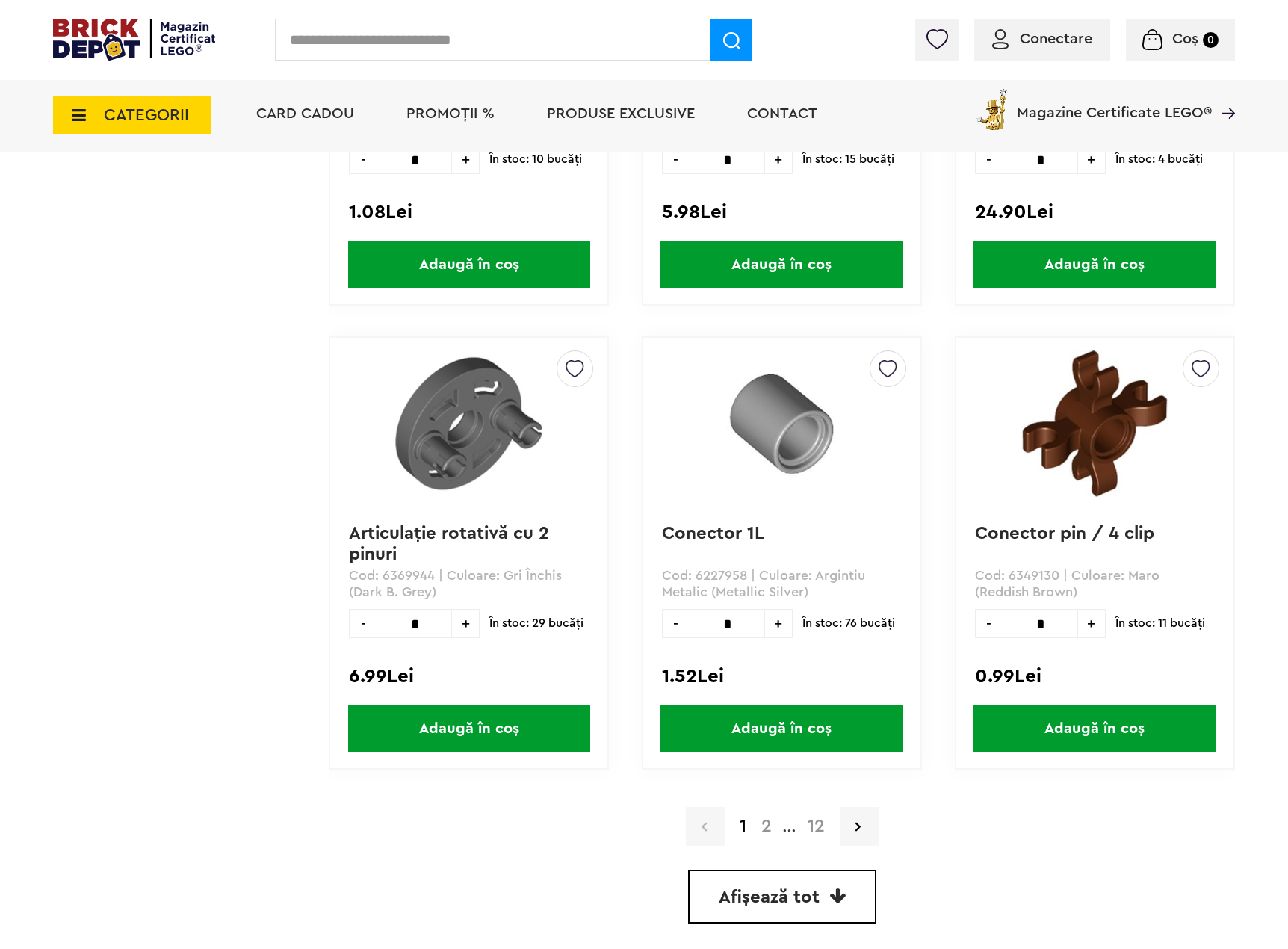
scroll to position [4185, 0]
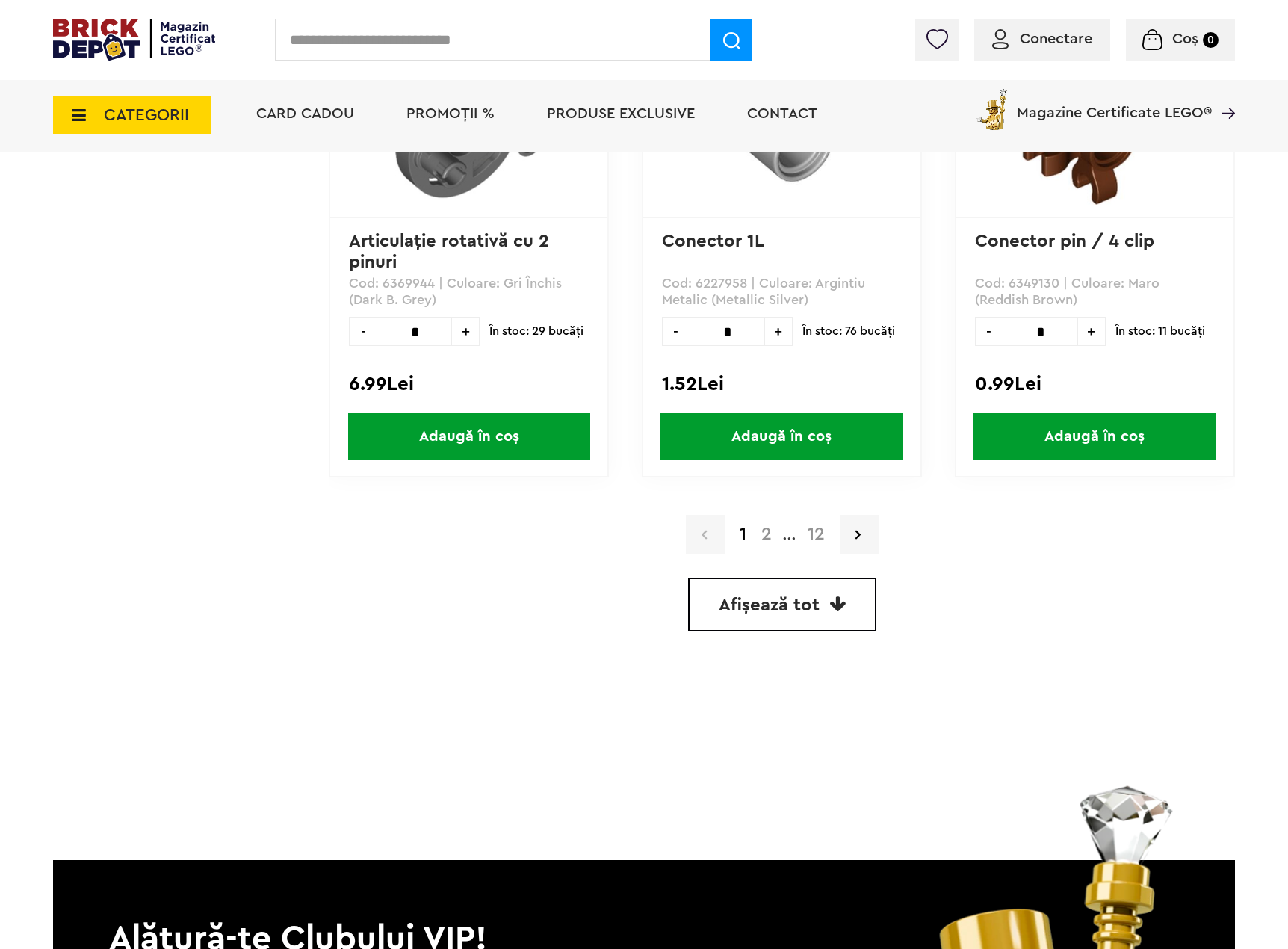
click at [829, 615] on link "Afișează tot" at bounding box center [783, 604] width 188 height 54
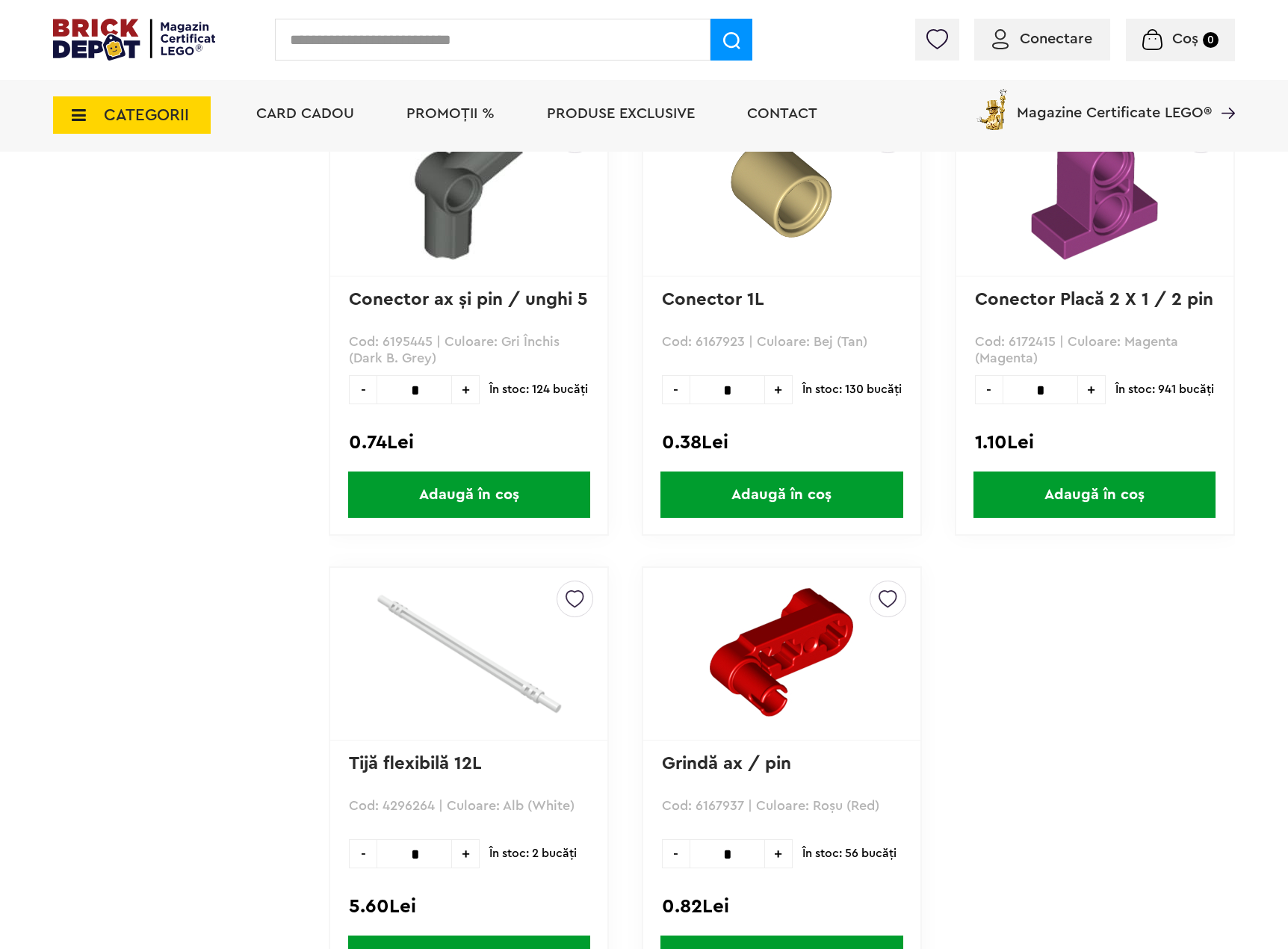
scroll to position [48633, 0]
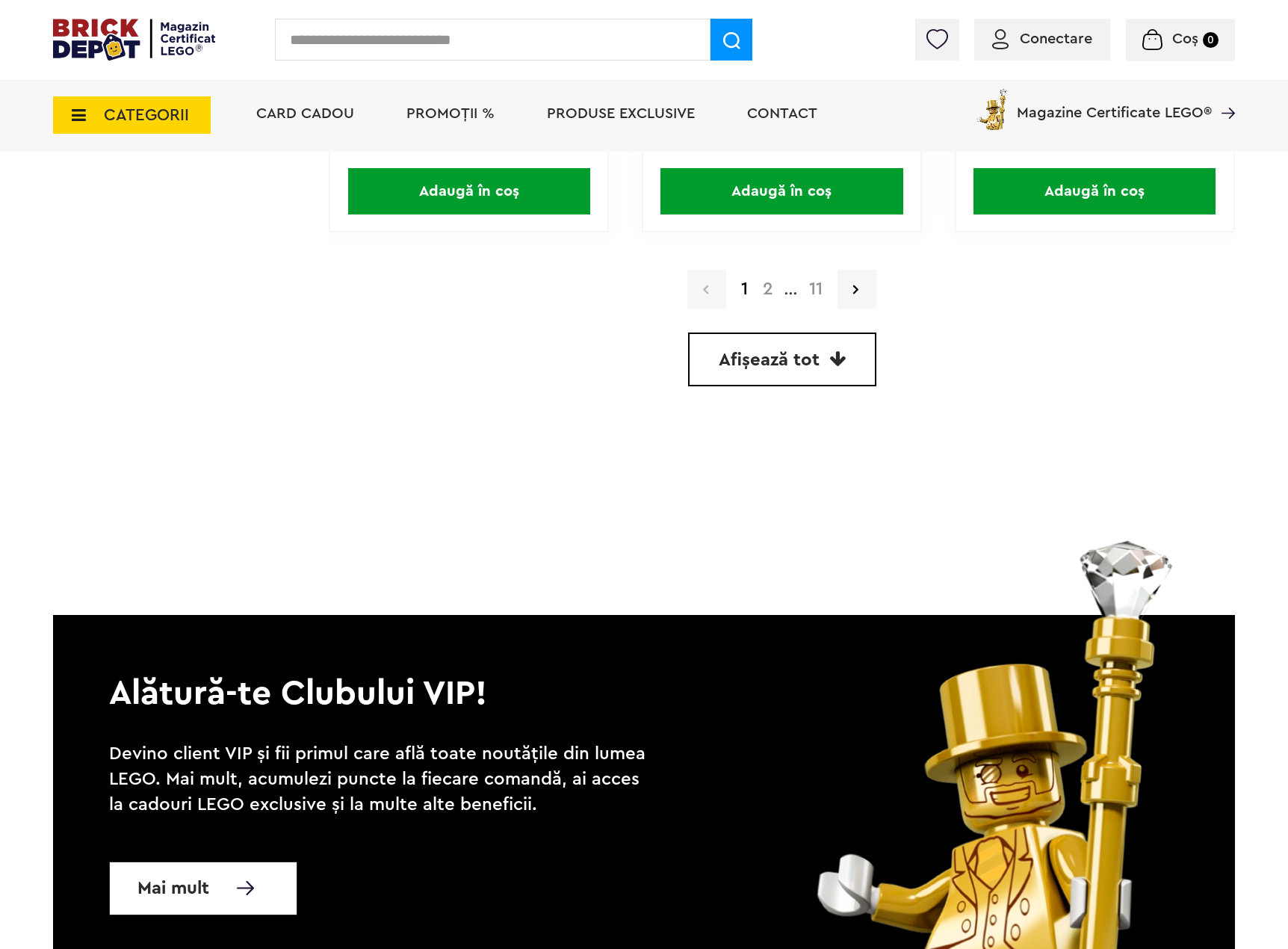
scroll to position [4246, 0]
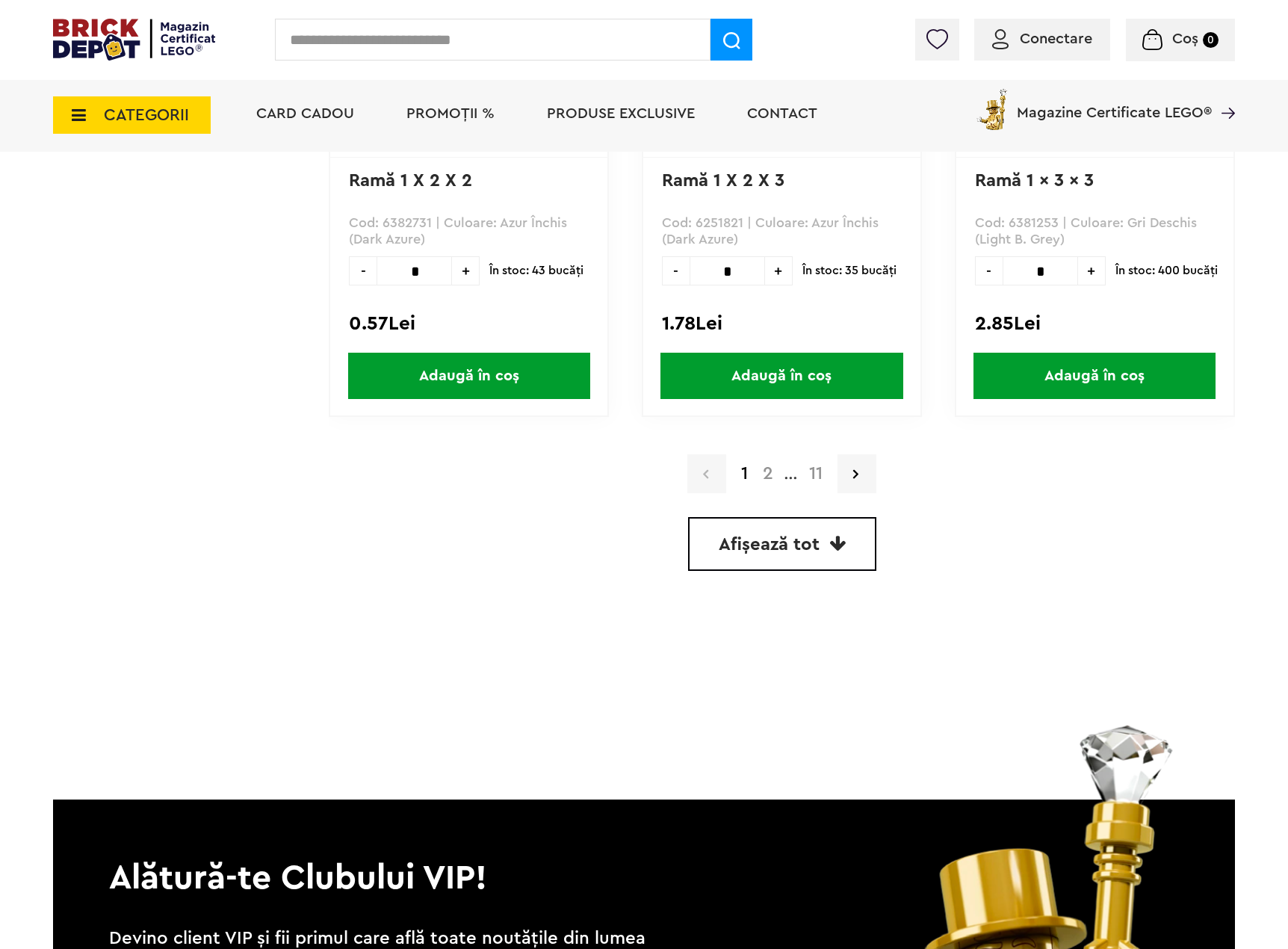
click at [811, 542] on span "Afișează tot" at bounding box center [769, 545] width 101 height 18
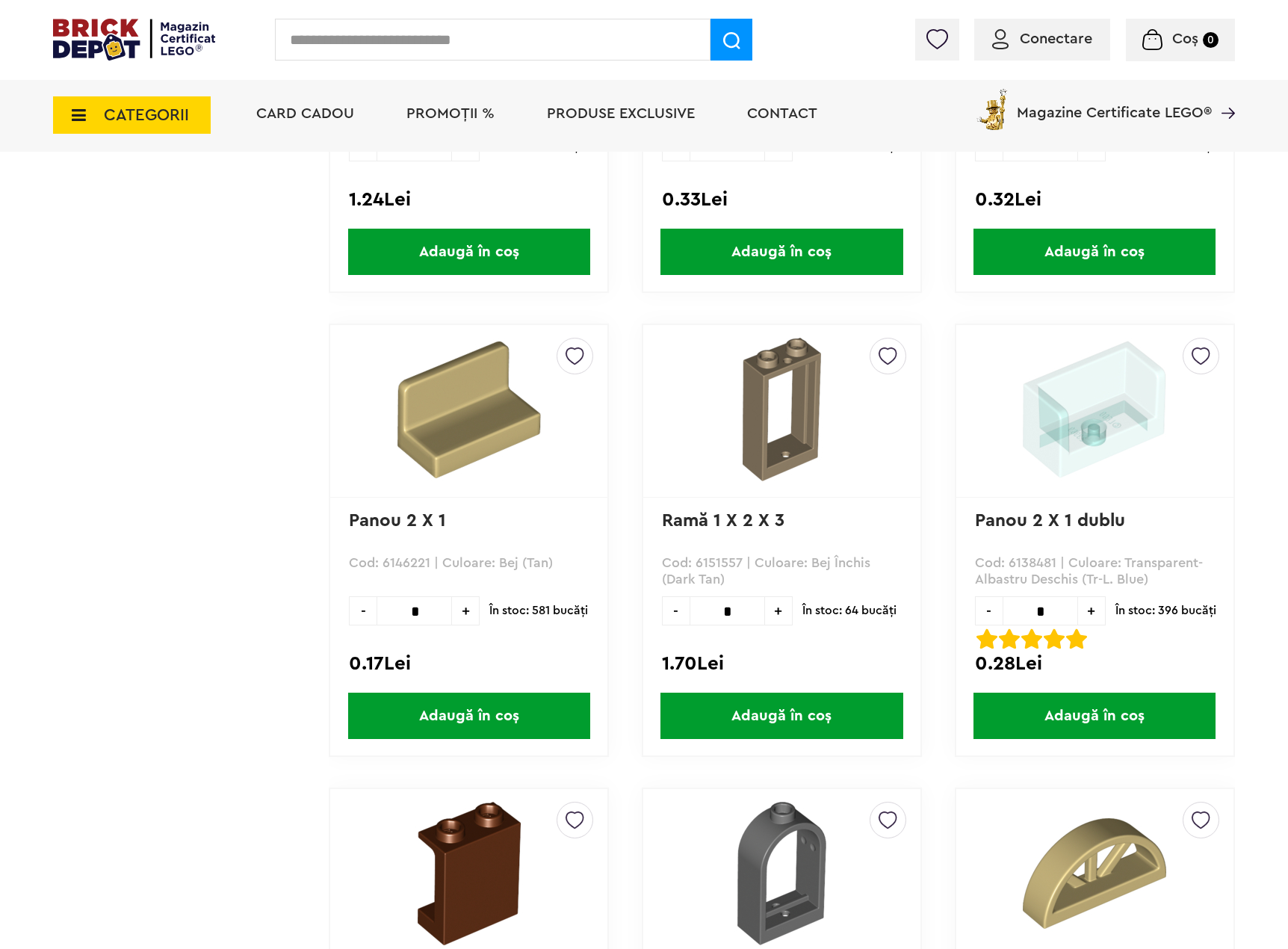
scroll to position [22728, 0]
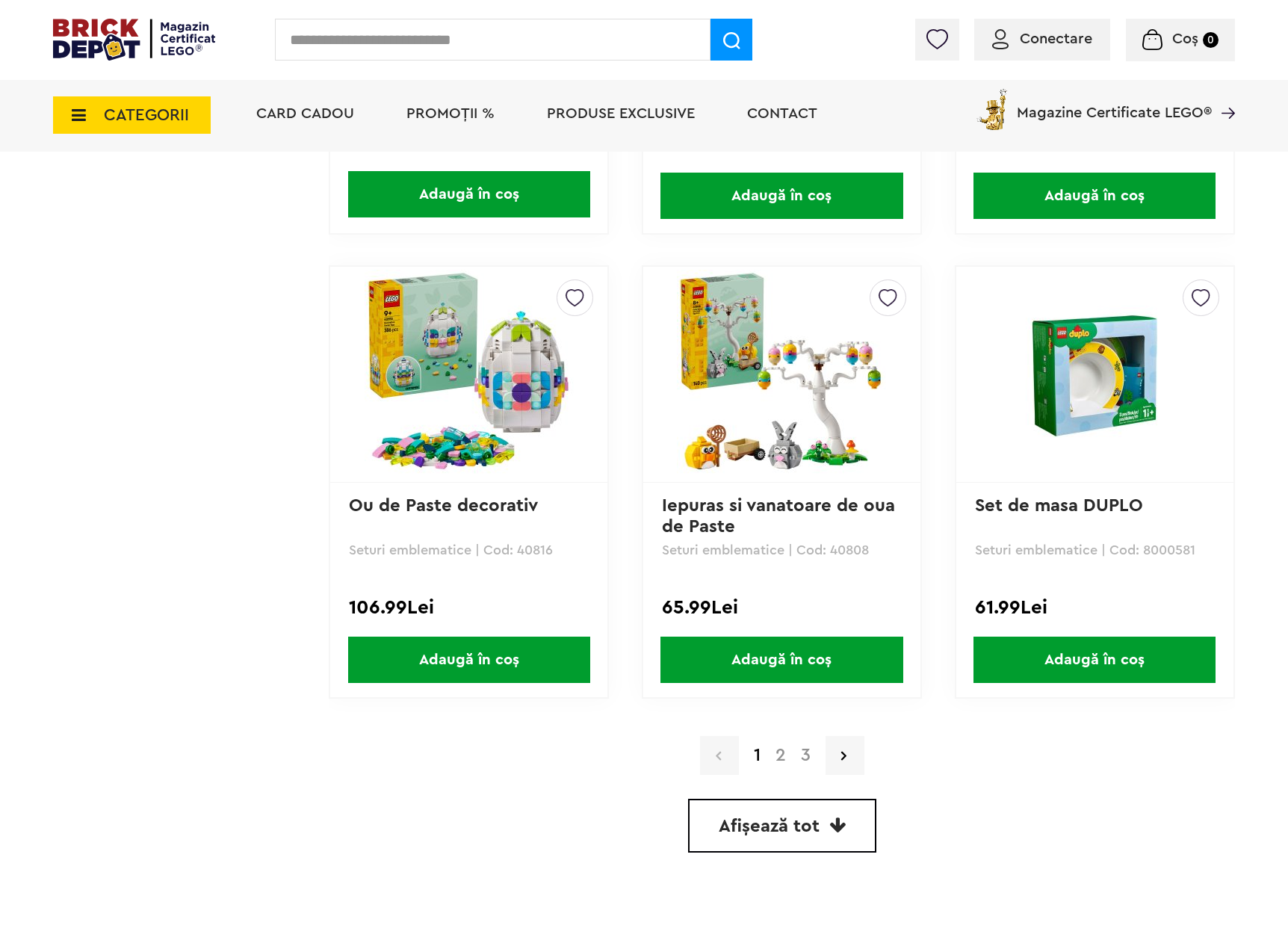
scroll to position [4036, 0]
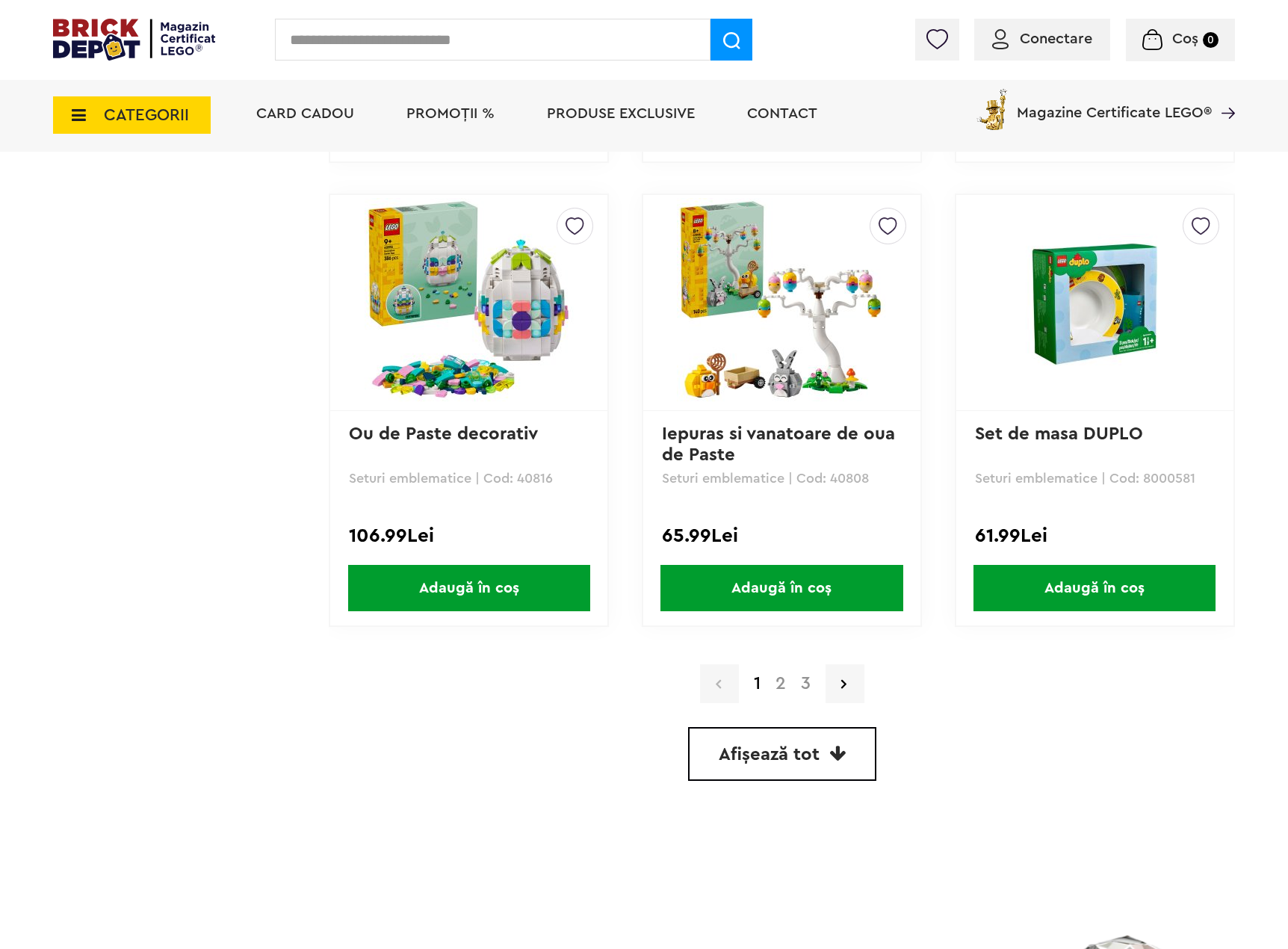
click at [788, 746] on span "Afișează tot" at bounding box center [769, 755] width 101 height 18
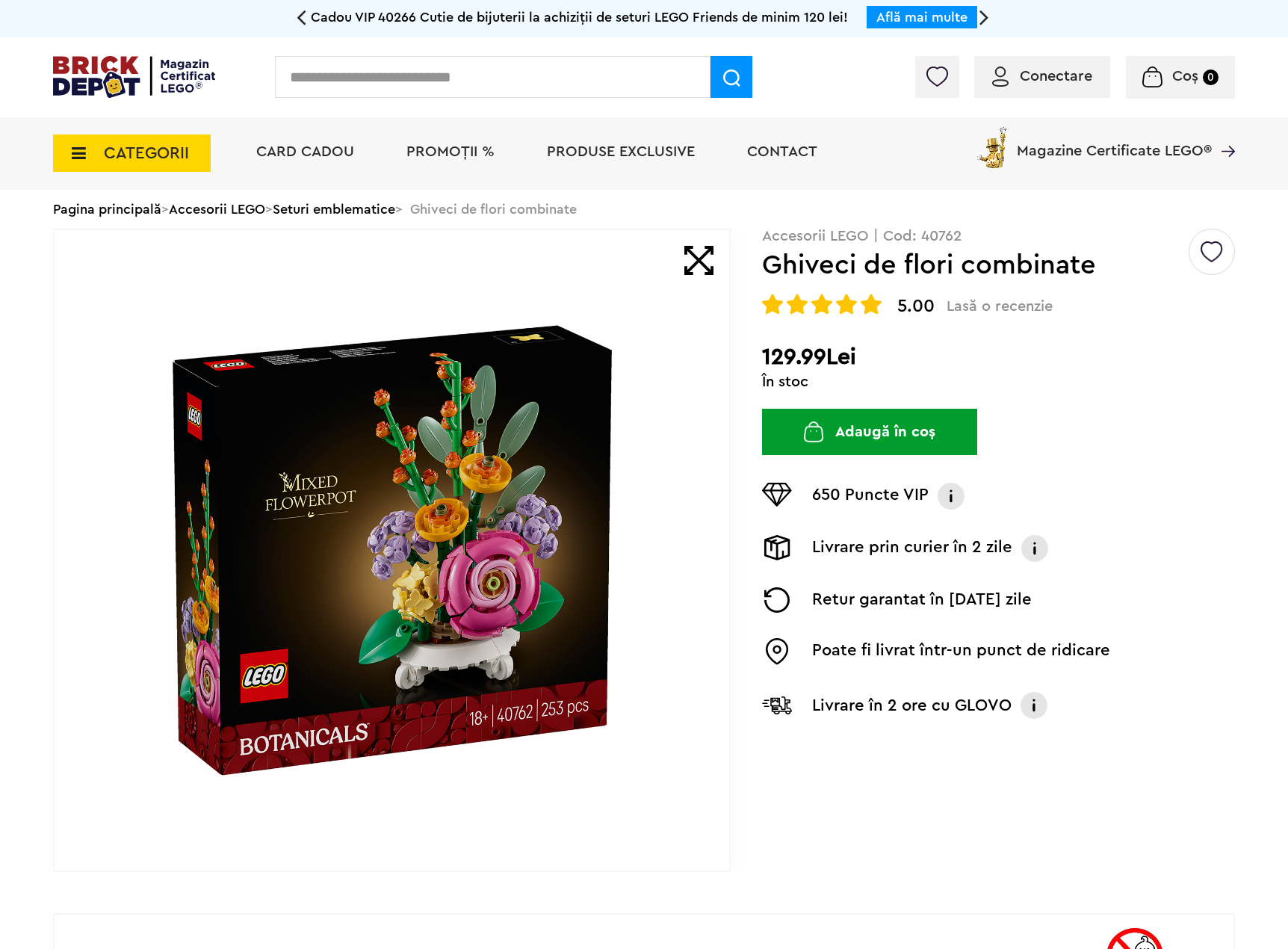
click at [85, 159] on icon at bounding box center [74, 153] width 24 height 17
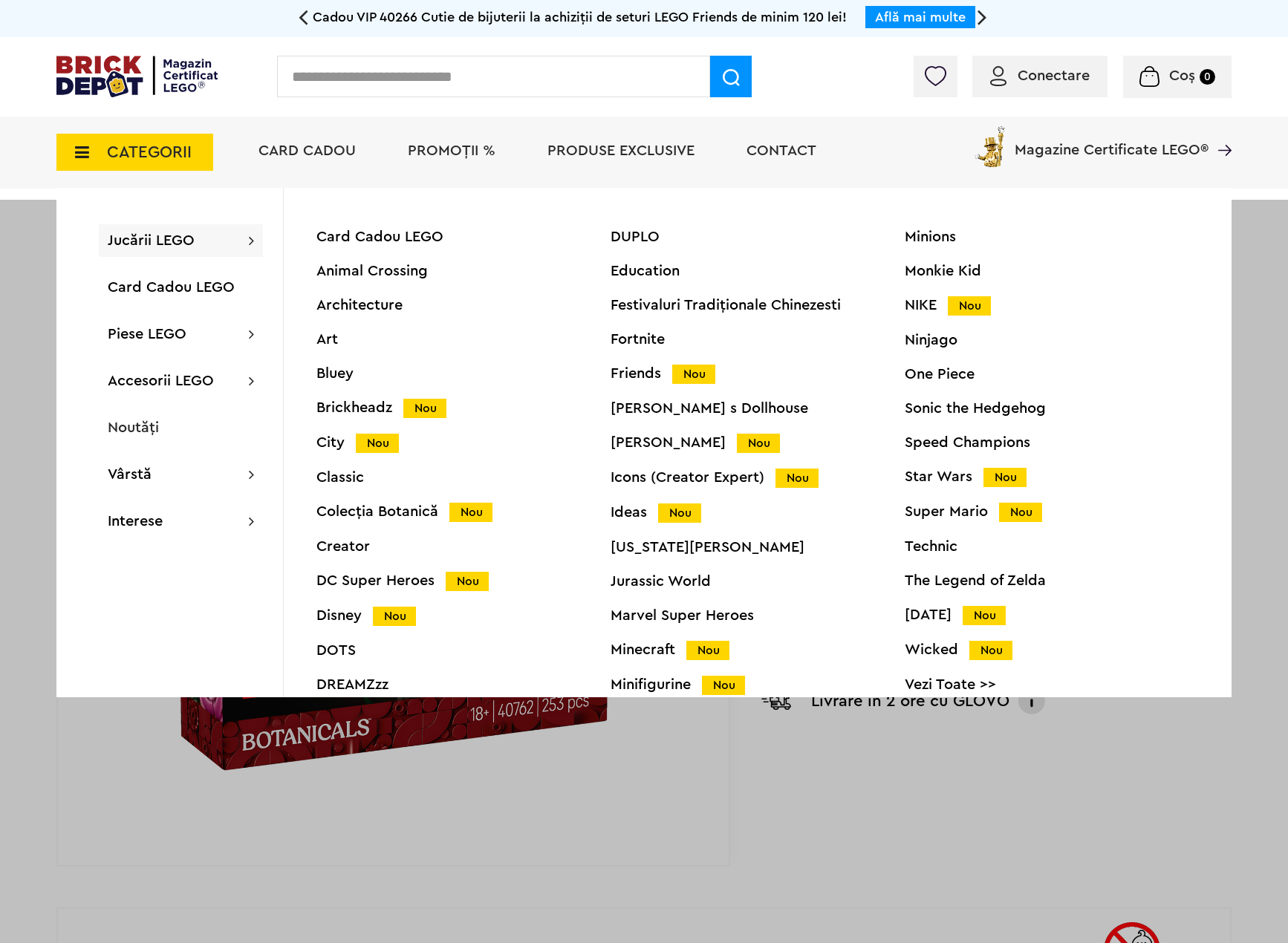
click at [1158, 815] on div at bounding box center [644, 671] width 1288 height 943
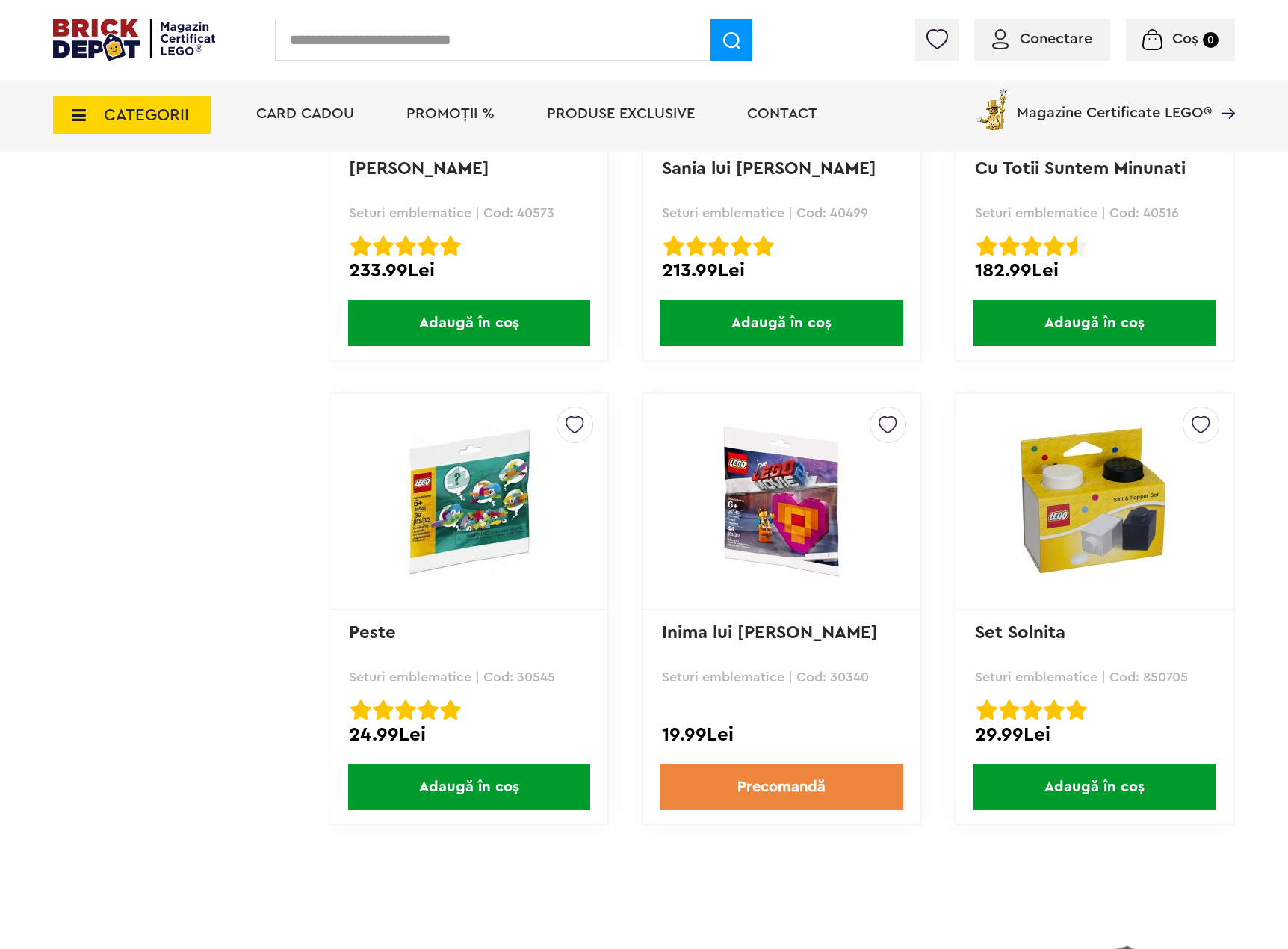
scroll to position [8420, 0]
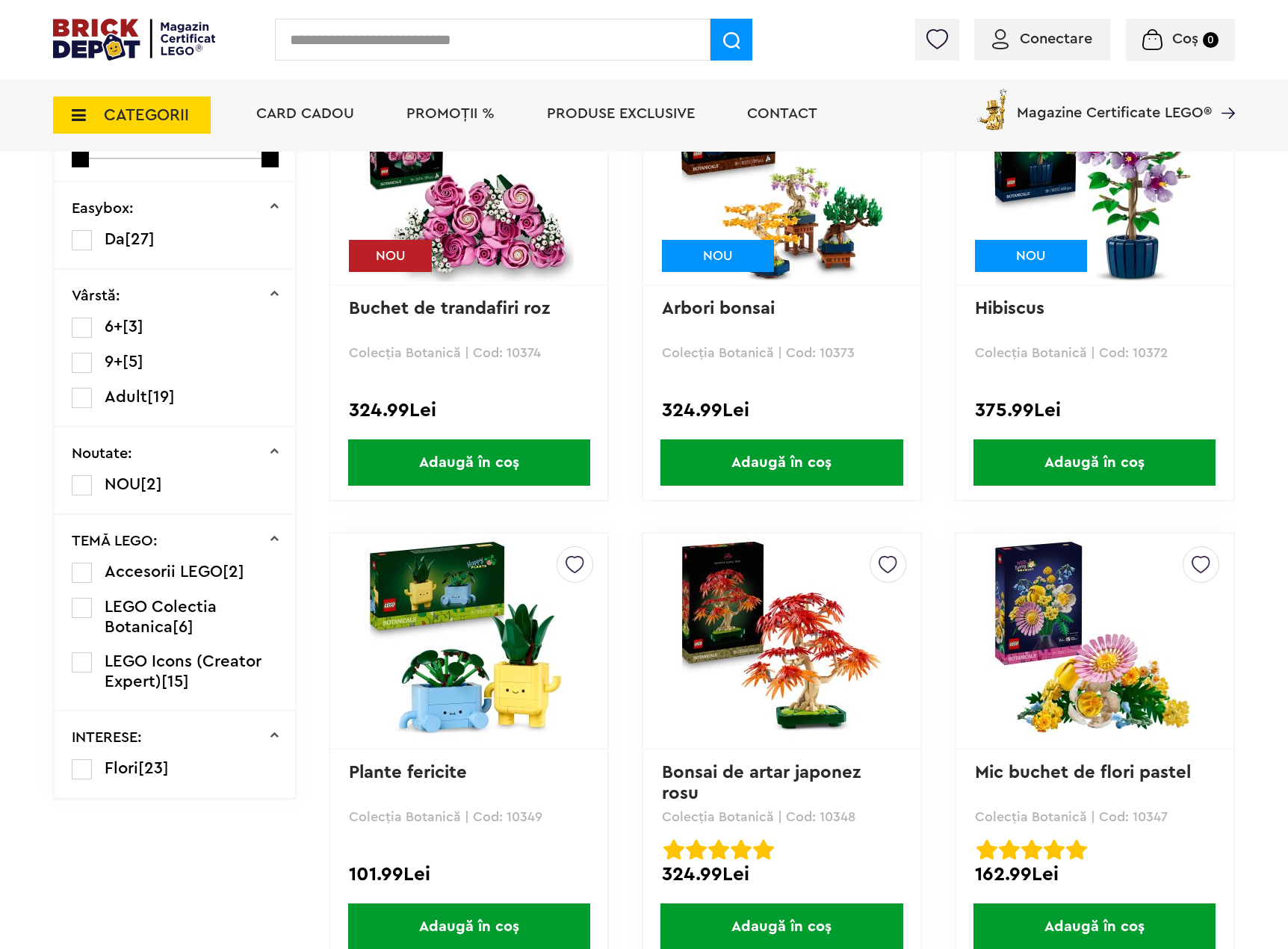
scroll to position [224, 0]
